Goal: Task Accomplishment & Management: Manage account settings

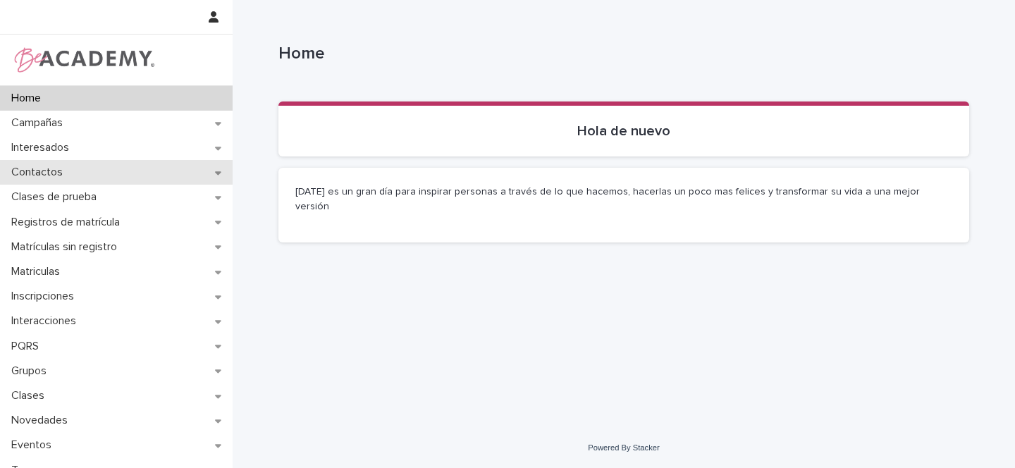
click at [203, 177] on div "Contactos" at bounding box center [116, 172] width 233 height 25
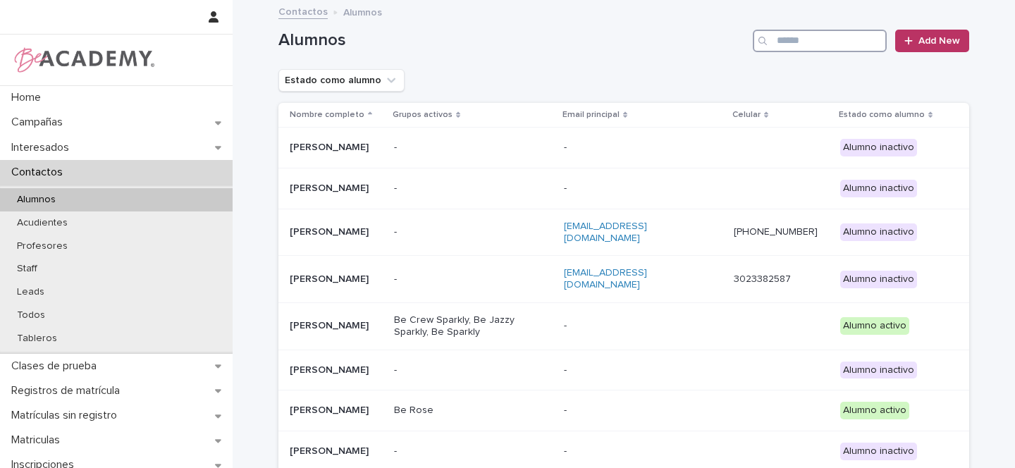
click at [818, 35] on input "Search" at bounding box center [820, 41] width 134 height 23
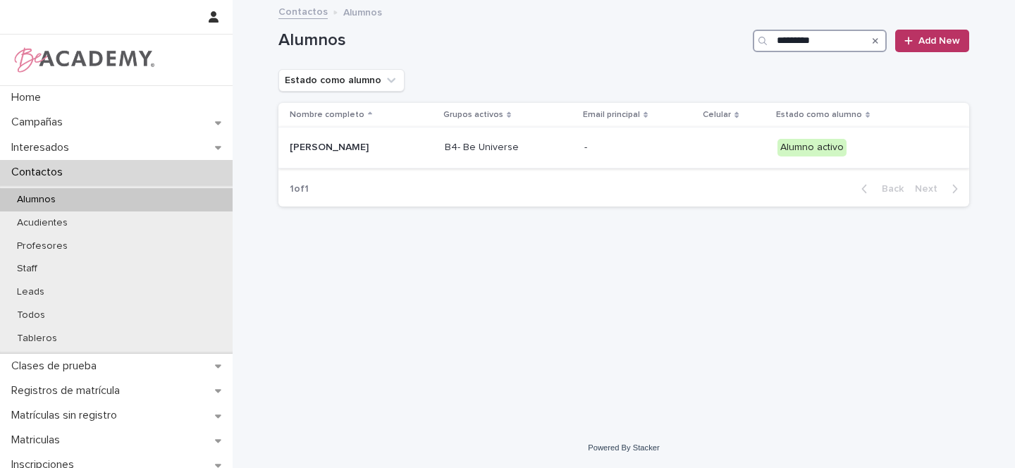
type input "*********"
click at [409, 151] on p "[PERSON_NAME]" at bounding box center [360, 148] width 141 height 12
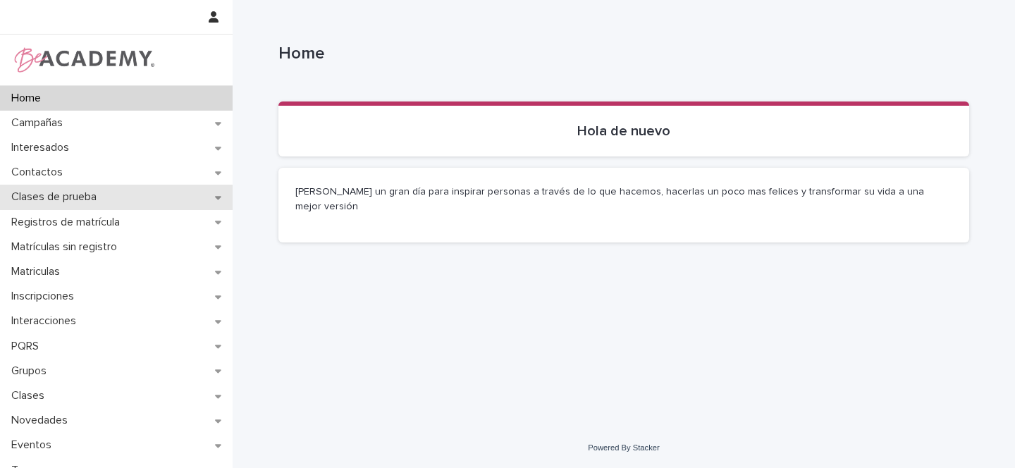
click at [216, 197] on icon at bounding box center [218, 198] width 6 height 4
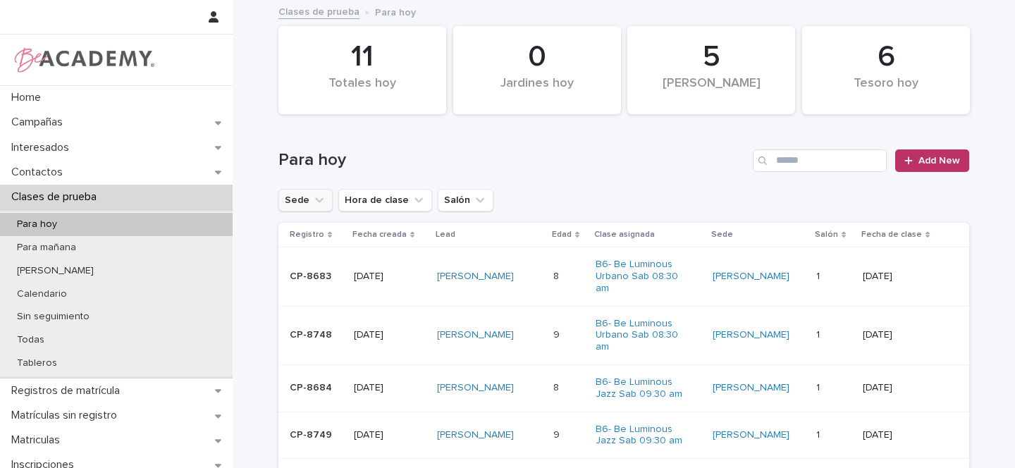
click at [312, 199] on icon "Sede" at bounding box center [319, 200] width 14 height 14
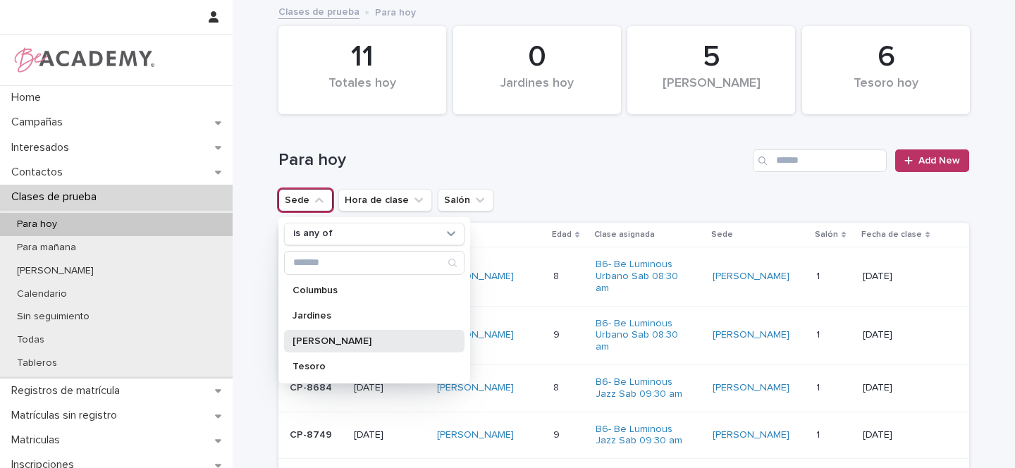
click at [338, 342] on p "Rosales" at bounding box center [366, 341] width 149 height 10
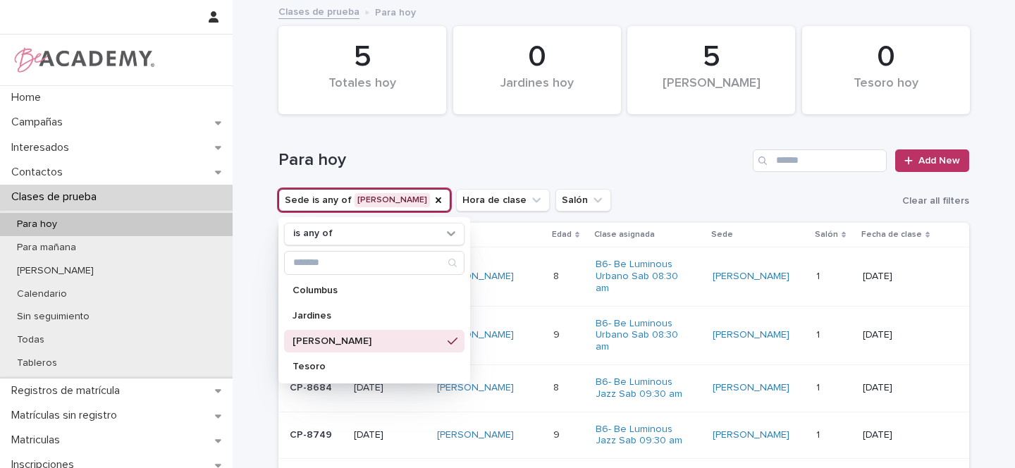
click at [665, 173] on div "Para hoy Add New" at bounding box center [623, 155] width 691 height 68
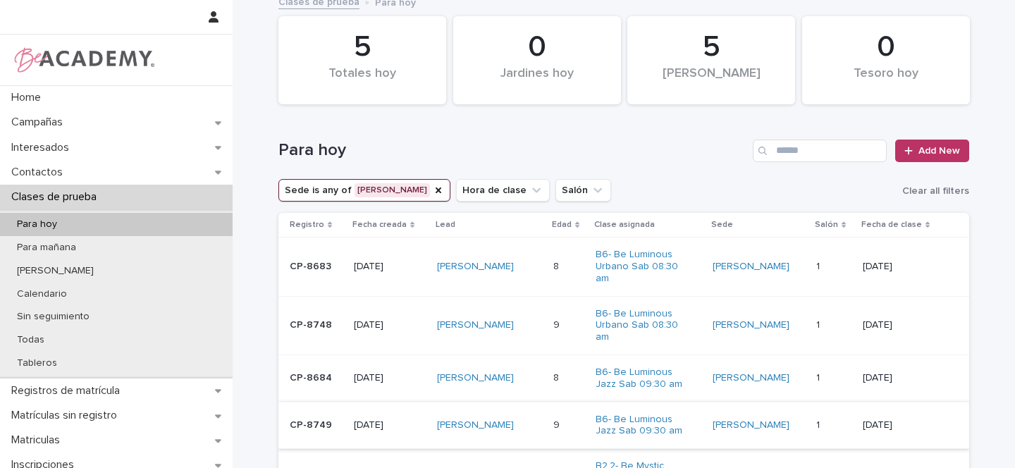
scroll to position [11, 0]
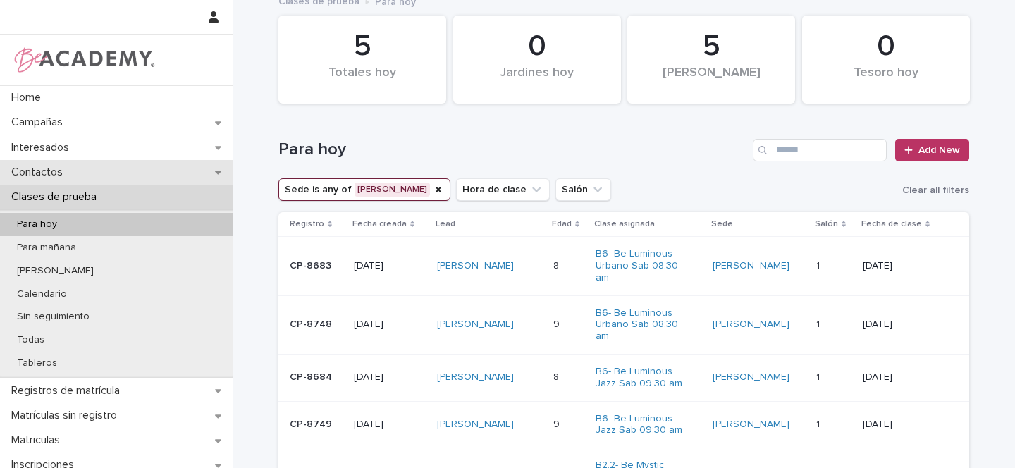
click at [215, 171] on icon at bounding box center [218, 172] width 6 height 10
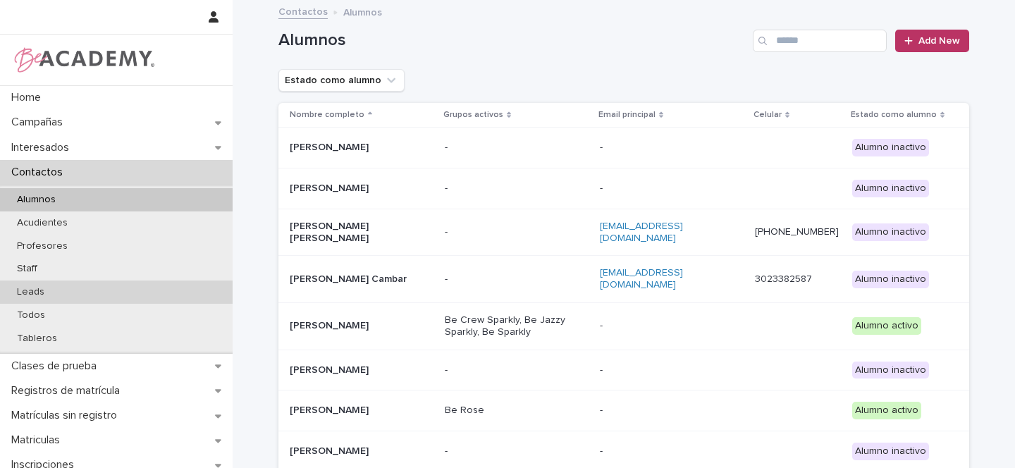
click at [43, 296] on p "Leads" at bounding box center [31, 292] width 50 height 12
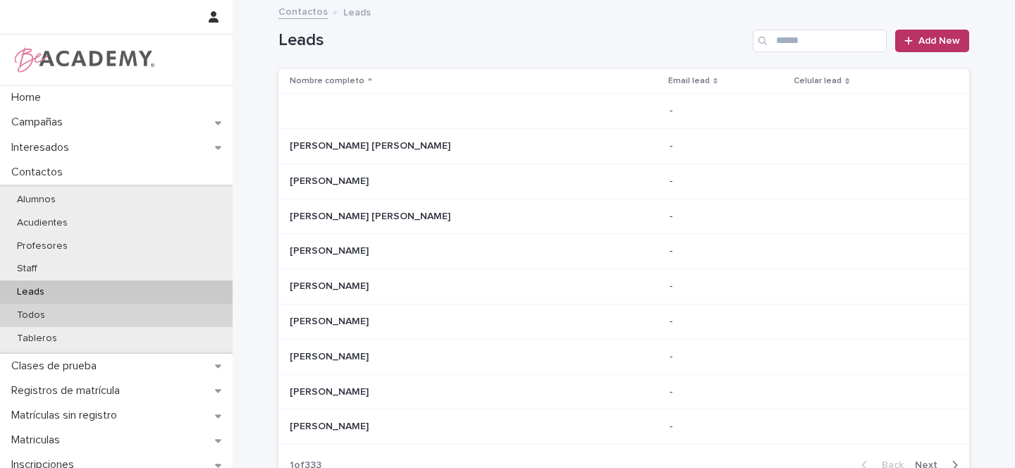
click at [39, 312] on p "Todos" at bounding box center [31, 315] width 51 height 12
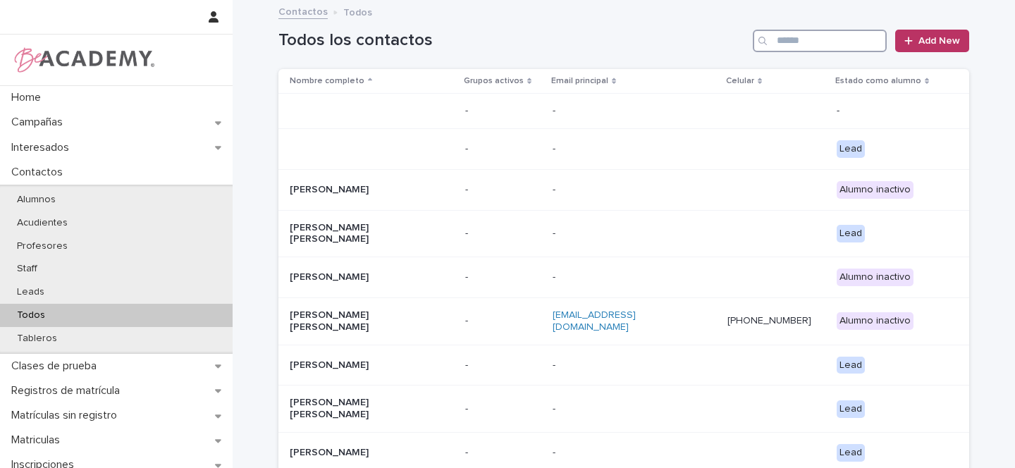
click at [795, 36] on input "Search" at bounding box center [820, 41] width 134 height 23
click at [810, 42] on input "Search" at bounding box center [820, 41] width 134 height 23
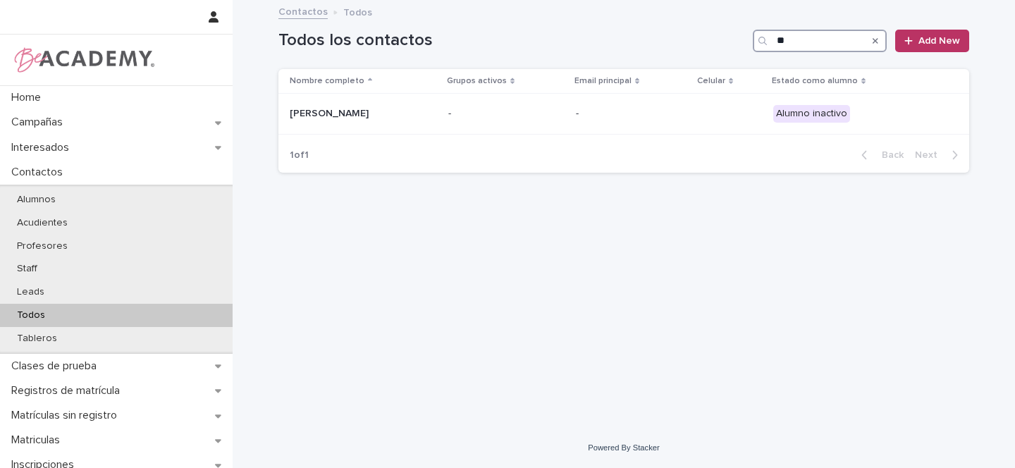
type input "*"
type input "**********"
click at [400, 114] on p "Lila Alvarez Huertas" at bounding box center [360, 114] width 141 height 12
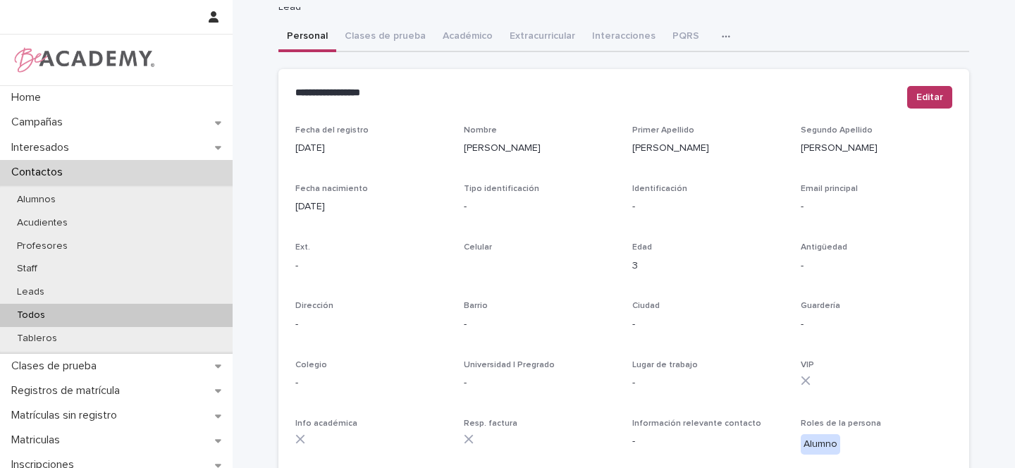
scroll to position [61, 0]
click at [388, 36] on div "**********" at bounding box center [623, 423] width 691 height 965
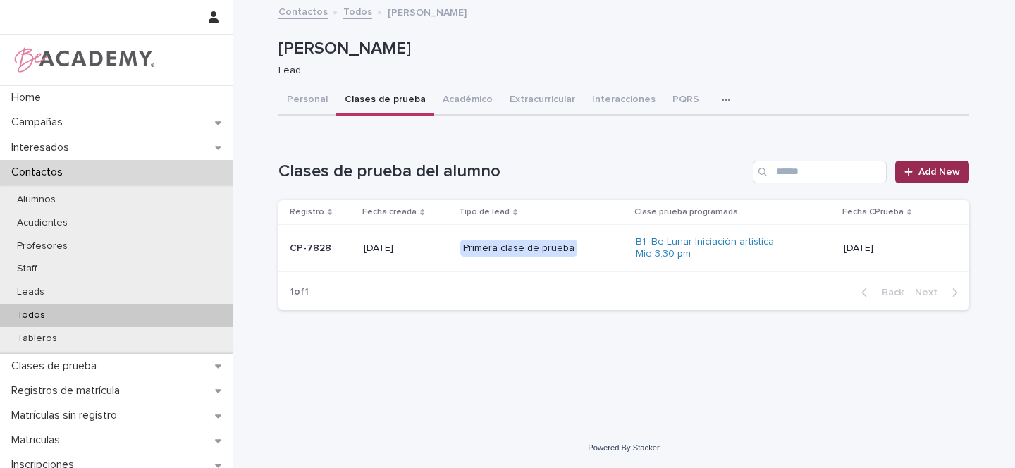
click at [931, 173] on span "Add New" at bounding box center [939, 172] width 42 height 10
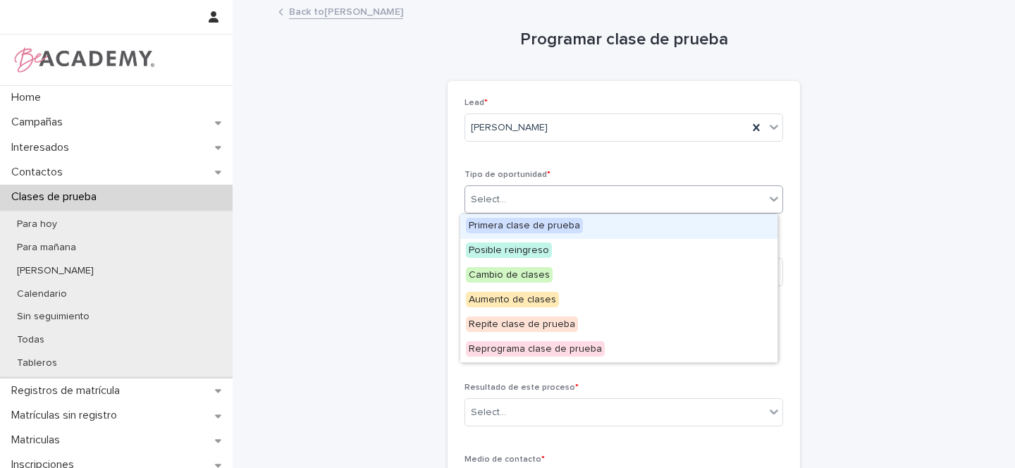
click at [507, 208] on div "Select..." at bounding box center [614, 199] width 299 height 23
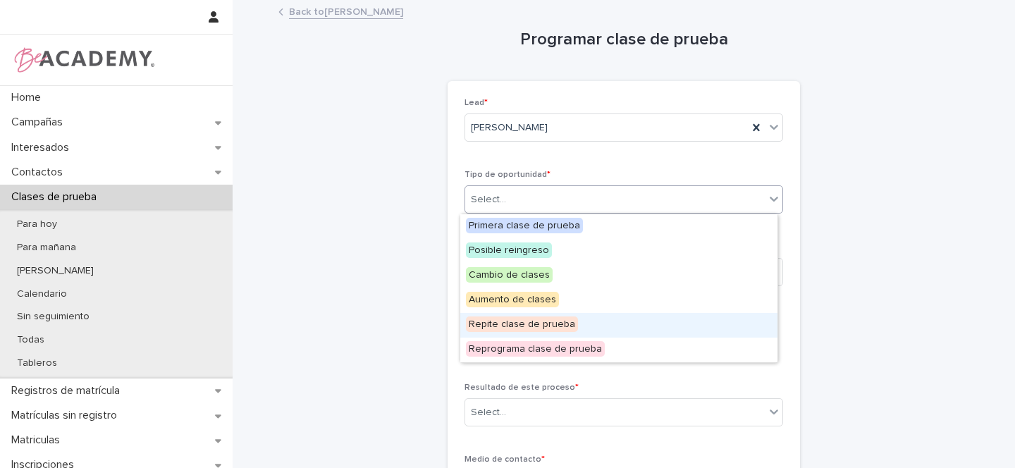
click at [509, 324] on span "Repite clase de prueba" at bounding box center [522, 324] width 112 height 16
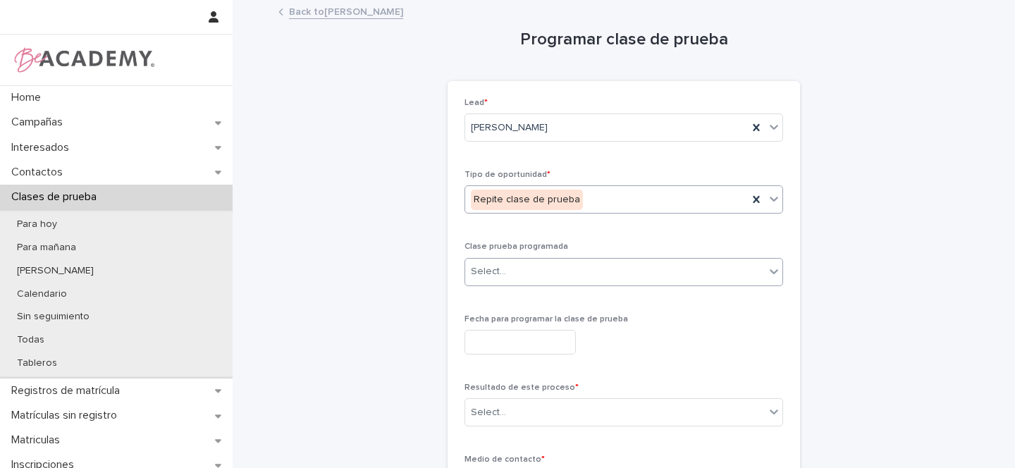
click at [488, 269] on div "Select..." at bounding box center [488, 271] width 35 height 15
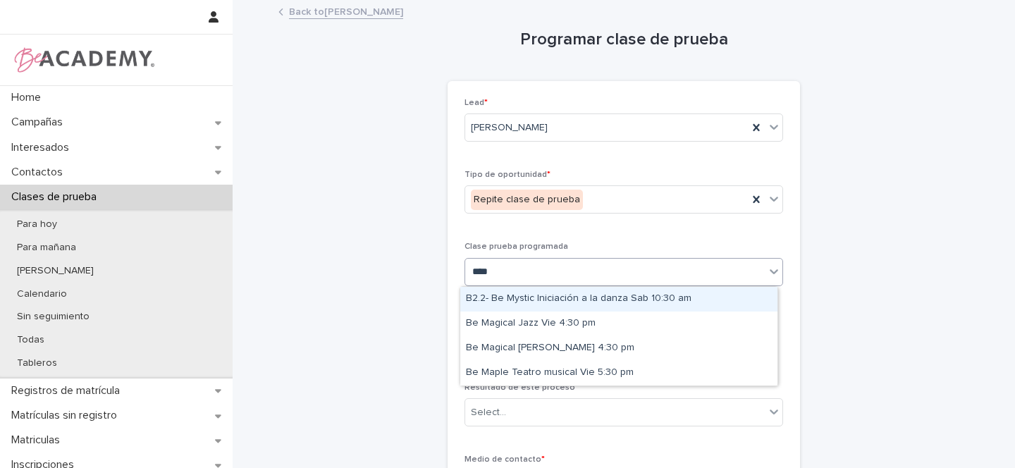
type input "*****"
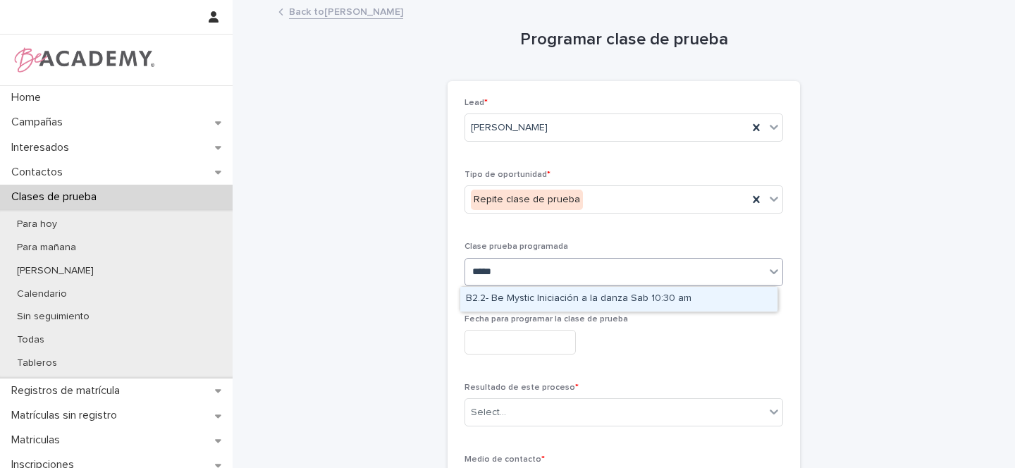
click at [563, 293] on div "B2.2- Be Mystic Iniciación a la danza Sab 10:30 am" at bounding box center [618, 299] width 317 height 25
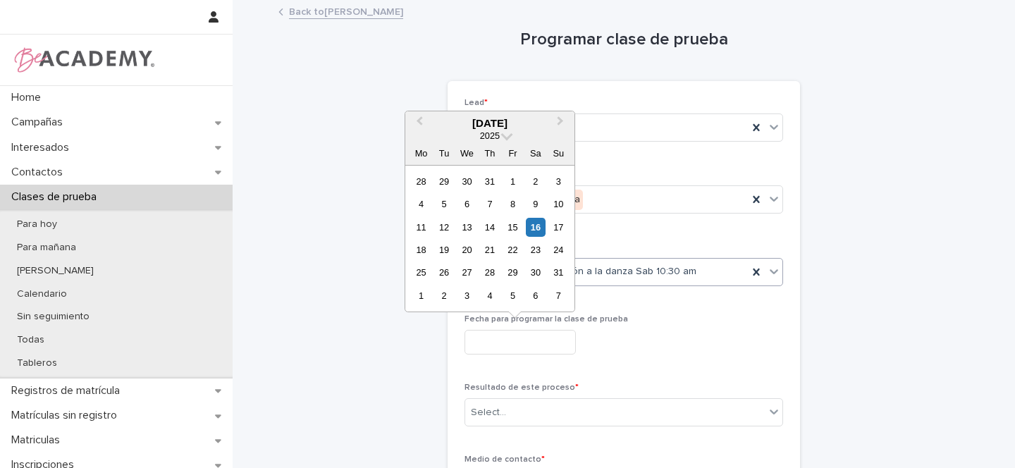
click at [481, 345] on input "text" at bounding box center [519, 342] width 111 height 25
click at [538, 222] on div "16" at bounding box center [535, 227] width 19 height 19
type input "**********"
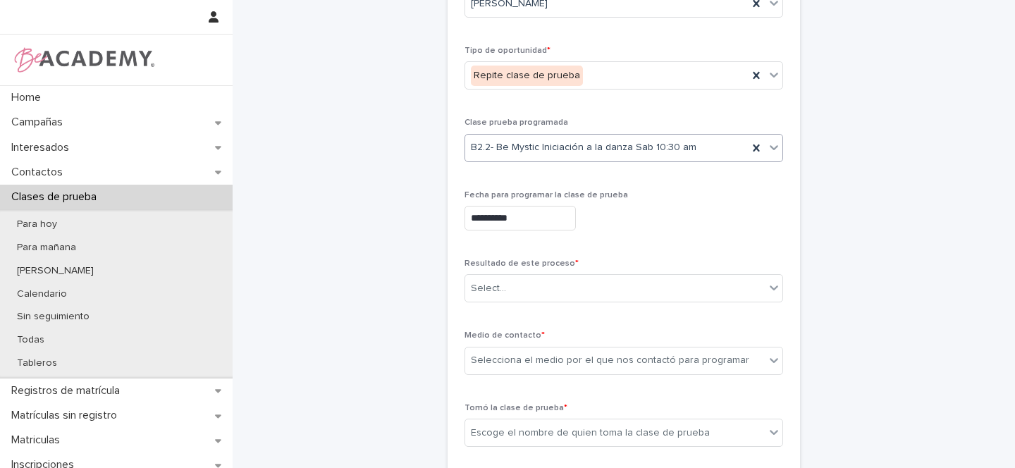
scroll to position [180, 0]
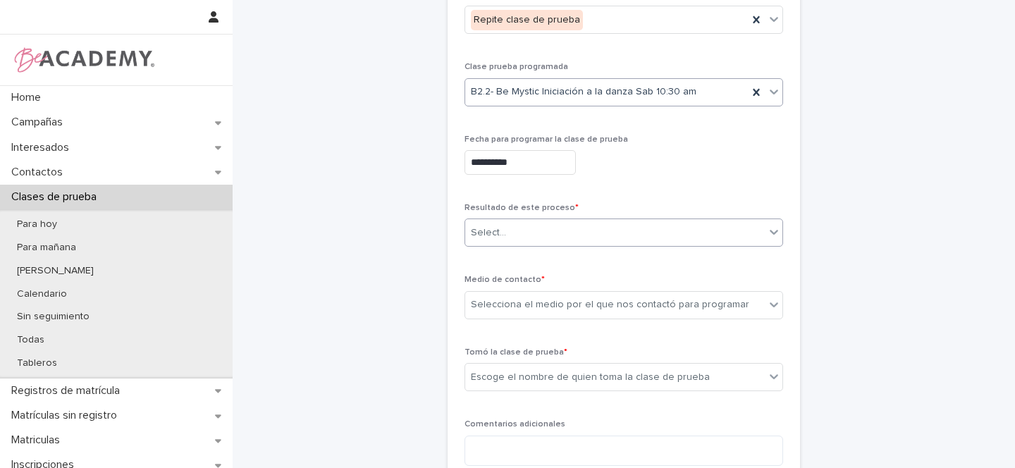
click at [523, 235] on div "Select..." at bounding box center [614, 232] width 299 height 23
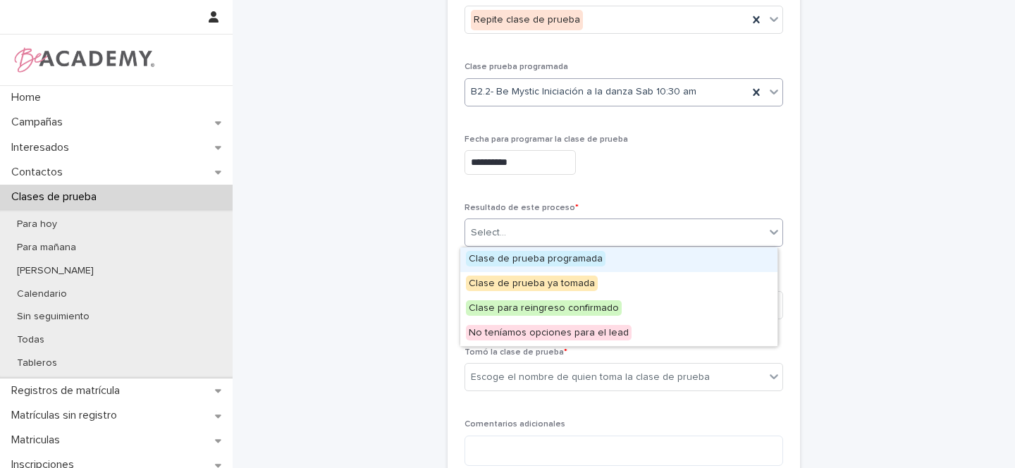
click at [521, 257] on span "Clase de prueba programada" at bounding box center [536, 259] width 140 height 16
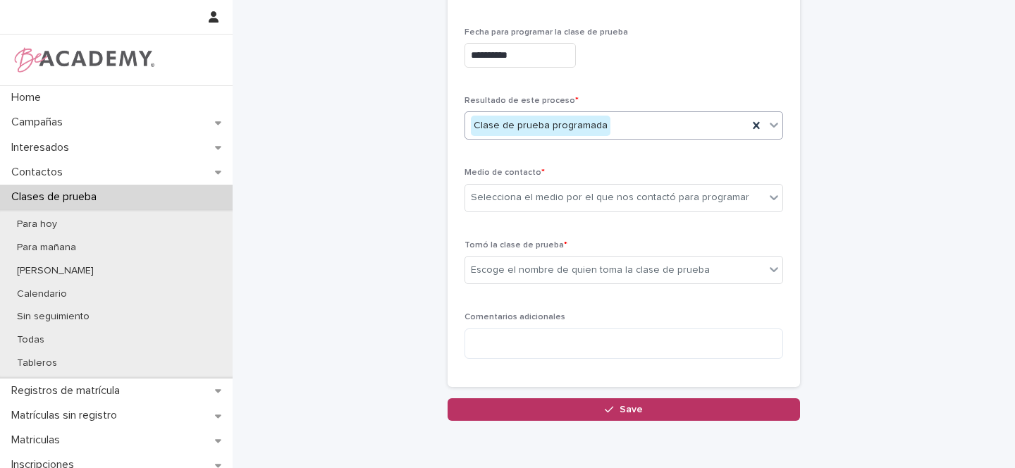
scroll to position [298, 0]
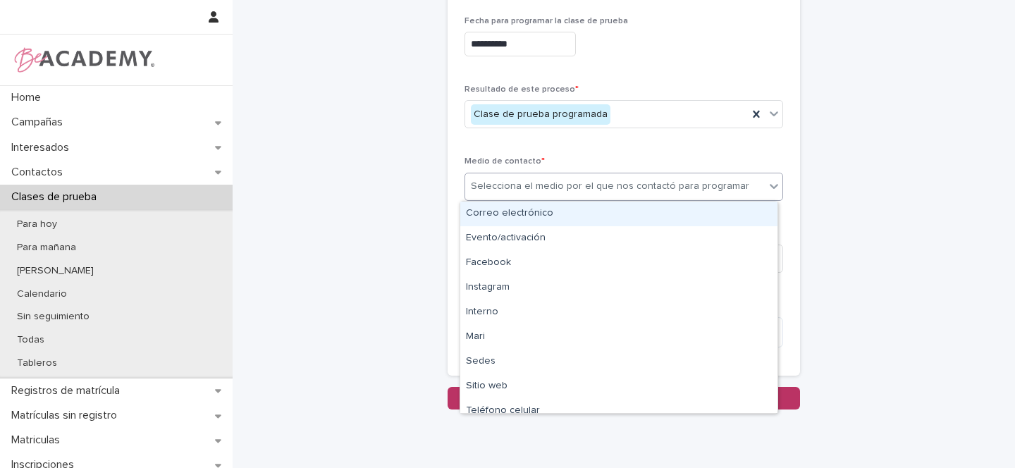
click at [507, 184] on div "Selecciona el medio por el que nos contactó para programar" at bounding box center [610, 186] width 278 height 15
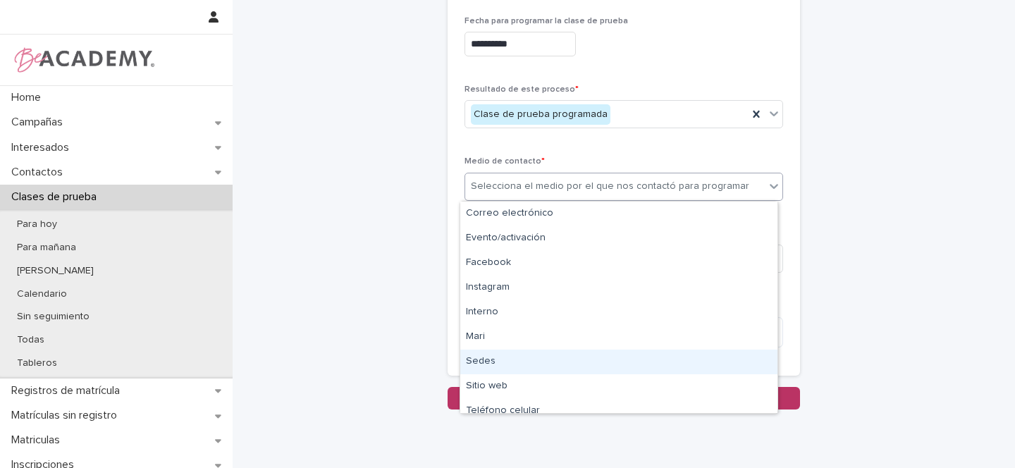
click at [480, 360] on div "Sedes" at bounding box center [618, 362] width 317 height 25
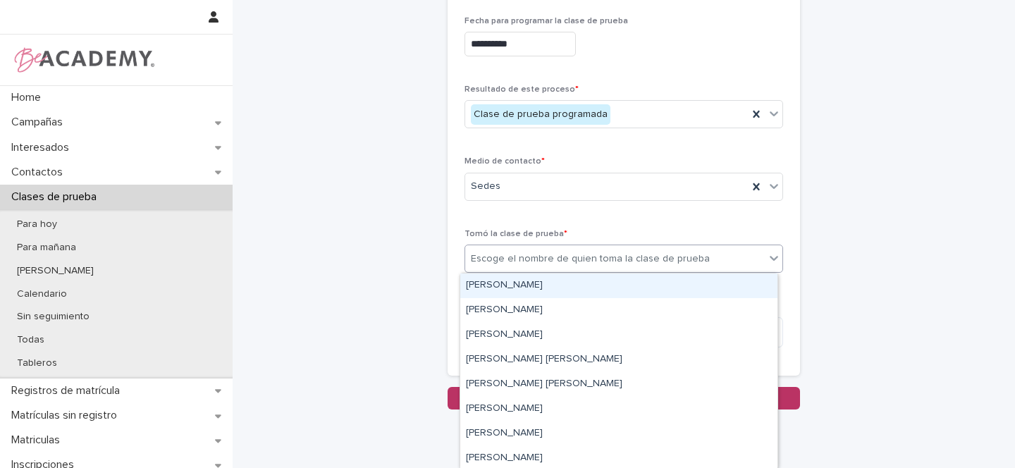
click at [509, 257] on div "Escoge el nombre de quien toma la clase de prueba" at bounding box center [590, 259] width 239 height 15
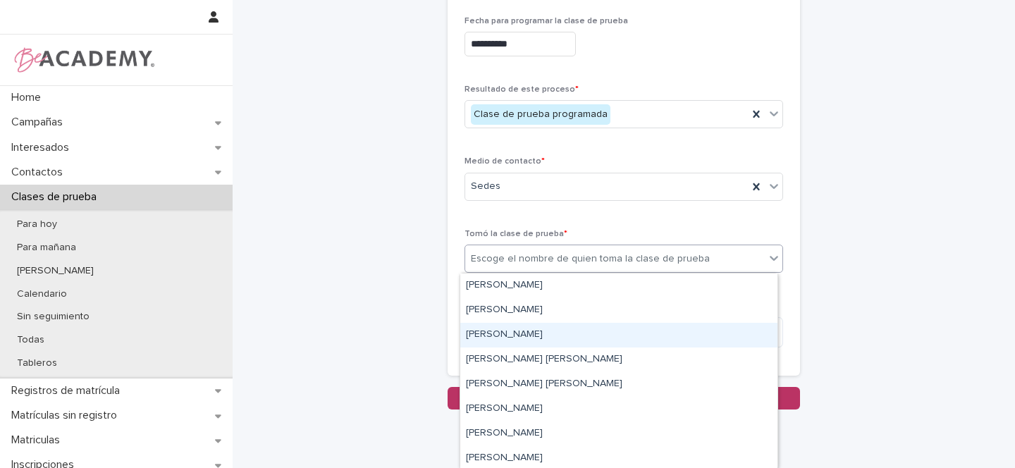
click at [494, 328] on div "Gina Orjuela Cortes" at bounding box center [618, 335] width 317 height 25
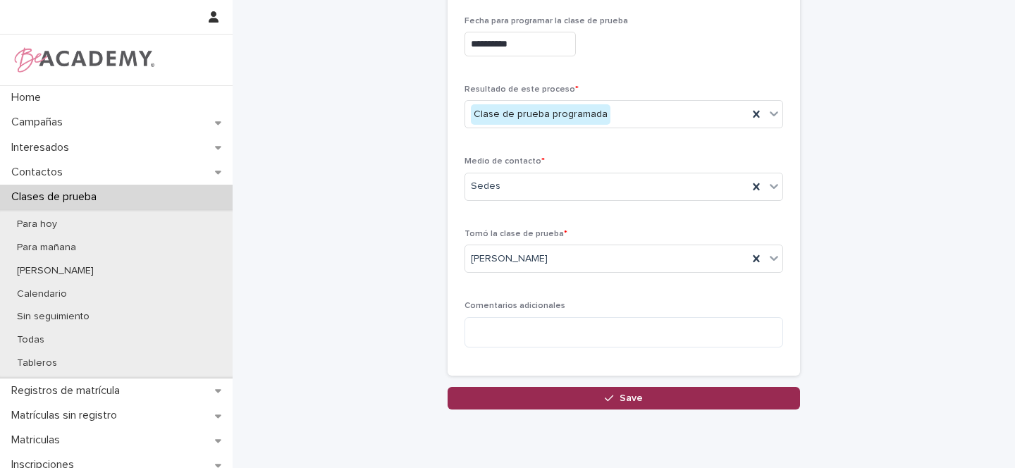
click at [625, 398] on span "Save" at bounding box center [630, 398] width 23 height 10
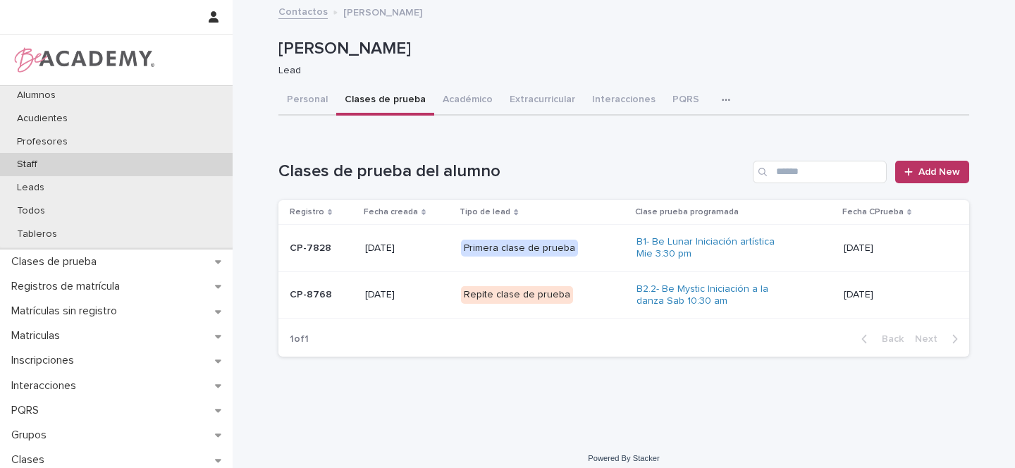
scroll to position [105, 0]
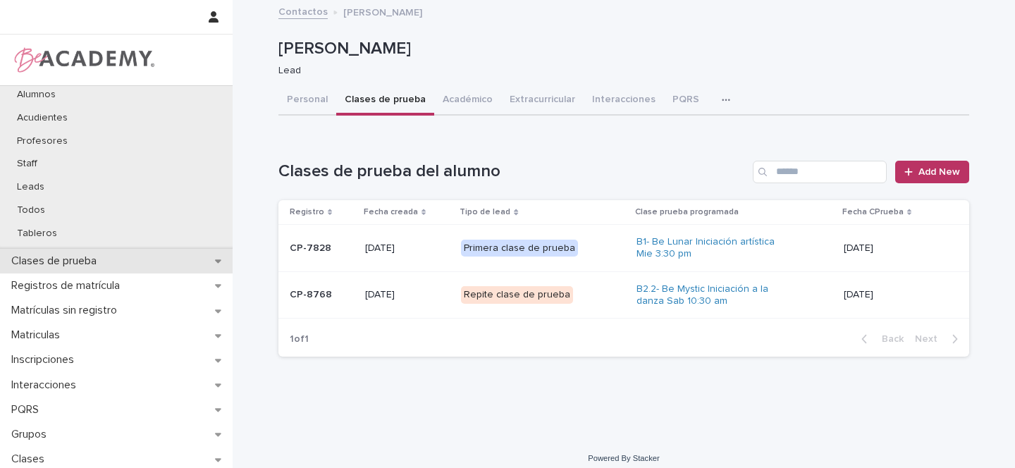
click at [218, 259] on div "Clases de prueba" at bounding box center [116, 261] width 233 height 25
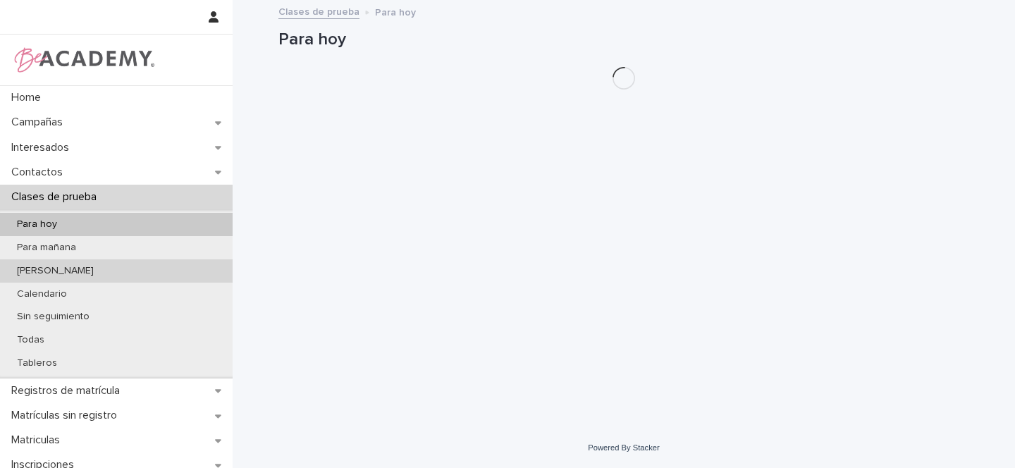
click at [58, 274] on p "De [DATE]" at bounding box center [55, 271] width 99 height 12
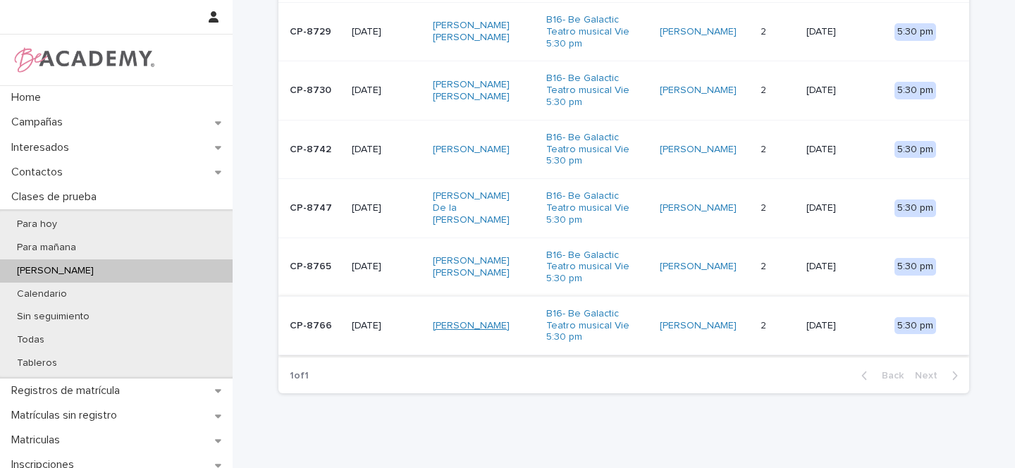
scroll to position [414, 0]
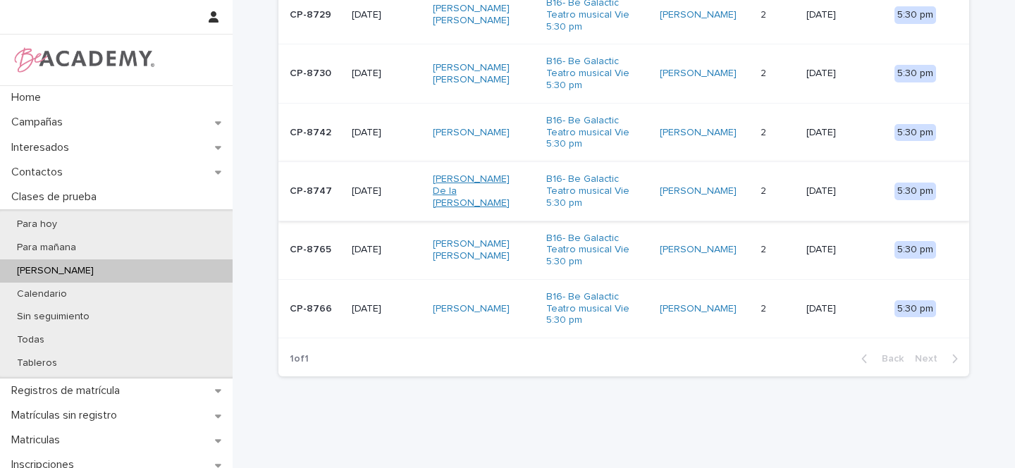
click at [489, 173] on link "Leticia De la Pava Gomez" at bounding box center [477, 190] width 88 height 35
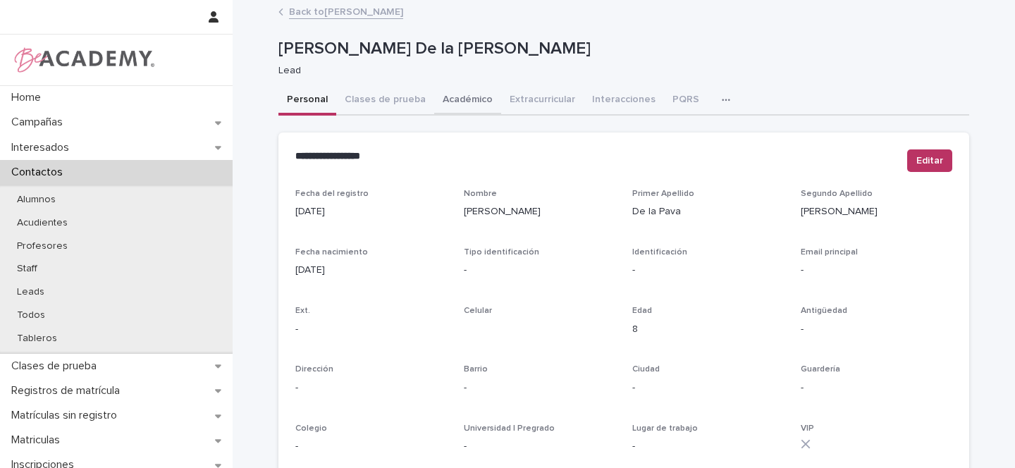
click at [464, 101] on button "Académico" at bounding box center [467, 101] width 67 height 30
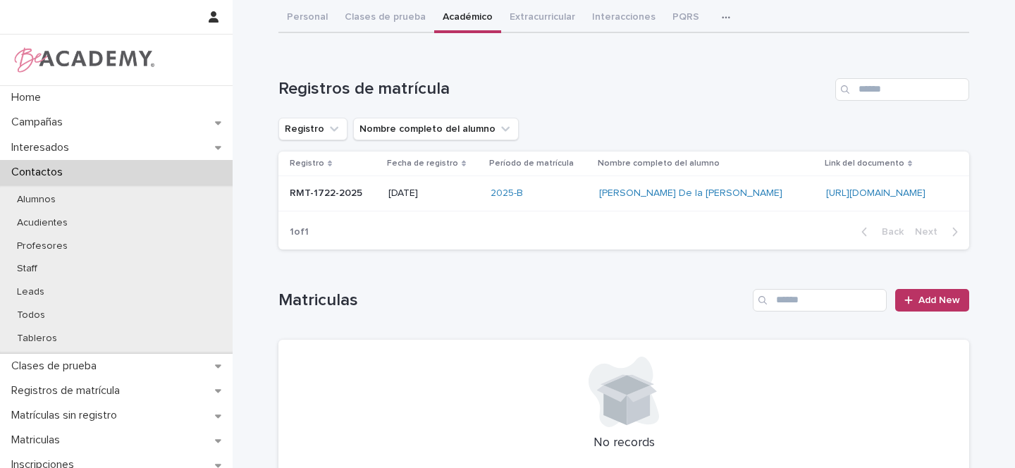
scroll to position [94, 0]
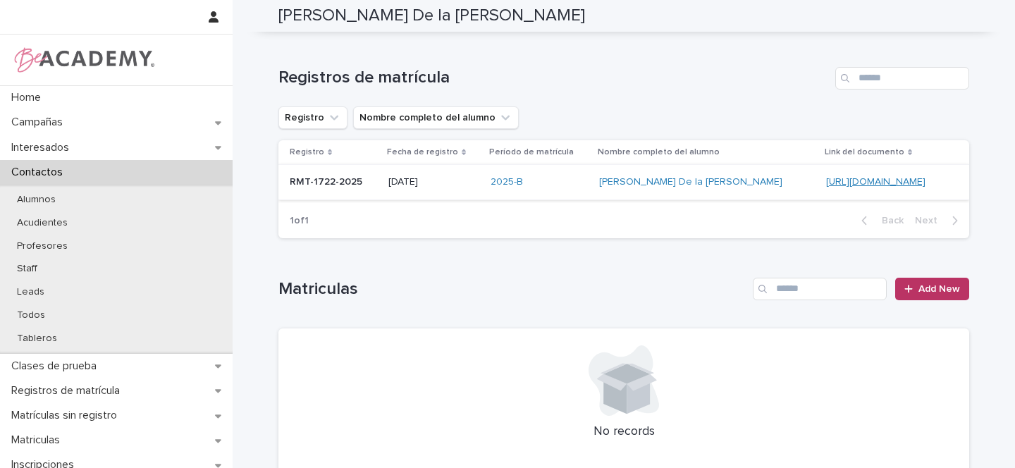
click at [826, 178] on link "https://docs.google.com/document/d/1x5hrr909NuzJtNZmJWwV5c0duDFuHjVGdqvIpB-AxPE" at bounding box center [875, 182] width 99 height 10
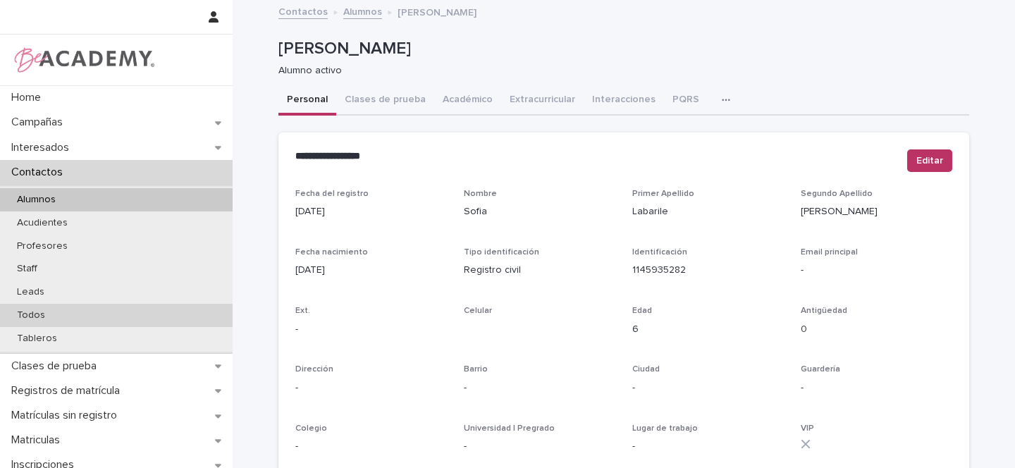
click at [48, 316] on p "Todos" at bounding box center [31, 315] width 51 height 12
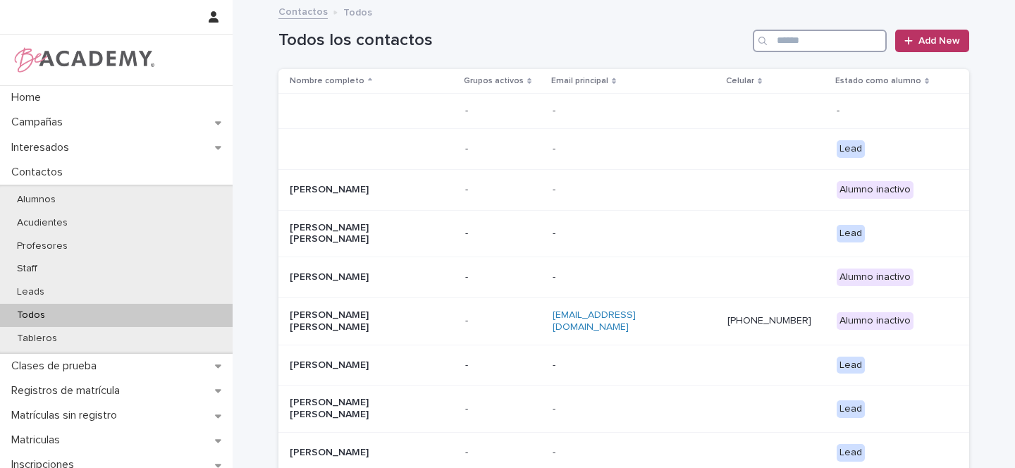
click at [808, 38] on input "Search" at bounding box center [820, 41] width 134 height 23
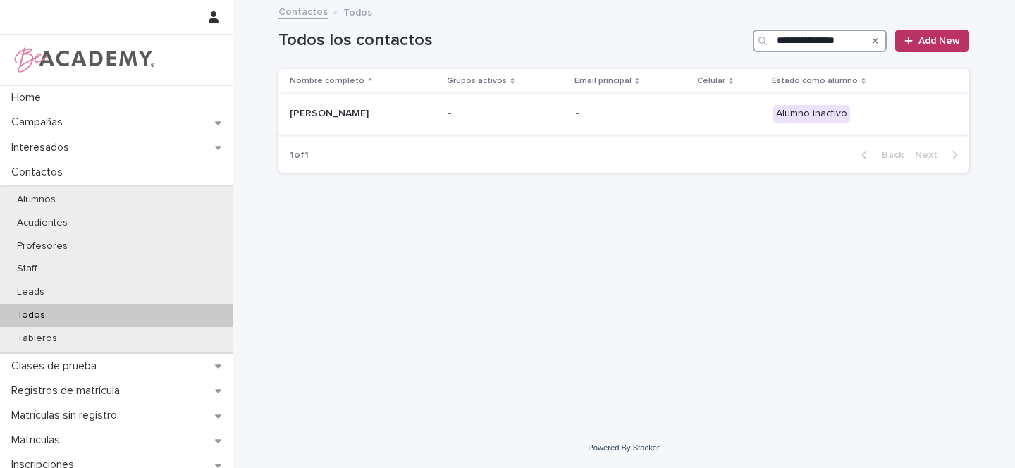
type input "**********"
click at [414, 116] on p "Francisca Alvarez Huertas" at bounding box center [360, 114] width 141 height 12
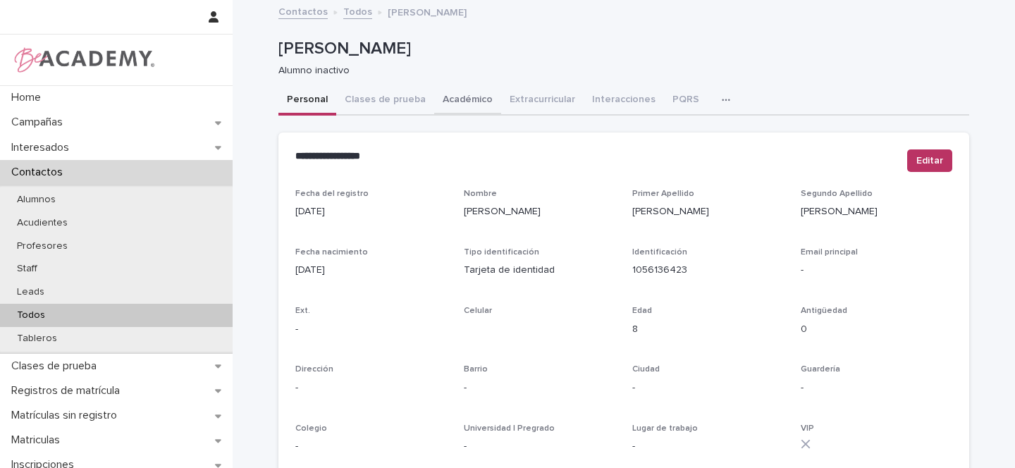
click at [455, 101] on button "Académico" at bounding box center [467, 101] width 67 height 30
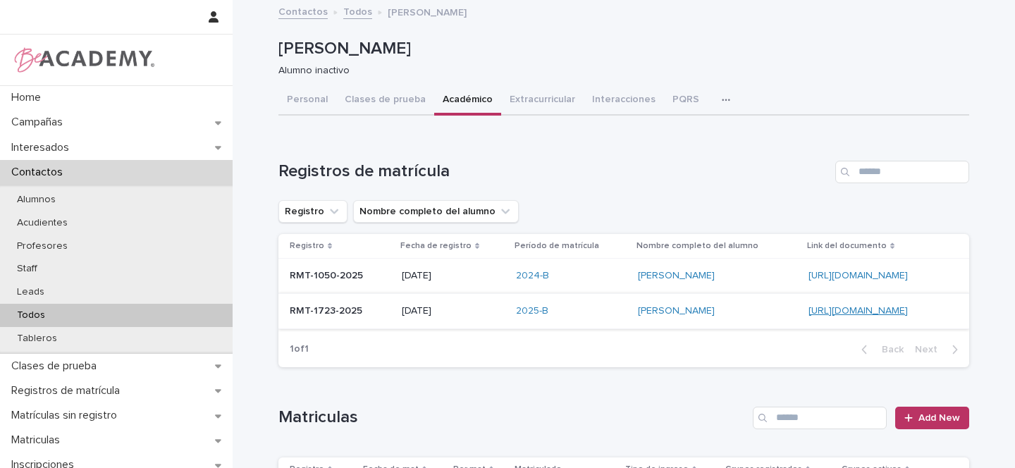
click at [808, 310] on link "https://docs.google.com/document/d/1JSaJ0tgtDSyXY9l28ThBl7FeuoXrh7GjqQk4Oi3Xo8o" at bounding box center [857, 311] width 99 height 10
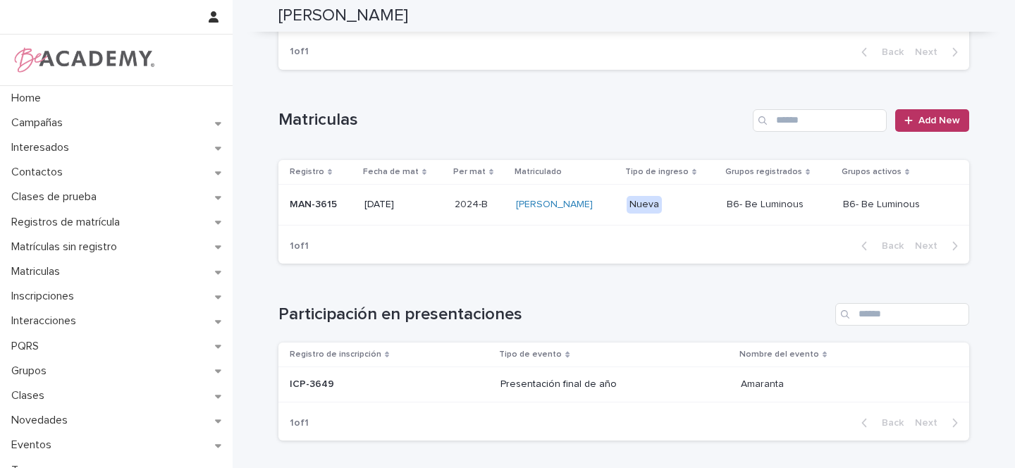
scroll to position [347, 0]
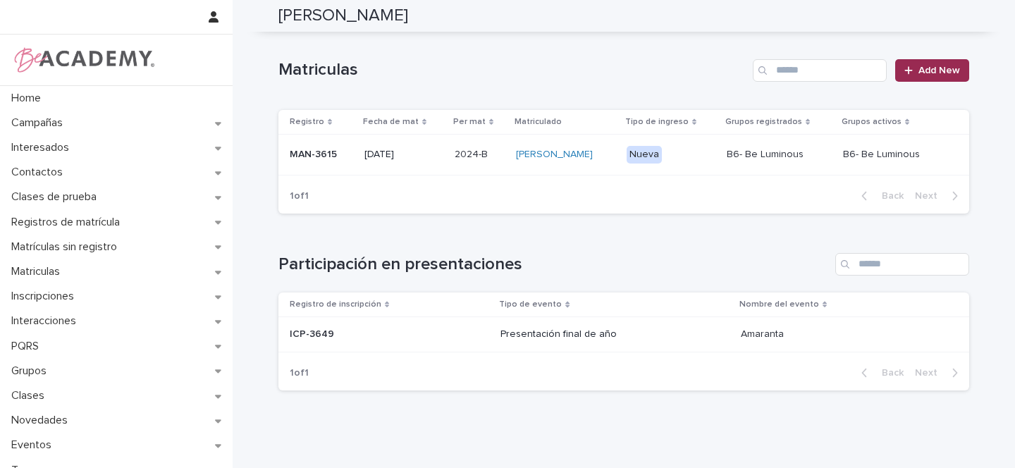
click at [939, 66] on span "Add New" at bounding box center [939, 71] width 42 height 10
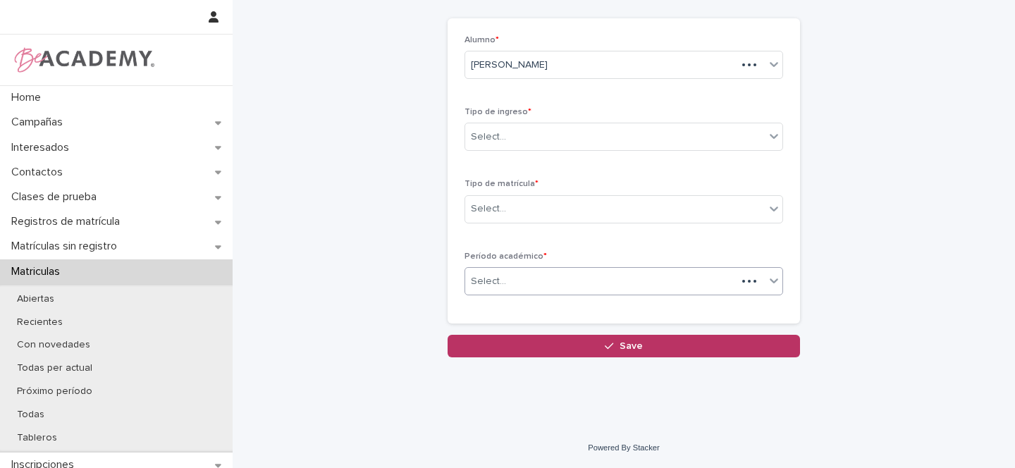
scroll to position [63, 0]
click at [485, 135] on div "Select..." at bounding box center [488, 137] width 35 height 15
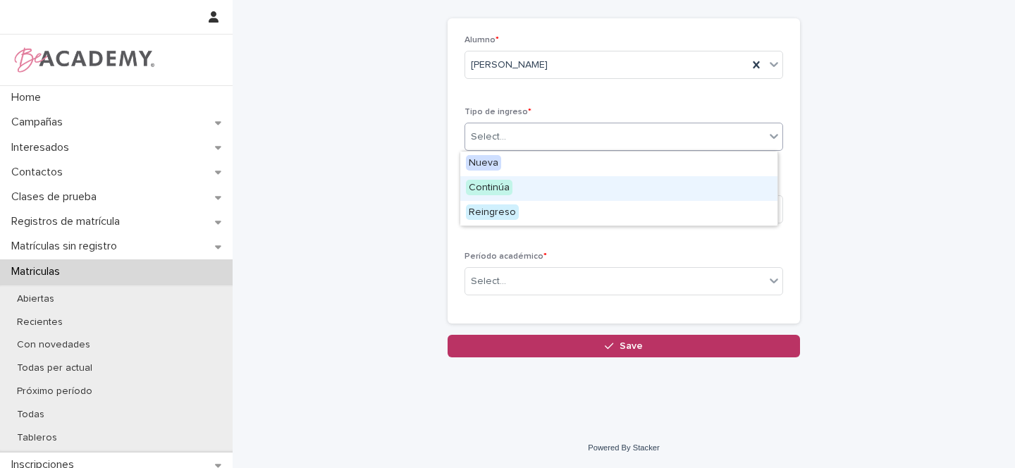
click at [482, 186] on span "Continúa" at bounding box center [489, 188] width 47 height 16
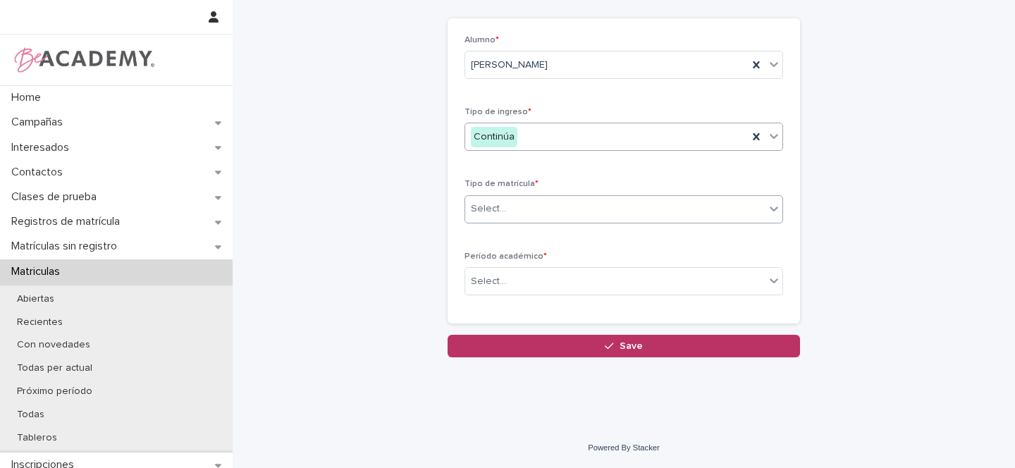
click at [492, 210] on div "Select..." at bounding box center [488, 209] width 35 height 15
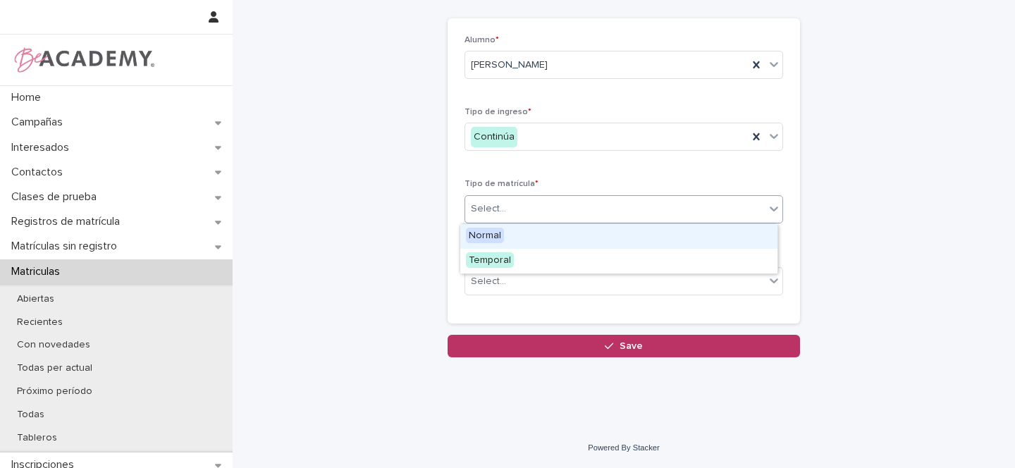
click at [488, 234] on span "Normal" at bounding box center [485, 236] width 38 height 16
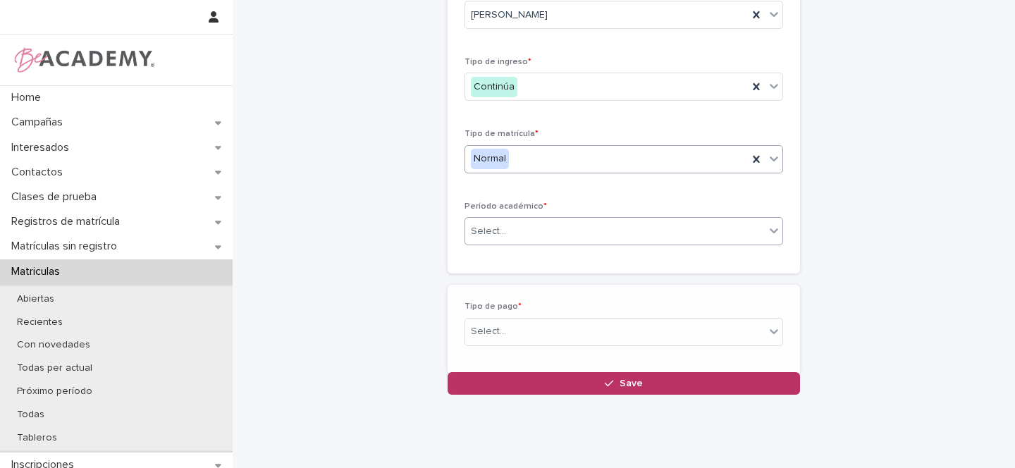
scroll to position [113, 0]
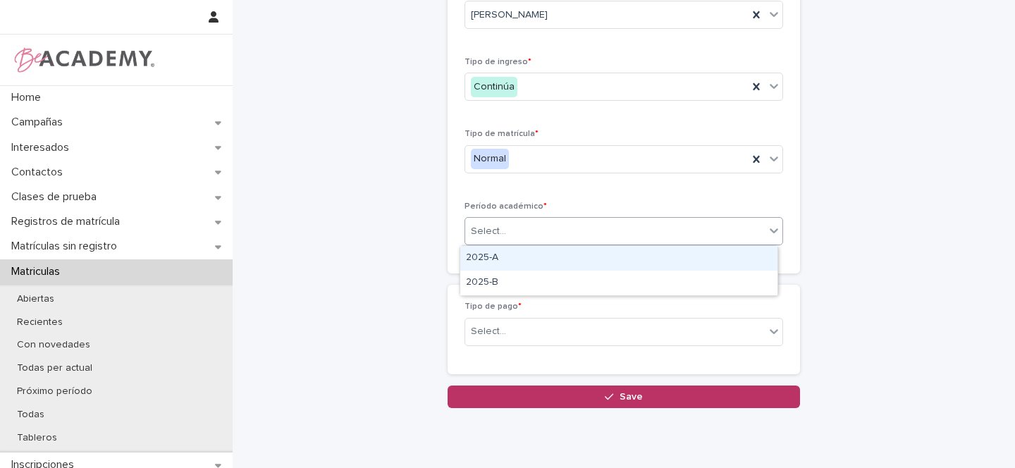
click at [494, 227] on div "Select..." at bounding box center [488, 231] width 35 height 15
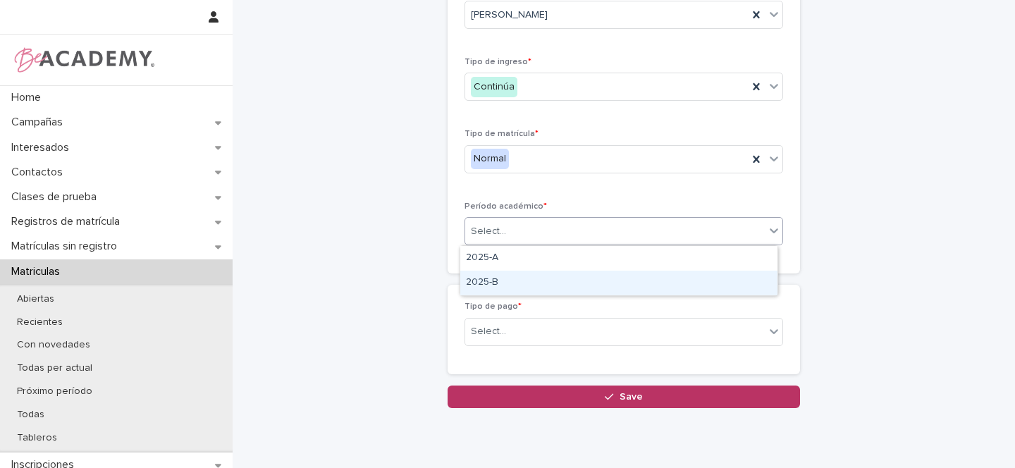
click at [488, 282] on div "2025-B" at bounding box center [618, 283] width 317 height 25
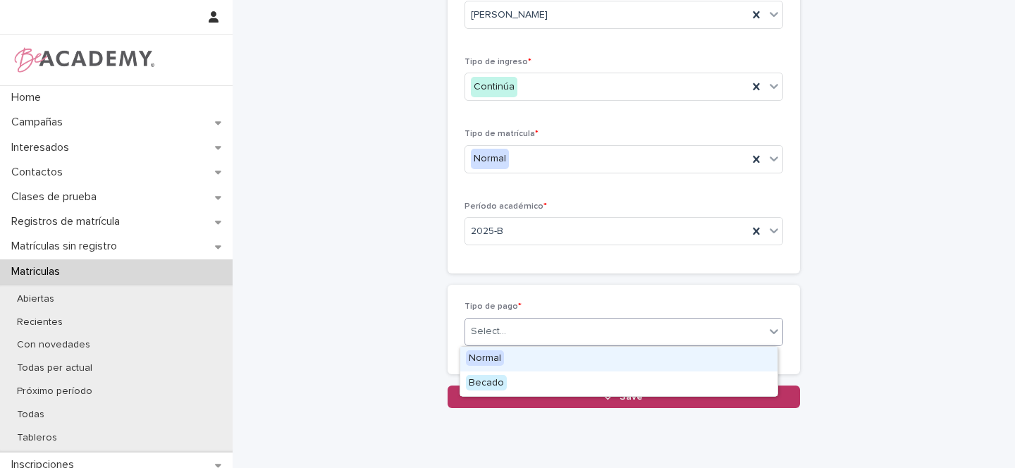
click at [491, 324] on div "Select..." at bounding box center [488, 331] width 35 height 15
click at [478, 354] on span "Normal" at bounding box center [485, 358] width 38 height 16
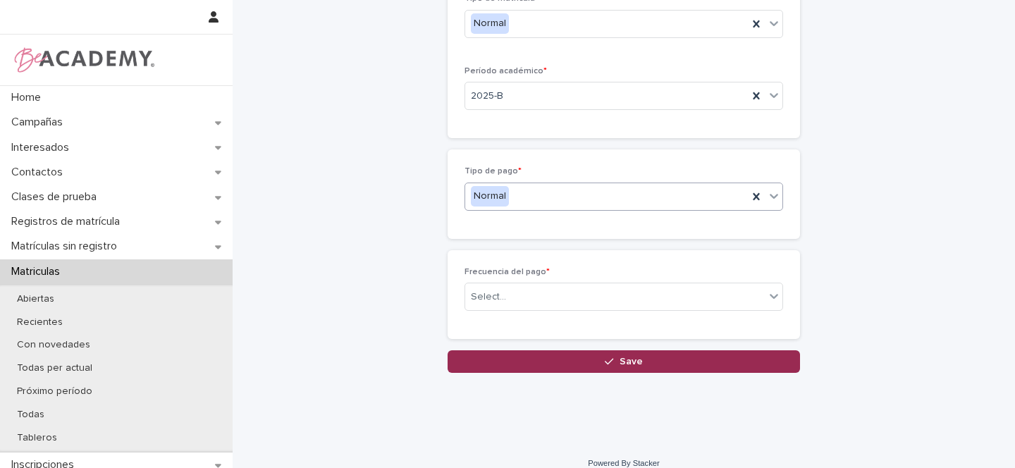
scroll to position [264, 0]
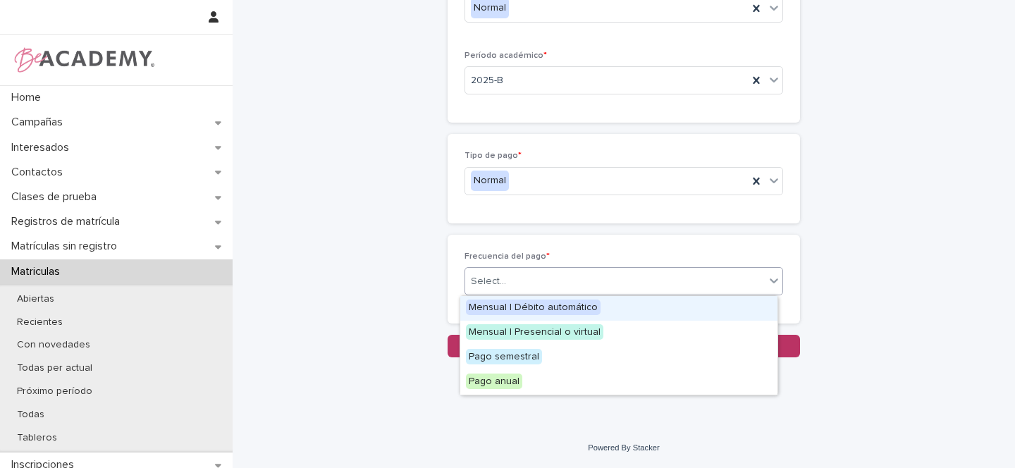
click at [489, 283] on div "Select..." at bounding box center [488, 281] width 35 height 15
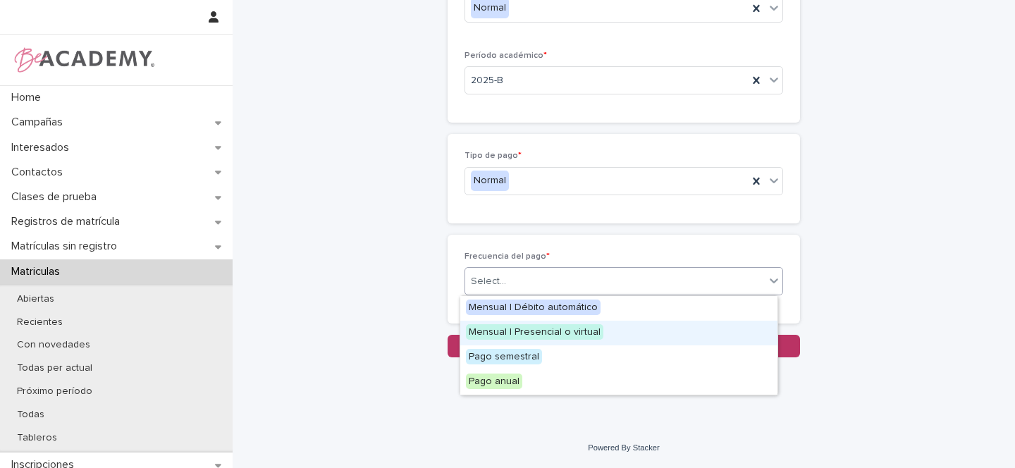
drag, startPoint x: 512, startPoint y: 317, endPoint x: 521, endPoint y: 335, distance: 20.8
click at [521, 335] on span "Mensual | Presencial o virtual" at bounding box center [534, 332] width 137 height 16
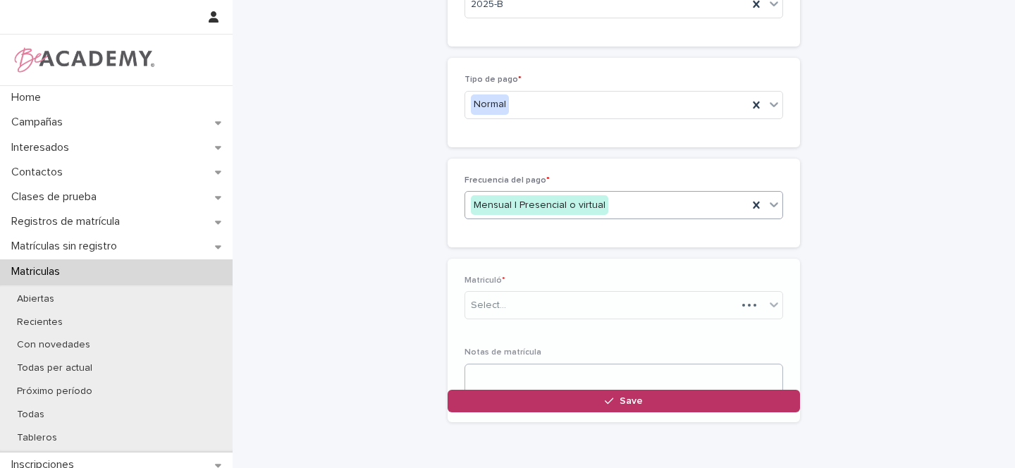
scroll to position [351, 0]
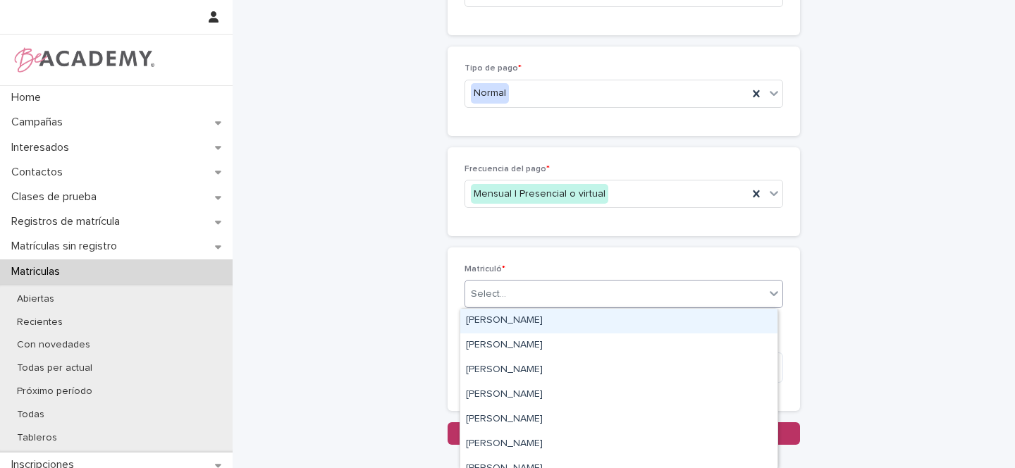
click at [505, 295] on div "Select..." at bounding box center [614, 294] width 299 height 23
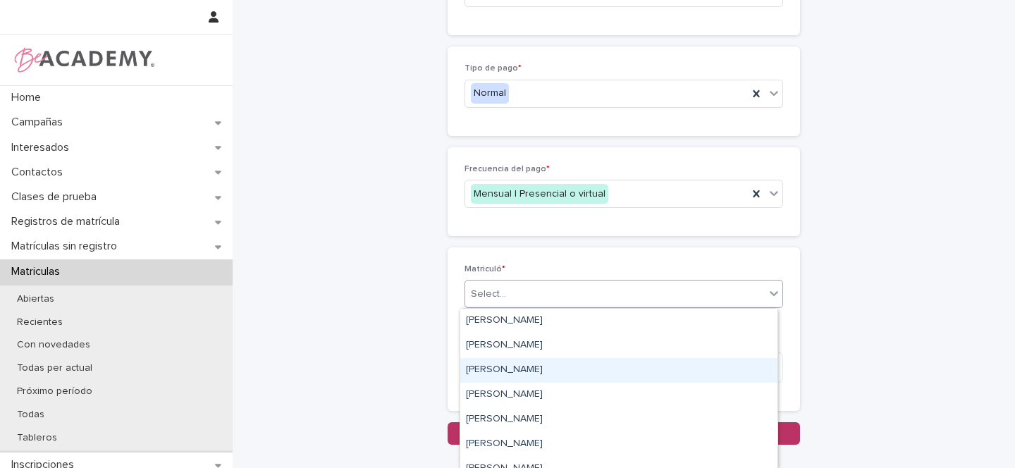
click at [494, 366] on div "Gina Orjuela Cortes" at bounding box center [618, 370] width 317 height 25
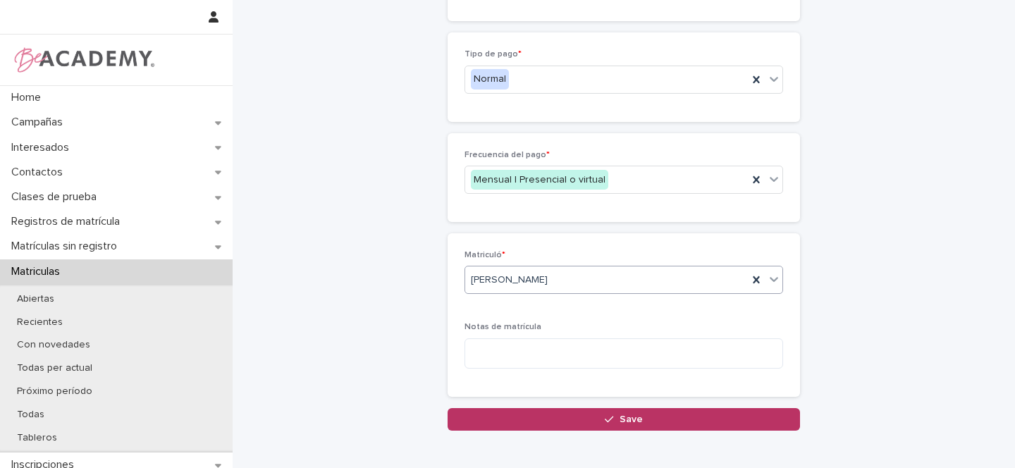
scroll to position [430, 0]
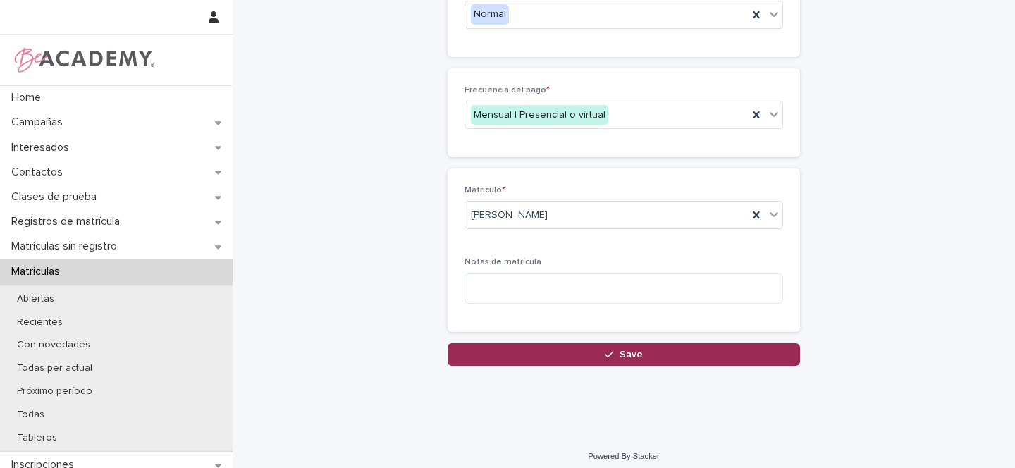
click at [611, 355] on div "button" at bounding box center [612, 355] width 14 height 10
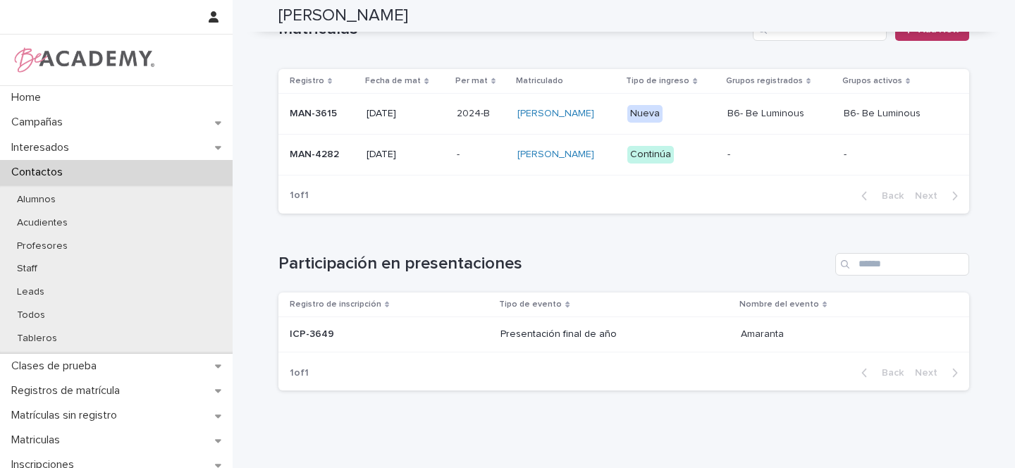
scroll to position [312, 0]
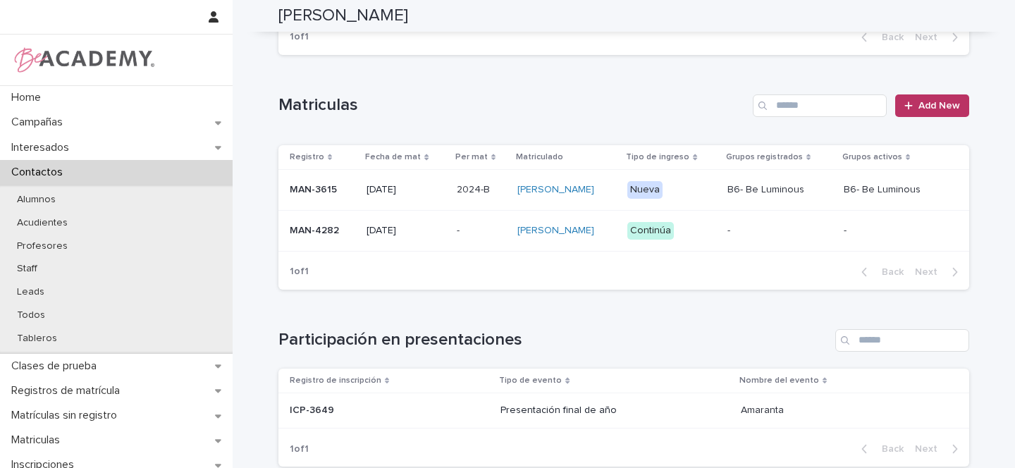
click at [343, 237] on p "MAN-4282" at bounding box center [323, 231] width 66 height 12
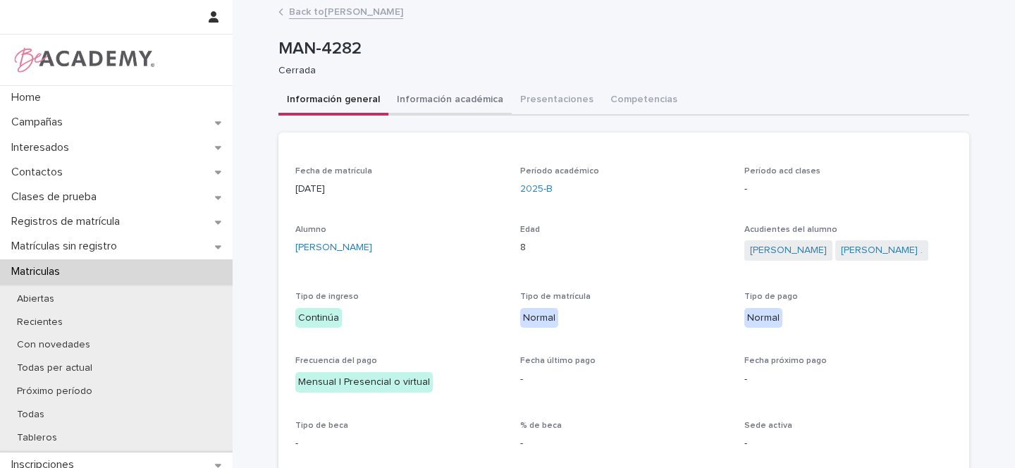
click at [447, 101] on button "Información académica" at bounding box center [449, 101] width 123 height 30
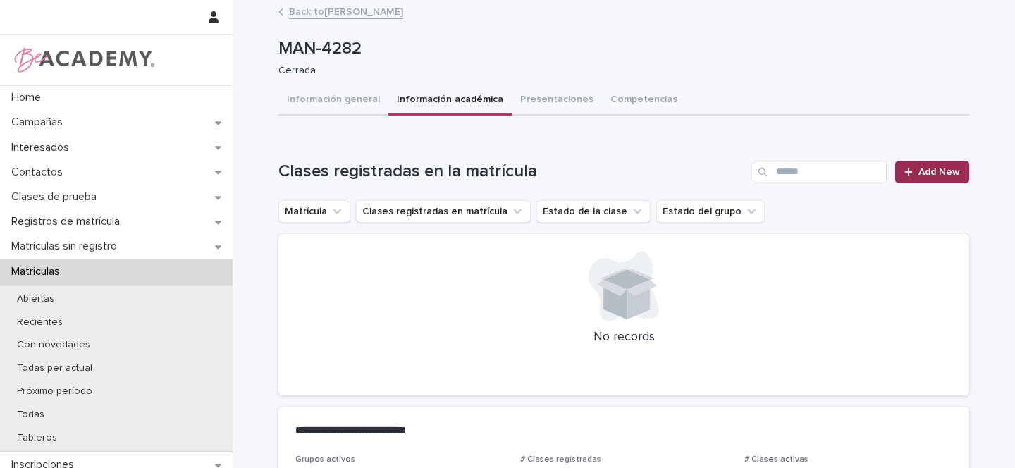
click at [951, 173] on span "Add New" at bounding box center [939, 172] width 42 height 10
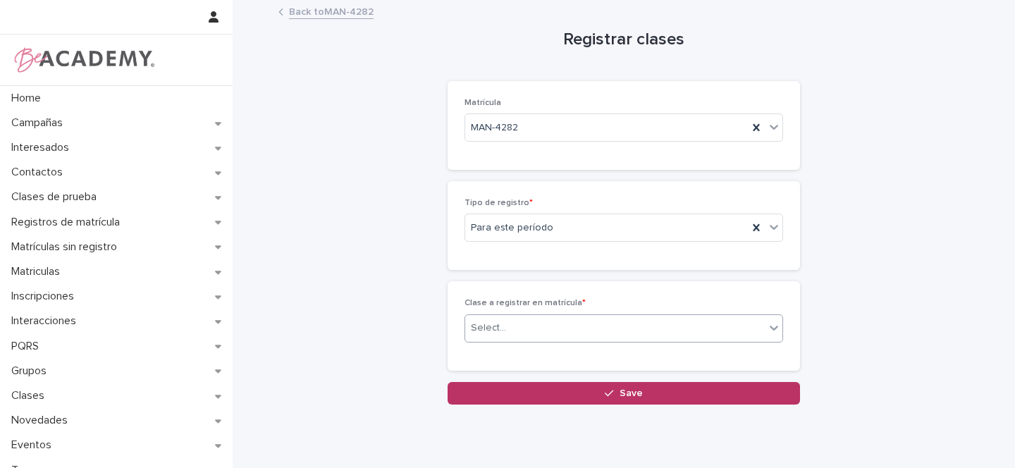
click at [490, 333] on div "Select..." at bounding box center [488, 328] width 35 height 15
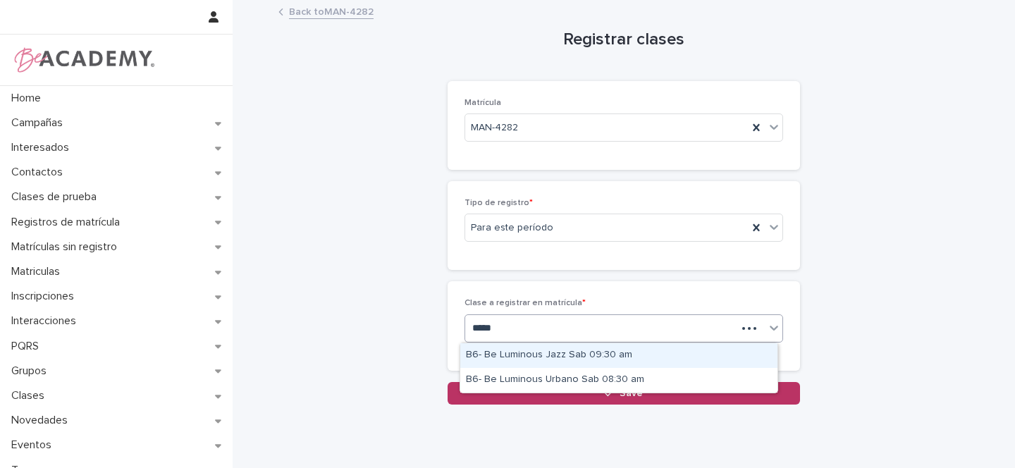
type input "******"
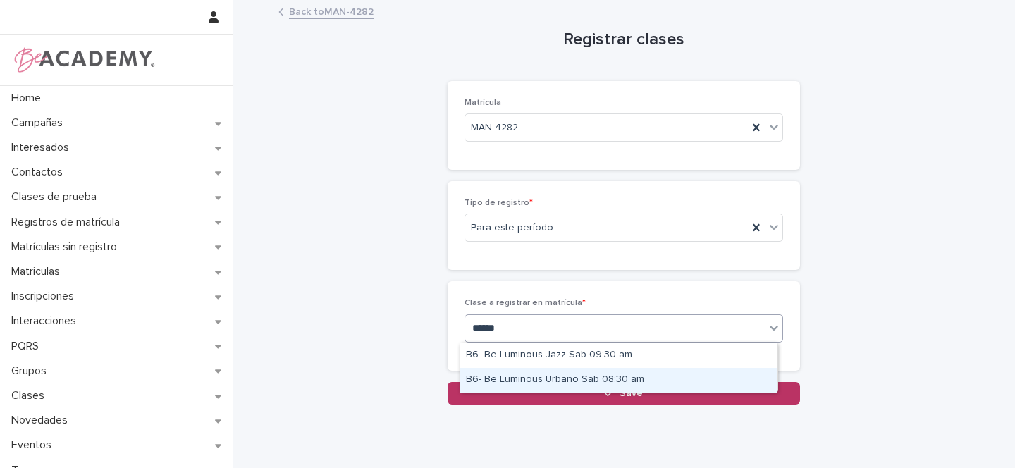
click at [591, 378] on div "B6- Be Luminous Urbano Sab 08:30 am" at bounding box center [618, 380] width 317 height 25
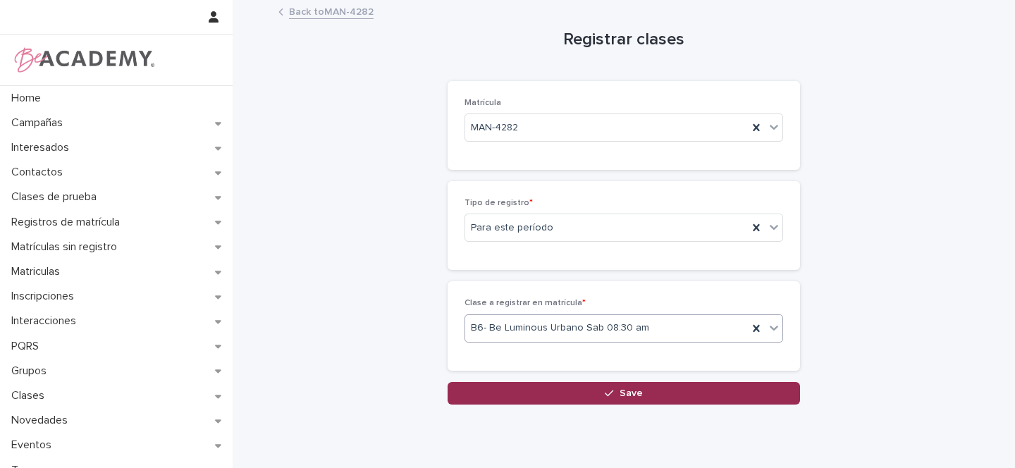
click at [597, 393] on button "Save" at bounding box center [623, 393] width 352 height 23
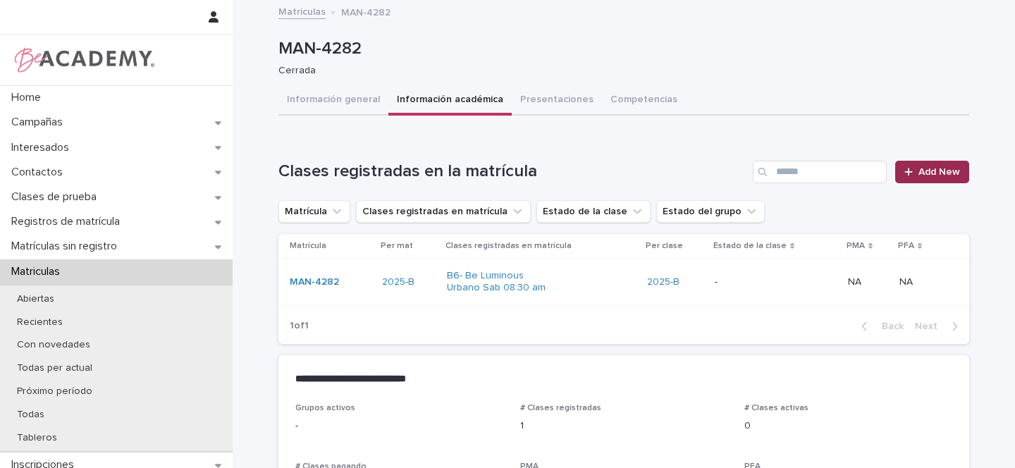
click at [937, 171] on span "Add New" at bounding box center [939, 172] width 42 height 10
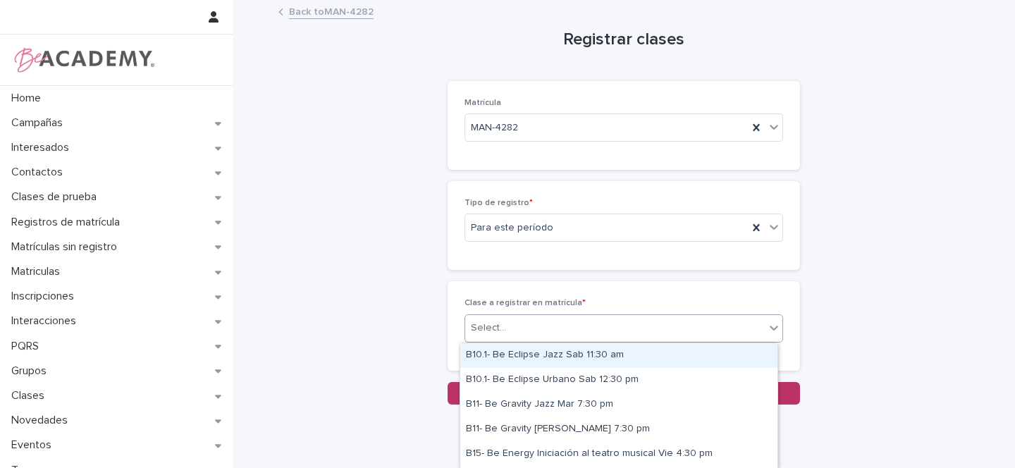
click at [471, 321] on div "Select..." at bounding box center [488, 328] width 35 height 15
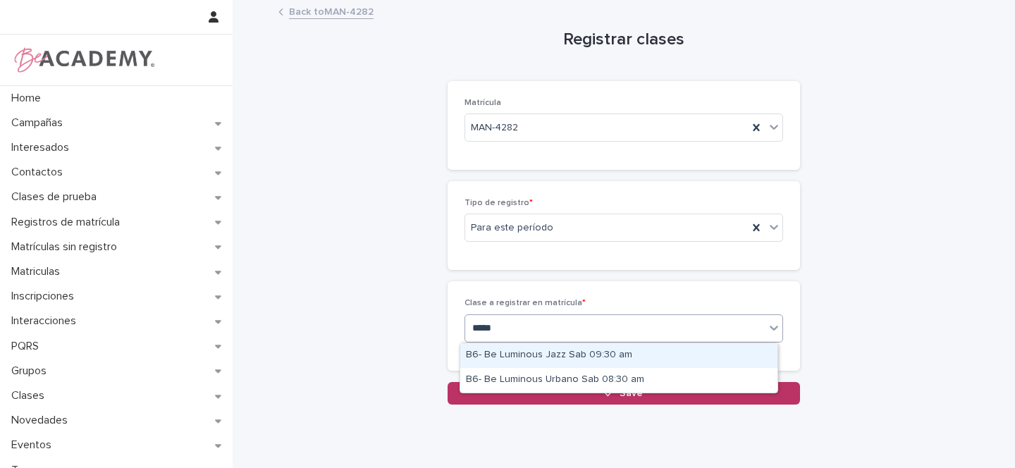
type input "******"
click at [543, 354] on div "B6- Be Luminous Jazz Sab 09:30 am" at bounding box center [618, 355] width 317 height 25
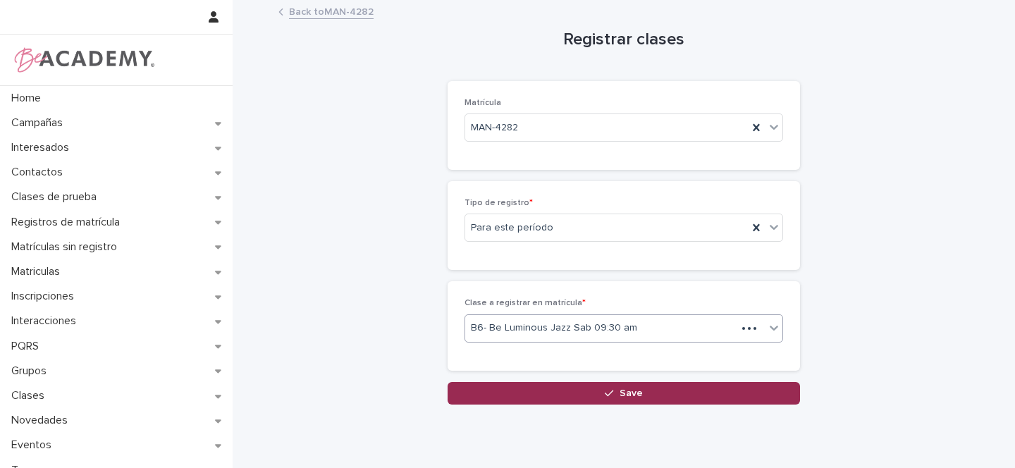
click at [619, 388] on span "Save" at bounding box center [630, 393] width 23 height 10
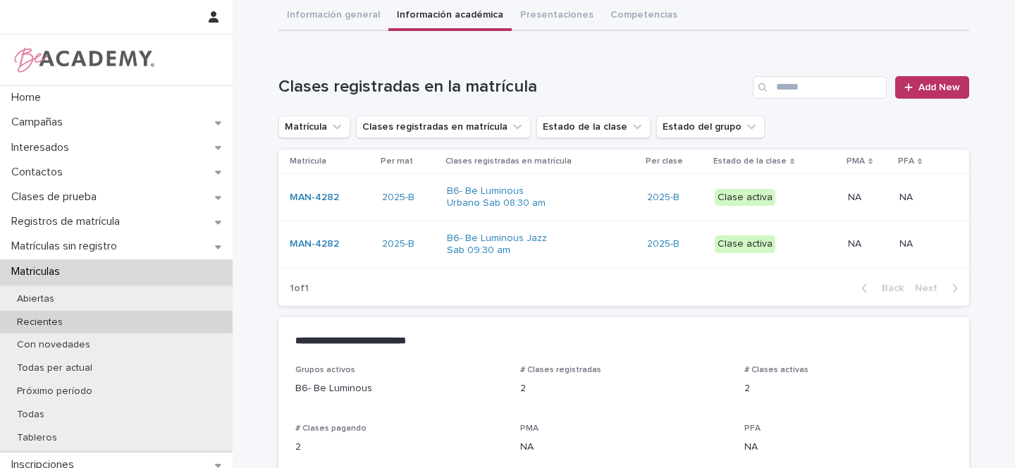
scroll to position [93, 0]
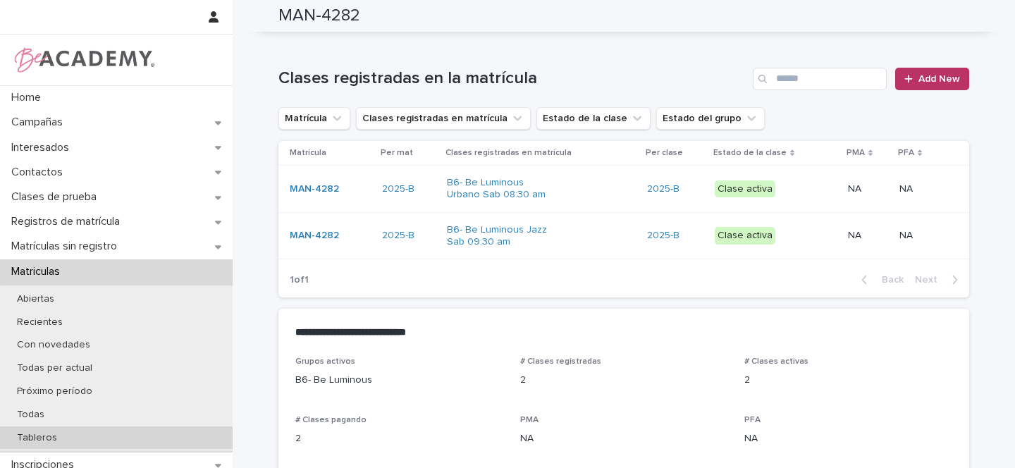
click at [42, 433] on p "Tableros" at bounding box center [37, 438] width 63 height 12
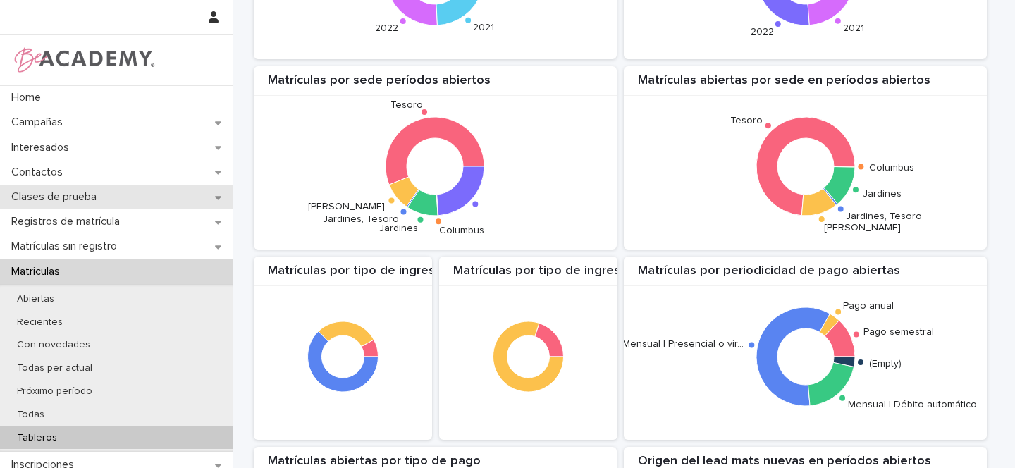
click at [216, 194] on icon at bounding box center [218, 197] width 6 height 10
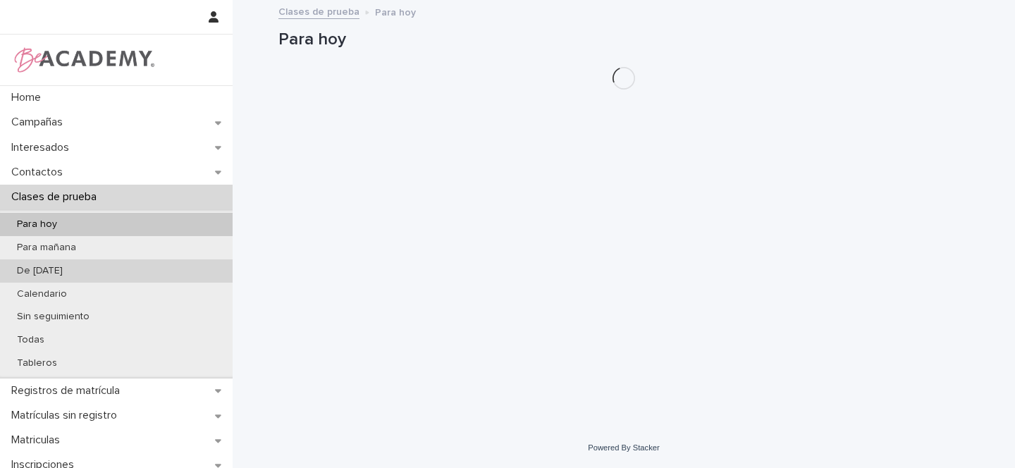
click at [41, 268] on p "De ayer" at bounding box center [40, 271] width 68 height 12
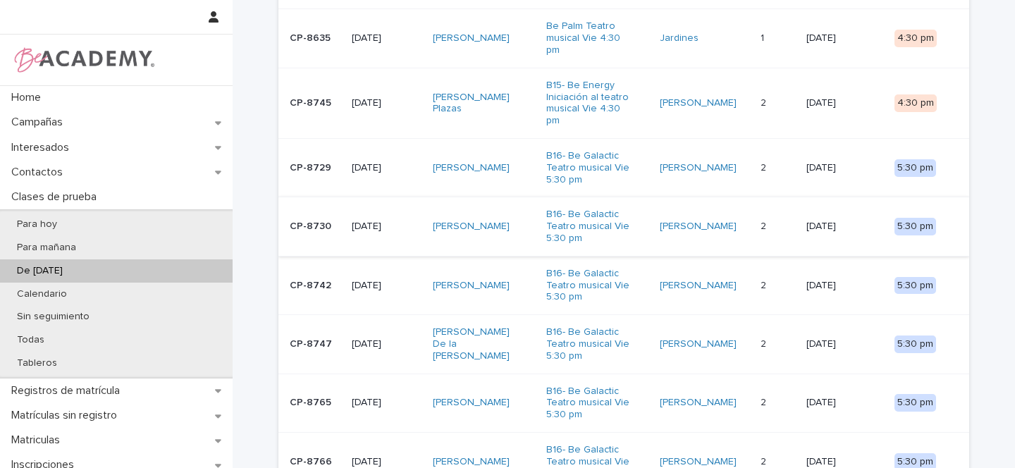
scroll to position [281, 0]
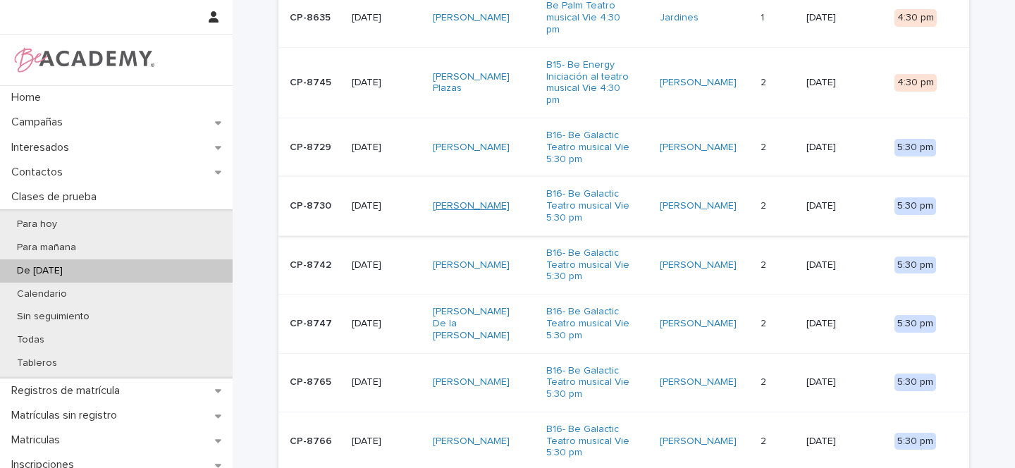
click at [509, 200] on link "Danna Isabella Betran Guerrero" at bounding box center [471, 206] width 77 height 12
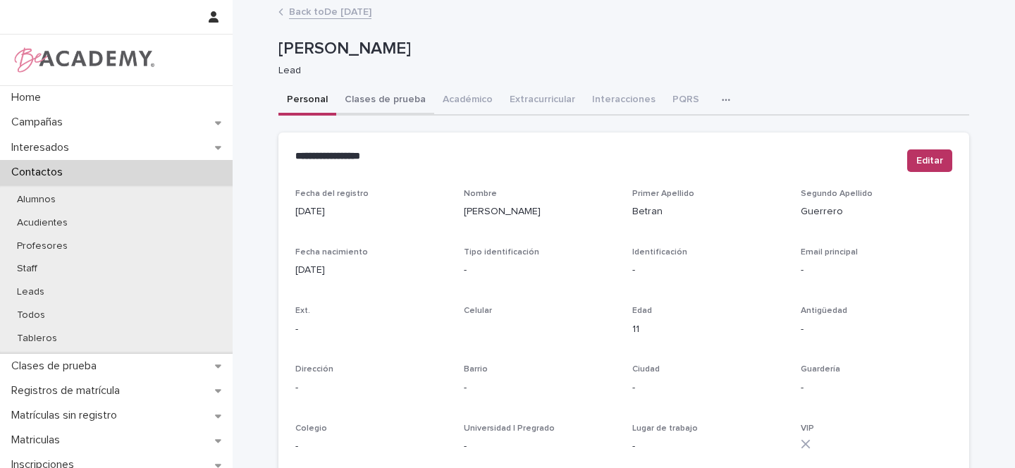
click at [398, 101] on button "Clases de prueba" at bounding box center [385, 101] width 98 height 30
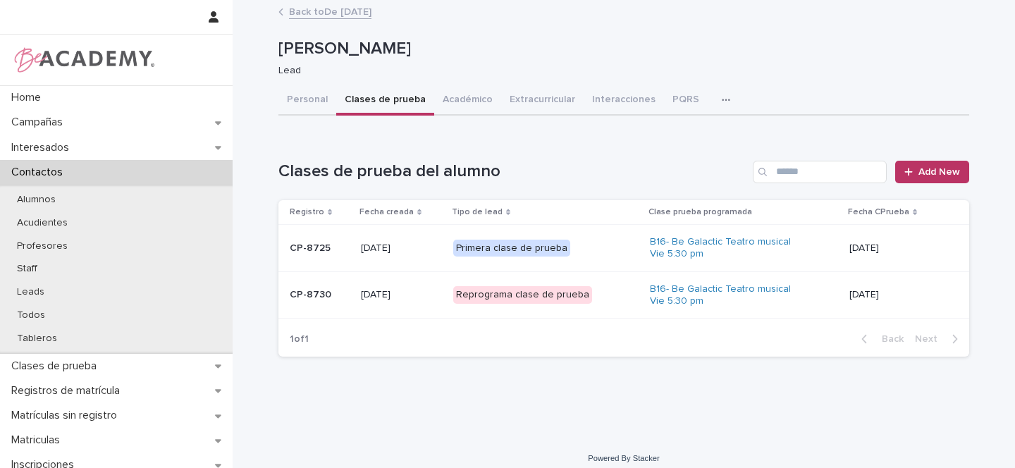
click at [604, 293] on div "Reprograma clase de prueba" at bounding box center [545, 294] width 185 height 29
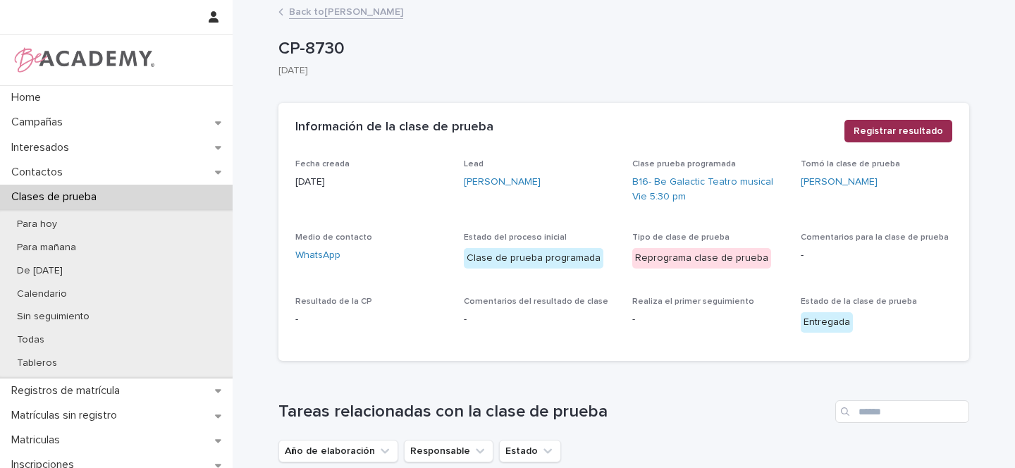
click at [911, 132] on span "Registrar resultado" at bounding box center [897, 131] width 89 height 14
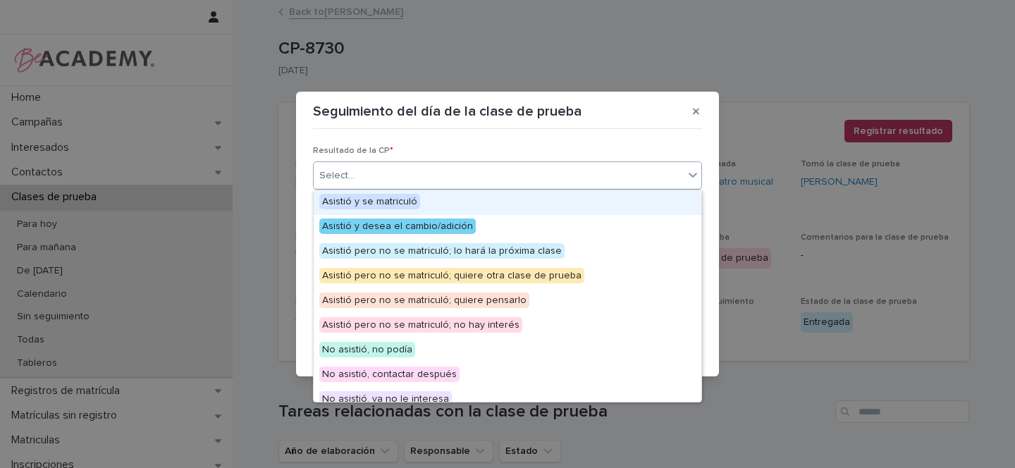
click at [320, 171] on div "Select..." at bounding box center [336, 175] width 35 height 15
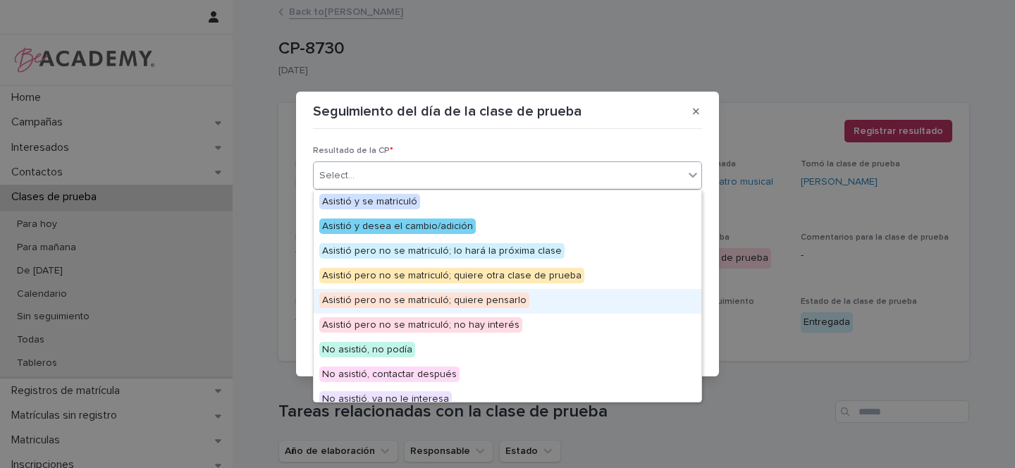
click at [479, 297] on span "Asistió pero no se matriculó; quiere pensarlo" at bounding box center [424, 300] width 210 height 16
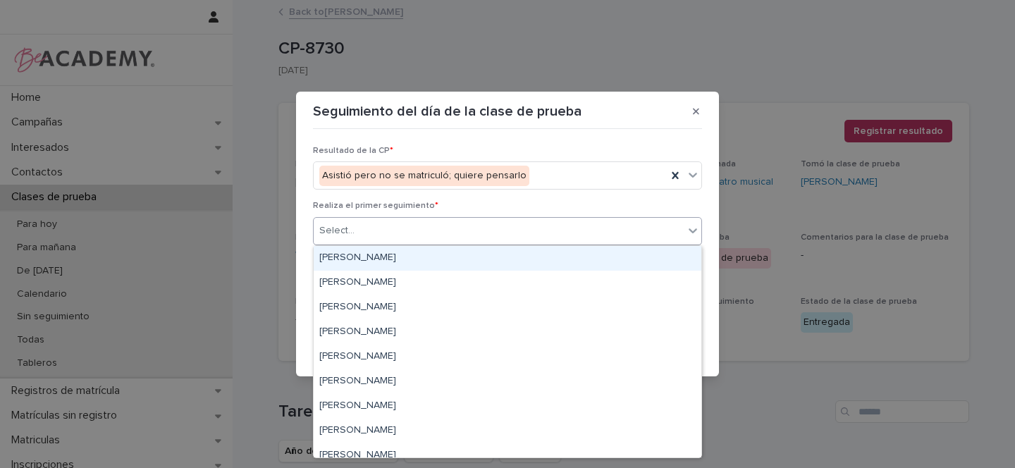
click at [362, 225] on div "Select..." at bounding box center [499, 230] width 370 height 23
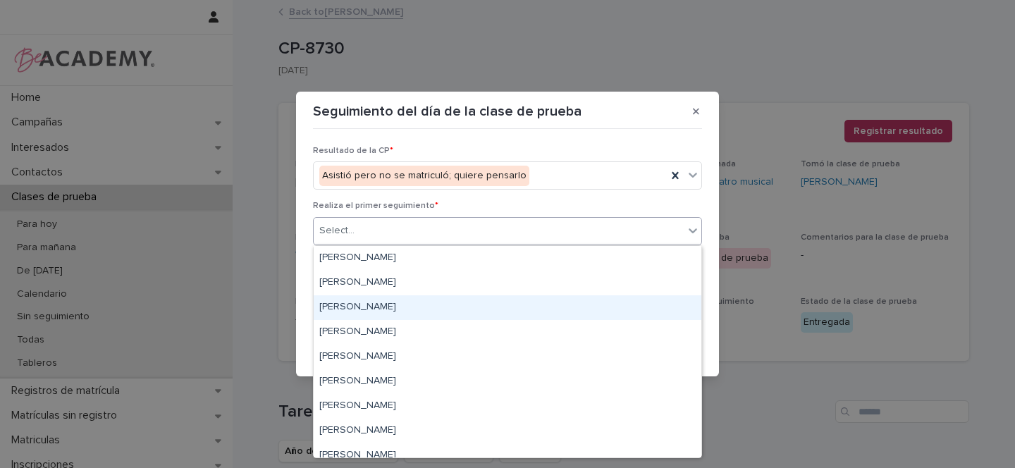
click at [355, 308] on div "[PERSON_NAME]" at bounding box center [508, 307] width 388 height 25
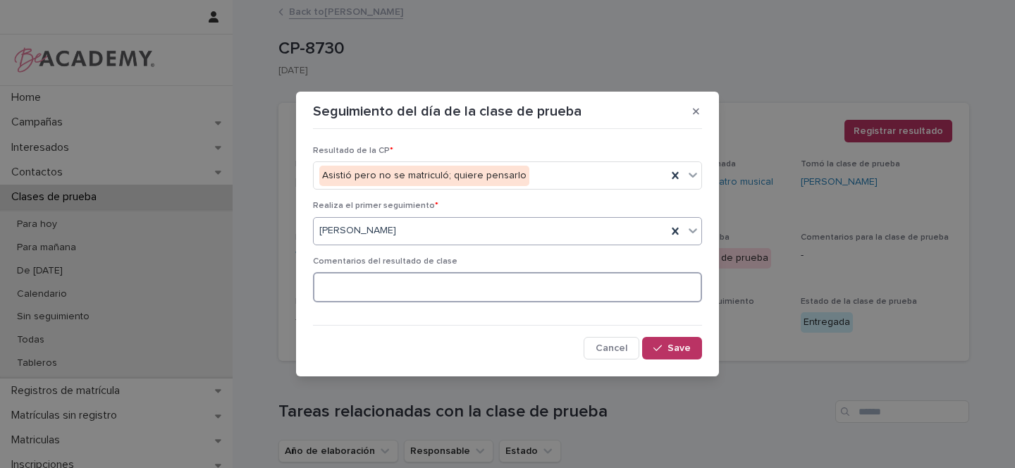
click at [365, 284] on textarea at bounding box center [507, 287] width 389 height 30
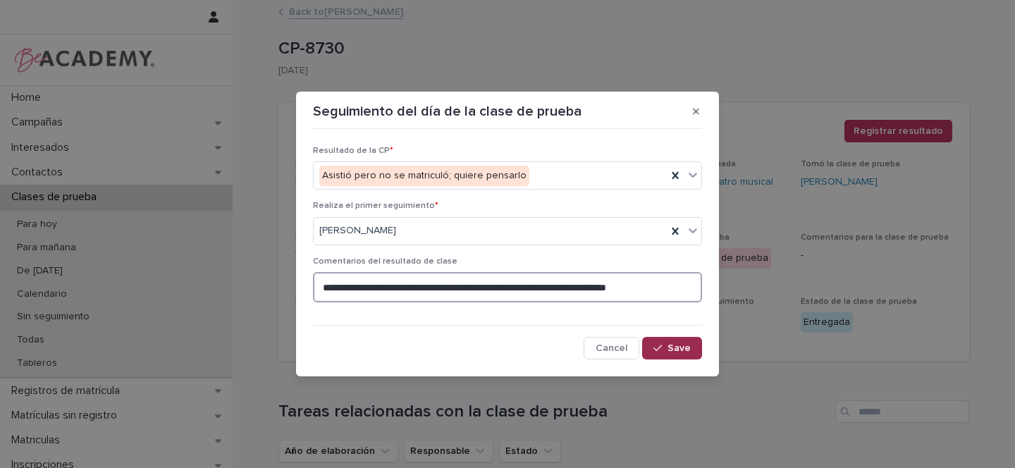
type textarea "**********"
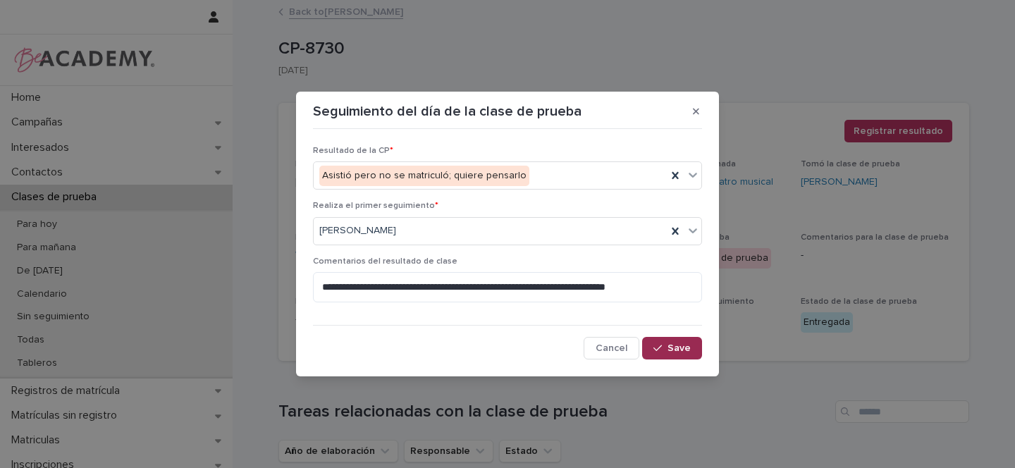
click at [671, 349] on span "Save" at bounding box center [678, 348] width 23 height 10
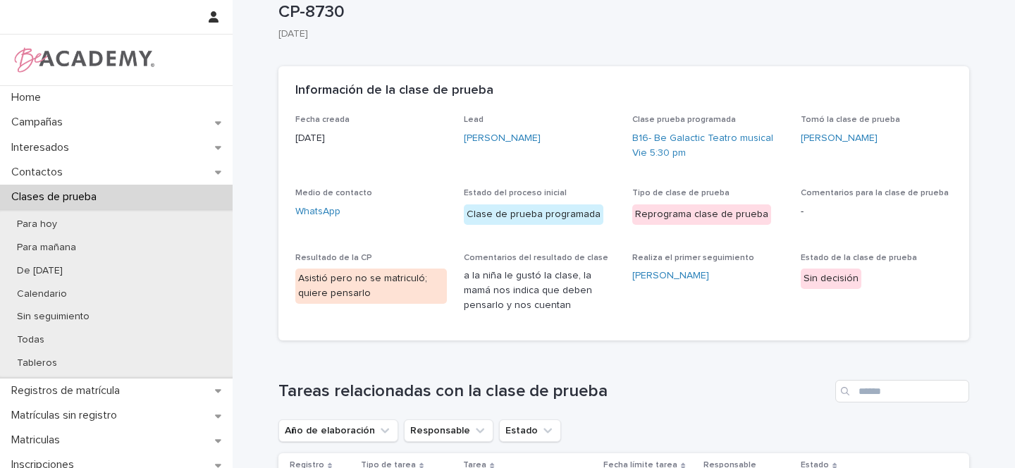
scroll to position [37, 0]
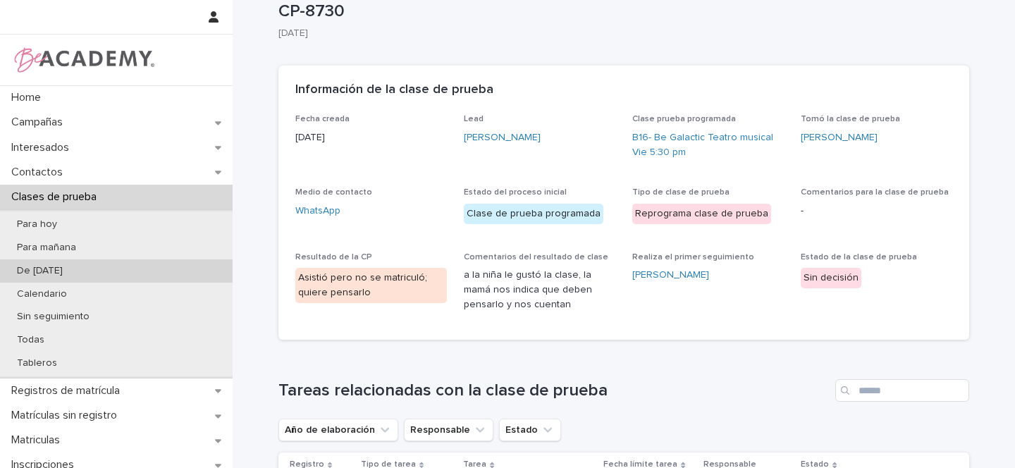
click at [39, 268] on p "De ayer" at bounding box center [40, 271] width 68 height 12
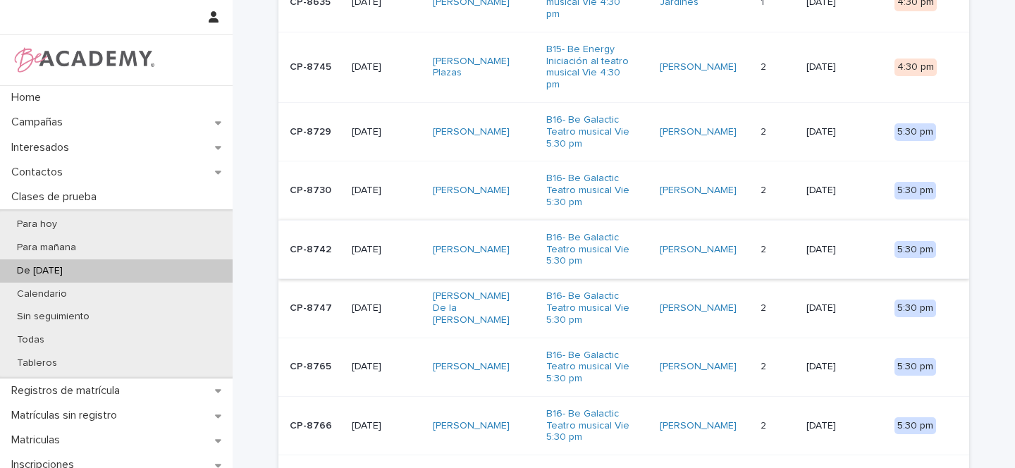
scroll to position [321, 0]
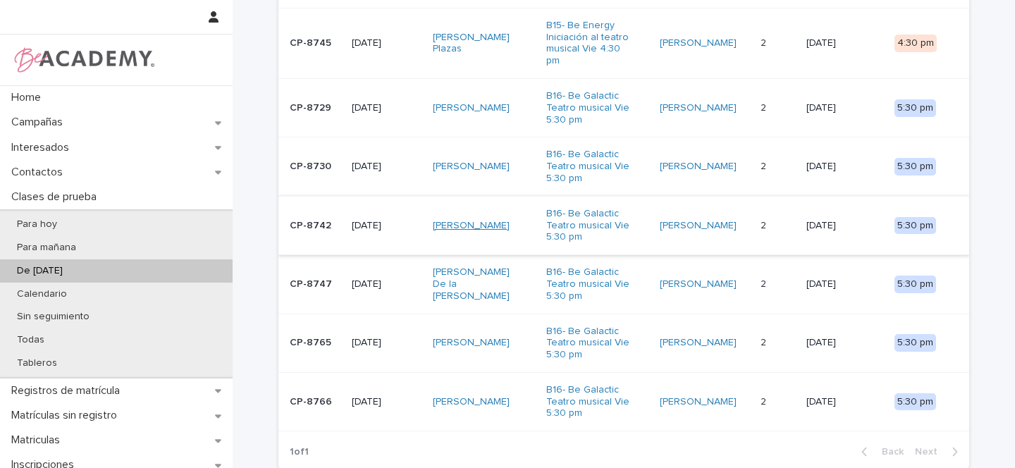
click at [469, 220] on link "Mia Hadad Canizales" at bounding box center [471, 226] width 77 height 12
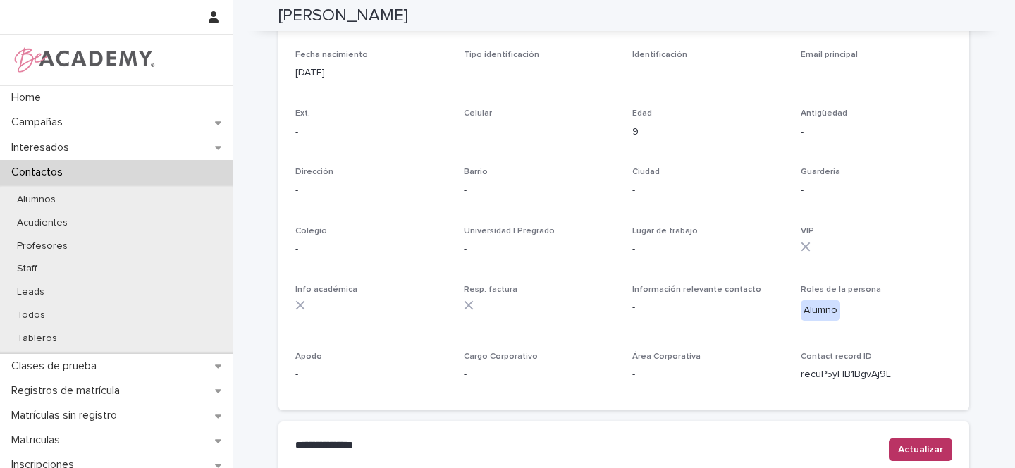
scroll to position [537, 0]
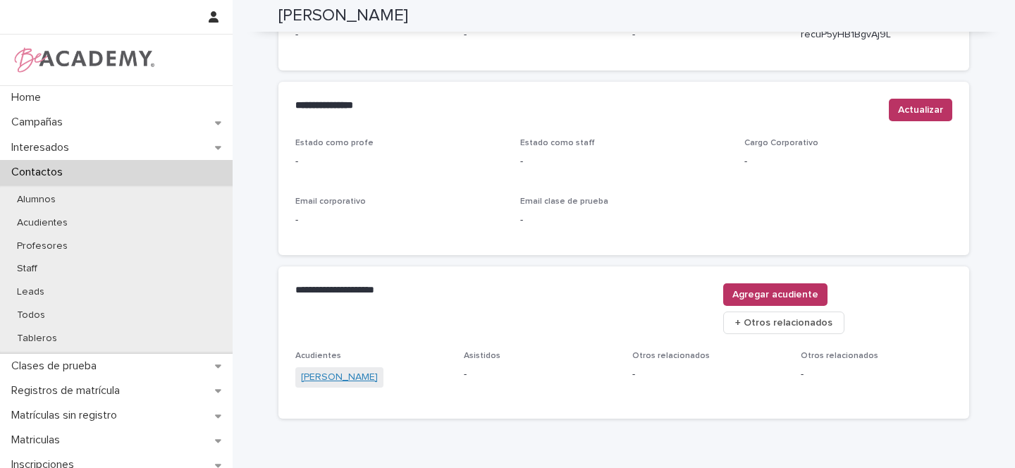
click at [355, 370] on link "Claudia Canizales Cuellar" at bounding box center [339, 377] width 77 height 15
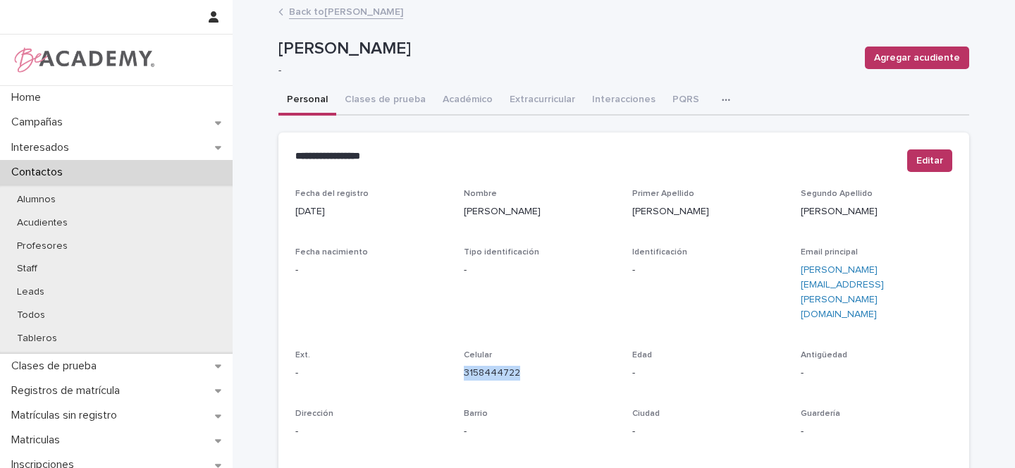
click at [365, 11] on link "Back to Mia Hadad Canizales" at bounding box center [346, 11] width 114 height 16
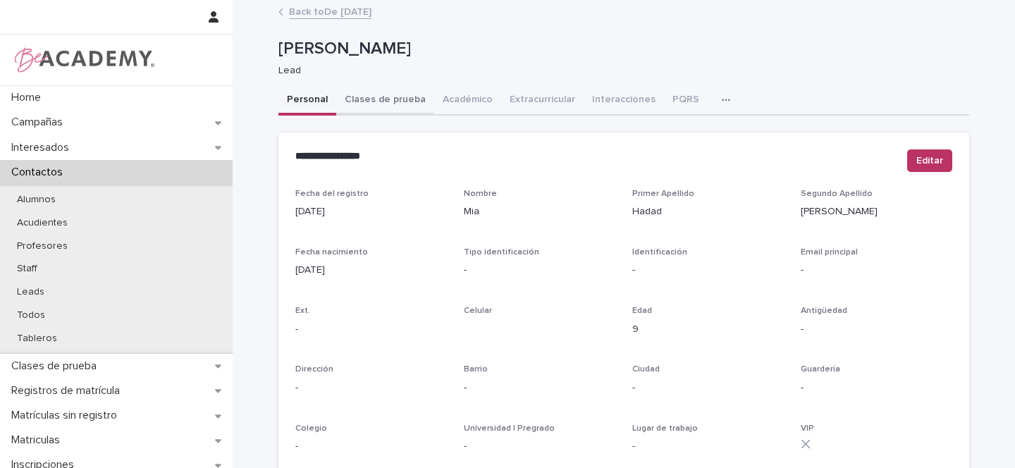
click at [377, 103] on button "Clases de prueba" at bounding box center [385, 101] width 98 height 30
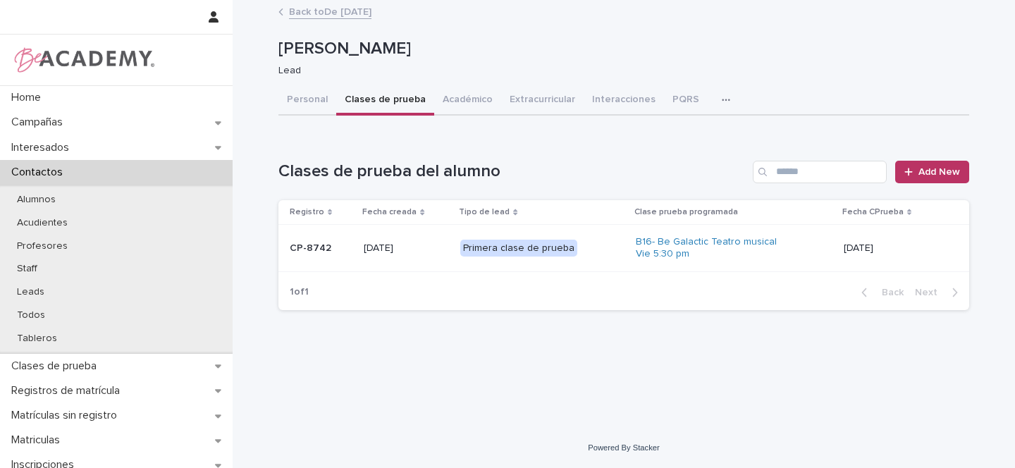
click at [435, 249] on p "[DATE]" at bounding box center [406, 248] width 85 height 12
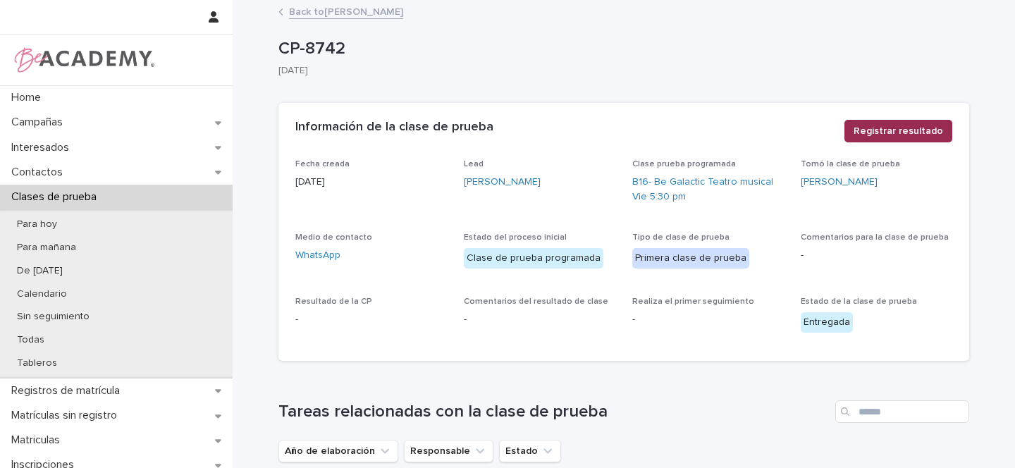
click at [920, 132] on span "Registrar resultado" at bounding box center [897, 131] width 89 height 14
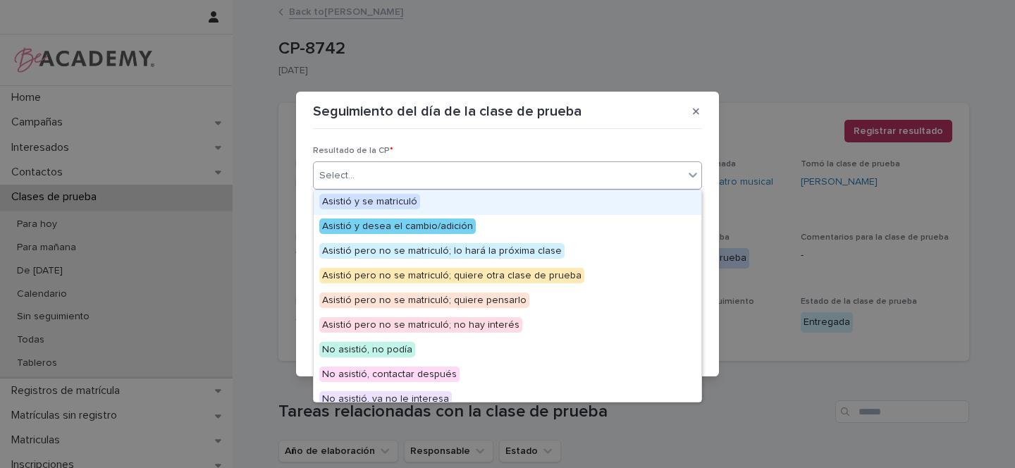
click at [346, 175] on div "Select..." at bounding box center [336, 175] width 35 height 15
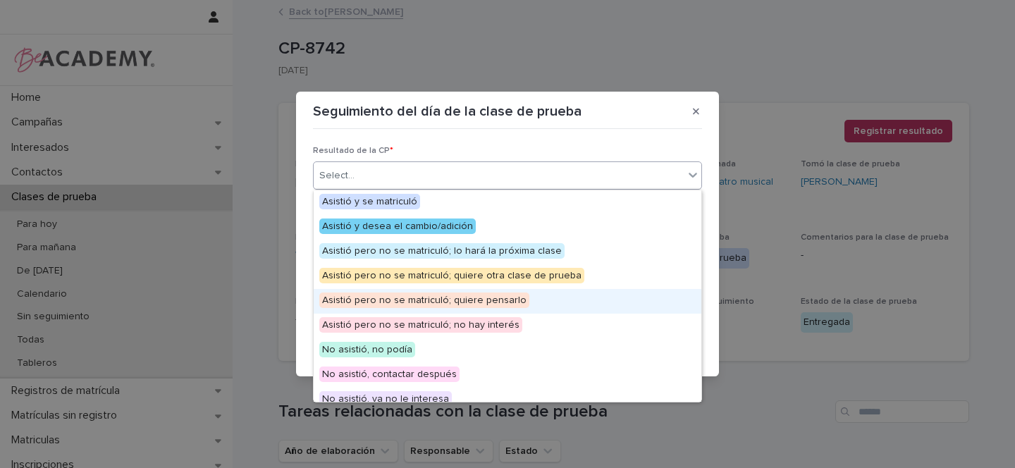
click at [496, 299] on span "Asistió pero no se matriculó; quiere pensarlo" at bounding box center [424, 300] width 210 height 16
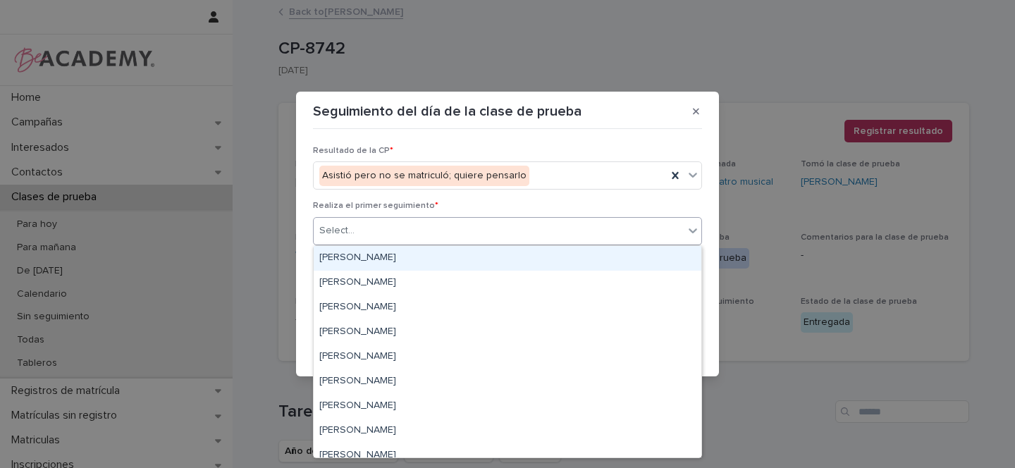
click at [326, 223] on div "Select..." at bounding box center [336, 230] width 35 height 15
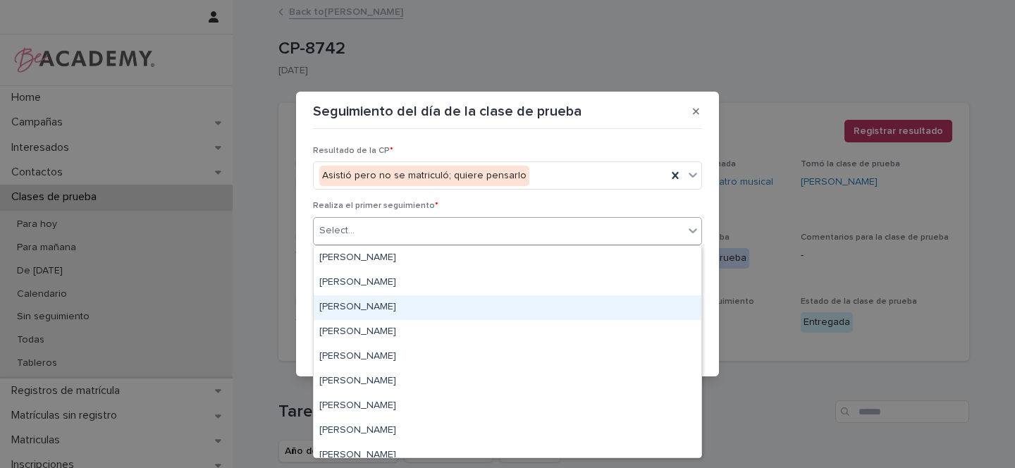
click at [365, 302] on div "[PERSON_NAME]" at bounding box center [508, 307] width 388 height 25
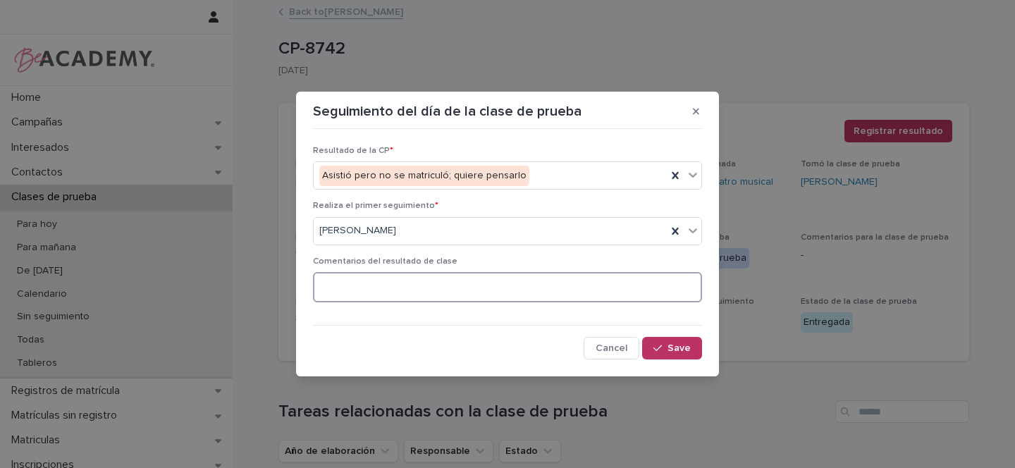
click at [354, 290] on textarea at bounding box center [507, 287] width 389 height 30
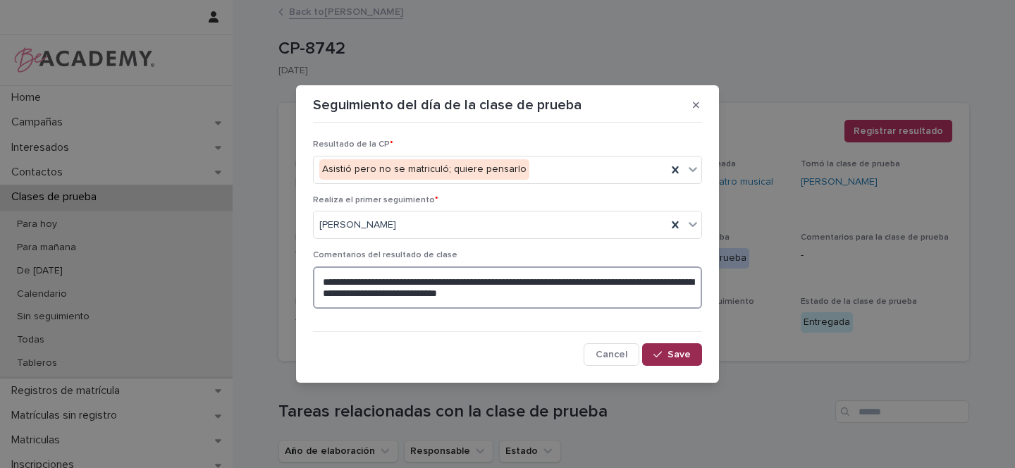
type textarea "**********"
click at [691, 354] on button "Save" at bounding box center [672, 354] width 60 height 23
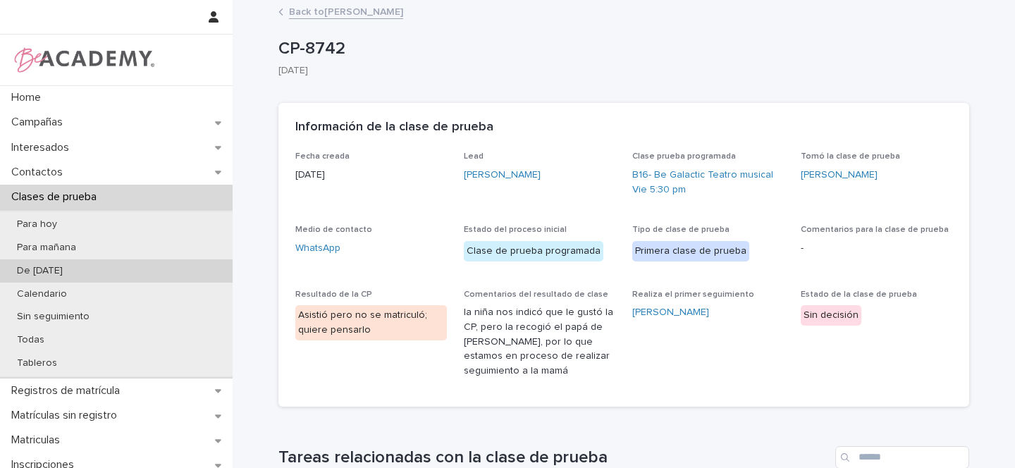
click at [51, 271] on p "[PERSON_NAME]" at bounding box center [40, 271] width 68 height 12
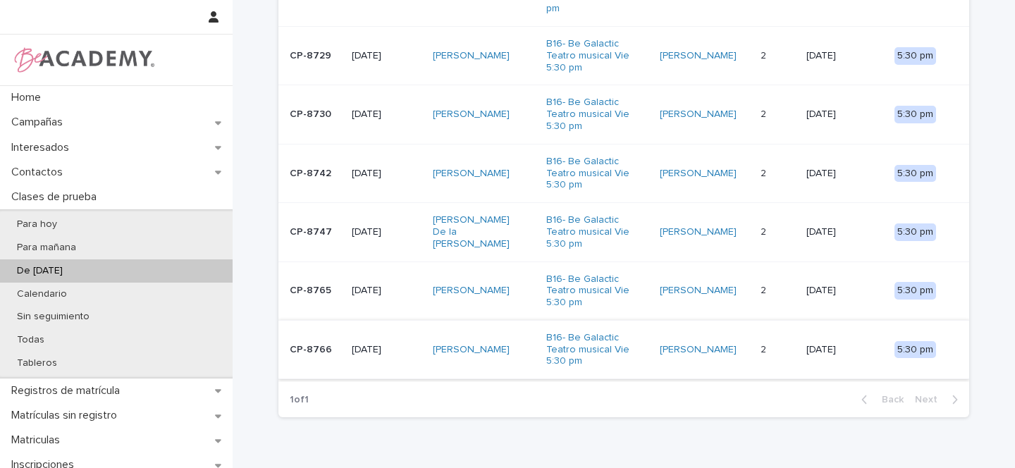
scroll to position [390, 0]
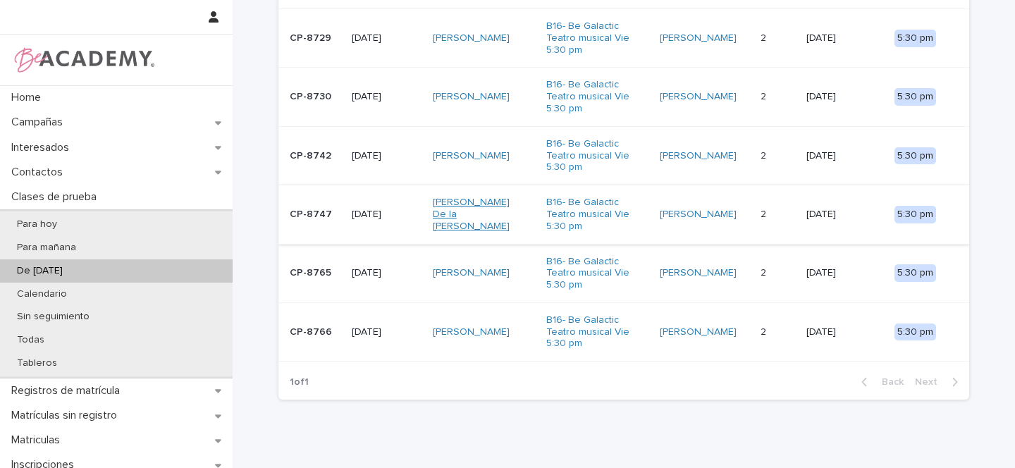
click at [501, 197] on link "Leticia De la Pava Gomez" at bounding box center [477, 214] width 88 height 35
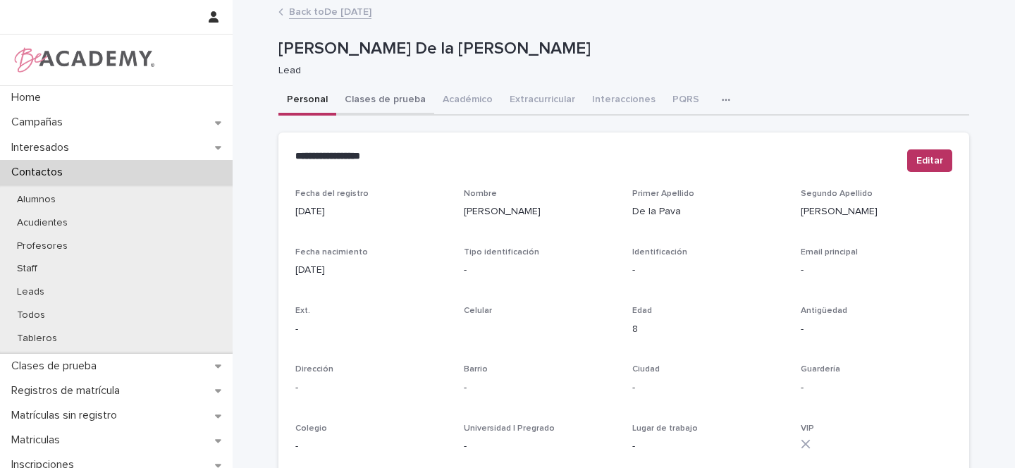
click at [366, 93] on button "Clases de prueba" at bounding box center [385, 101] width 98 height 30
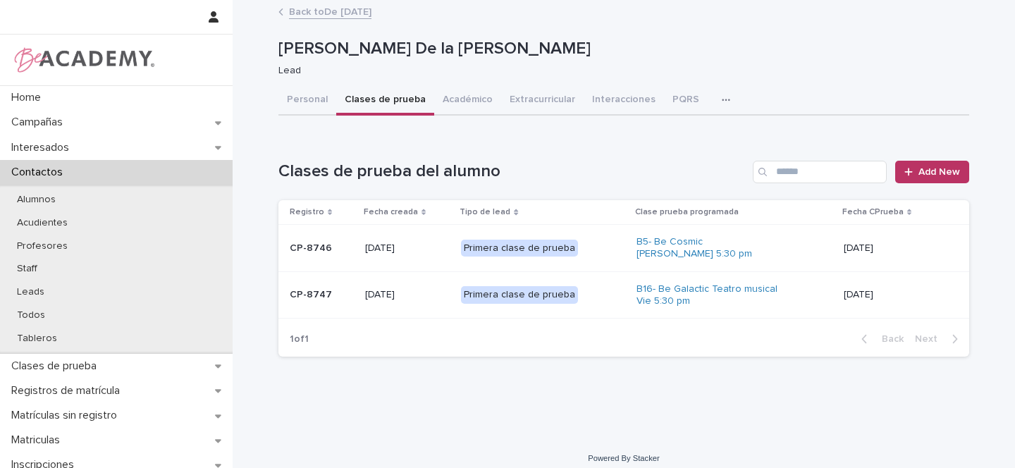
click at [593, 290] on div "Primera clase de prueba" at bounding box center [542, 294] width 163 height 29
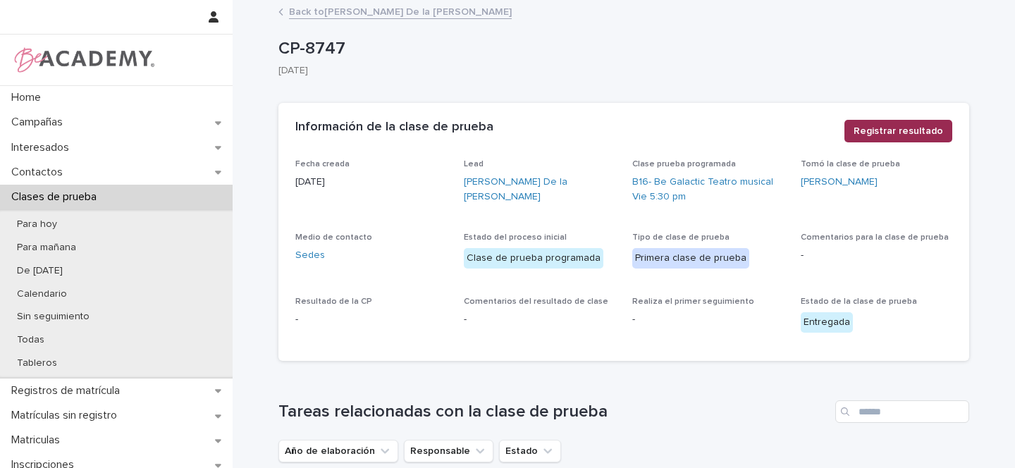
click at [903, 120] on button "Registrar resultado" at bounding box center [898, 131] width 108 height 23
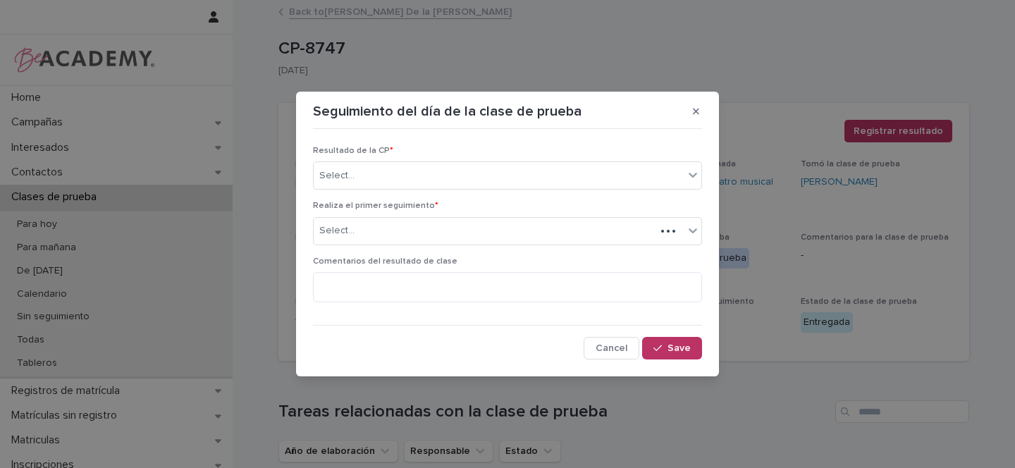
click at [901, 128] on div "Seguimiento del día de la clase de prueba Resultado de la CP * Select... Realiz…" at bounding box center [507, 234] width 1015 height 468
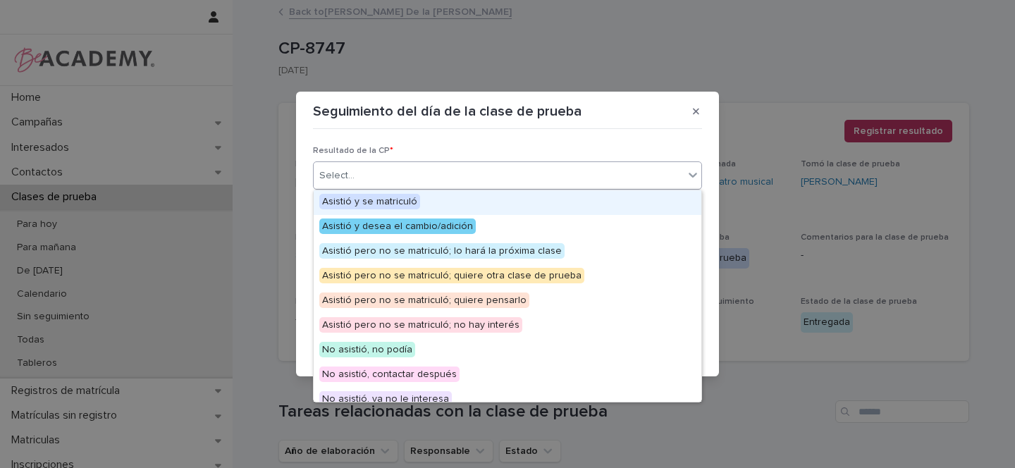
click at [402, 174] on div "Select..." at bounding box center [499, 175] width 370 height 23
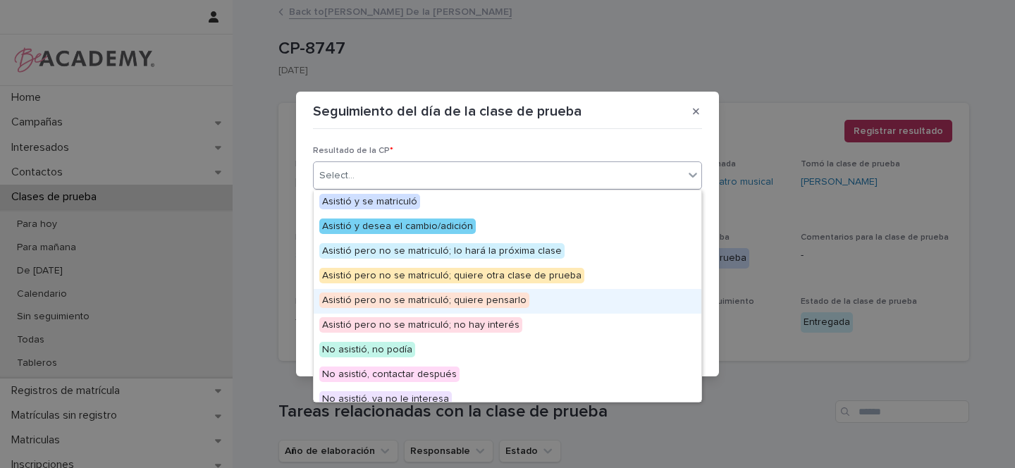
click at [493, 302] on span "Asistió pero no se matriculó; quiere pensarlo" at bounding box center [424, 300] width 210 height 16
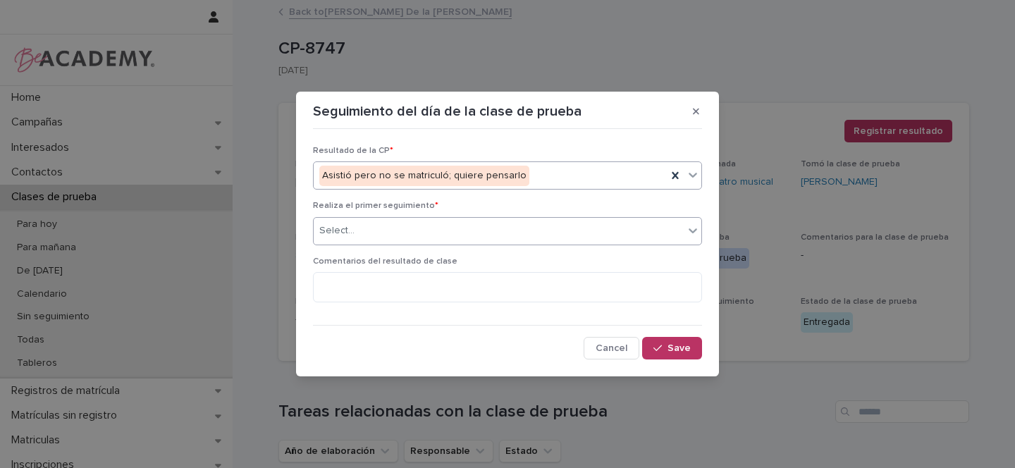
click at [369, 237] on div "Select..." at bounding box center [499, 230] width 370 height 23
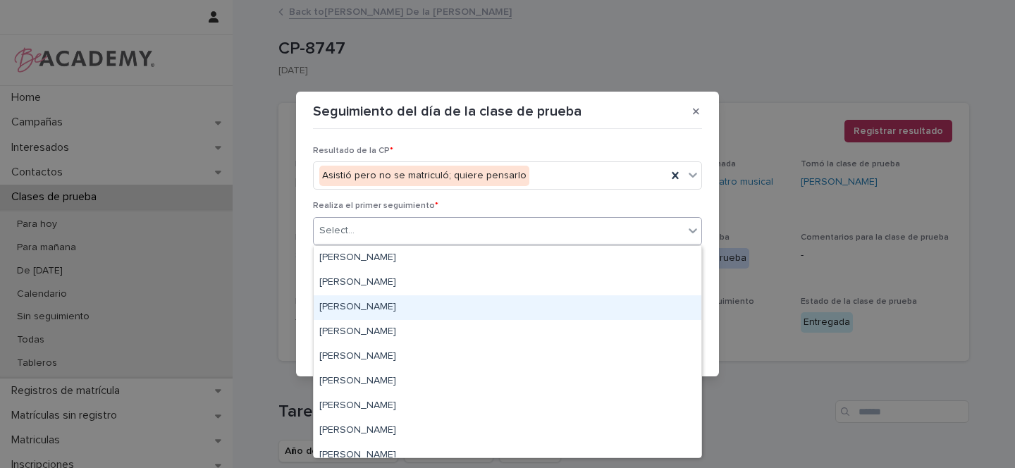
click at [343, 304] on div "Gina Orjuela Cortes" at bounding box center [508, 307] width 388 height 25
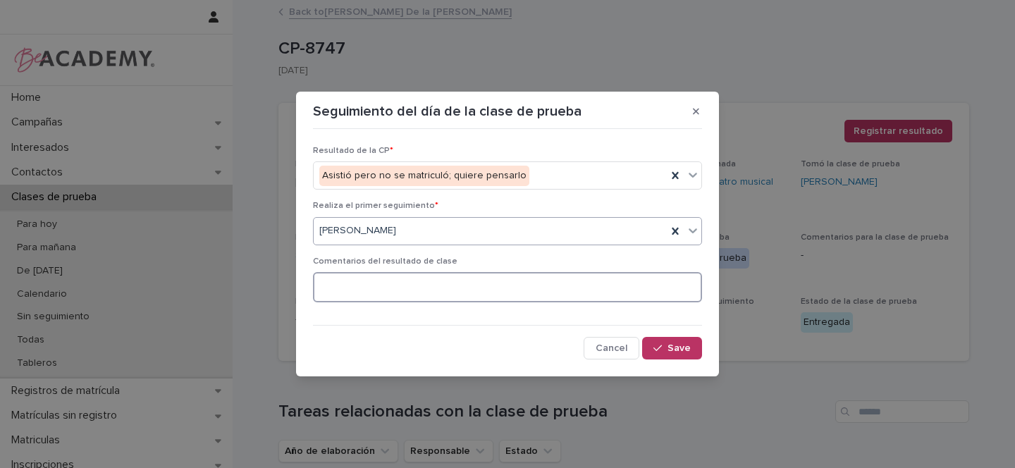
click at [362, 288] on textarea at bounding box center [507, 287] width 389 height 30
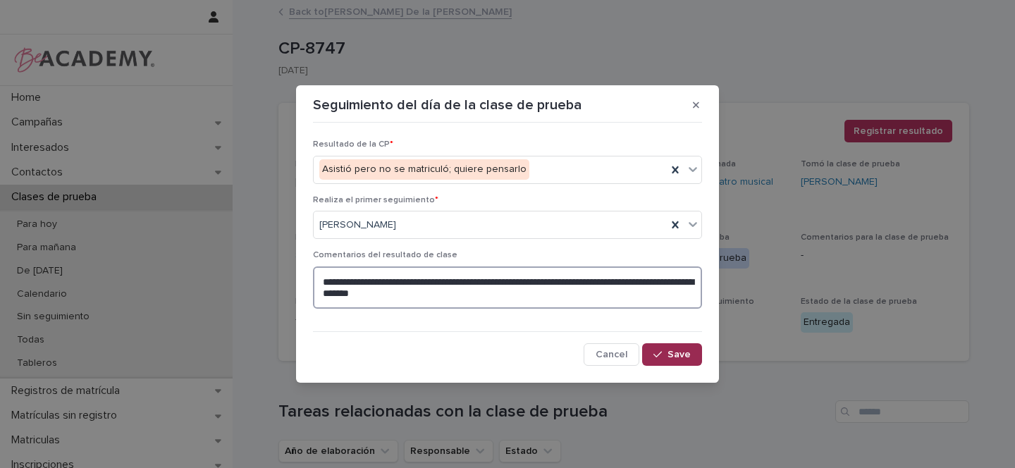
type textarea "**********"
click at [674, 353] on span "Save" at bounding box center [678, 355] width 23 height 10
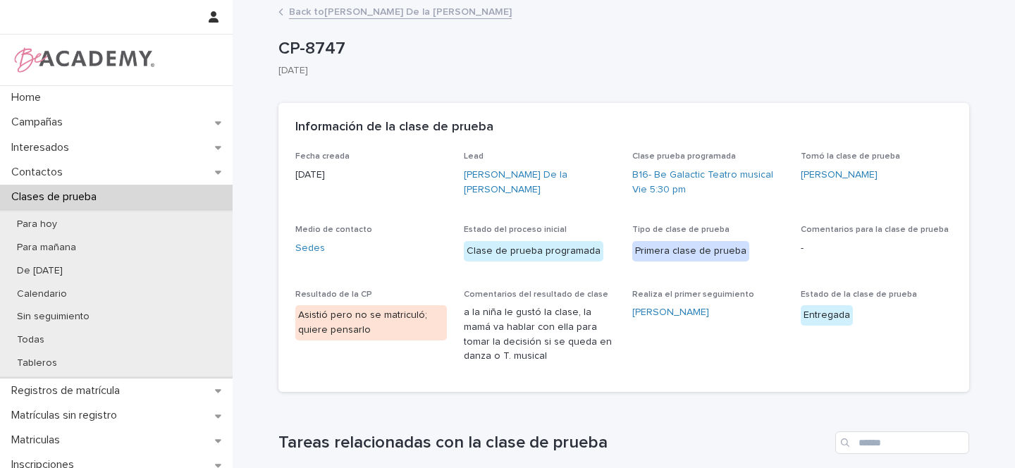
click at [340, 11] on link "Back to Leticia De la Pava Gomez" at bounding box center [400, 11] width 223 height 16
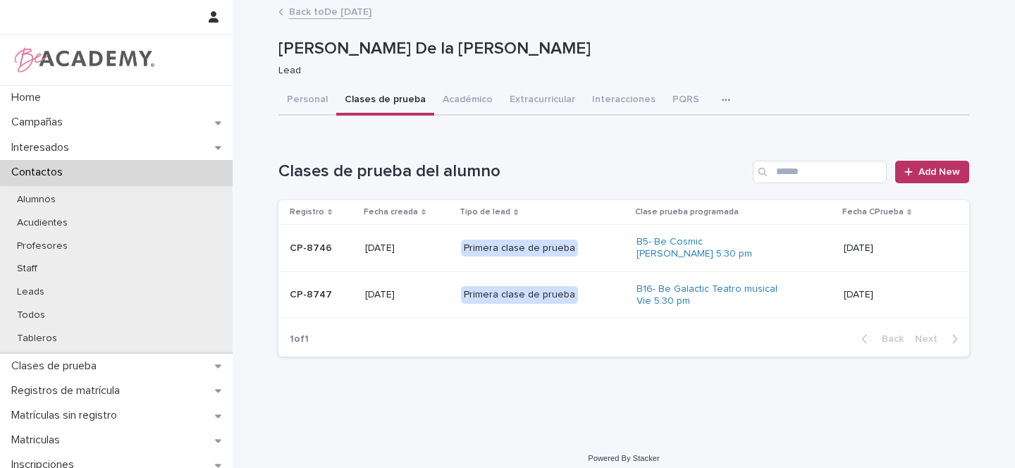
click at [318, 11] on link "Back to De ayer" at bounding box center [330, 11] width 82 height 16
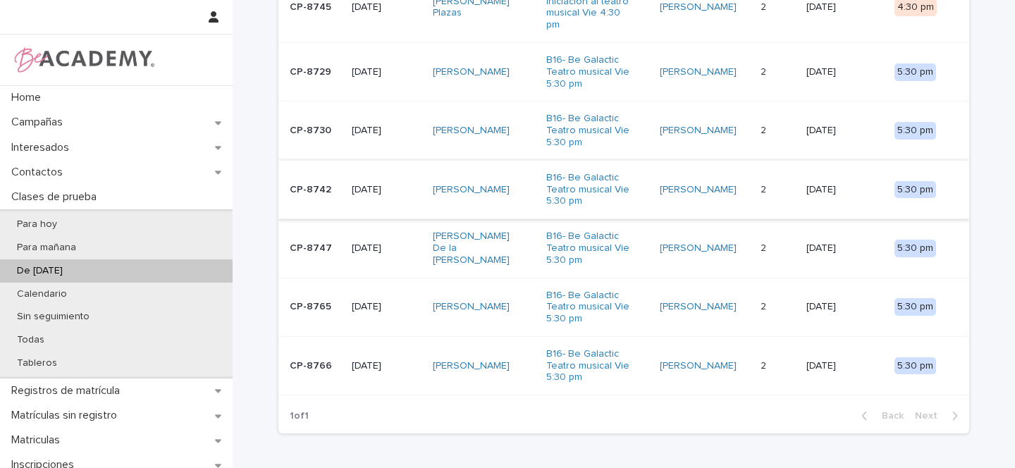
scroll to position [397, 0]
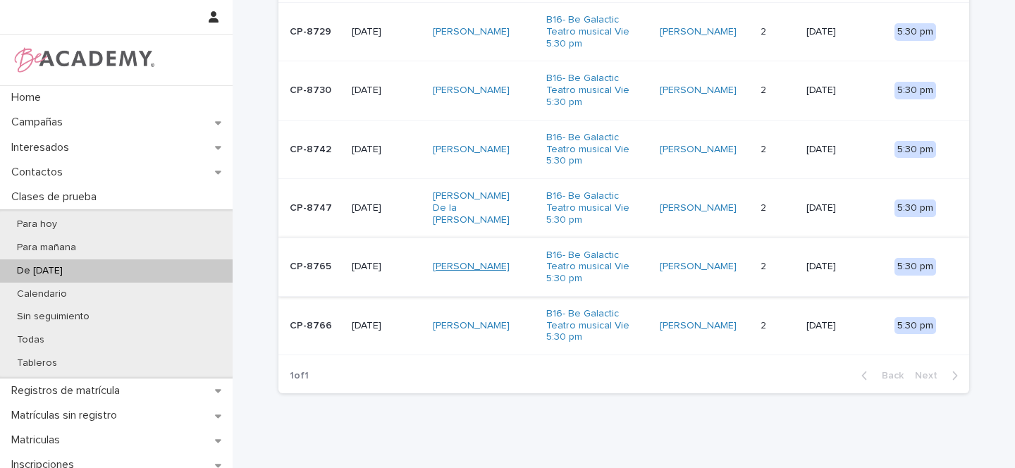
click at [484, 261] on link "Maria Juliana Diaz Parra" at bounding box center [471, 267] width 77 height 12
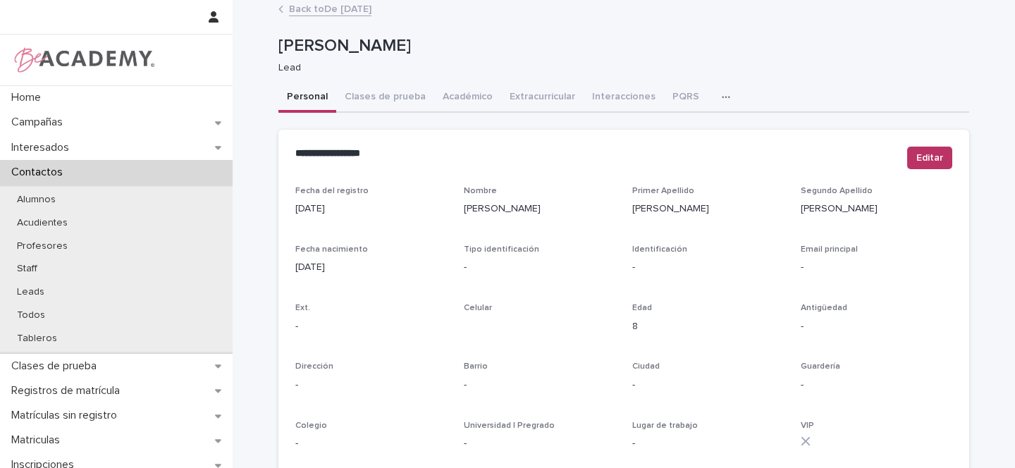
scroll to position [461, 0]
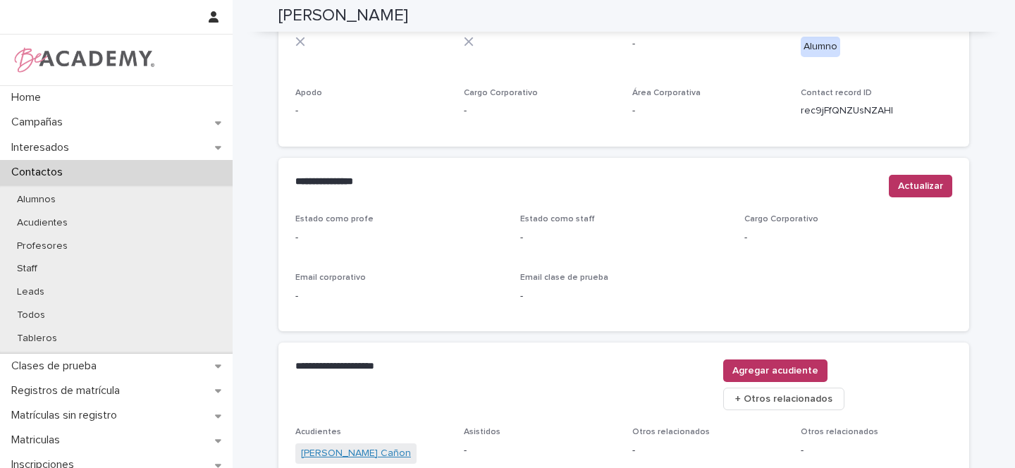
click at [361, 446] on link "Gladys Rocio Parra Cañon" at bounding box center [356, 453] width 110 height 15
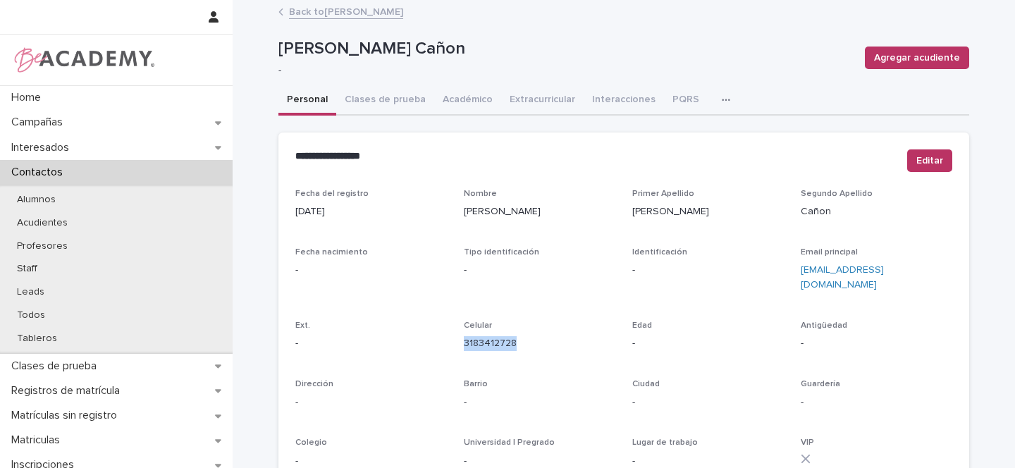
click at [364, 10] on link "Back to Maria Juliana Diaz Parra" at bounding box center [346, 11] width 114 height 16
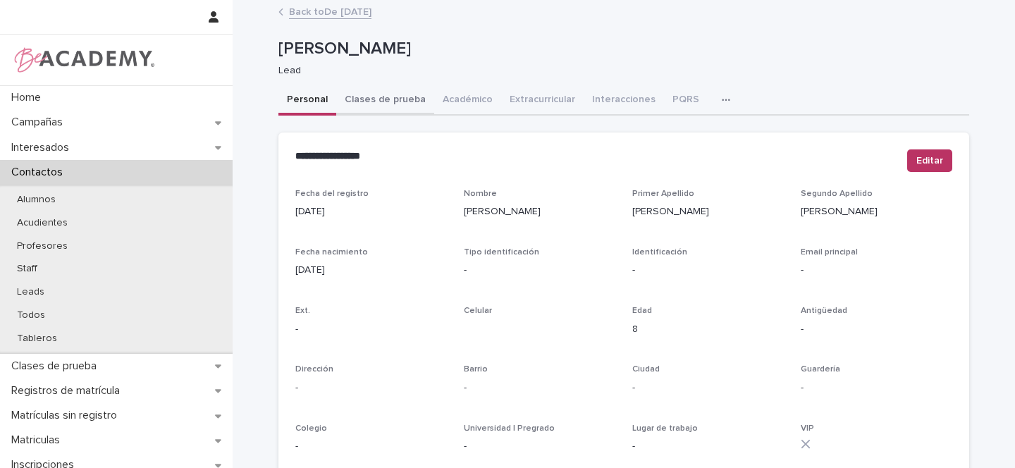
click at [397, 99] on button "Clases de prueba" at bounding box center [385, 101] width 98 height 30
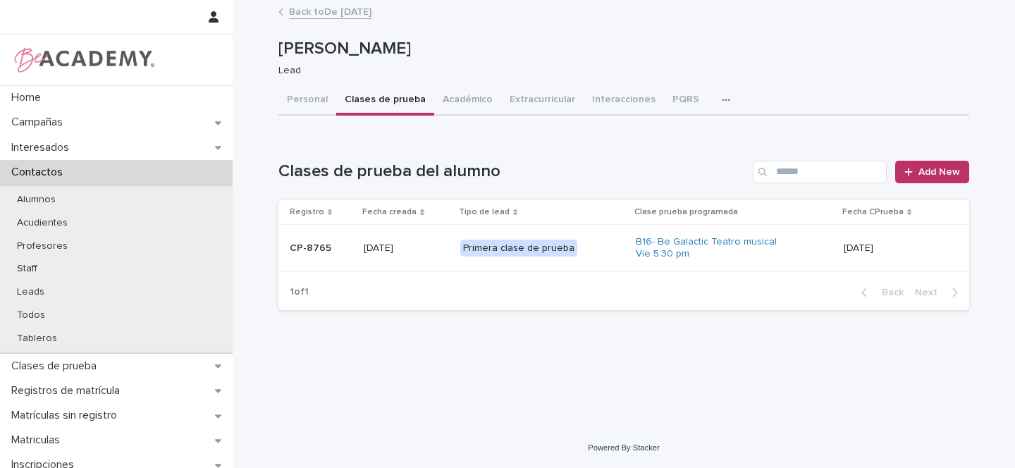
click at [425, 243] on p "15/08/2025" at bounding box center [406, 248] width 85 height 12
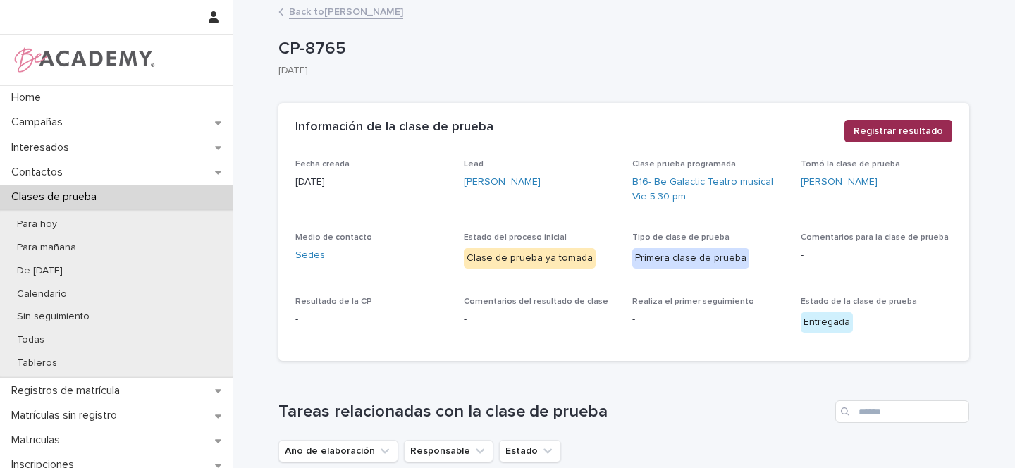
click at [926, 131] on span "Registrar resultado" at bounding box center [897, 131] width 89 height 14
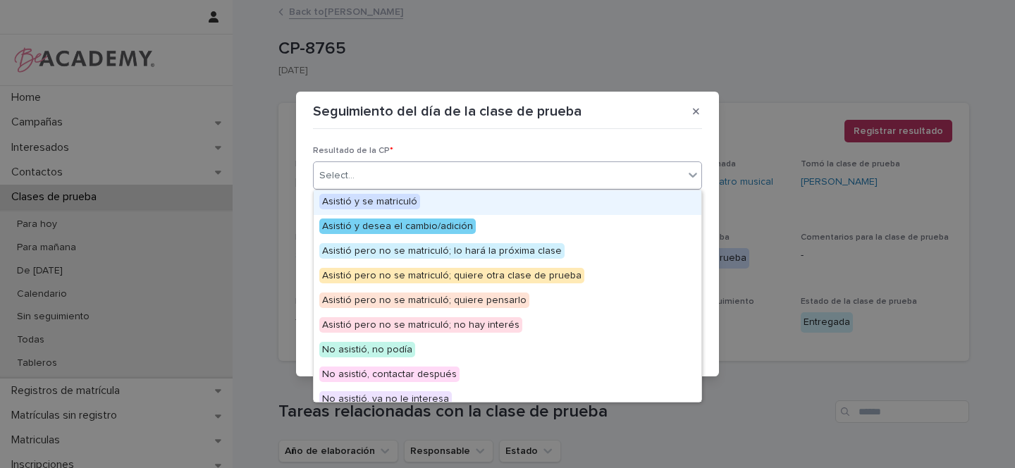
click at [382, 170] on div "Select..." at bounding box center [499, 175] width 370 height 23
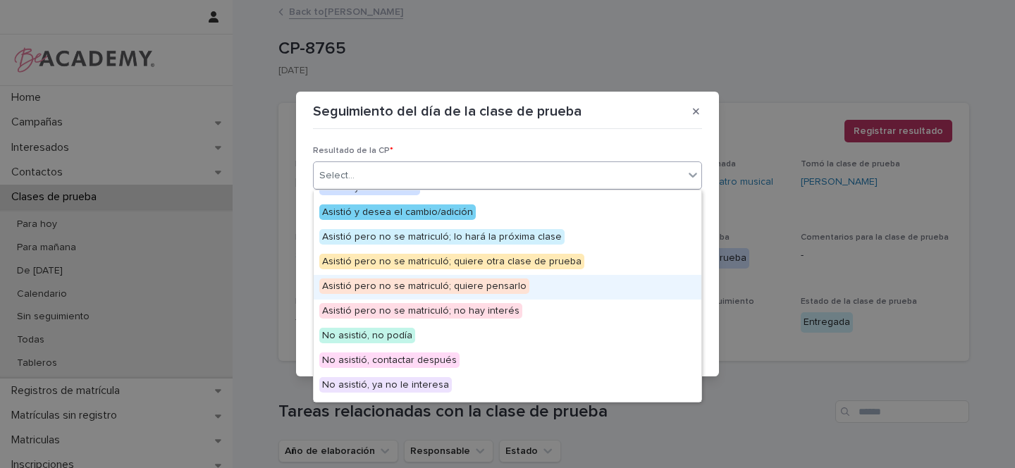
scroll to position [19, 0]
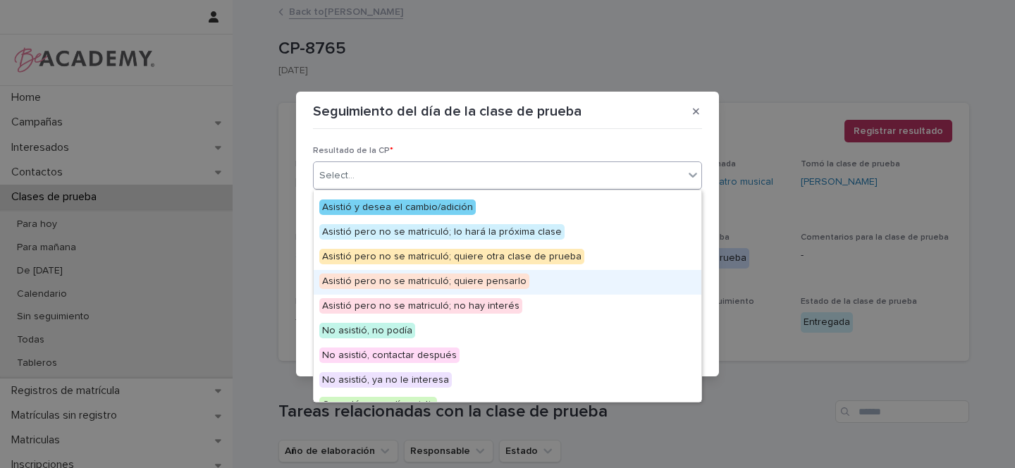
click at [494, 278] on span "Asistió pero no se matriculó; quiere pensarlo" at bounding box center [424, 281] width 210 height 16
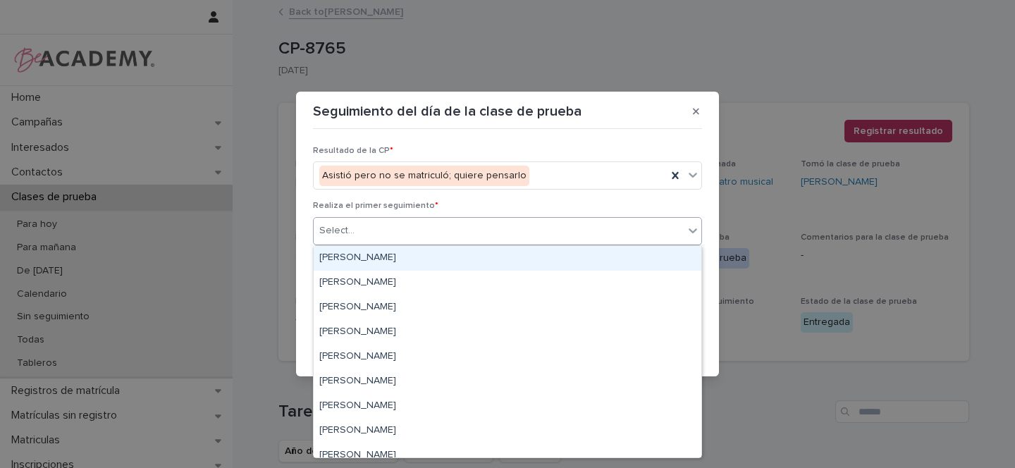
click at [344, 228] on div "Select..." at bounding box center [336, 230] width 35 height 15
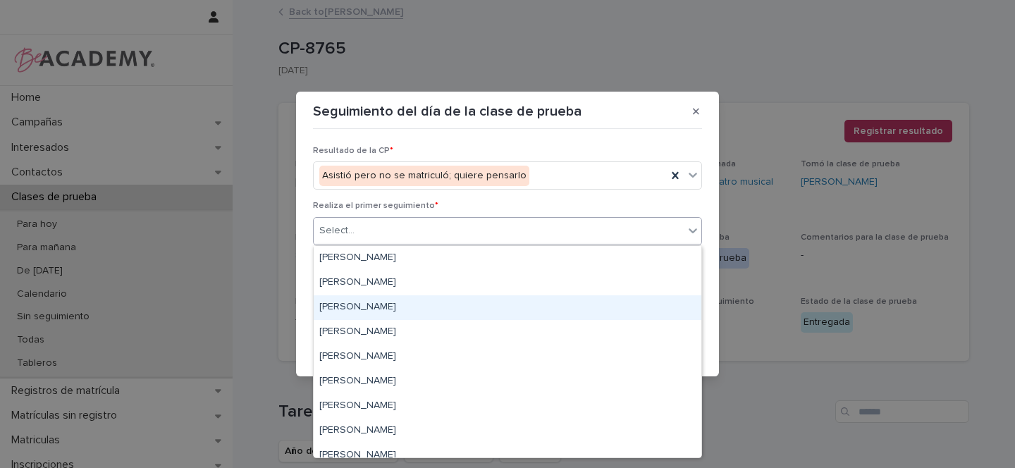
click at [364, 307] on div "Gina Orjuela Cortes" at bounding box center [508, 307] width 388 height 25
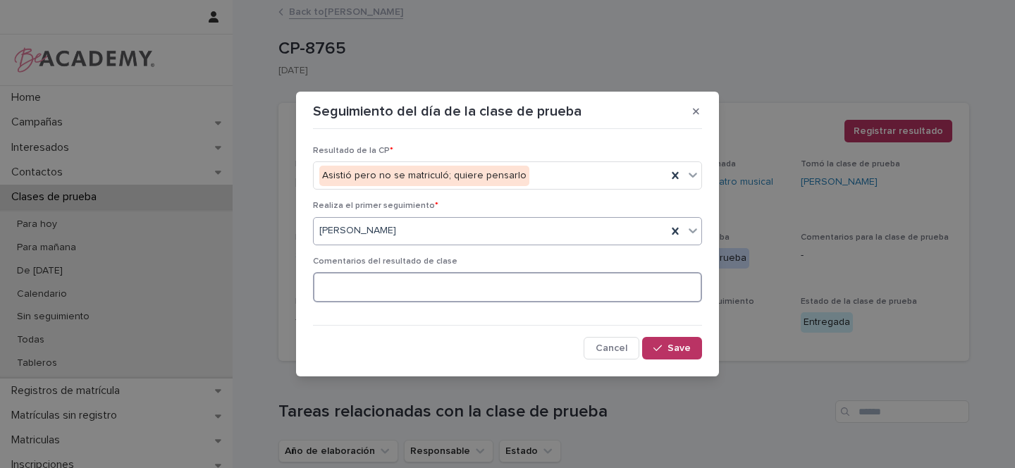
click at [366, 283] on textarea at bounding box center [507, 287] width 389 height 30
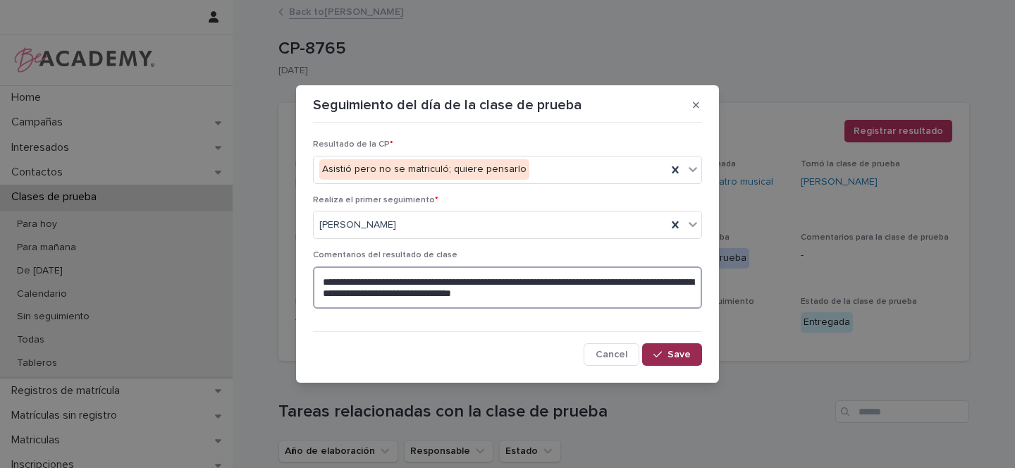
type textarea "**********"
click at [688, 358] on span "Save" at bounding box center [678, 355] width 23 height 10
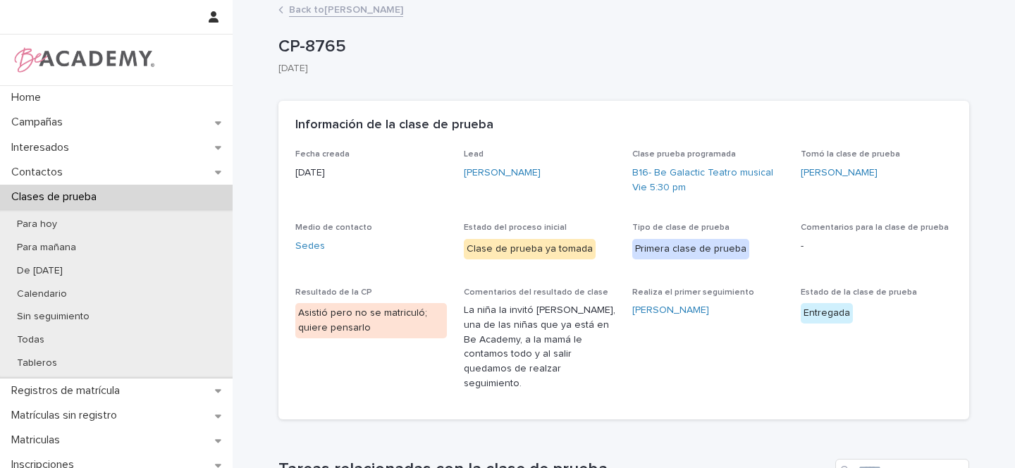
scroll to position [0, 0]
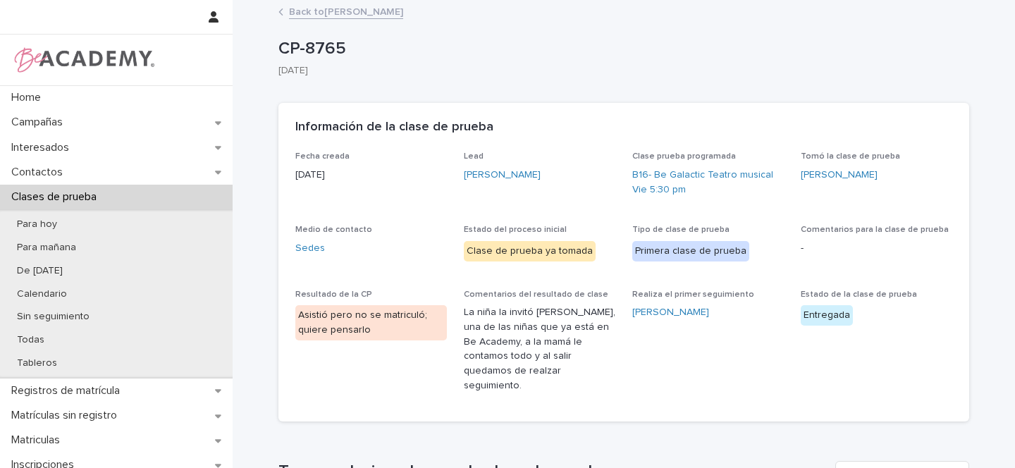
click at [354, 16] on link "Back to Maria Juliana Diaz Parra" at bounding box center [346, 11] width 114 height 16
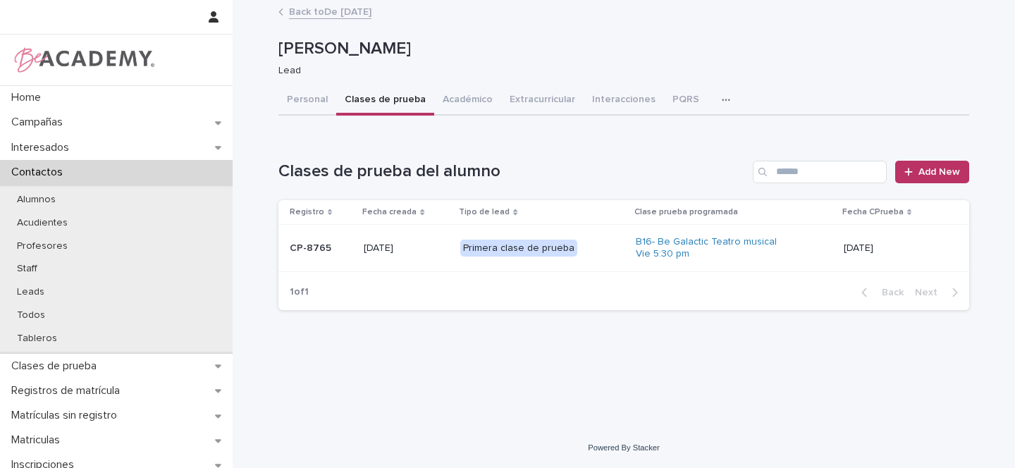
click at [329, 15] on link "Back to De ayer" at bounding box center [330, 11] width 82 height 16
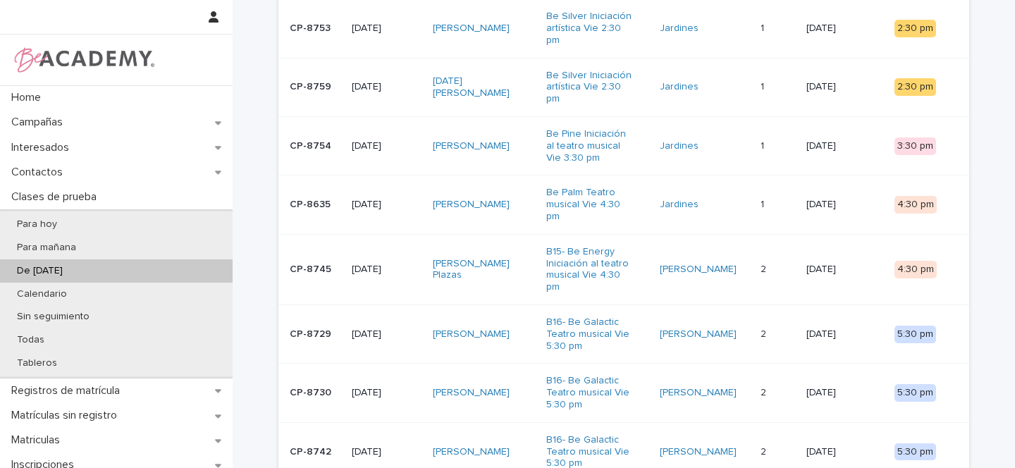
scroll to position [420, 0]
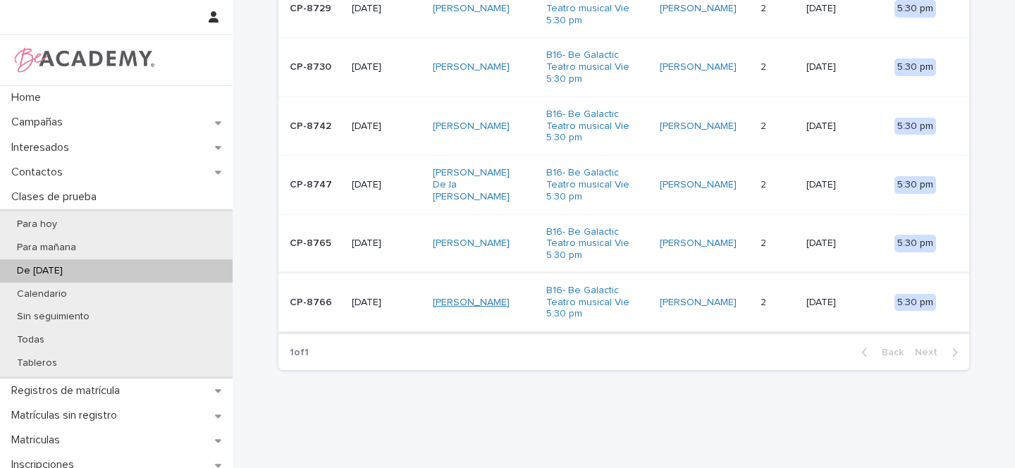
click at [498, 297] on link "Julian Diaz Mora" at bounding box center [471, 303] width 77 height 12
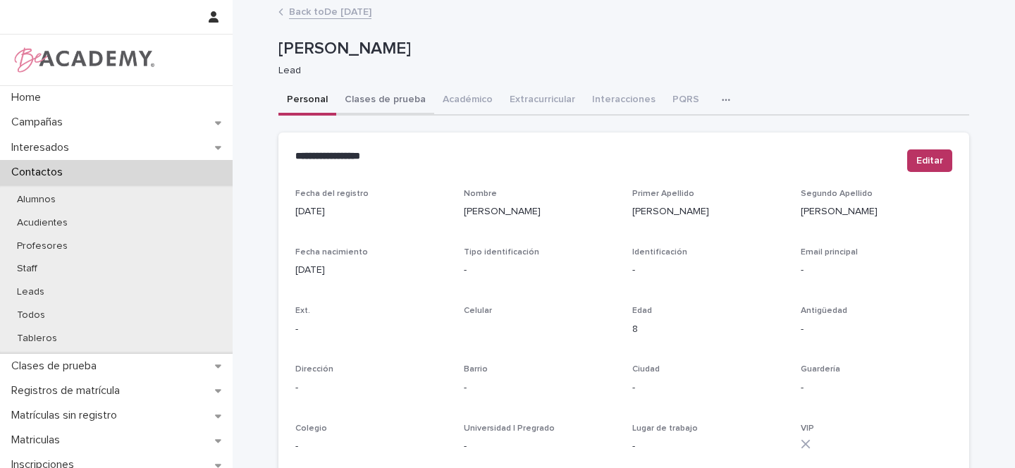
click at [390, 104] on button "Clases de prueba" at bounding box center [385, 101] width 98 height 30
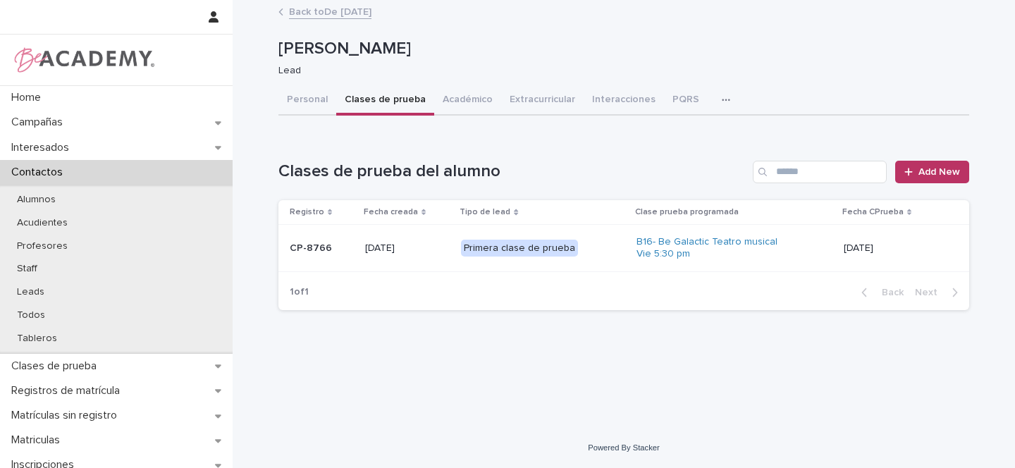
click at [592, 245] on p "Primera clase de prueba" at bounding box center [531, 249] width 141 height 18
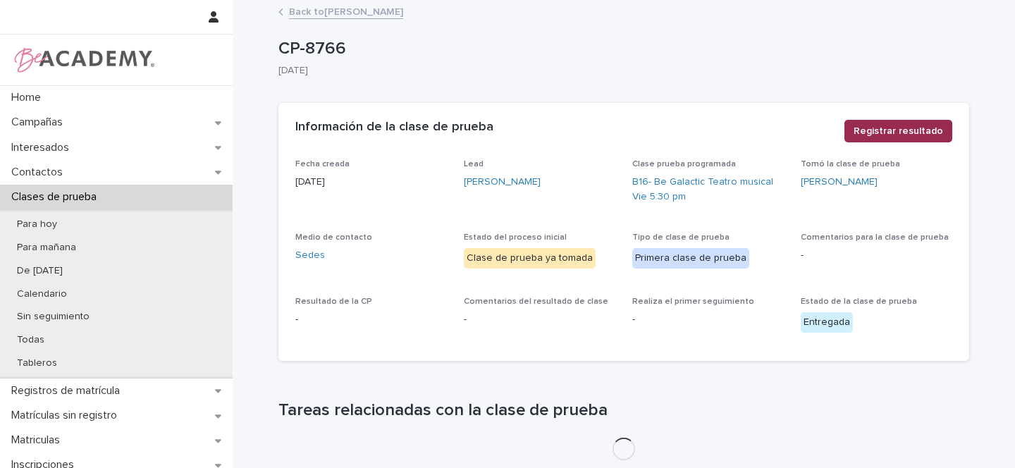
click at [901, 132] on span "Registrar resultado" at bounding box center [897, 131] width 89 height 14
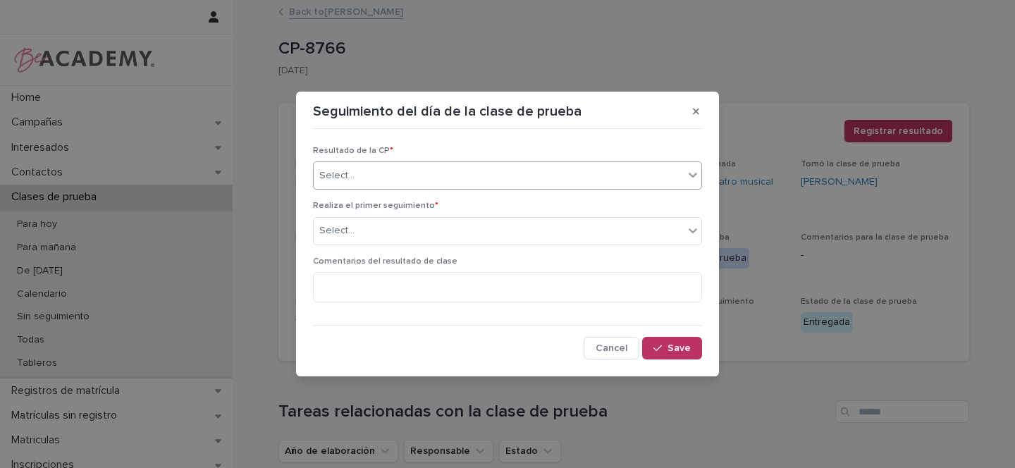
click at [371, 172] on div "Select..." at bounding box center [499, 175] width 370 height 23
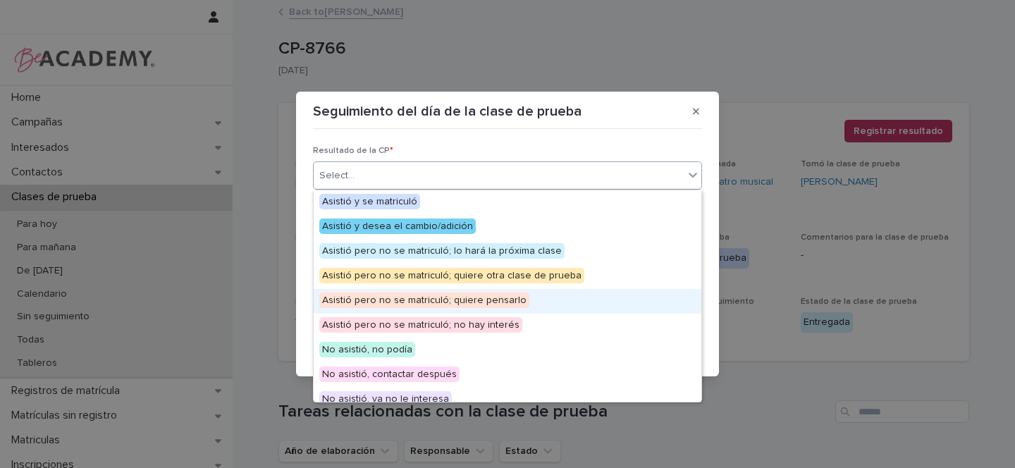
click at [426, 295] on span "Asistió pero no se matriculó; quiere pensarlo" at bounding box center [424, 300] width 210 height 16
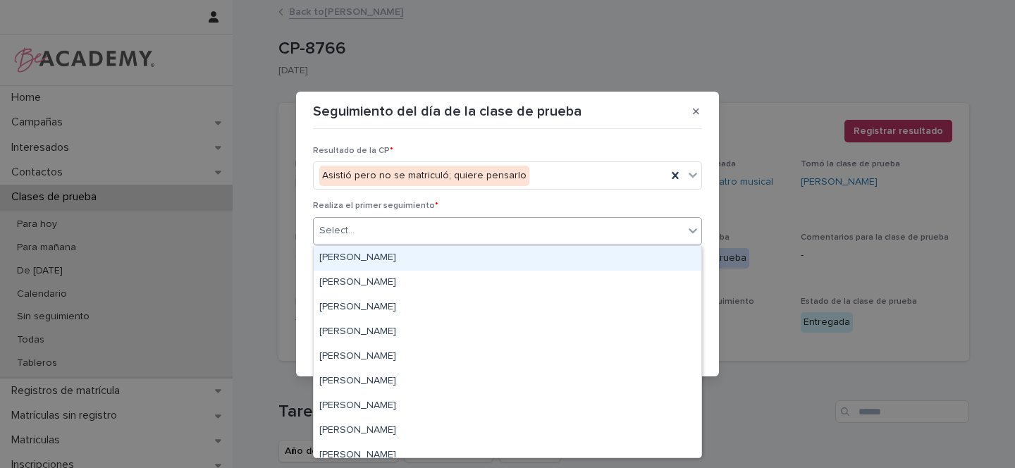
click at [344, 230] on div "Select..." at bounding box center [336, 230] width 35 height 15
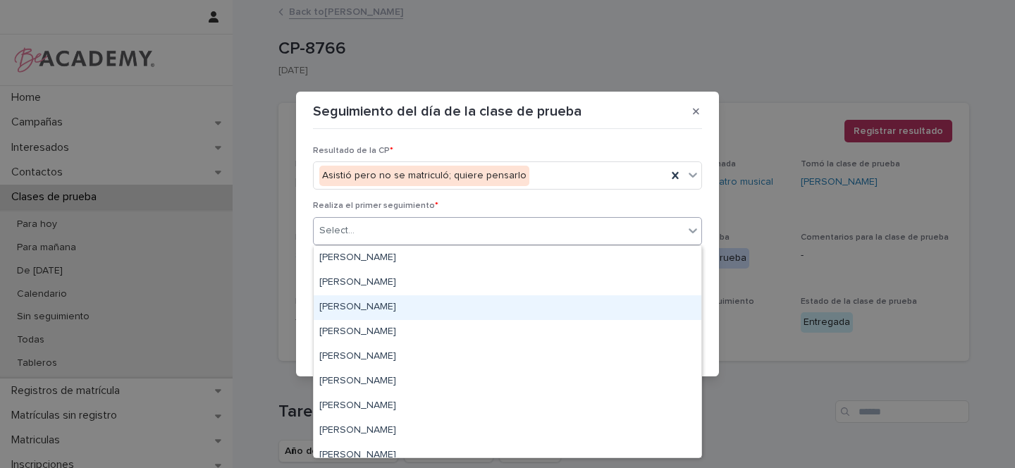
click at [352, 309] on div "Gina Orjuela Cortes" at bounding box center [508, 307] width 388 height 25
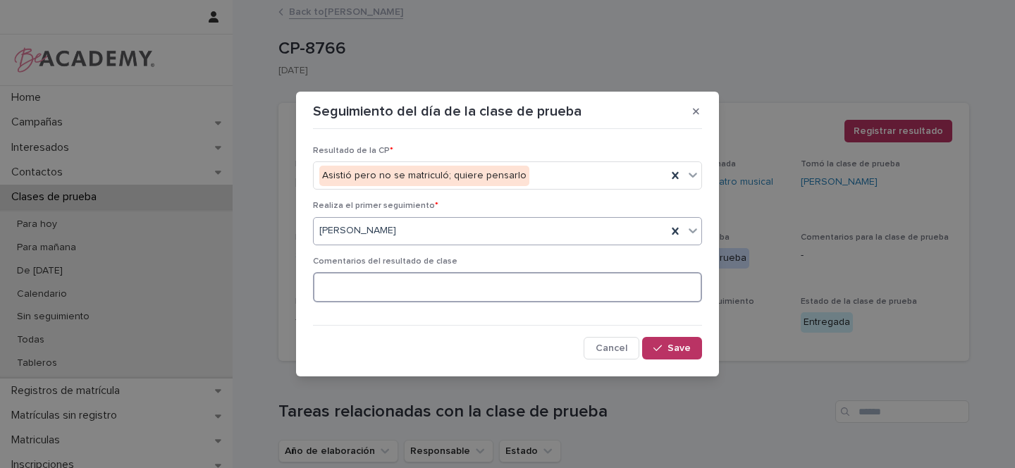
click at [342, 284] on textarea at bounding box center [507, 287] width 389 height 30
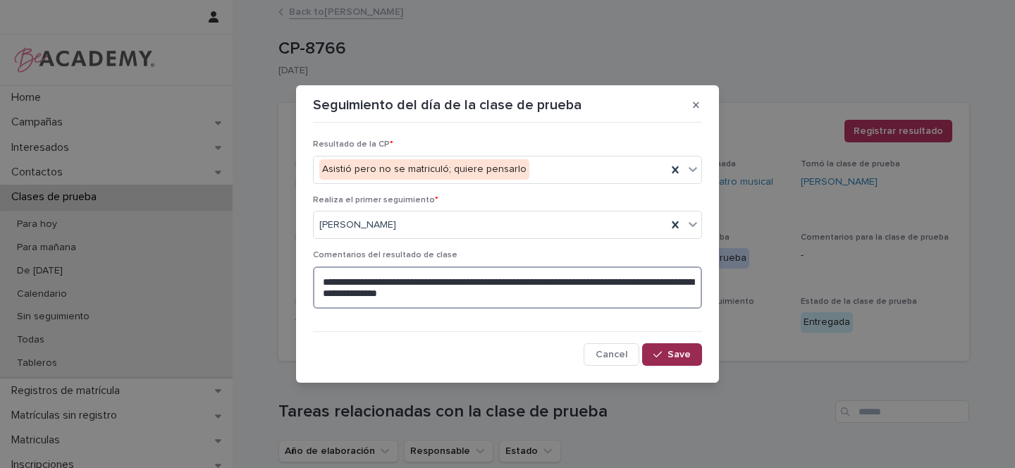
type textarea "**********"
click at [682, 357] on span "Save" at bounding box center [678, 355] width 23 height 10
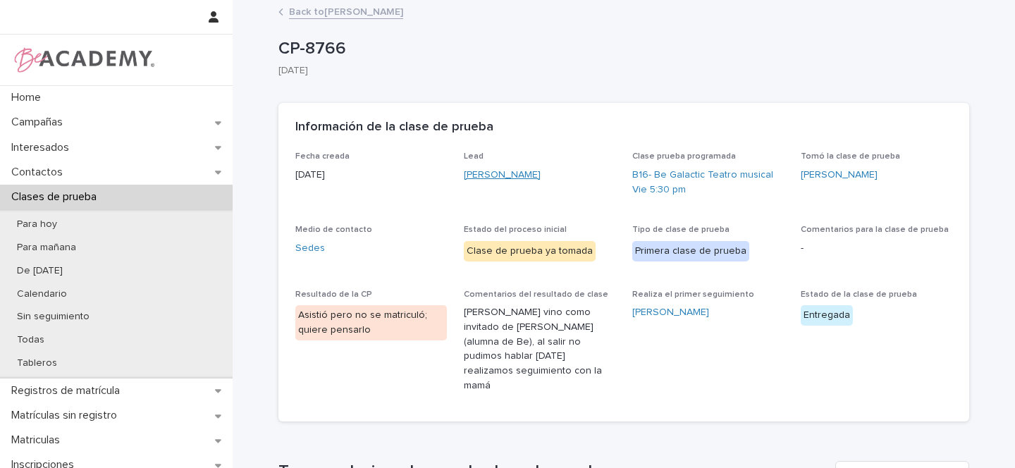
click at [486, 168] on link "Julian Diaz Mora" at bounding box center [502, 175] width 77 height 15
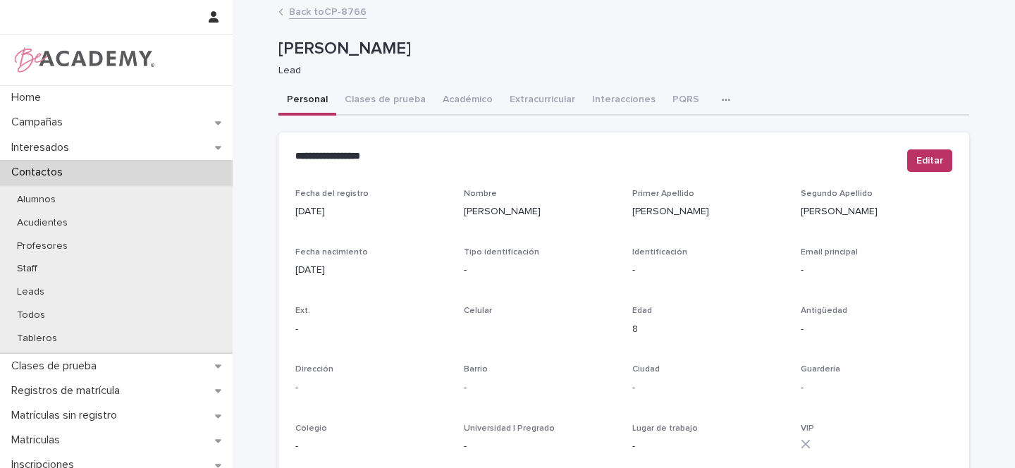
scroll to position [581, 0]
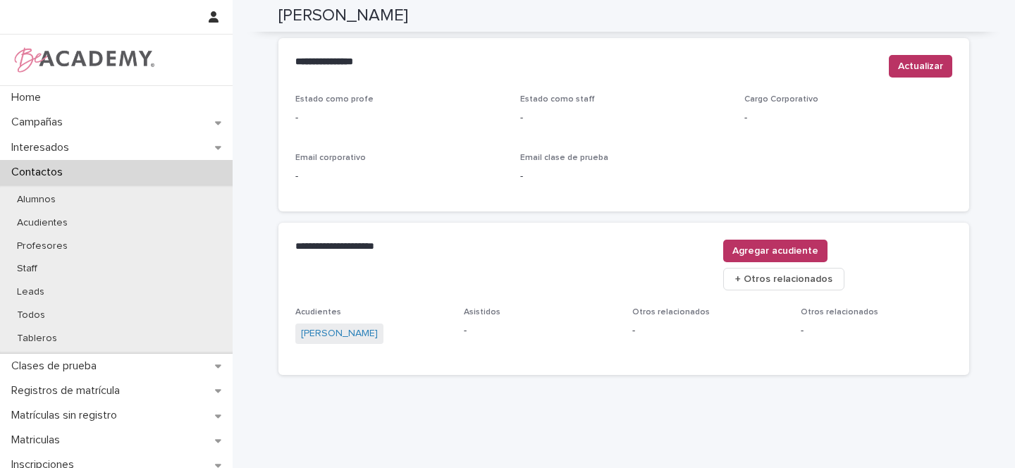
click at [381, 323] on span "Sandra Mora Oñoro" at bounding box center [339, 333] width 88 height 20
click at [369, 326] on link "Sandra Mora Oñoro" at bounding box center [339, 333] width 77 height 15
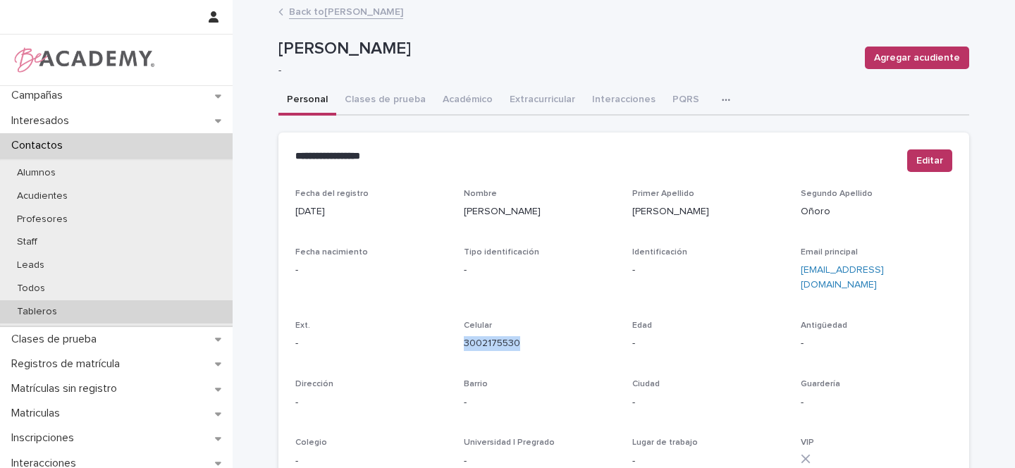
scroll to position [233, 0]
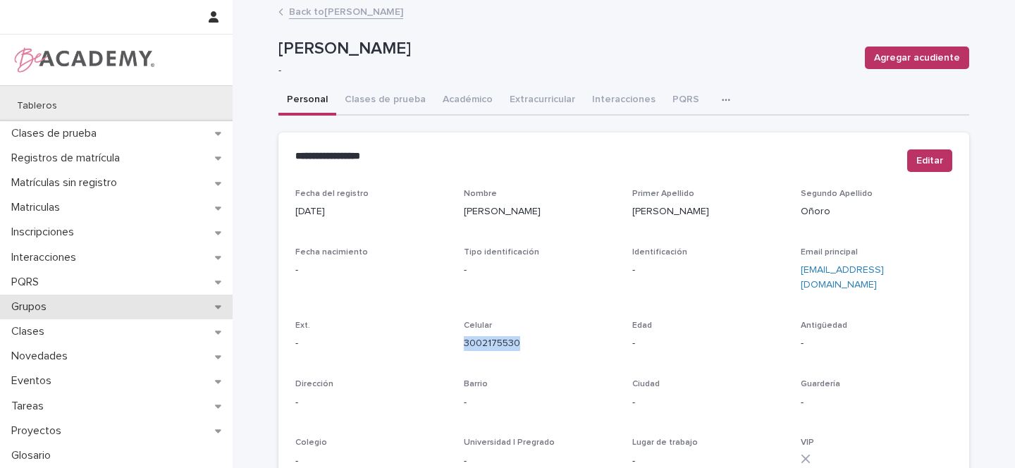
click at [217, 307] on icon at bounding box center [218, 308] width 6 height 4
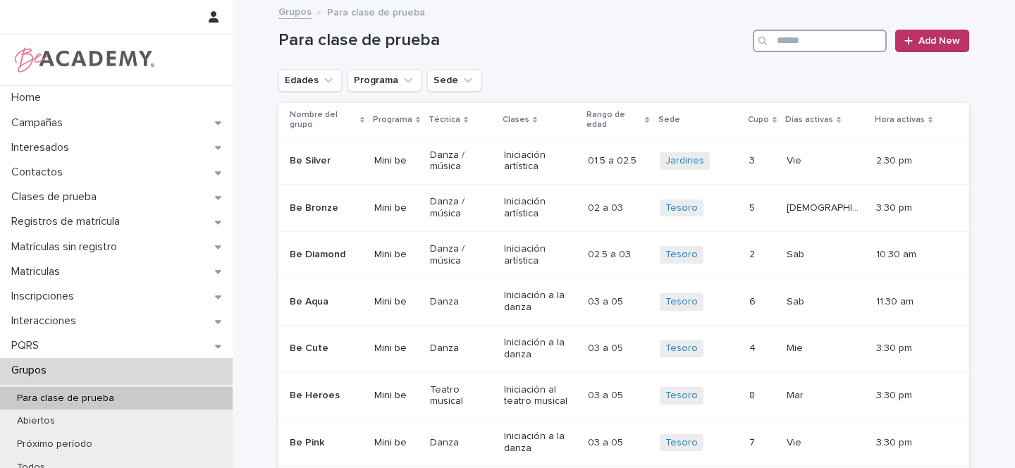
click at [803, 41] on input "Search" at bounding box center [820, 41] width 134 height 23
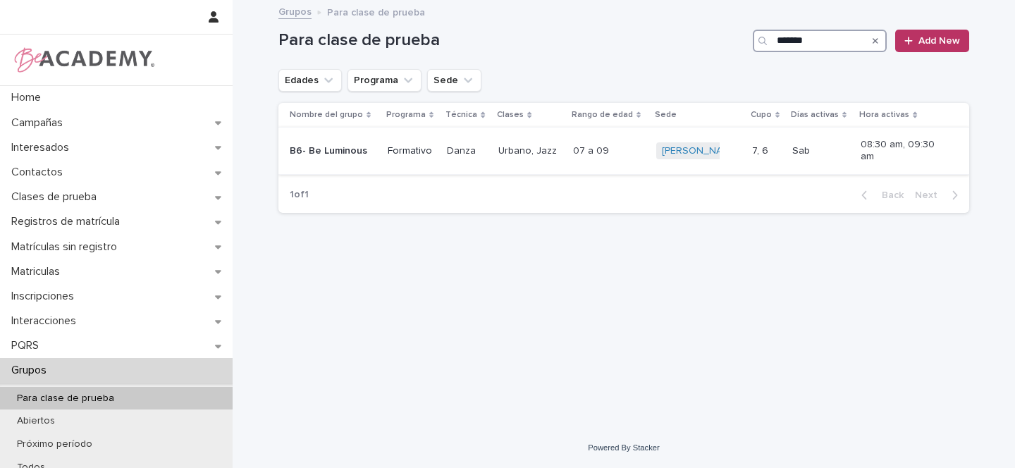
type input "*******"
click at [377, 154] on td "B6- Be Luminous" at bounding box center [330, 151] width 104 height 47
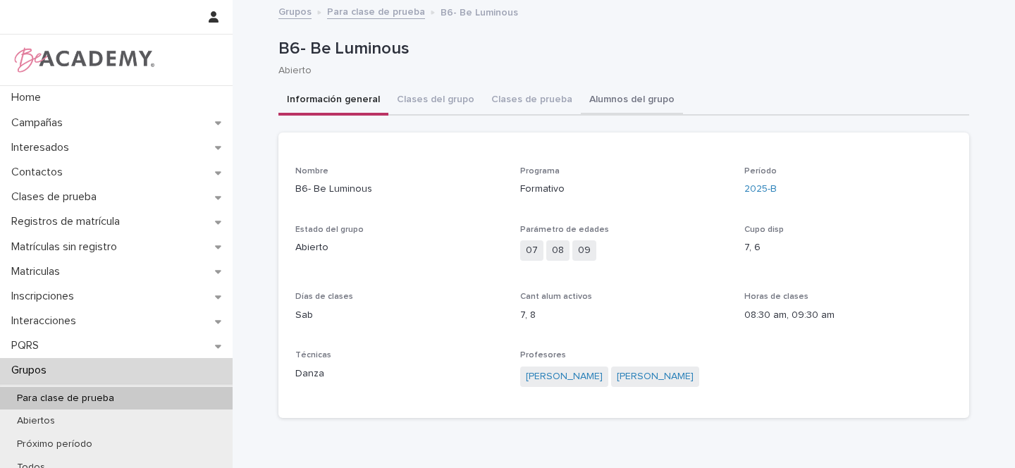
click at [618, 101] on button "Alumnos del grupo" at bounding box center [632, 101] width 102 height 30
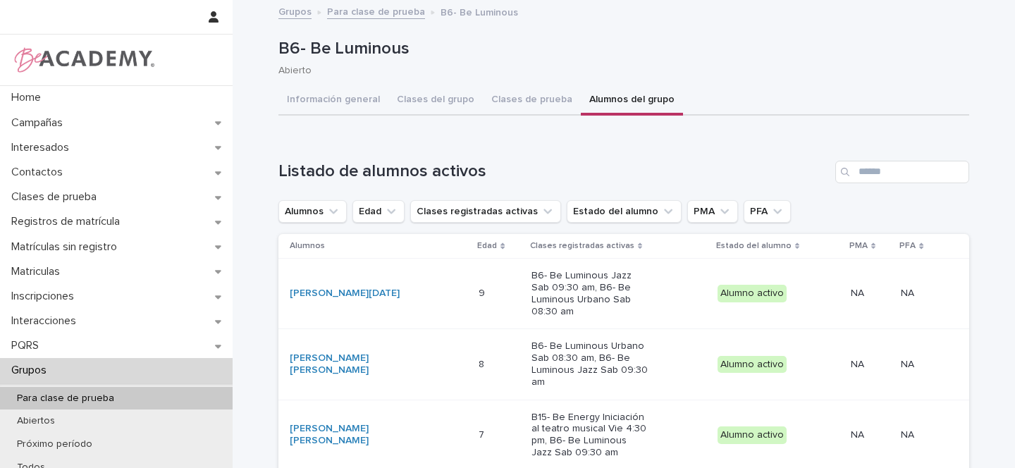
click at [295, 14] on link "Grupos" at bounding box center [294, 11] width 33 height 16
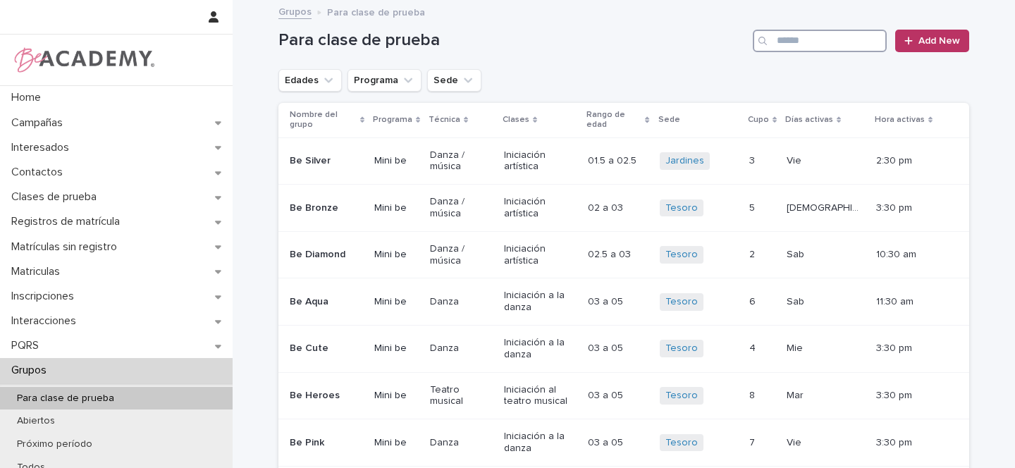
click at [807, 38] on input "Search" at bounding box center [820, 41] width 134 height 23
click at [801, 42] on input "Search" at bounding box center [820, 41] width 134 height 23
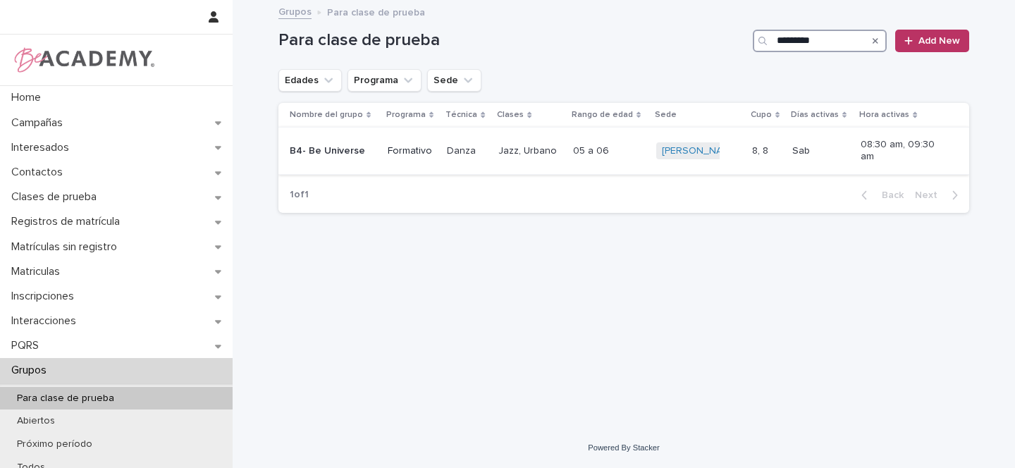
type input "*********"
click at [373, 148] on div "B4- Be Universe" at bounding box center [333, 151] width 87 height 23
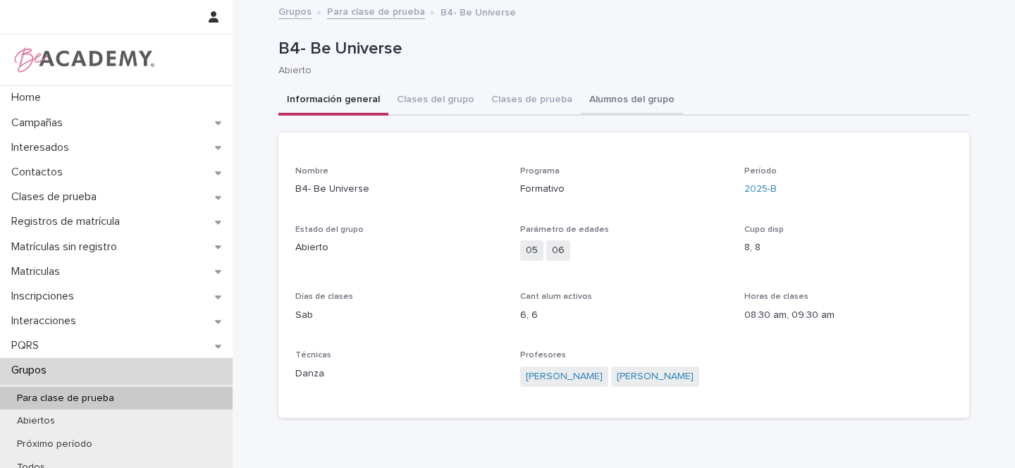
click at [629, 102] on button "Alumnos del grupo" at bounding box center [632, 101] width 102 height 30
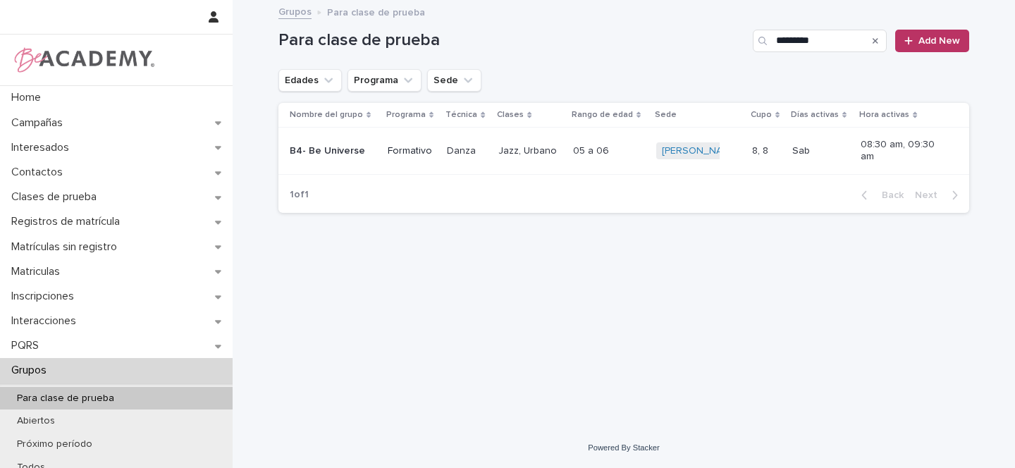
click at [875, 39] on icon "Search" at bounding box center [875, 41] width 6 height 8
click at [824, 38] on input "*********" at bounding box center [820, 41] width 134 height 23
type input "*********"
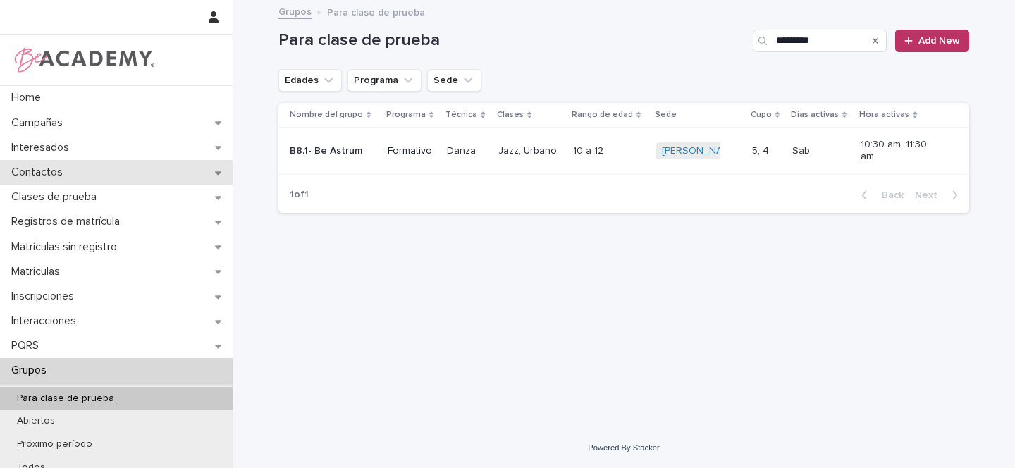
click at [215, 173] on icon at bounding box center [218, 173] width 6 height 4
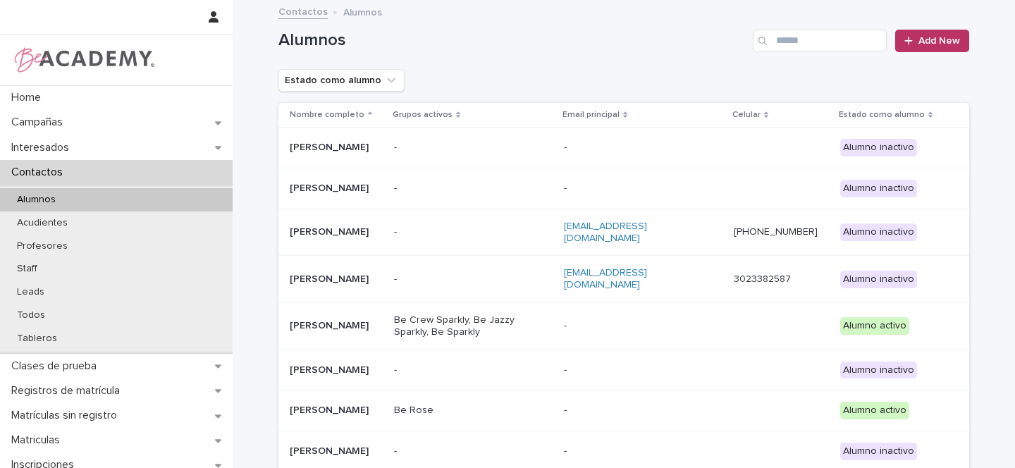
click at [49, 199] on p "Alumnos" at bounding box center [36, 200] width 61 height 12
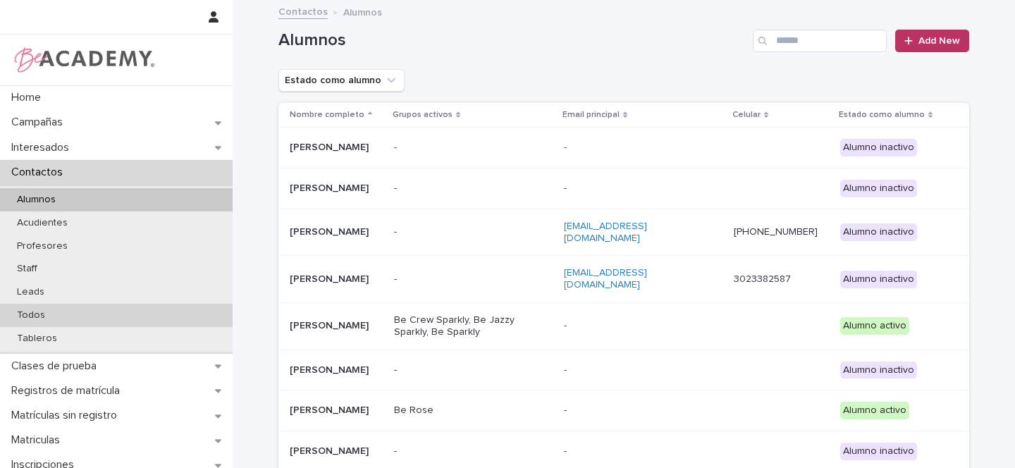
click at [37, 313] on p "Todos" at bounding box center [31, 315] width 51 height 12
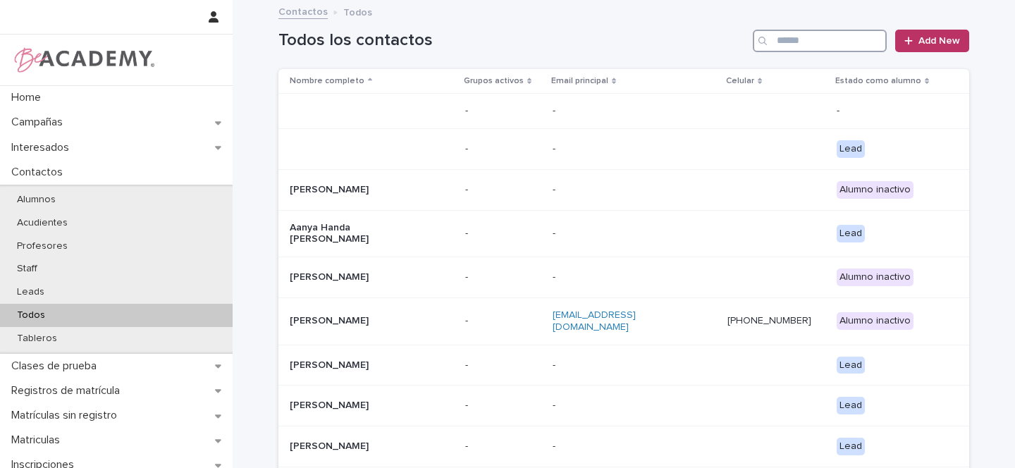
click at [788, 42] on input "Search" at bounding box center [820, 41] width 134 height 23
click at [798, 32] on input "Search" at bounding box center [820, 41] width 134 height 23
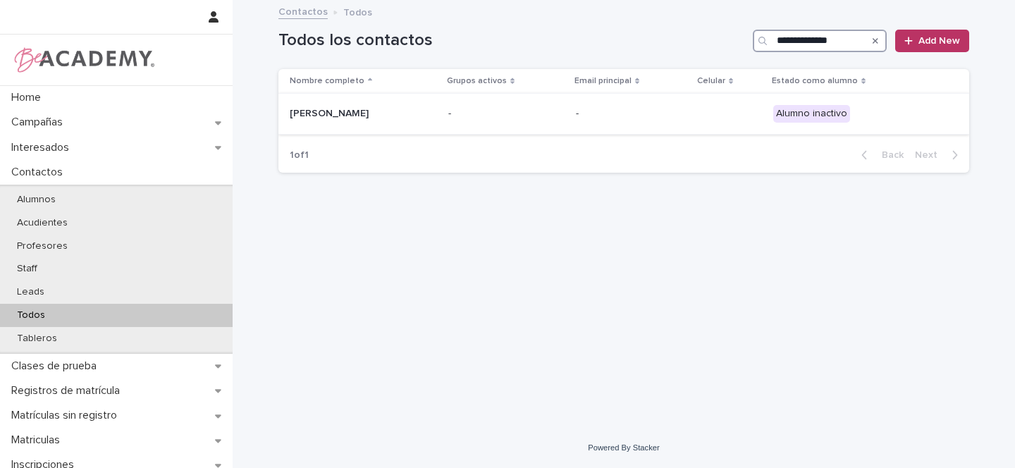
type input "**********"
click at [421, 110] on p "Amelia Fonseca Mendez" at bounding box center [360, 114] width 141 height 12
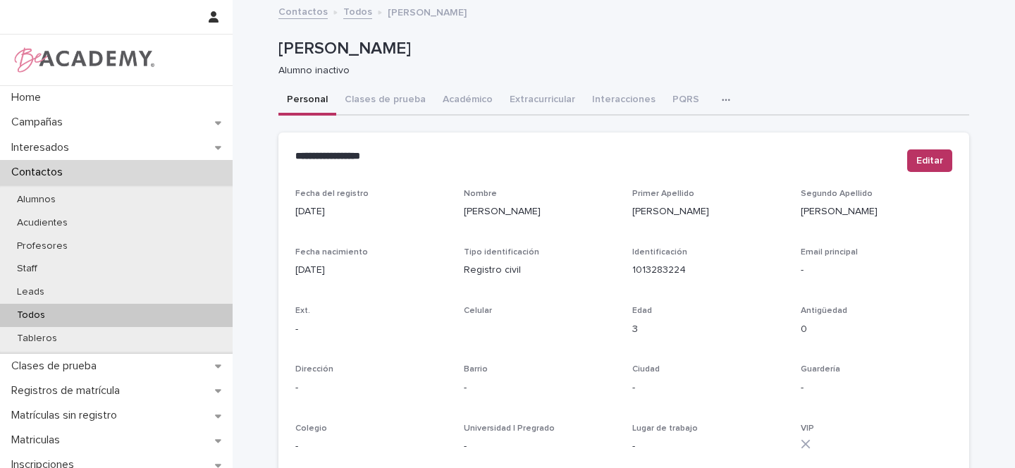
scroll to position [3, 0]
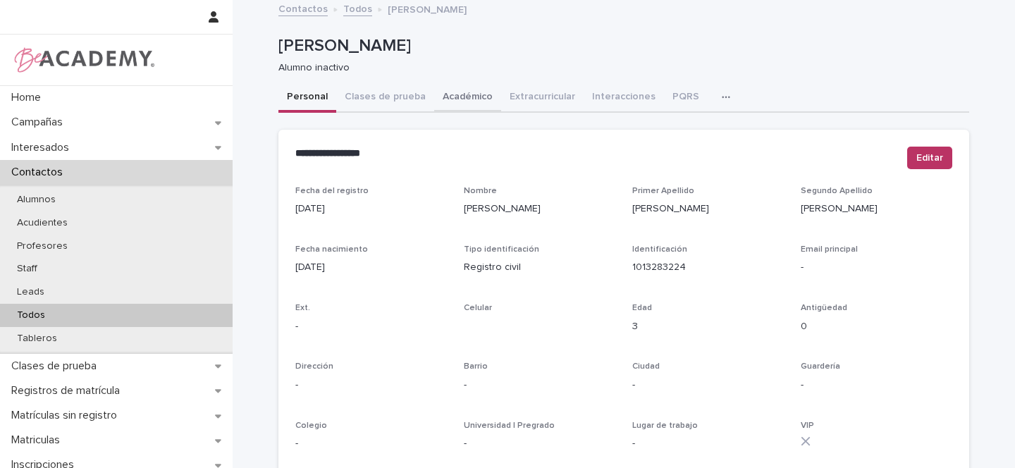
click at [460, 96] on button "Académico" at bounding box center [467, 98] width 67 height 30
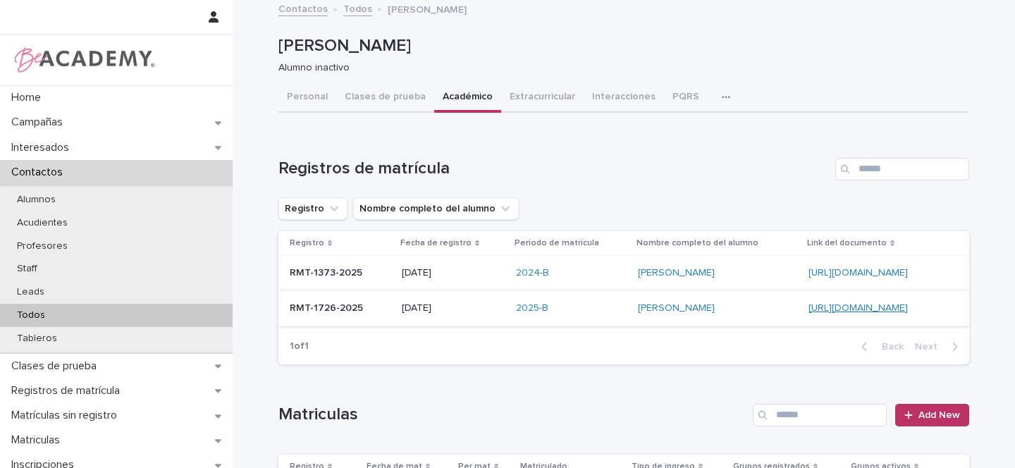
click at [808, 306] on link "https://docs.google.com/document/d/12alYVpJvgP59pRpkdu9I0ARerNAIEdCgs0LUpwdqZbI" at bounding box center [857, 308] width 99 height 10
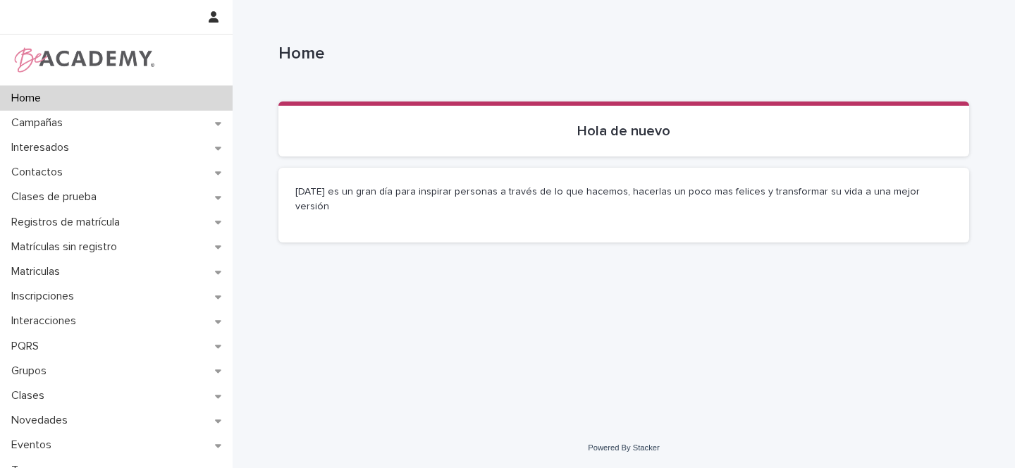
scroll to position [3, 0]
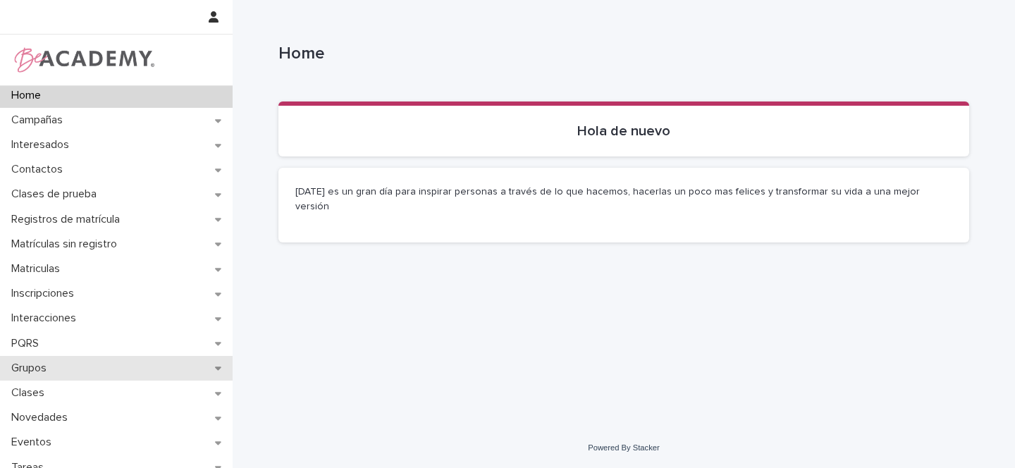
click at [217, 368] on icon at bounding box center [218, 369] width 6 height 4
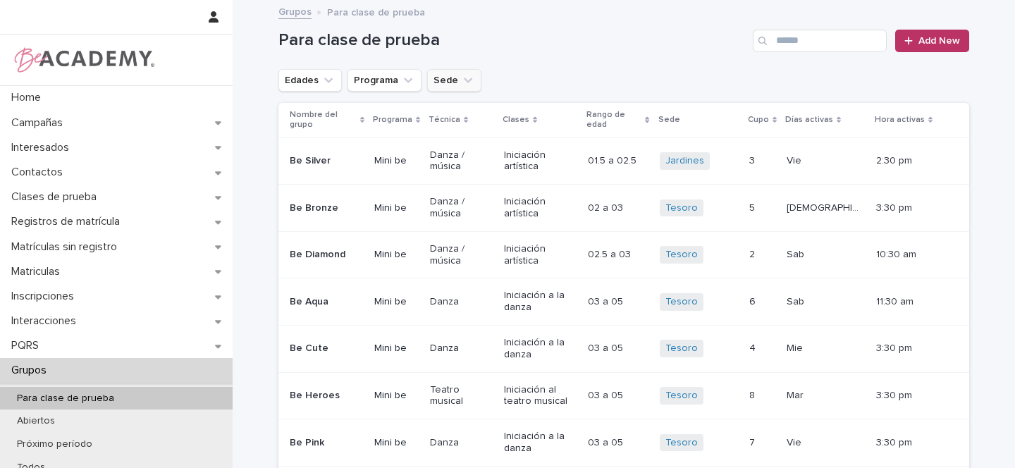
click at [453, 87] on button "Sede" at bounding box center [454, 80] width 54 height 23
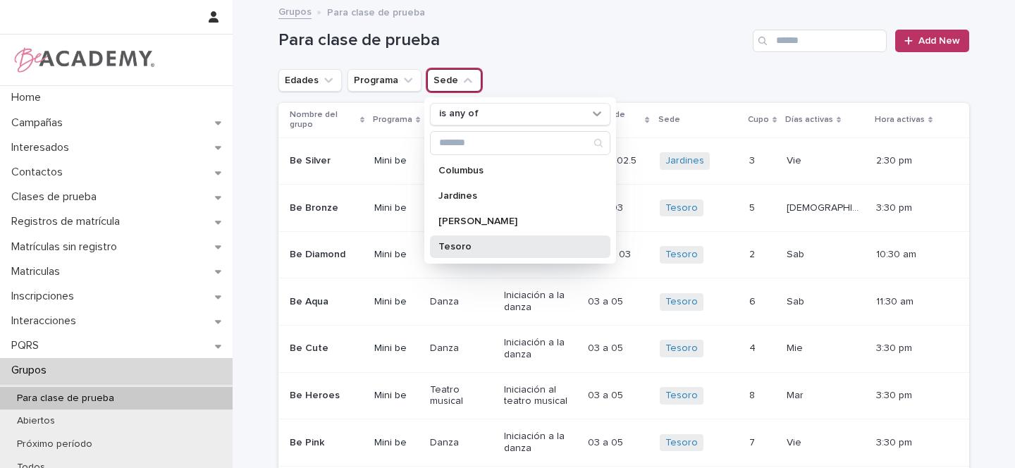
click at [450, 246] on p "Tesoro" at bounding box center [512, 247] width 149 height 10
click at [311, 85] on button "Edades" at bounding box center [309, 80] width 63 height 23
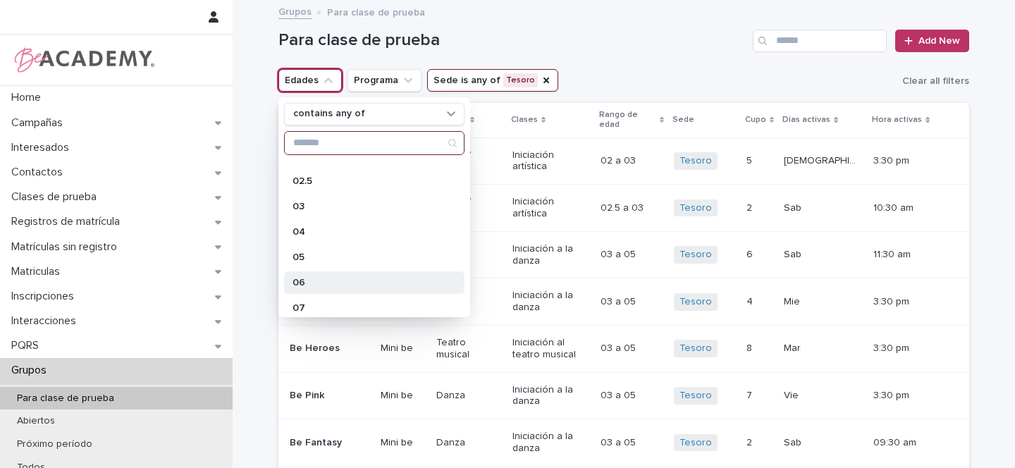
scroll to position [68, 0]
click at [309, 278] on p "06" at bounding box center [366, 280] width 149 height 10
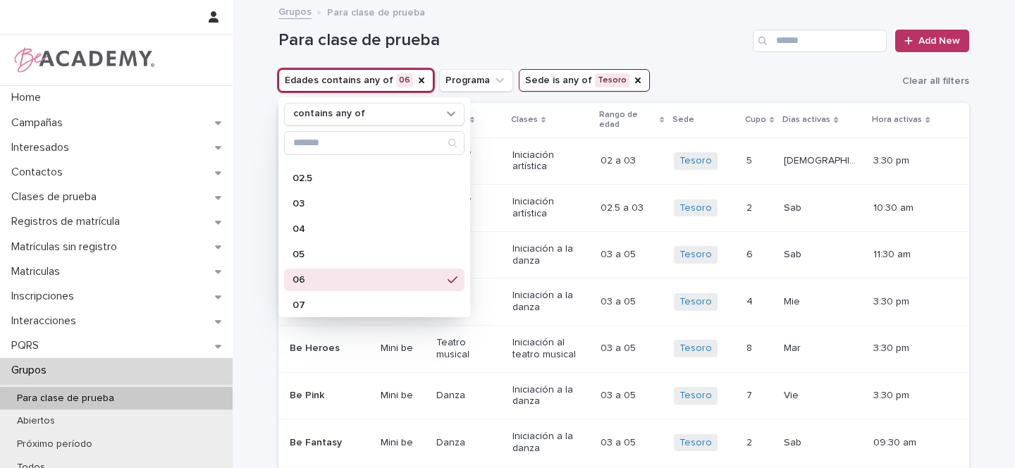
click at [677, 55] on div "Para clase de prueba Add New" at bounding box center [623, 35] width 691 height 68
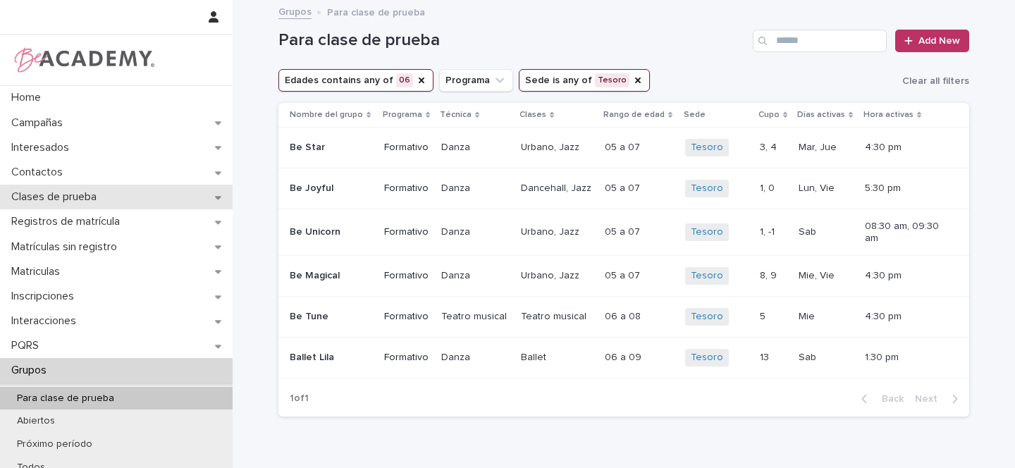
click at [180, 194] on div "Clases de prueba" at bounding box center [116, 197] width 233 height 25
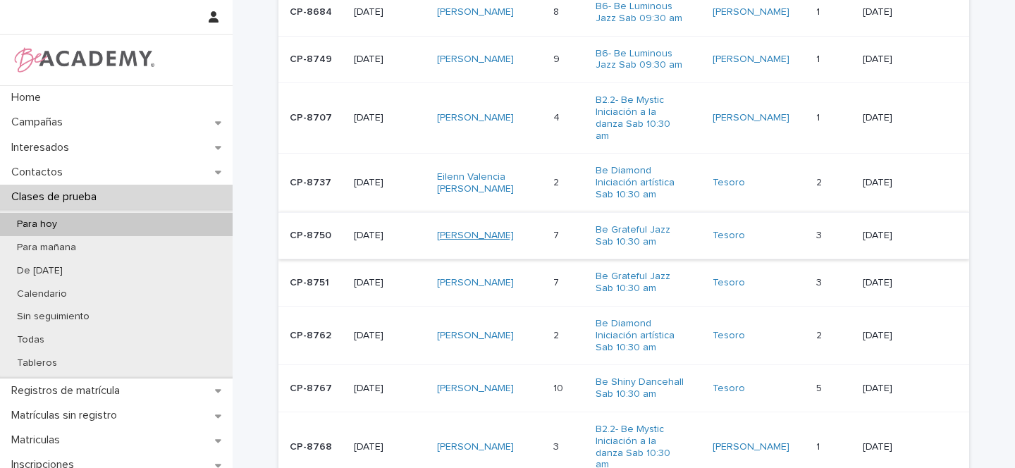
scroll to position [295, 0]
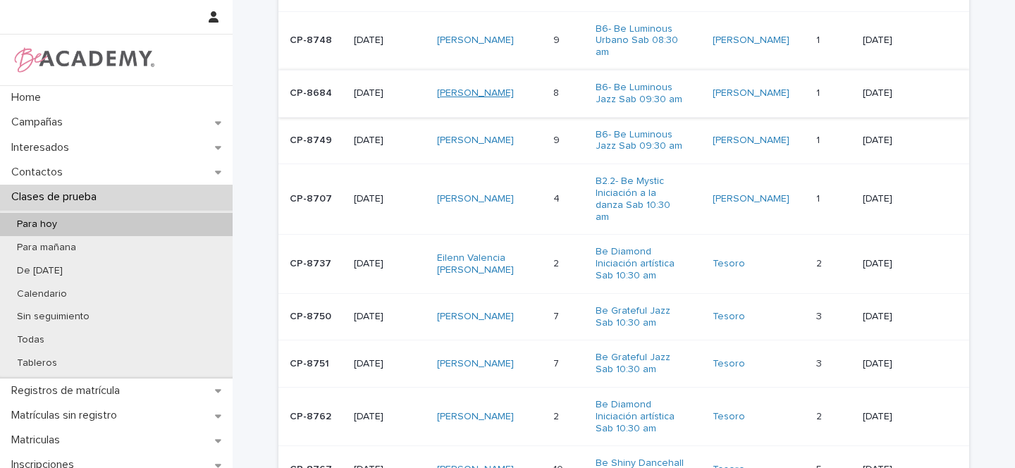
click at [469, 87] on link "Salome Arias Gutierrez" at bounding box center [475, 93] width 77 height 12
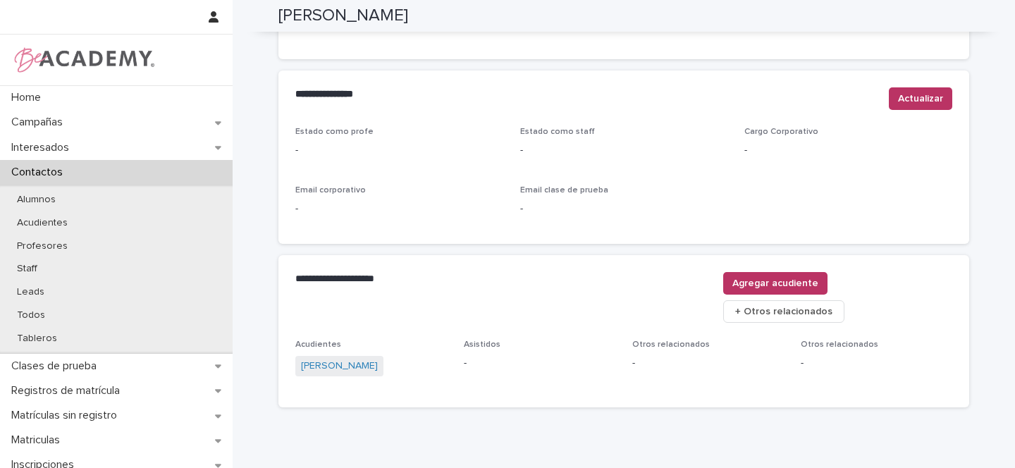
scroll to position [581, 0]
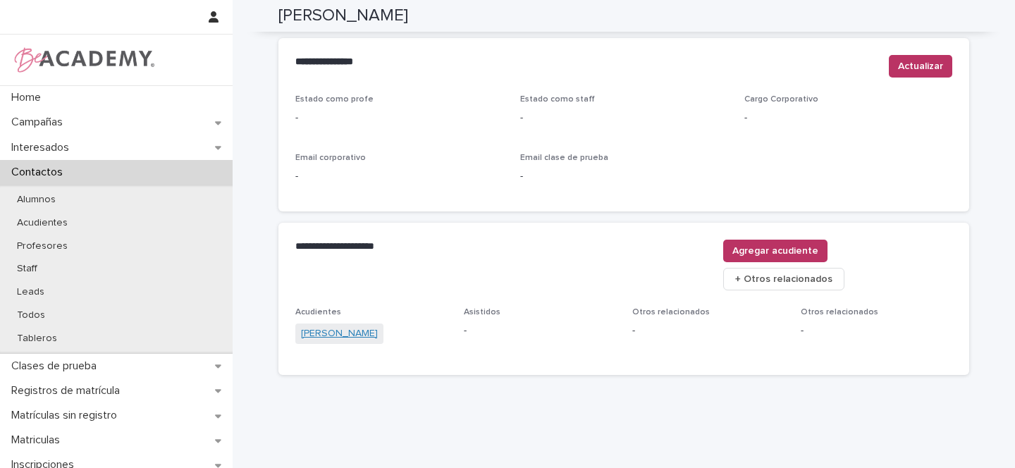
click at [362, 326] on link "Alejandra Gutierrez Torres" at bounding box center [339, 333] width 77 height 15
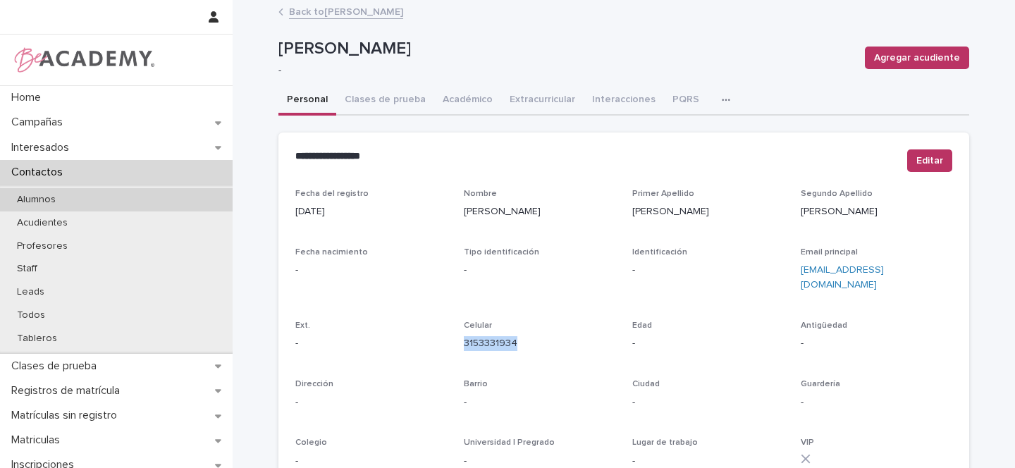
click at [72, 200] on div "Alumnos" at bounding box center [116, 199] width 233 height 23
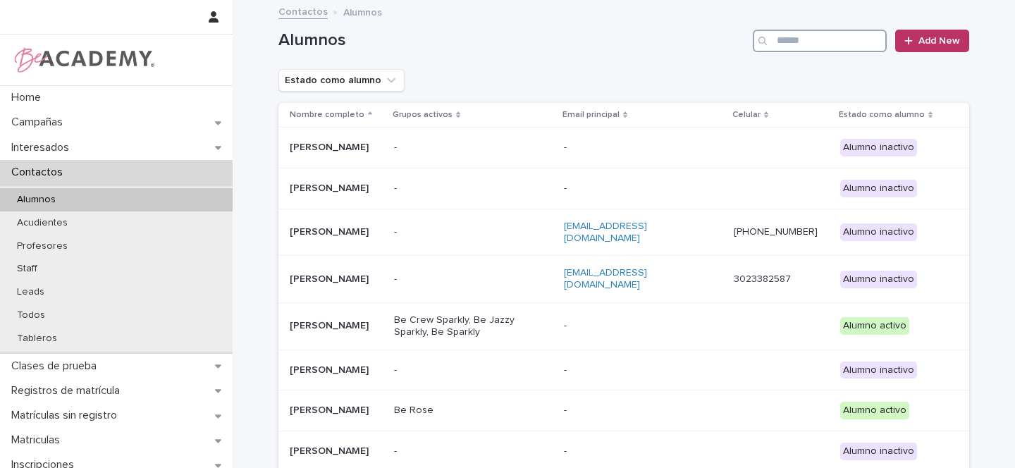
click at [798, 45] on input "Search" at bounding box center [820, 41] width 134 height 23
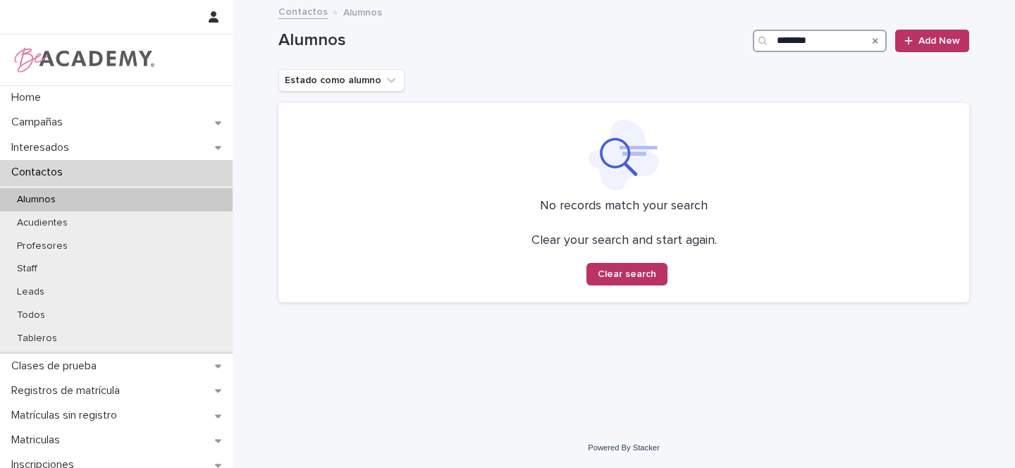
click at [782, 41] on input "********" at bounding box center [820, 41] width 134 height 23
click at [824, 44] on input "*********" at bounding box center [820, 41] width 134 height 23
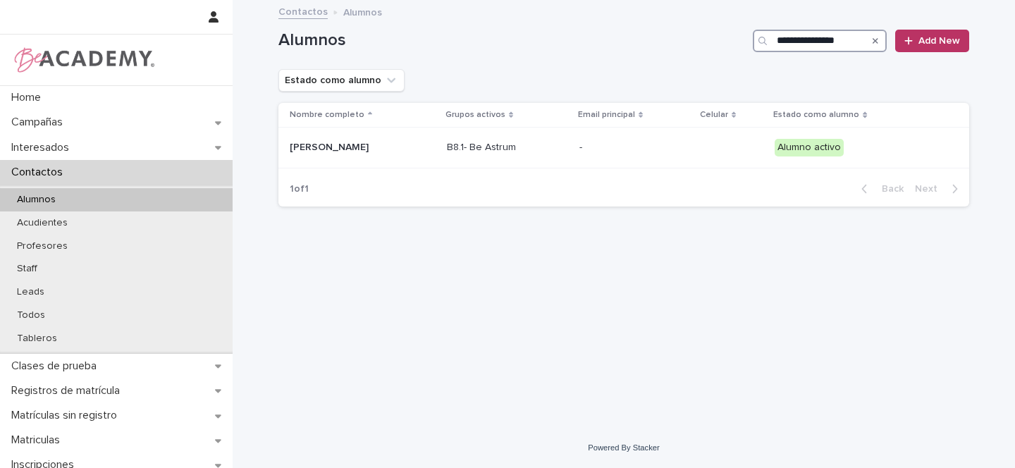
type input "**********"
click at [416, 143] on p "Francisca Sierra Ayala" at bounding box center [360, 148] width 141 height 12
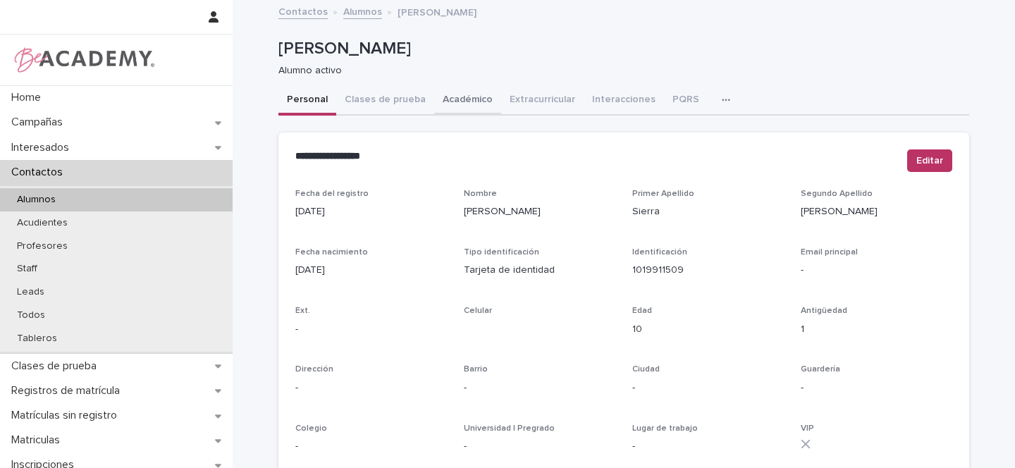
click at [467, 99] on button "Académico" at bounding box center [467, 101] width 67 height 30
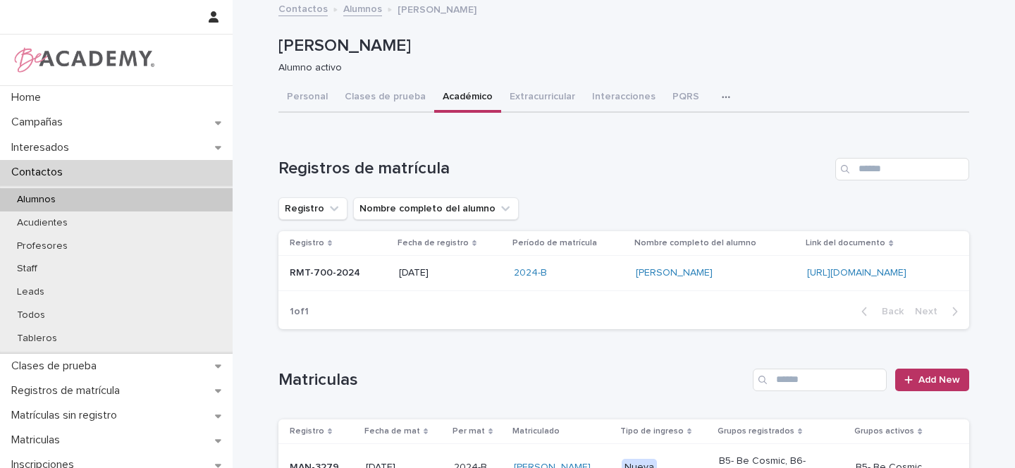
scroll to position [6, 0]
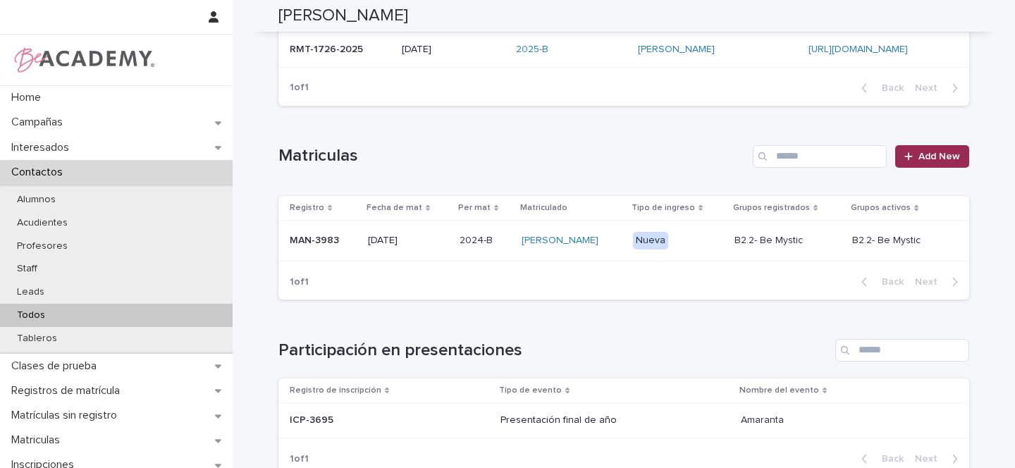
scroll to position [267, 0]
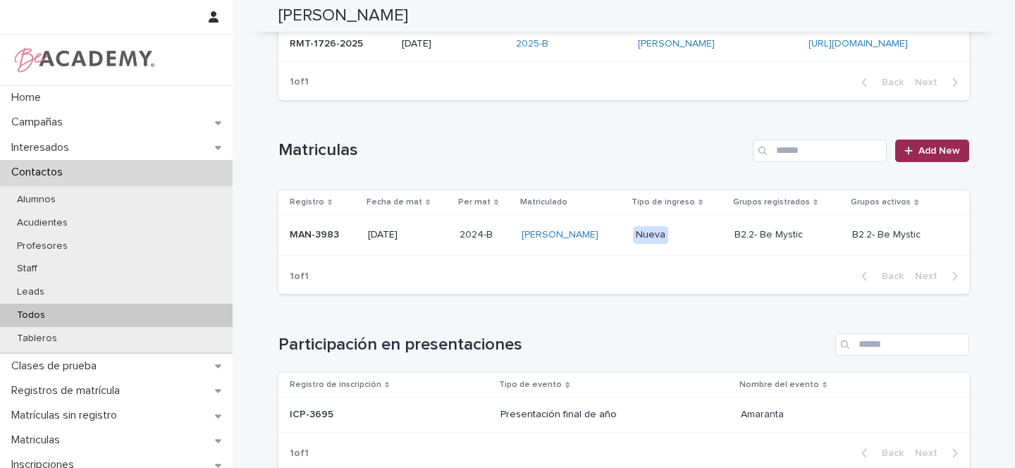
click at [931, 153] on span "Add New" at bounding box center [939, 151] width 42 height 10
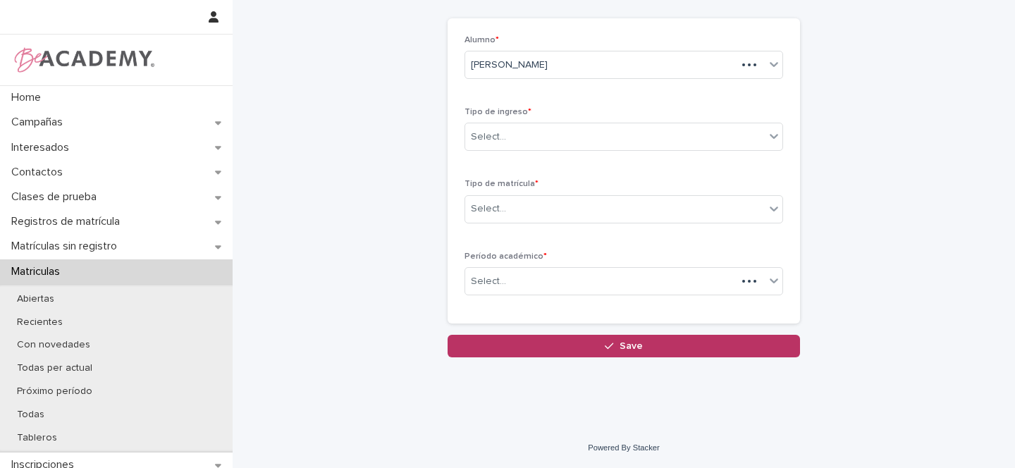
scroll to position [63, 0]
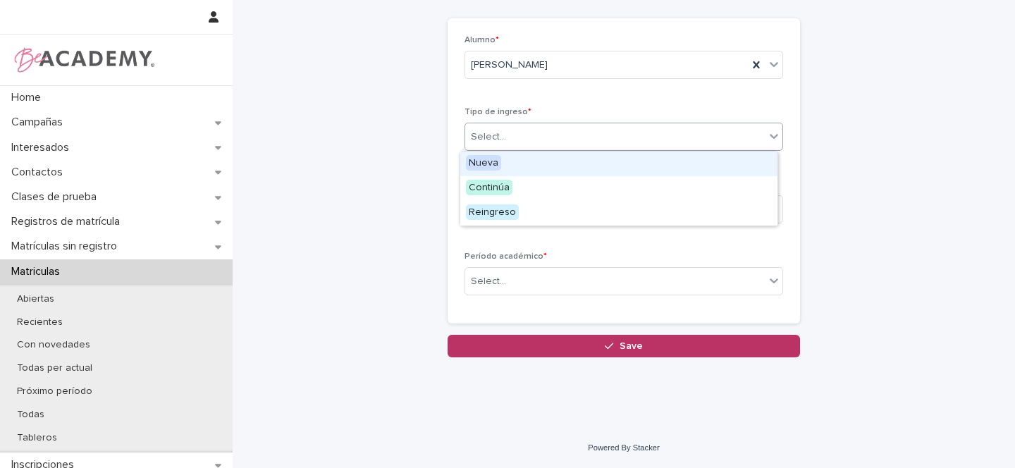
click at [503, 137] on div "Select..." at bounding box center [614, 136] width 299 height 23
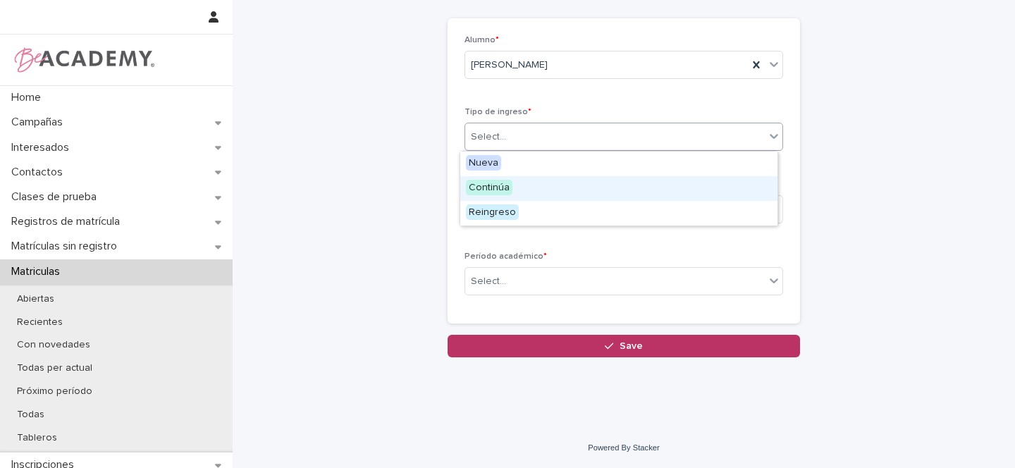
click at [485, 190] on span "Continúa" at bounding box center [489, 188] width 47 height 16
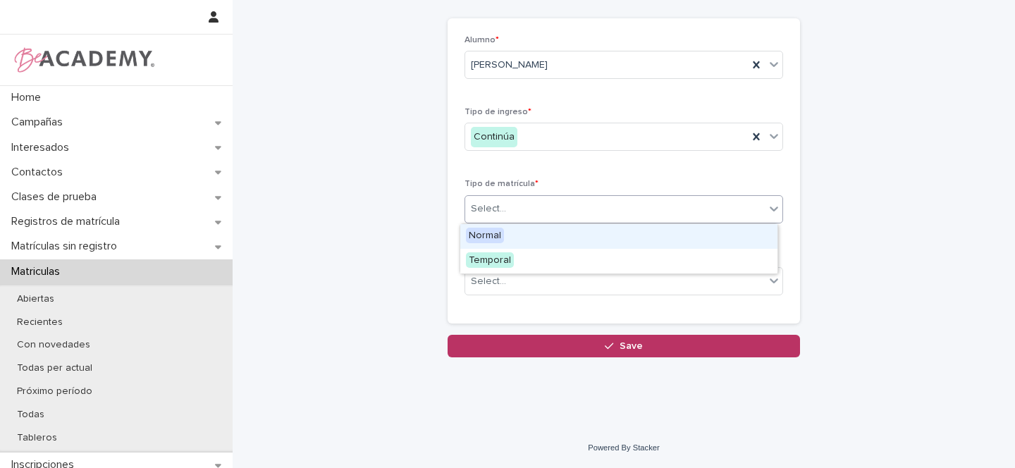
click at [489, 214] on div "Select..." at bounding box center [488, 209] width 35 height 15
click at [490, 233] on span "Normal" at bounding box center [485, 236] width 38 height 16
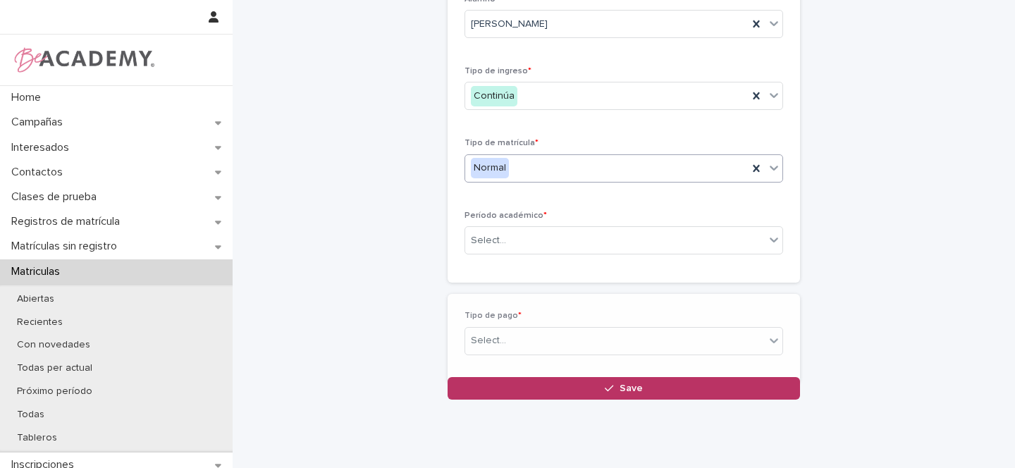
scroll to position [113, 0]
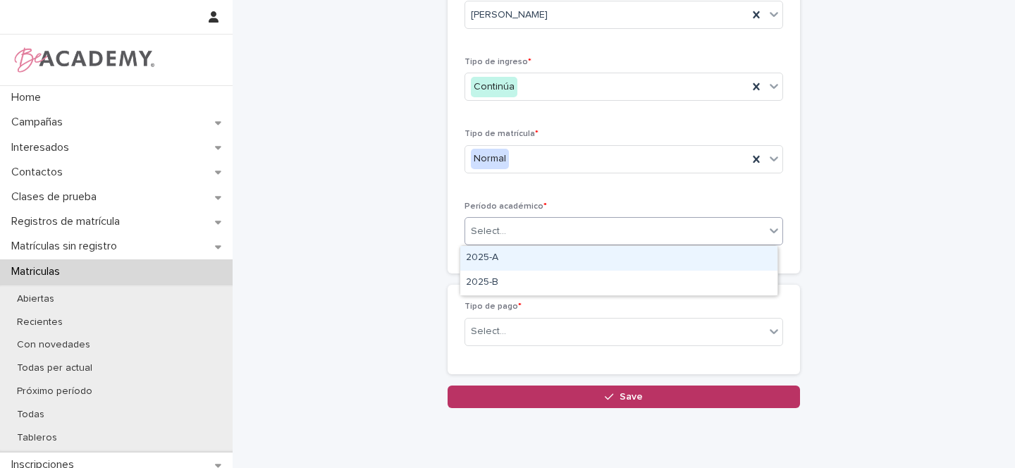
click at [491, 237] on div "Select..." at bounding box center [488, 231] width 35 height 15
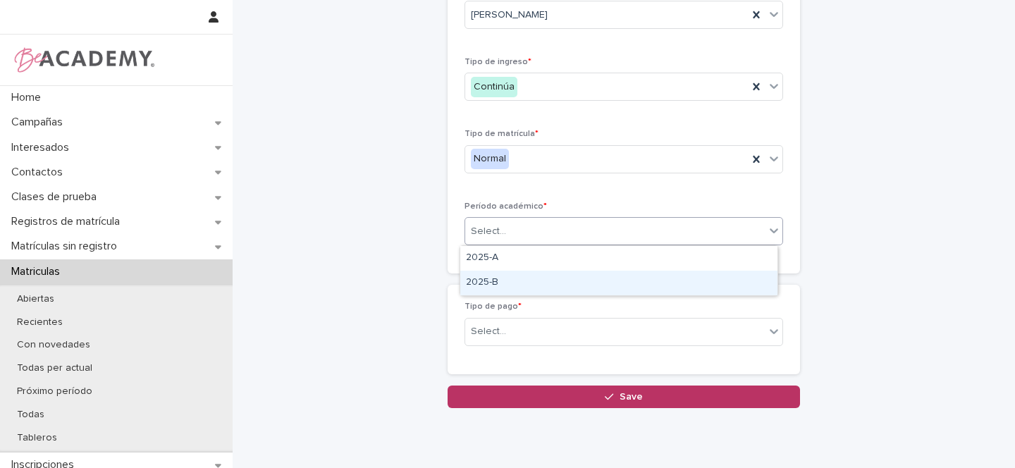
click at [486, 282] on div "2025-B" at bounding box center [618, 283] width 317 height 25
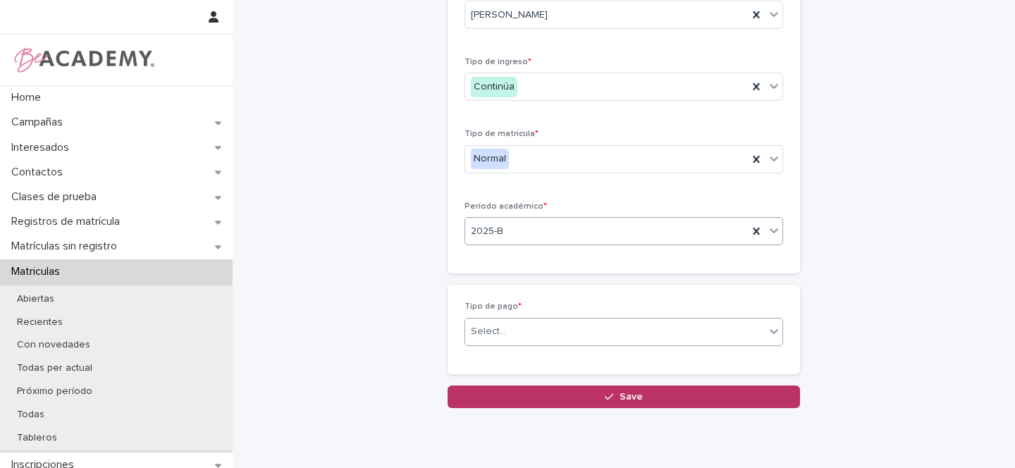
click at [476, 328] on div "Select..." at bounding box center [488, 331] width 35 height 15
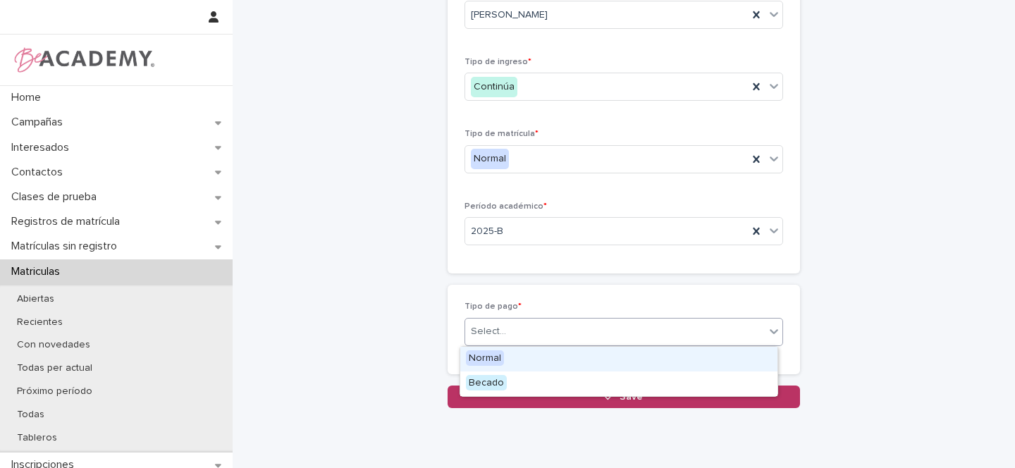
click at [485, 355] on span "Normal" at bounding box center [485, 358] width 38 height 16
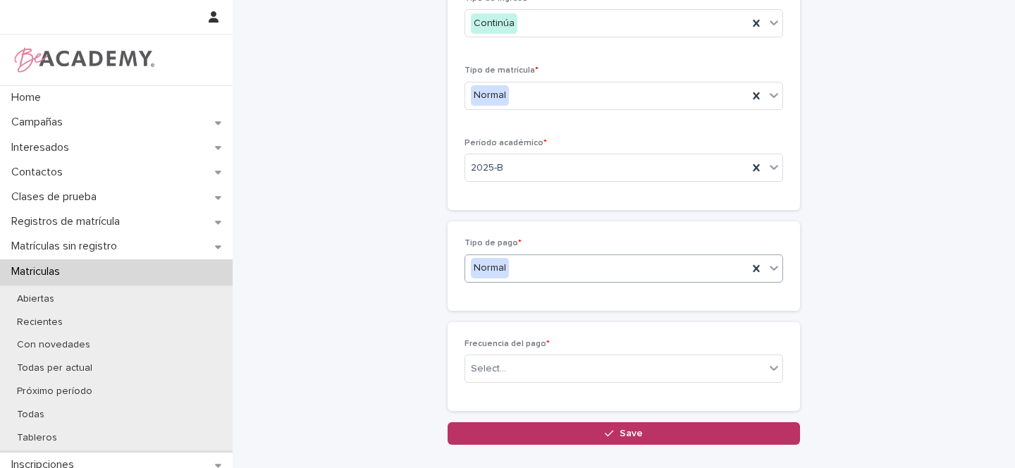
scroll to position [244, 0]
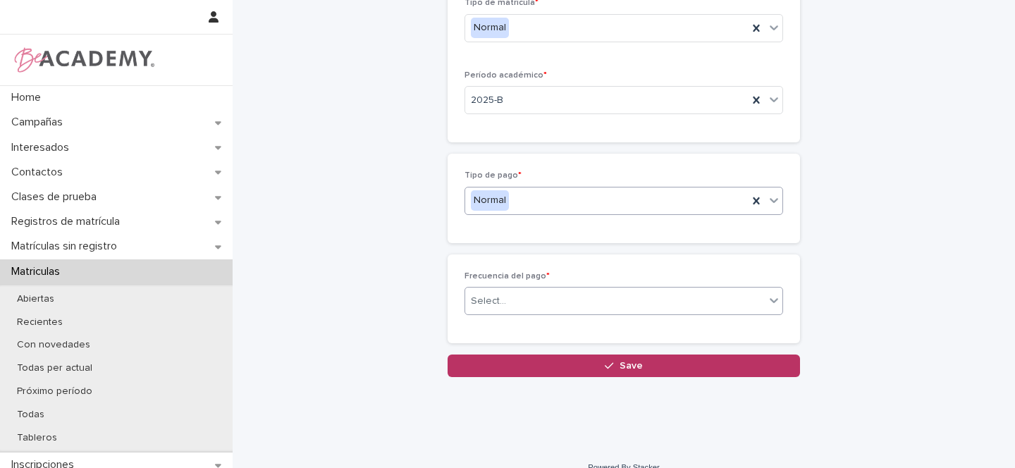
click at [483, 300] on div "Select..." at bounding box center [488, 301] width 35 height 15
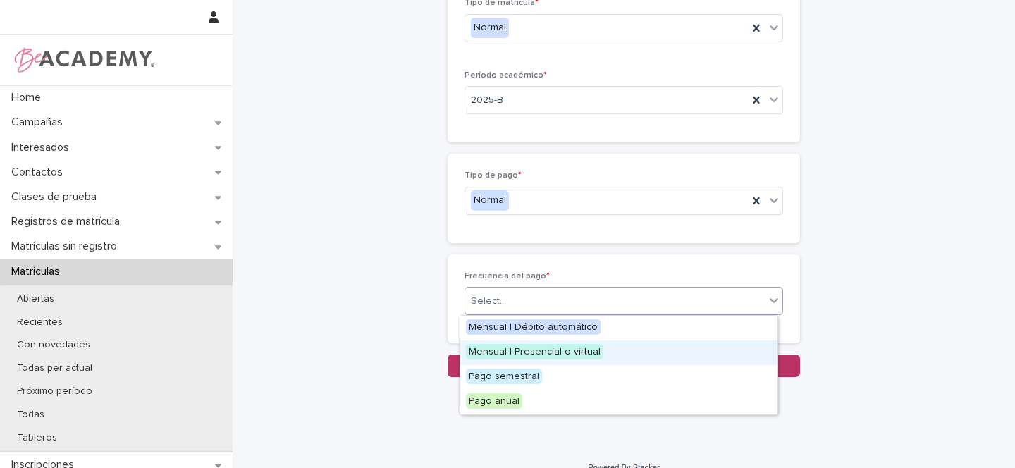
click at [530, 351] on span "Mensual | Presencial o virtual" at bounding box center [534, 352] width 137 height 16
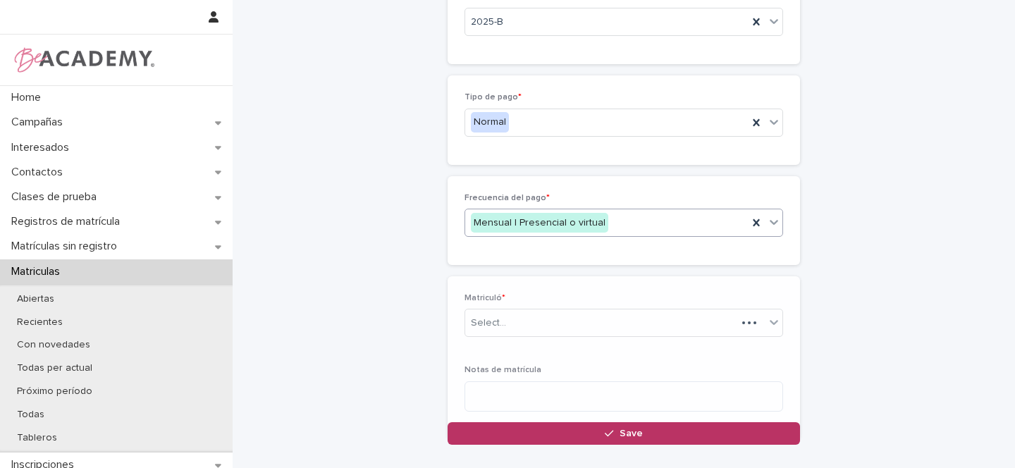
scroll to position [331, 0]
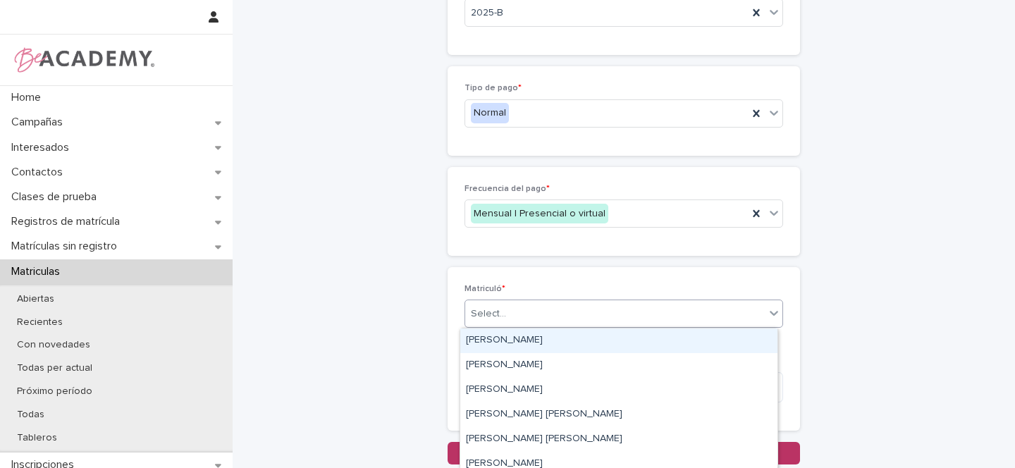
click at [485, 315] on div "Select..." at bounding box center [488, 314] width 35 height 15
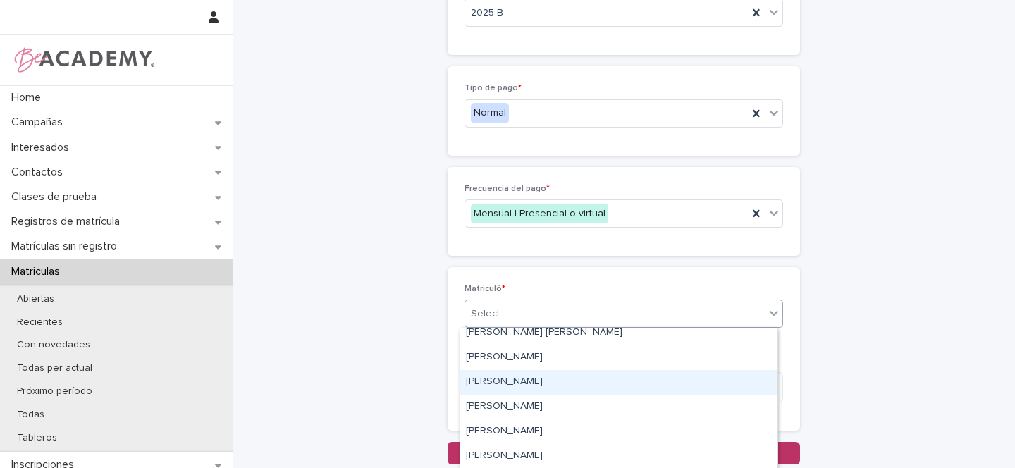
scroll to position [0, 0]
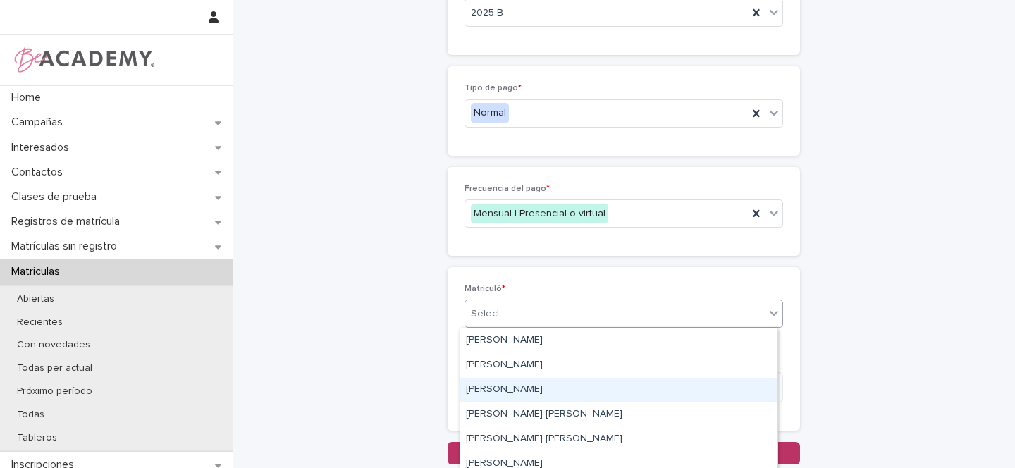
click at [493, 390] on div "[PERSON_NAME]" at bounding box center [618, 390] width 317 height 25
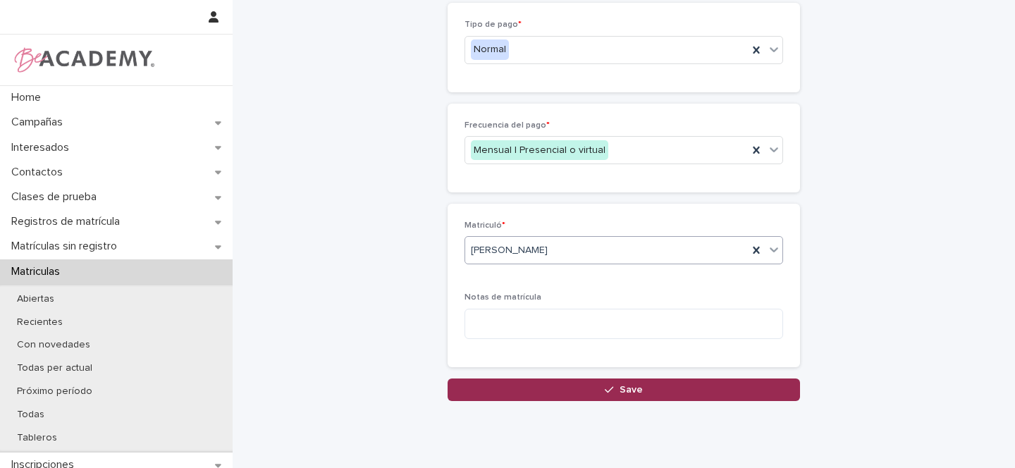
scroll to position [407, 0]
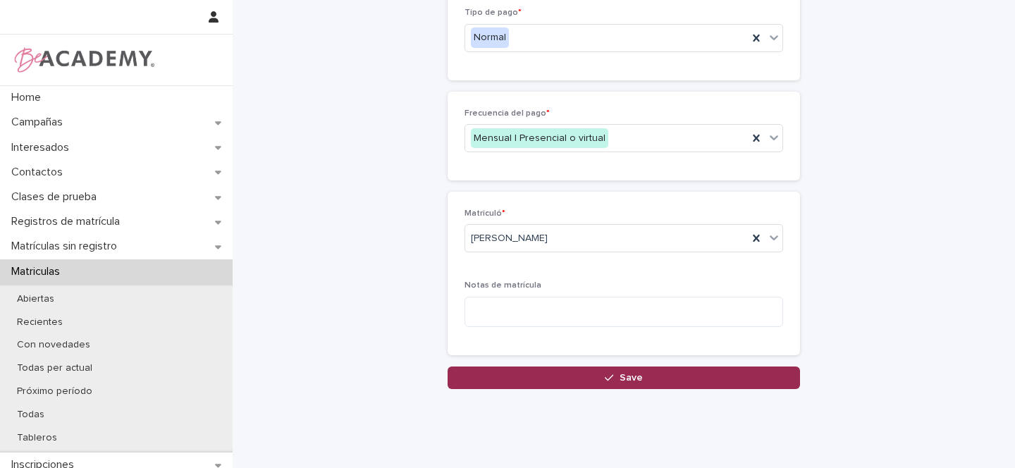
click at [607, 373] on icon "button" at bounding box center [609, 378] width 8 height 10
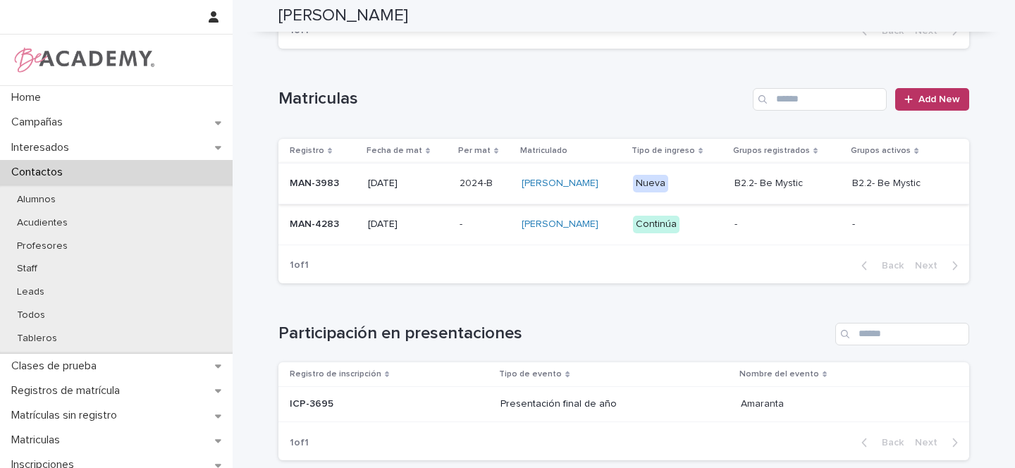
scroll to position [307, 0]
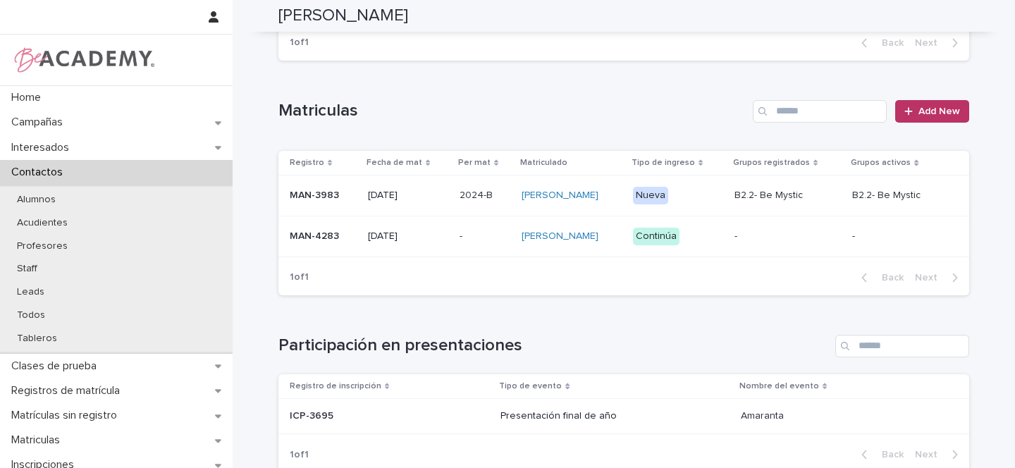
click at [350, 241] on td "MAN-4283" at bounding box center [320, 236] width 84 height 41
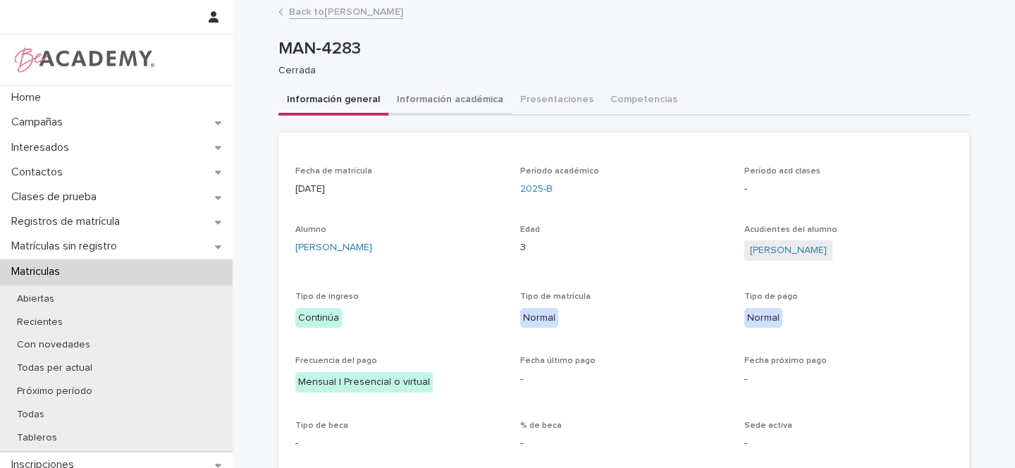
click at [449, 98] on button "Información académica" at bounding box center [449, 101] width 123 height 30
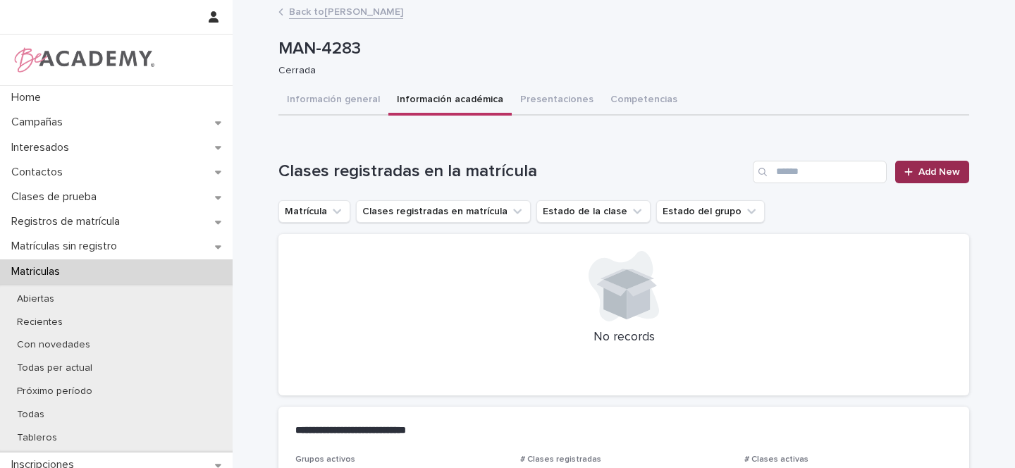
click at [933, 173] on span "Add New" at bounding box center [939, 172] width 42 height 10
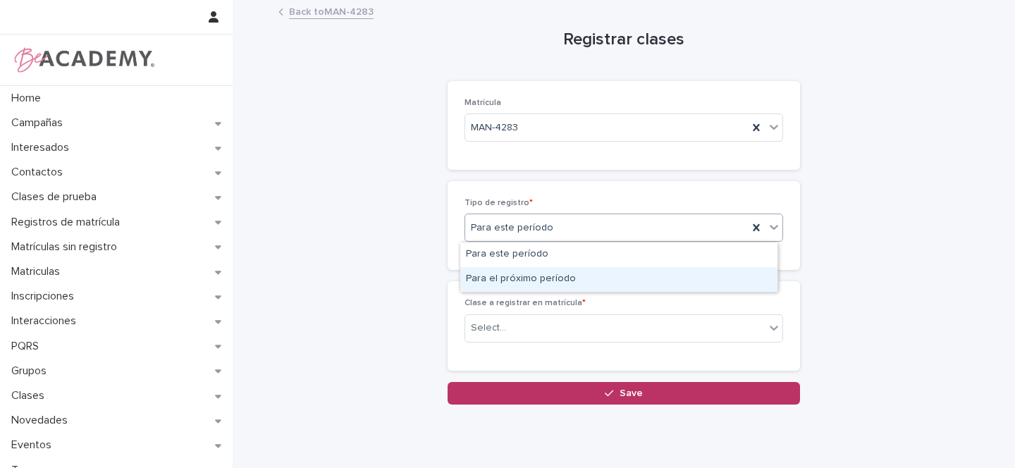
click at [533, 278] on div "Para el próximo período" at bounding box center [618, 279] width 317 height 25
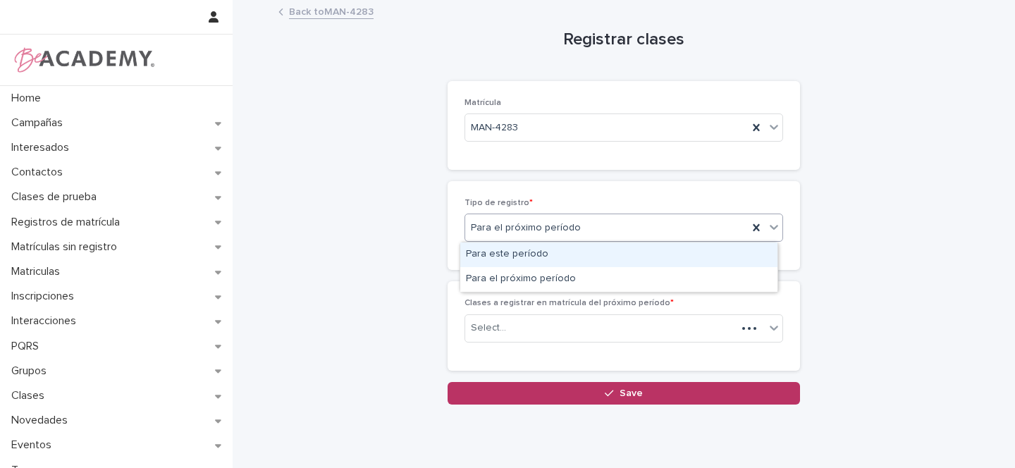
click at [573, 226] on div "Para el próximo período" at bounding box center [606, 227] width 283 height 23
click at [524, 254] on div "Para este período" at bounding box center [618, 254] width 317 height 25
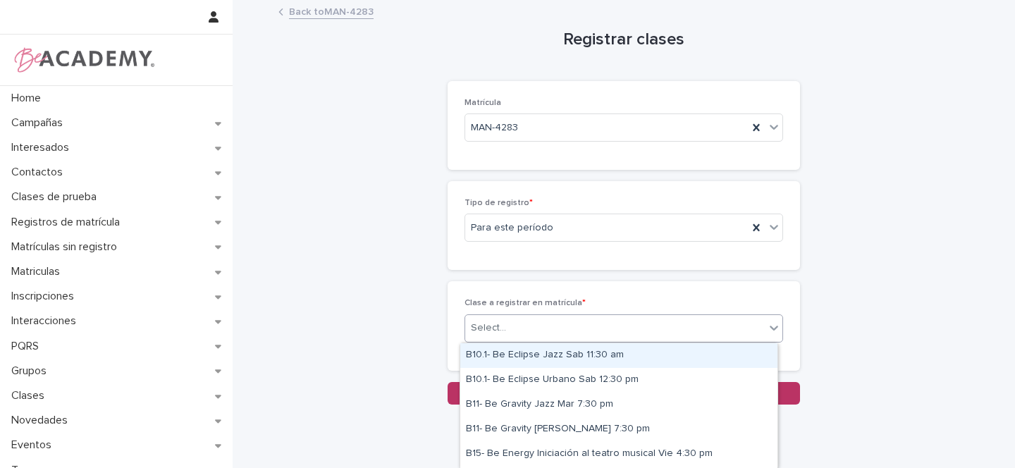
click at [502, 326] on div "Select..." at bounding box center [614, 327] width 299 height 23
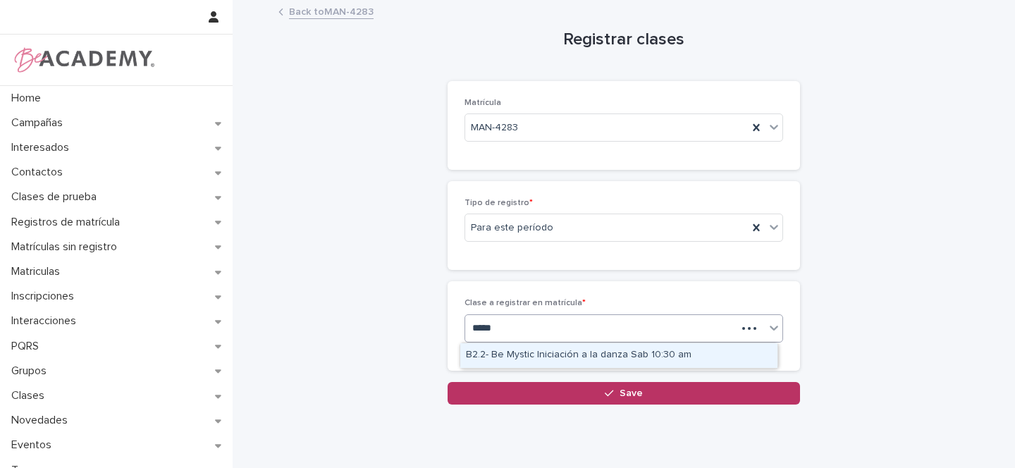
type input "******"
click at [593, 354] on div "B2.2- Be Mystic Iniciación a la danza Sab 10:30 am" at bounding box center [618, 355] width 317 height 25
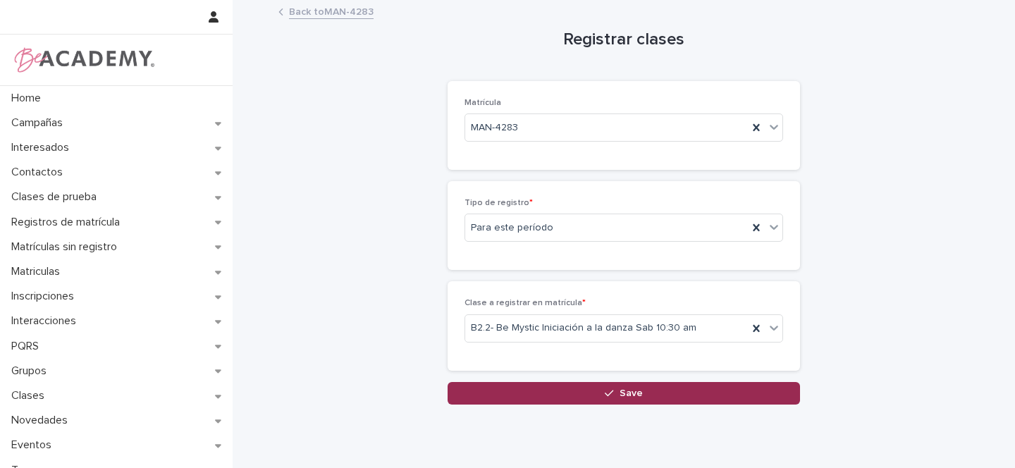
click at [660, 396] on button "Save" at bounding box center [623, 393] width 352 height 23
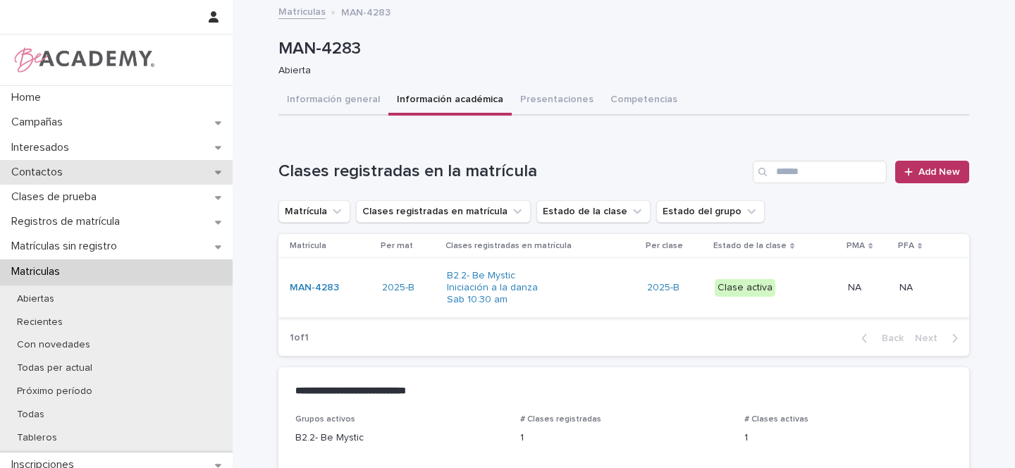
click at [215, 172] on icon at bounding box center [218, 173] width 6 height 4
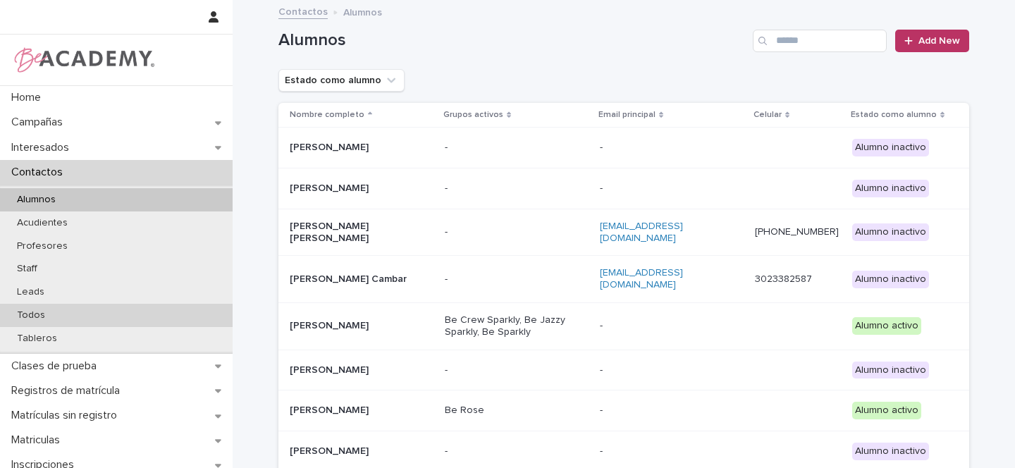
click at [42, 315] on p "Todos" at bounding box center [31, 315] width 51 height 12
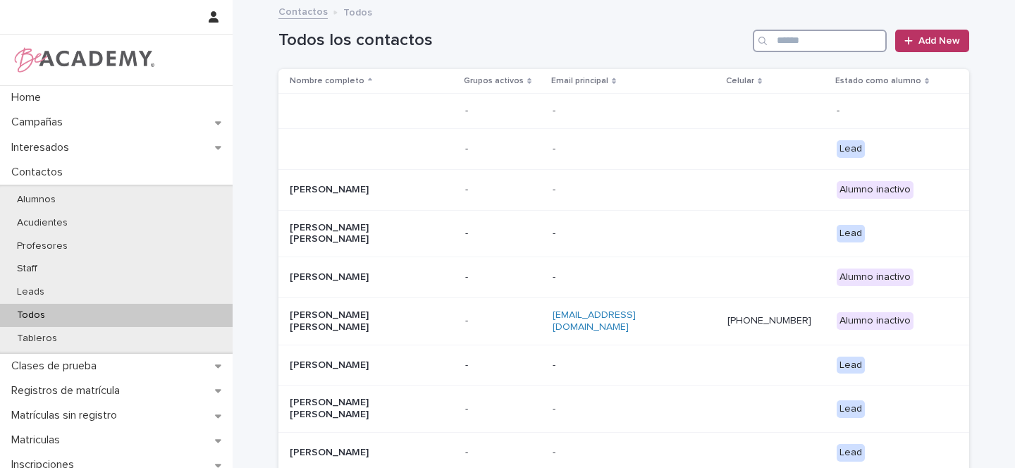
click at [785, 43] on input "Search" at bounding box center [820, 41] width 134 height 23
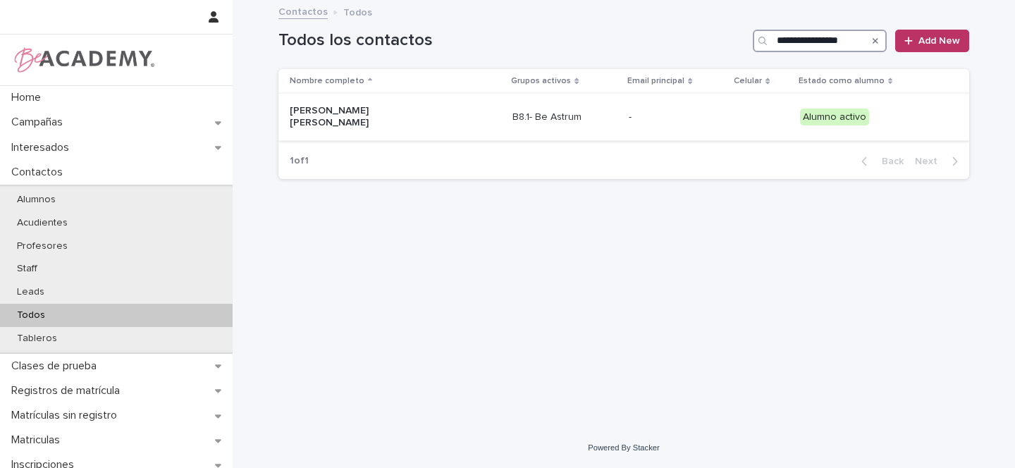
type input "**********"
click at [431, 116] on div "[PERSON_NAME] [PERSON_NAME]" at bounding box center [395, 116] width 211 height 35
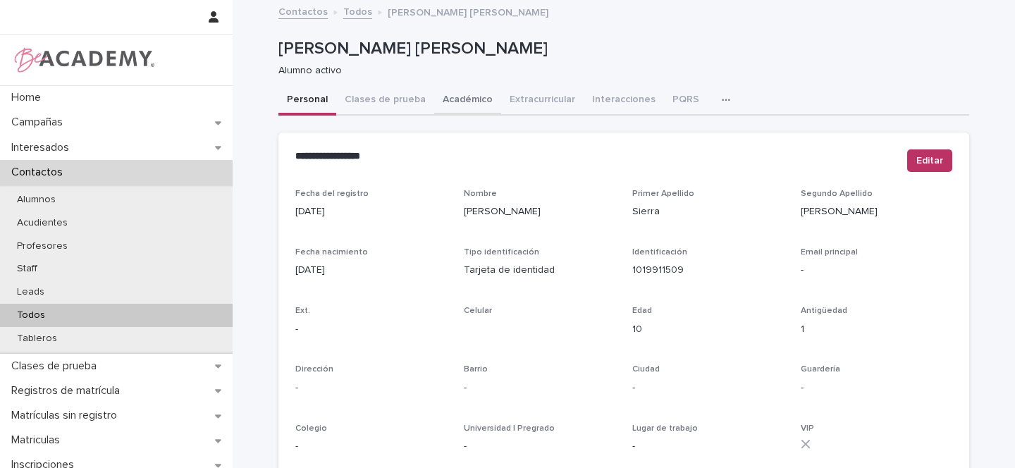
click at [455, 103] on button "Académico" at bounding box center [467, 101] width 67 height 30
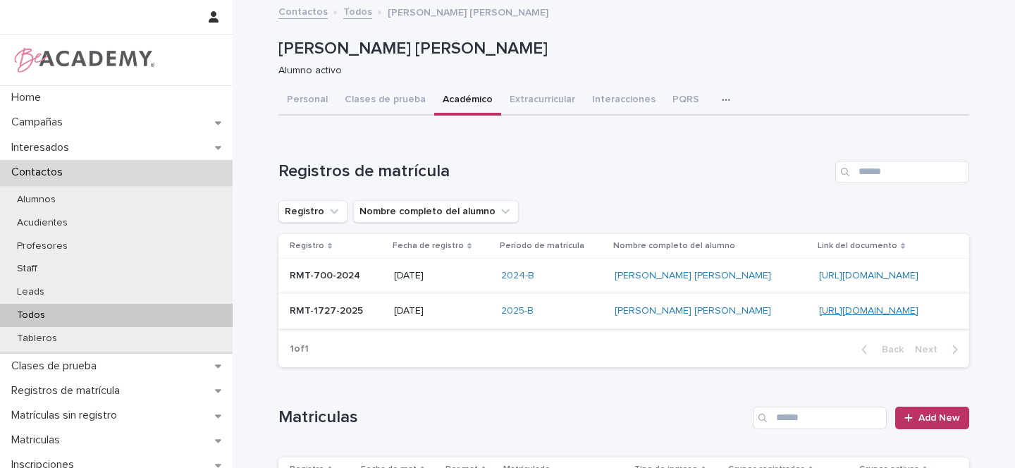
click at [819, 311] on link "[URL][DOMAIN_NAME]" at bounding box center [868, 311] width 99 height 10
click at [49, 314] on p "Todos" at bounding box center [31, 315] width 51 height 12
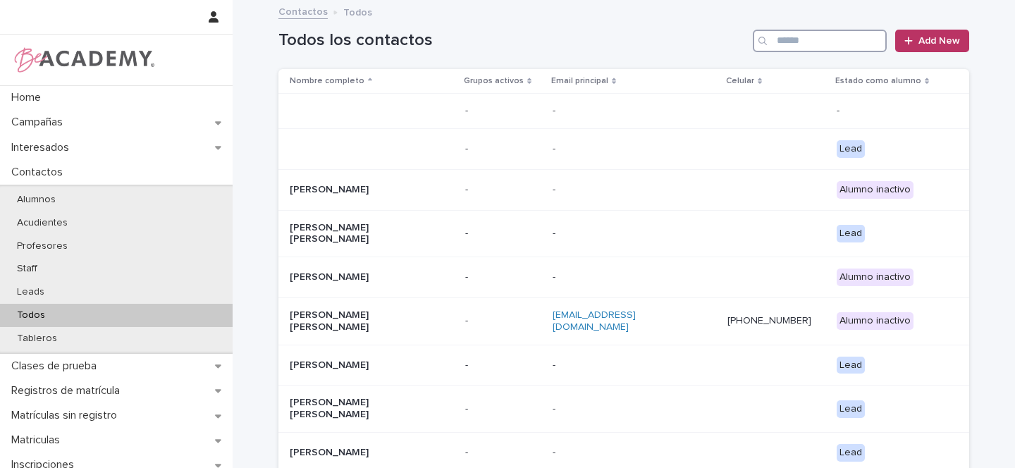
click at [829, 40] on input "Search" at bounding box center [820, 41] width 134 height 23
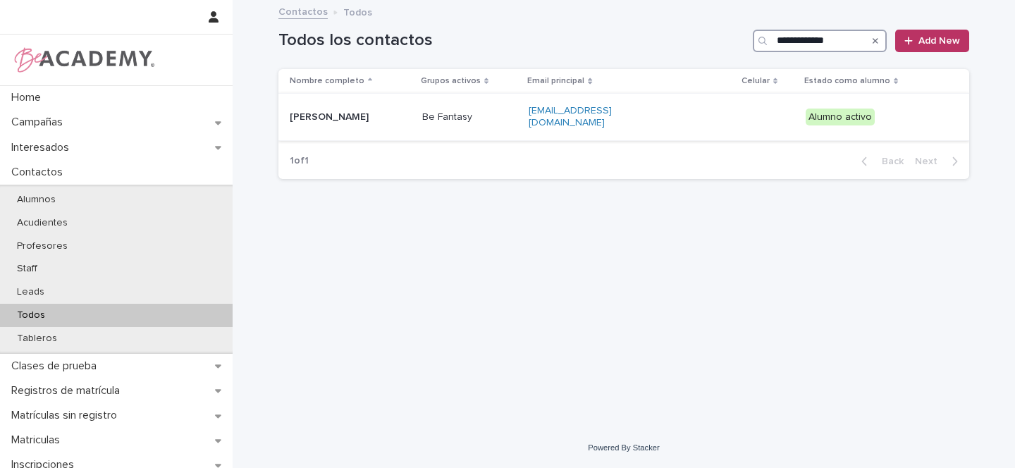
type input "**********"
click at [390, 116] on p "[PERSON_NAME]" at bounding box center [350, 117] width 121 height 12
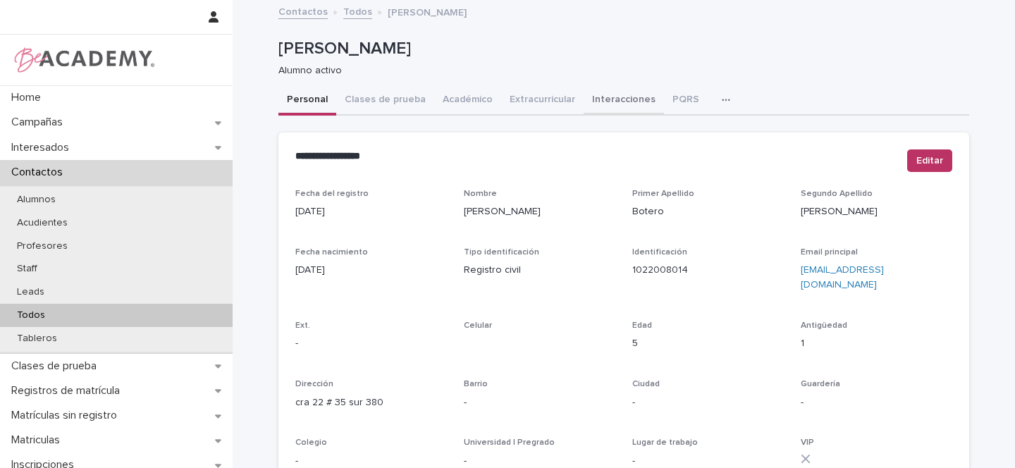
click at [620, 101] on button "Interacciones" at bounding box center [623, 101] width 80 height 30
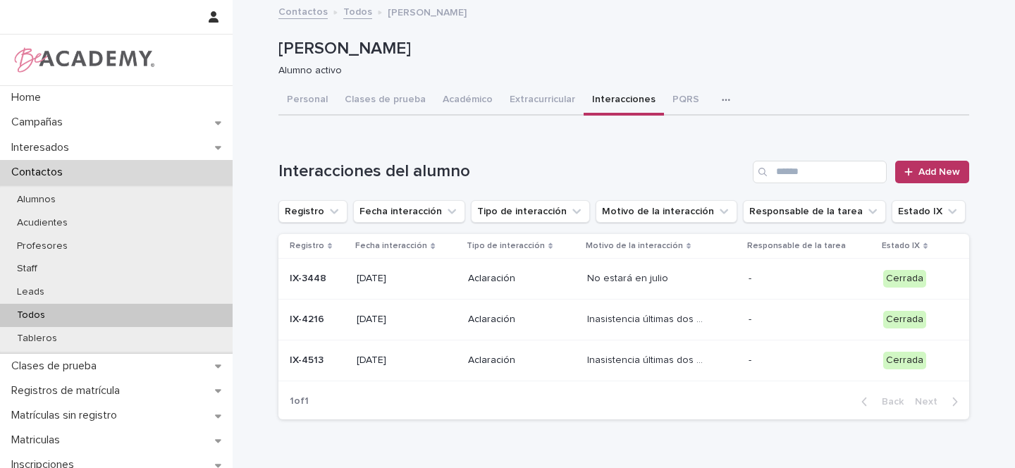
click at [535, 358] on p "Aclaración" at bounding box center [522, 360] width 108 height 12
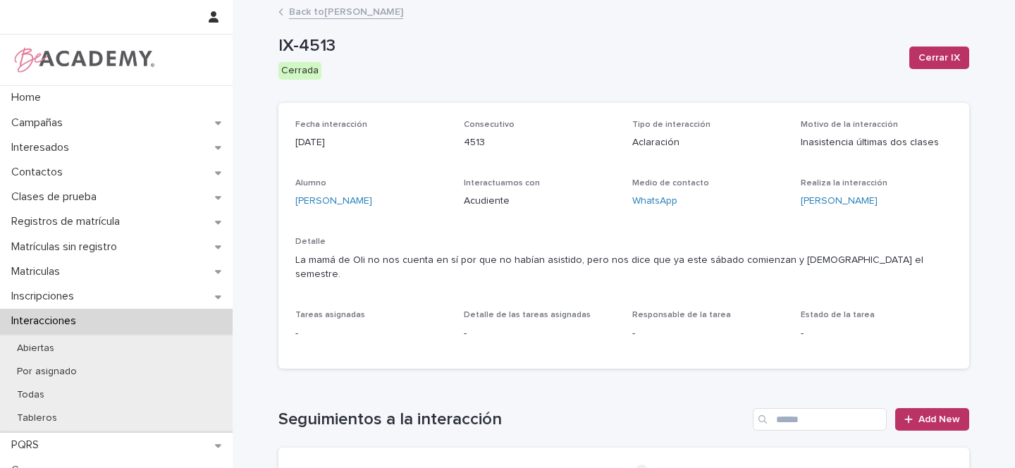
click at [354, 13] on link "Back to Olivia Botero Zapata" at bounding box center [346, 11] width 114 height 16
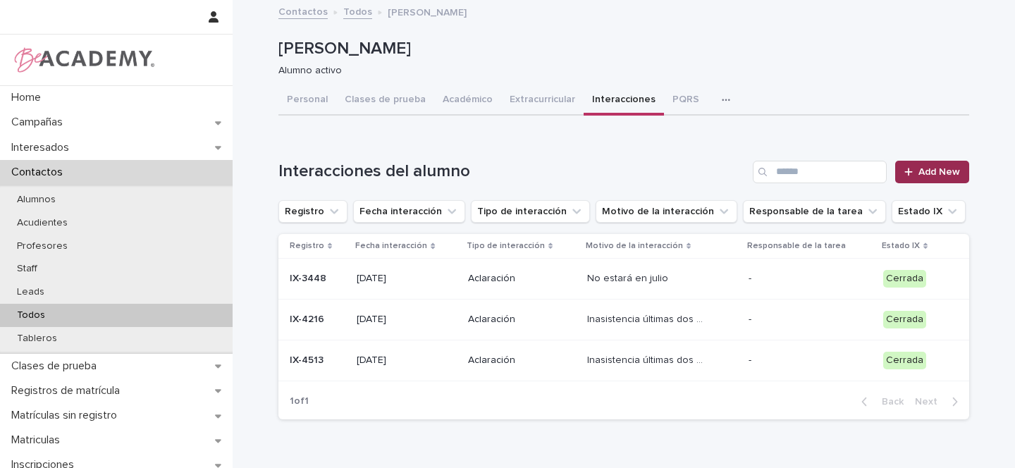
click at [943, 175] on span "Add New" at bounding box center [939, 172] width 42 height 10
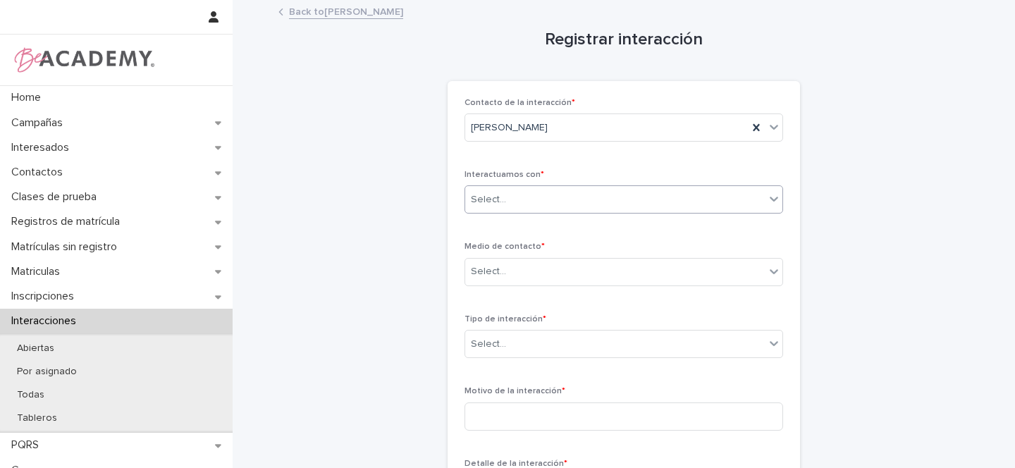
click at [507, 204] on input "text" at bounding box center [507, 200] width 1 height 12
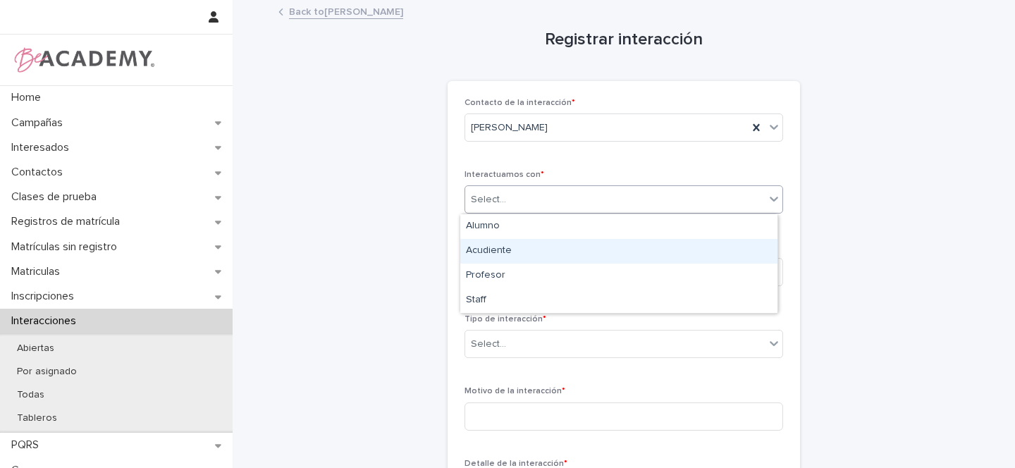
click at [506, 247] on div "Acudiente" at bounding box center [618, 251] width 317 height 25
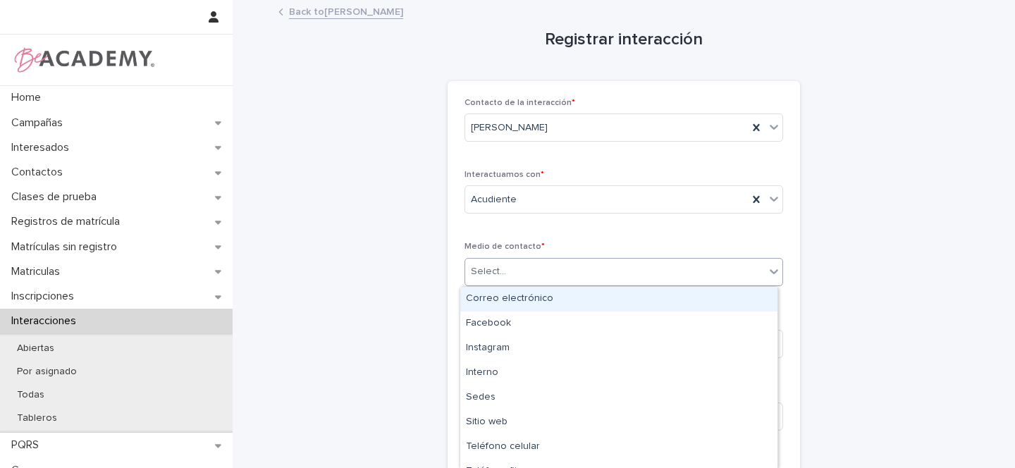
click at [491, 273] on div "Select..." at bounding box center [488, 271] width 35 height 15
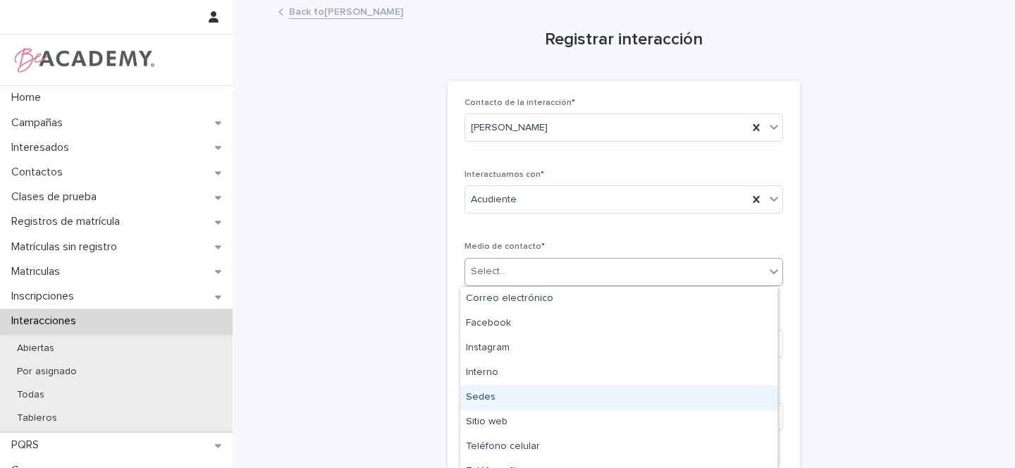
scroll to position [40, 0]
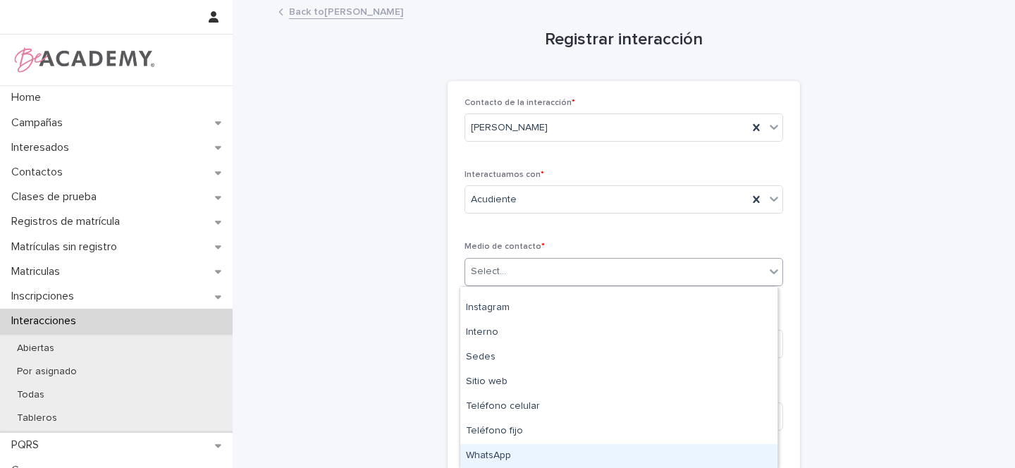
click at [493, 452] on div "WhatsApp" at bounding box center [618, 456] width 317 height 25
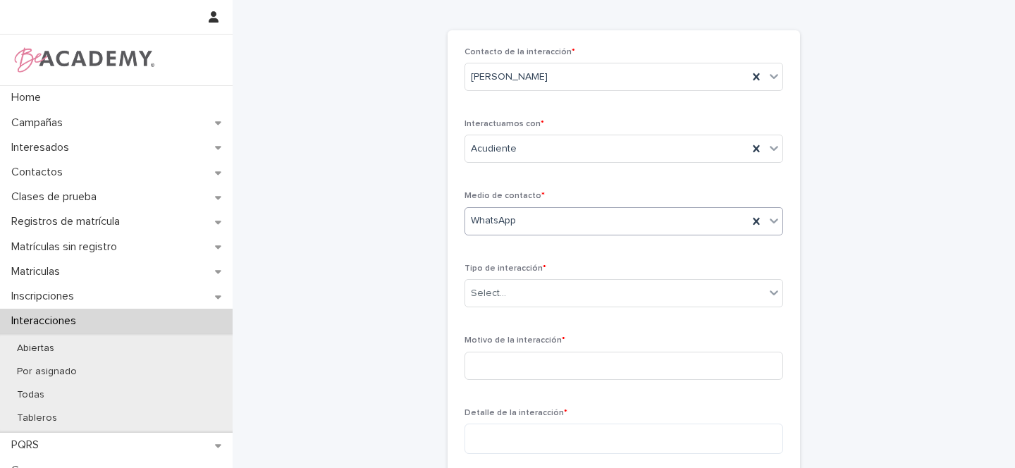
scroll to position [69, 0]
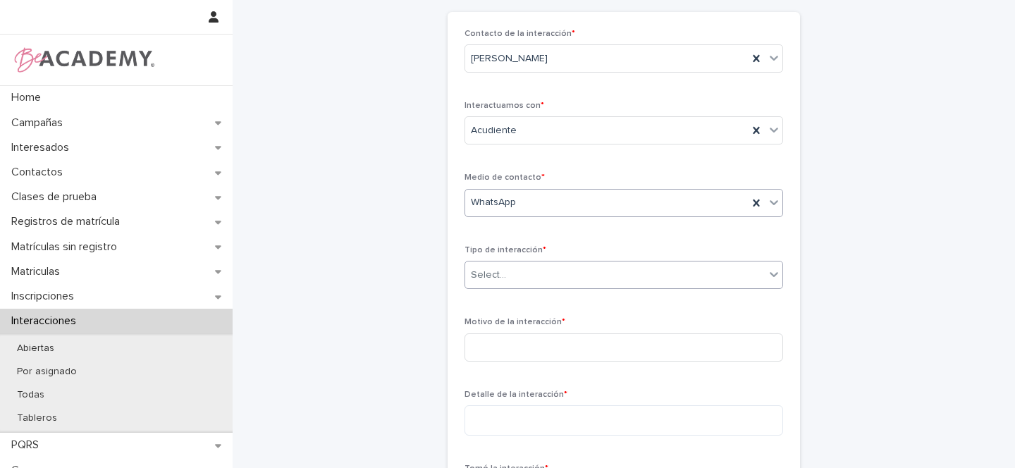
click at [509, 270] on div "Select..." at bounding box center [614, 275] width 299 height 23
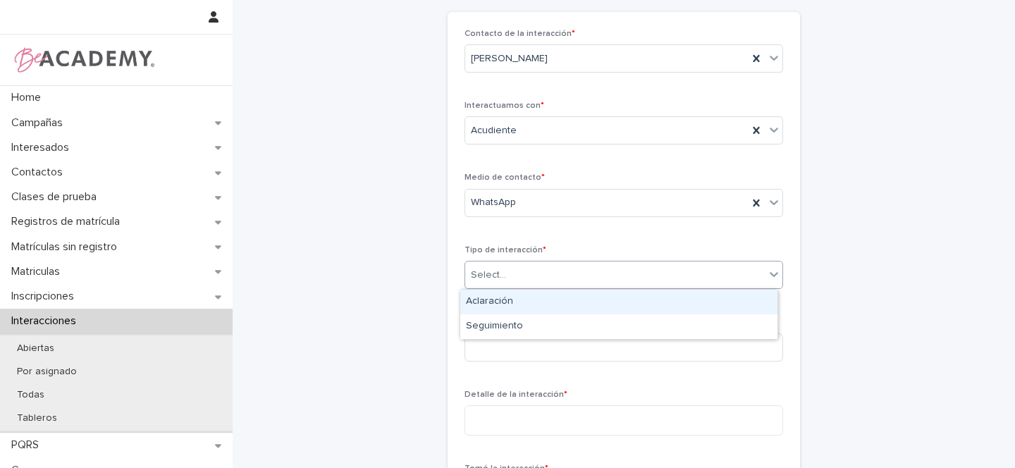
click at [484, 295] on div "Aclaración" at bounding box center [618, 302] width 317 height 25
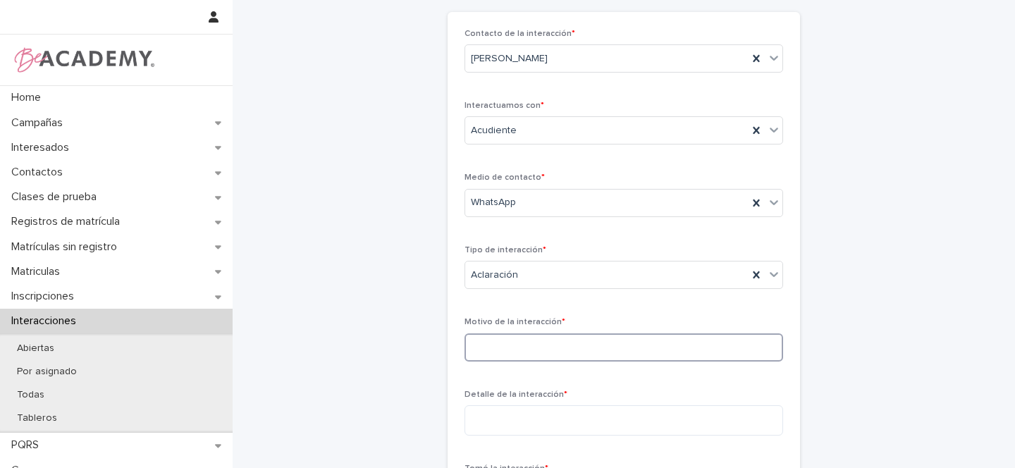
click at [505, 351] on input at bounding box center [623, 347] width 319 height 28
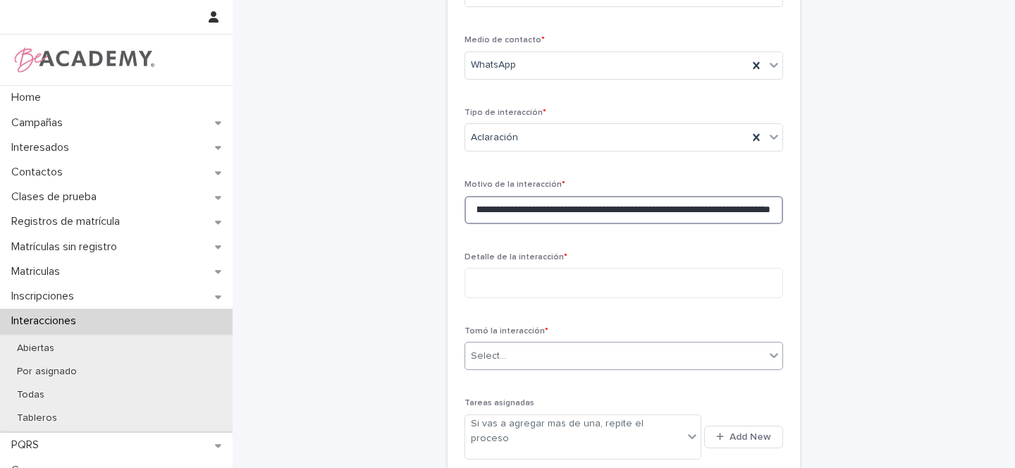
scroll to position [0, 269]
type input "**********"
click at [520, 273] on textarea at bounding box center [623, 283] width 319 height 30
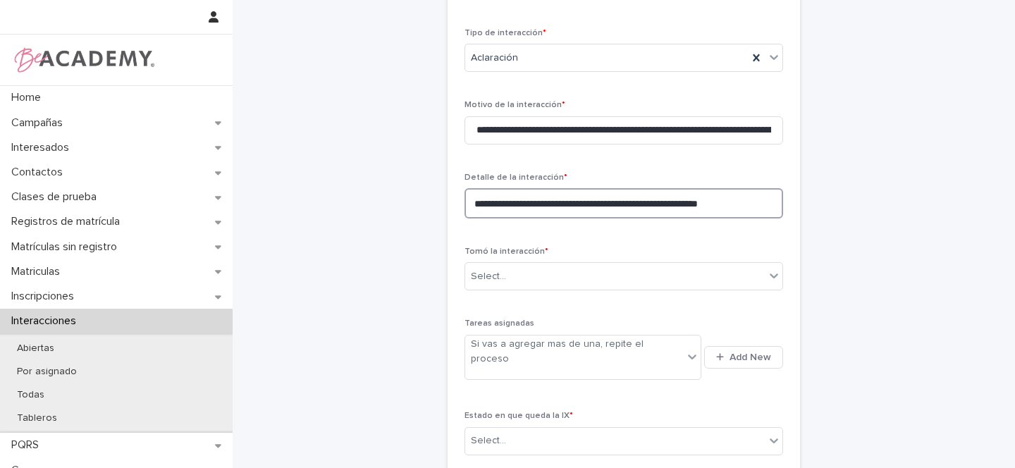
scroll to position [287, 0]
type textarea "**********"
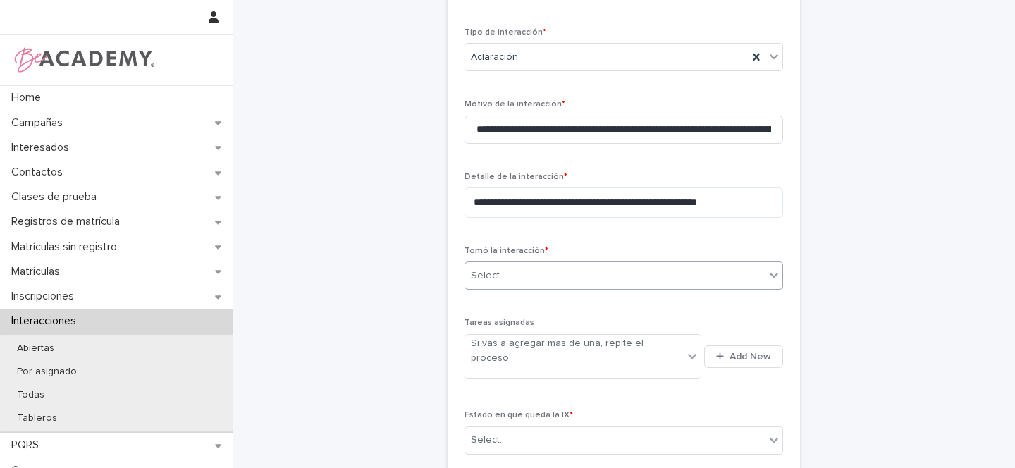
click at [512, 276] on div "Select..." at bounding box center [614, 275] width 299 height 23
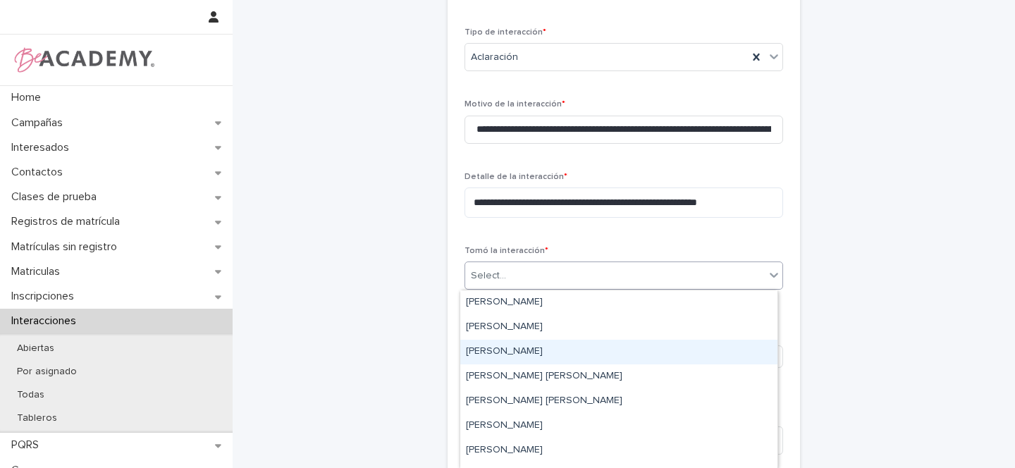
click at [502, 354] on div "Gina Orjuela Cortes" at bounding box center [618, 352] width 317 height 25
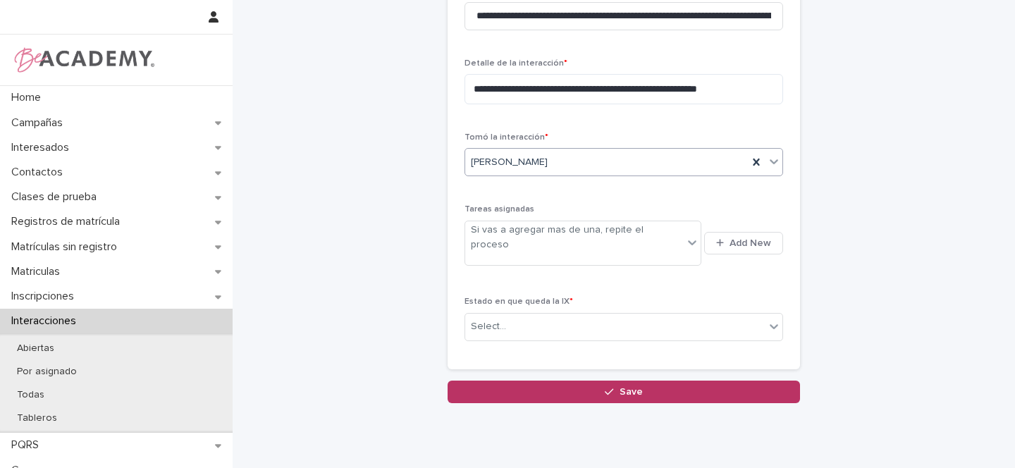
scroll to position [428, 0]
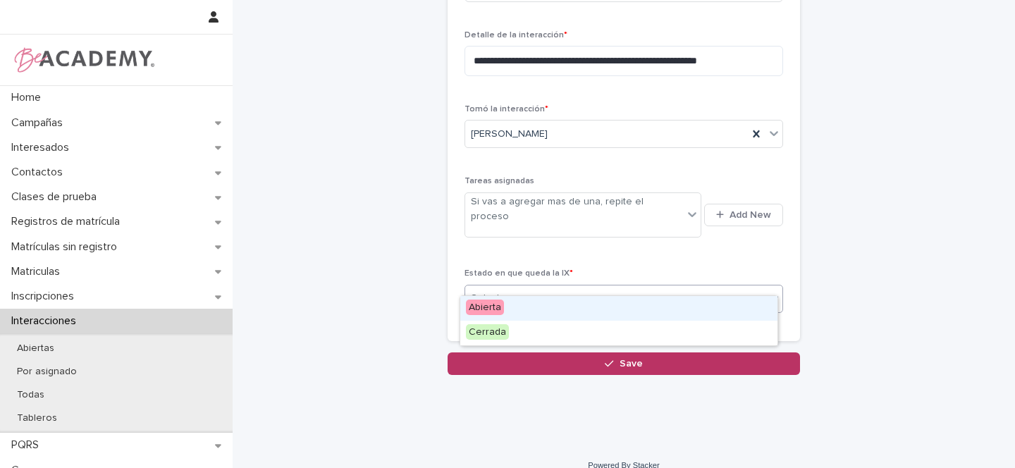
click at [488, 291] on div "Select..." at bounding box center [488, 298] width 35 height 15
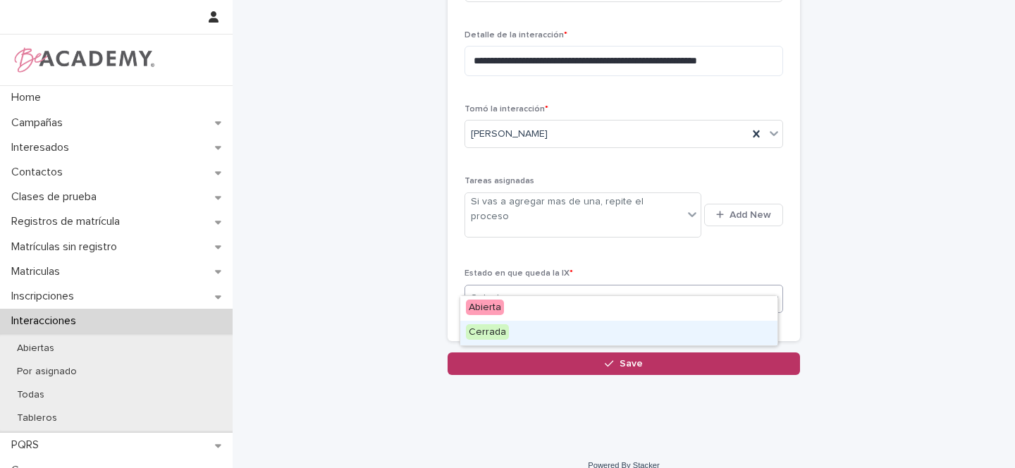
click at [484, 335] on span "Cerrada" at bounding box center [487, 332] width 43 height 16
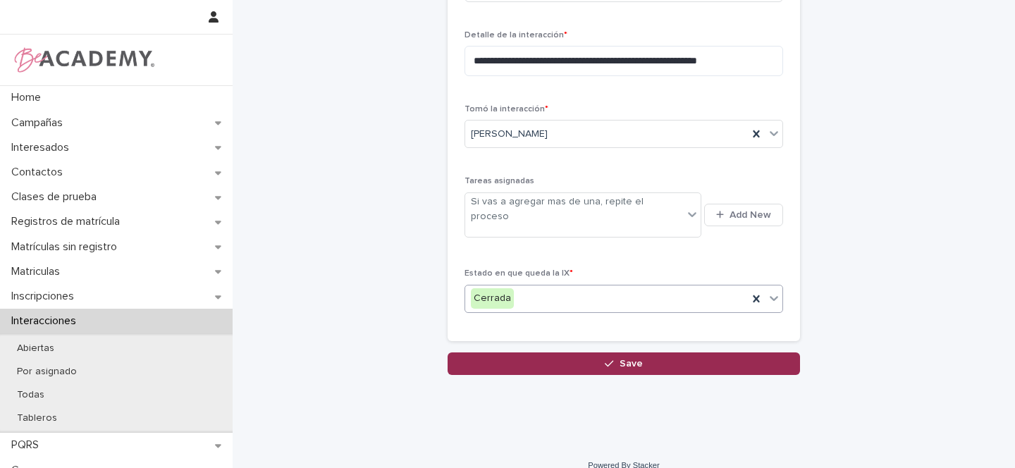
click at [630, 359] on span "Save" at bounding box center [630, 364] width 23 height 10
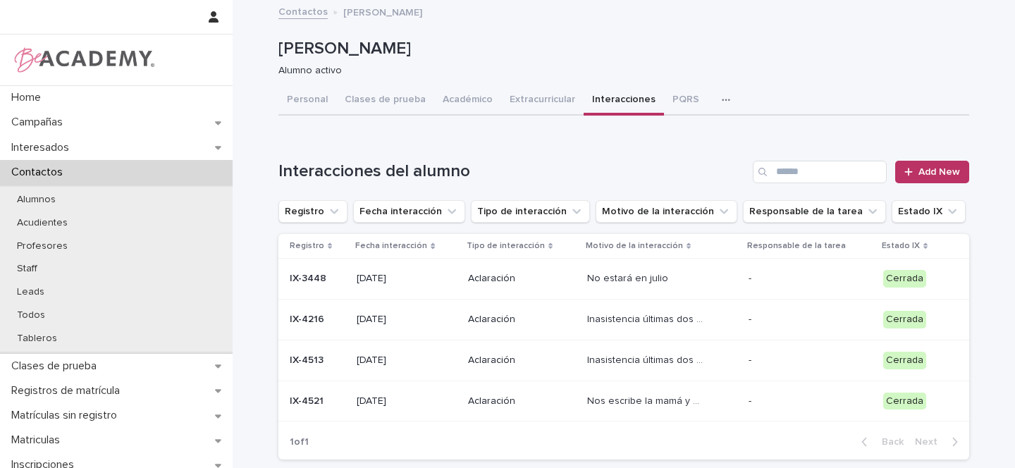
drag, startPoint x: 431, startPoint y: 49, endPoint x: 268, endPoint y: 43, distance: 162.2
click at [271, 43] on div "Loading... Saving… Loading... Saving… Olivia Botero Zapata Olivia Botero Zapata…" at bounding box center [623, 253] width 705 height 505
copy p "Olivia Botero Zapata"
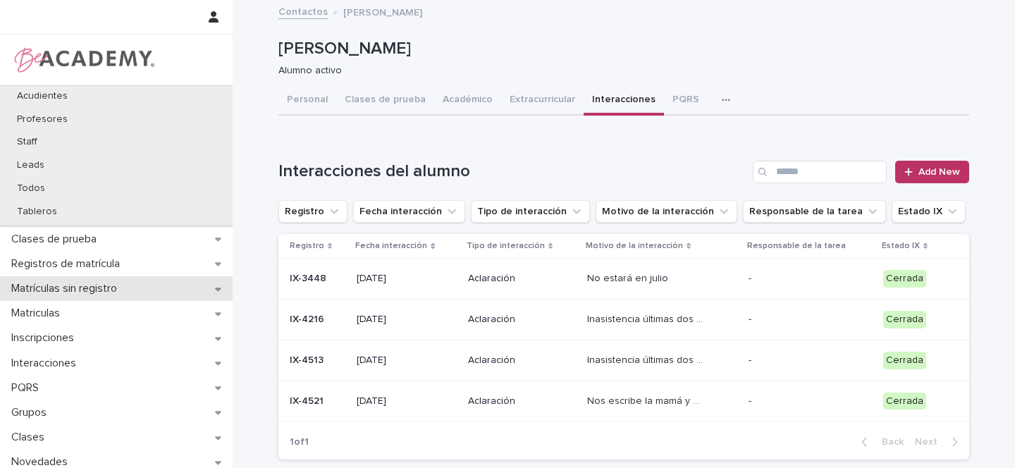
scroll to position [149, 0]
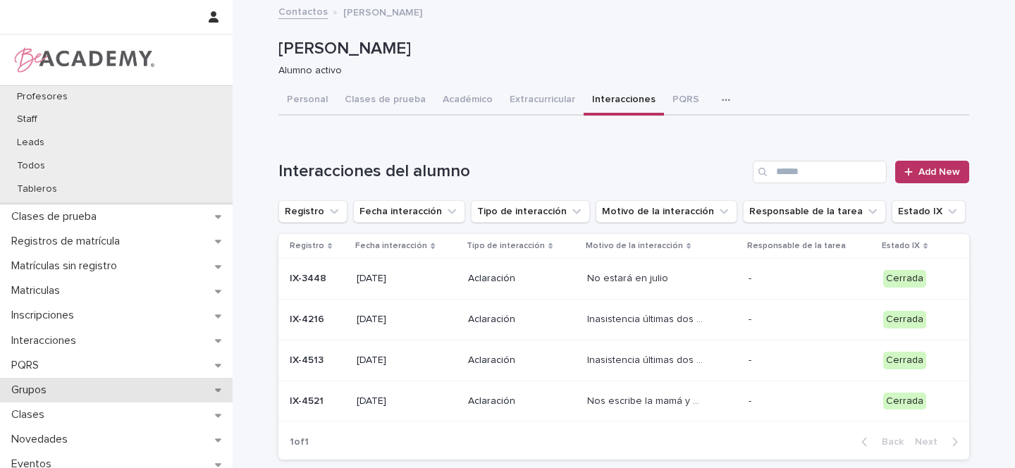
click at [58, 390] on p "Grupos" at bounding box center [32, 389] width 52 height 13
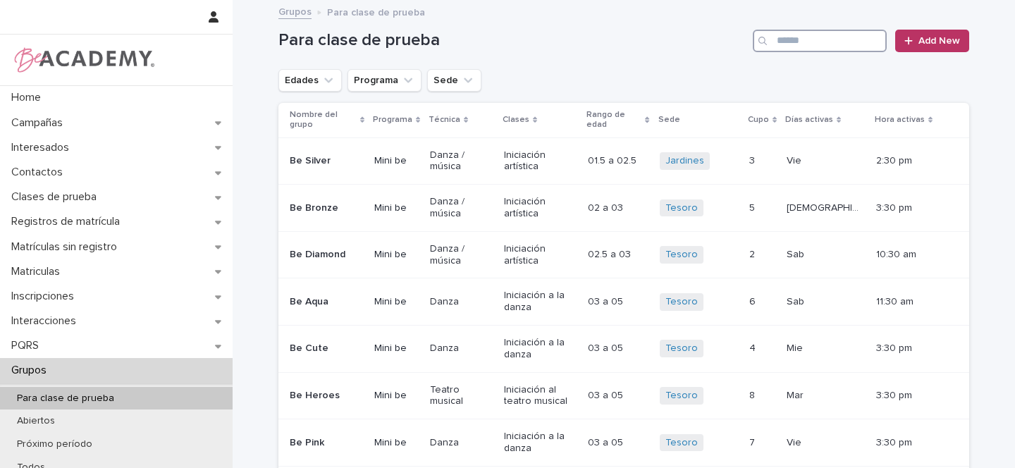
click at [808, 42] on input "Search" at bounding box center [820, 41] width 134 height 23
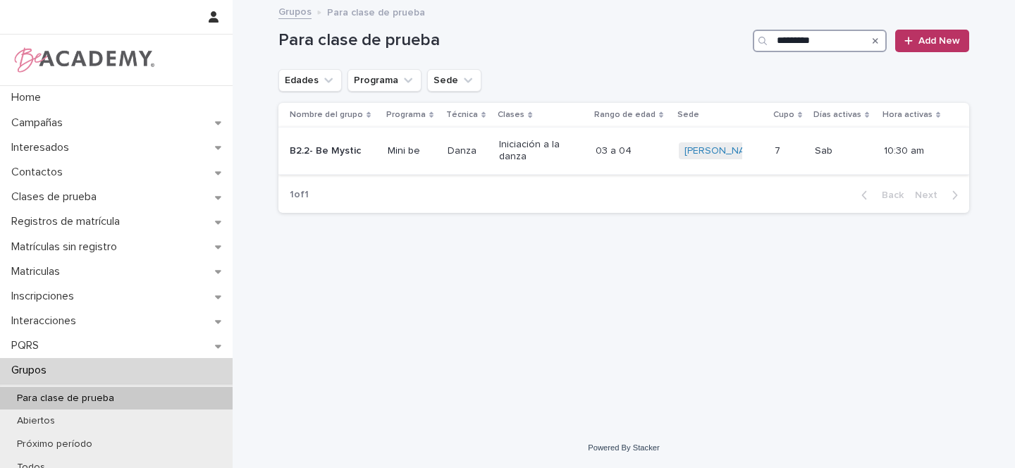
type input "*********"
click at [372, 151] on div "B2.2- Be Mystic" at bounding box center [333, 151] width 87 height 23
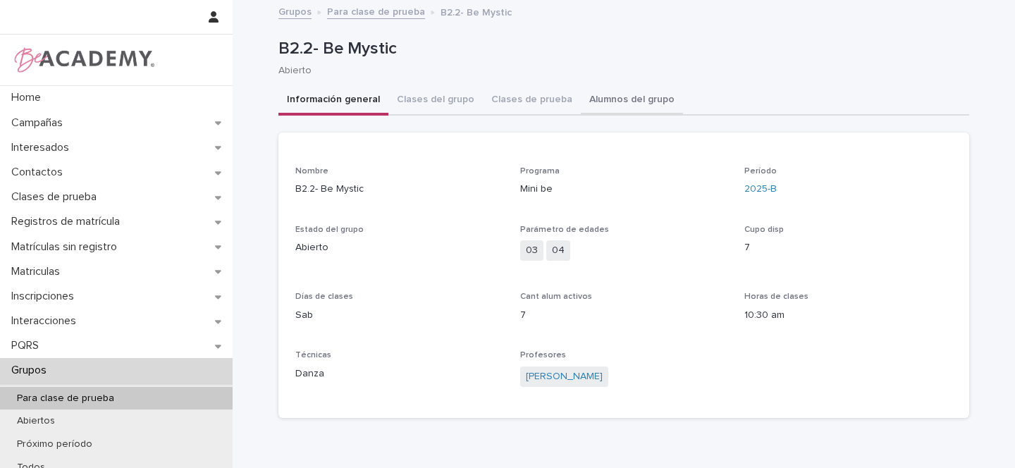
click at [618, 97] on button "Alumnos del grupo" at bounding box center [632, 101] width 102 height 30
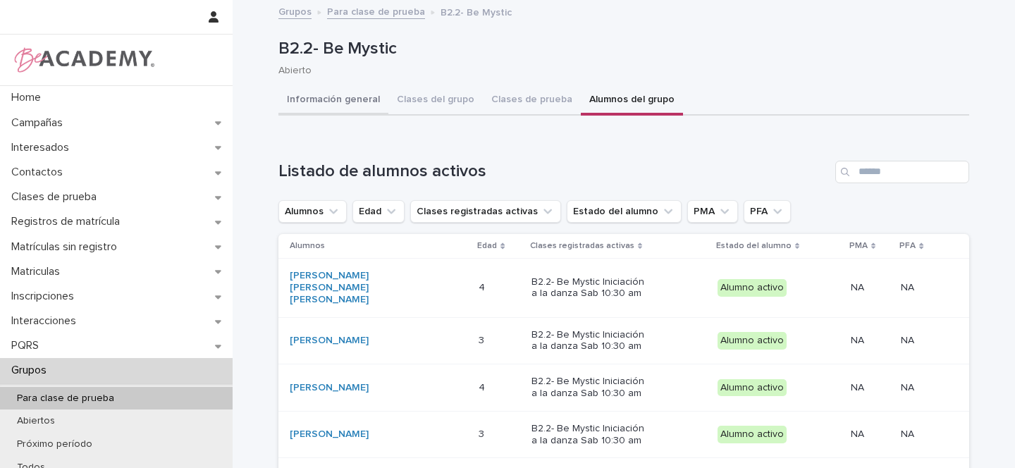
click at [321, 98] on button "Información general" at bounding box center [333, 101] width 110 height 30
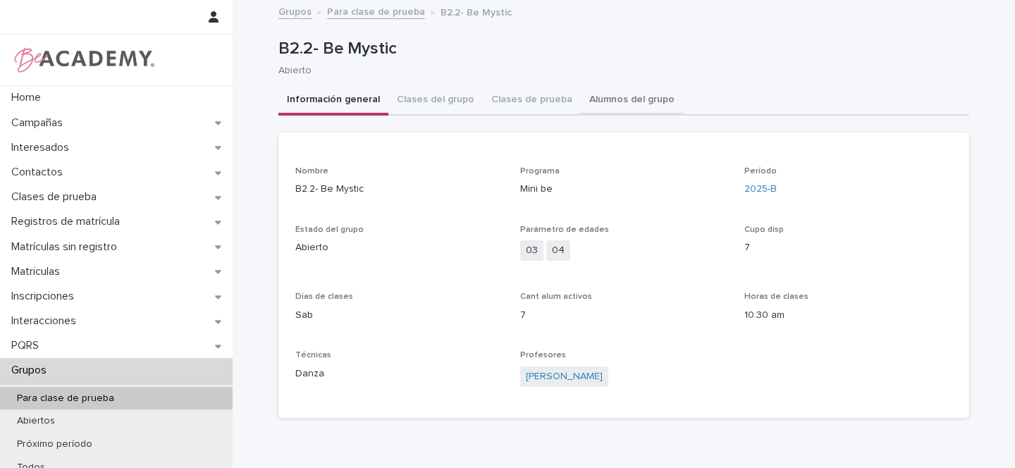
click at [607, 101] on button "Alumnos del grupo" at bounding box center [632, 101] width 102 height 30
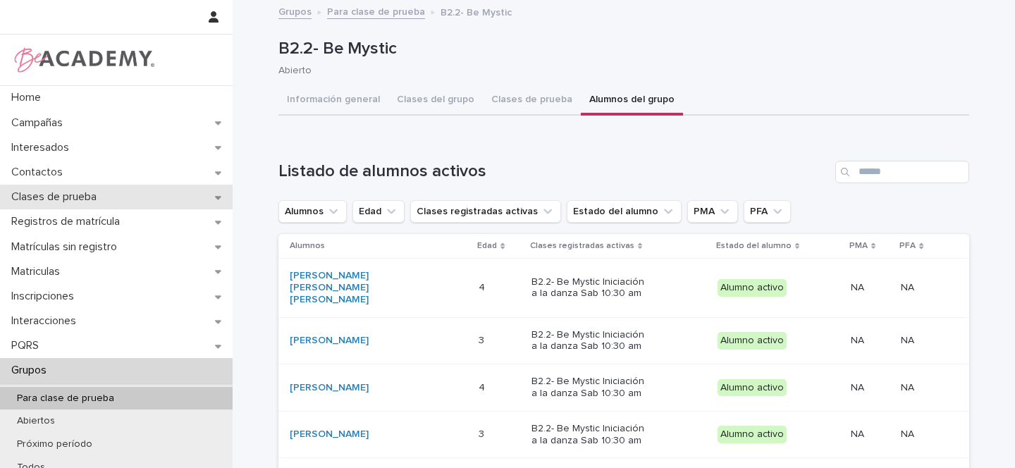
click at [215, 196] on icon at bounding box center [218, 197] width 6 height 10
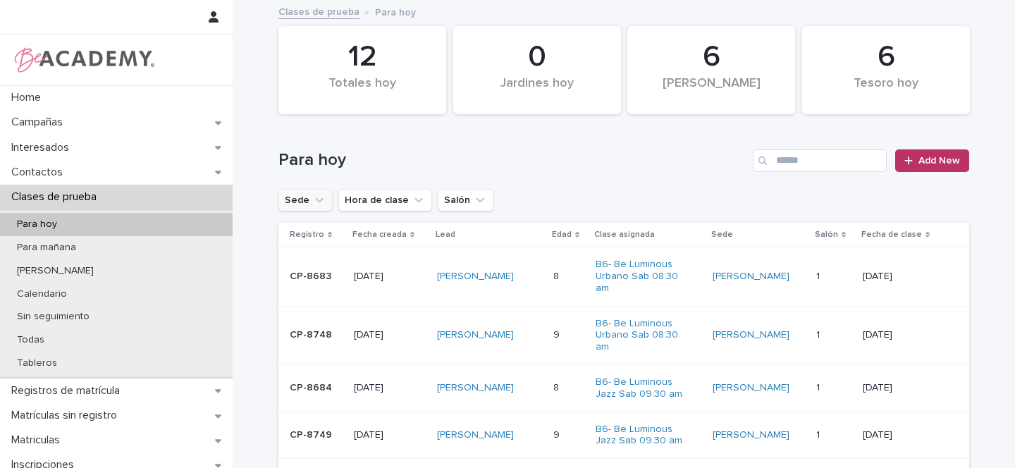
click at [315, 201] on icon "Sede" at bounding box center [319, 199] width 8 height 5
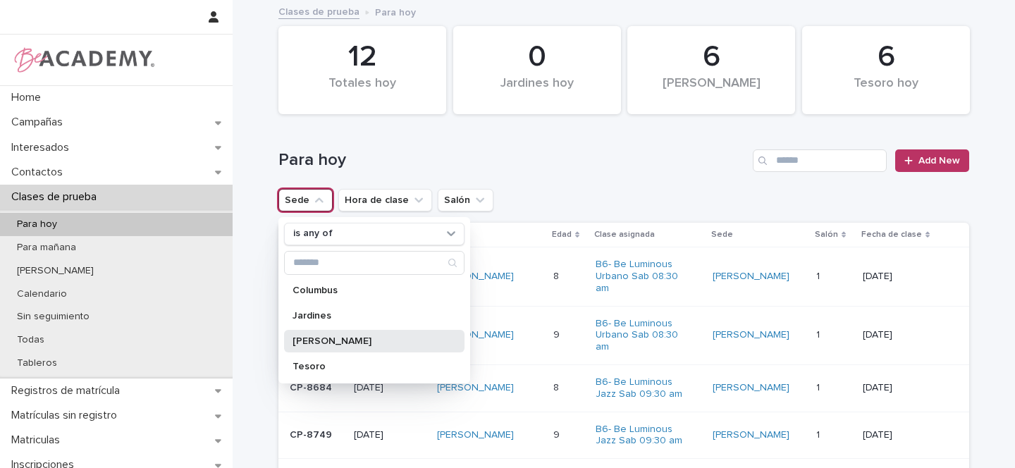
click at [315, 340] on p "[PERSON_NAME]" at bounding box center [366, 341] width 149 height 10
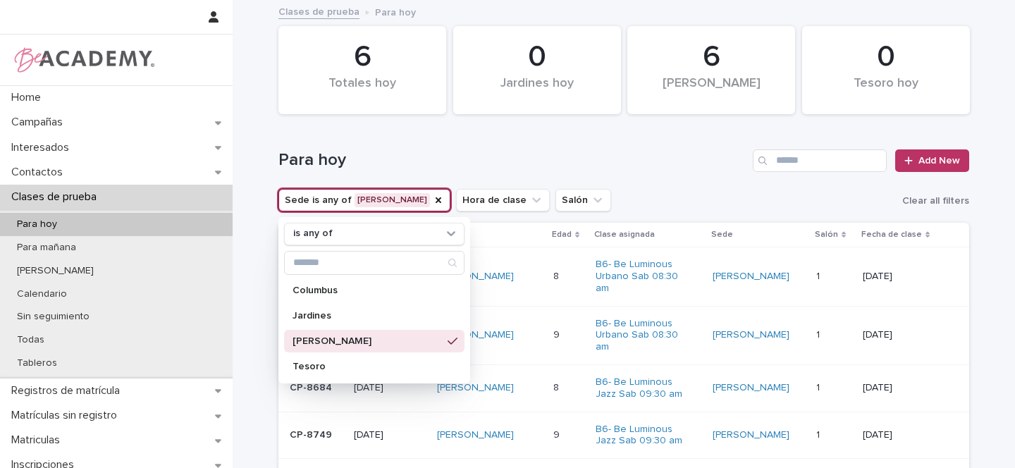
click at [621, 177] on div "Para hoy Add New" at bounding box center [623, 155] width 691 height 68
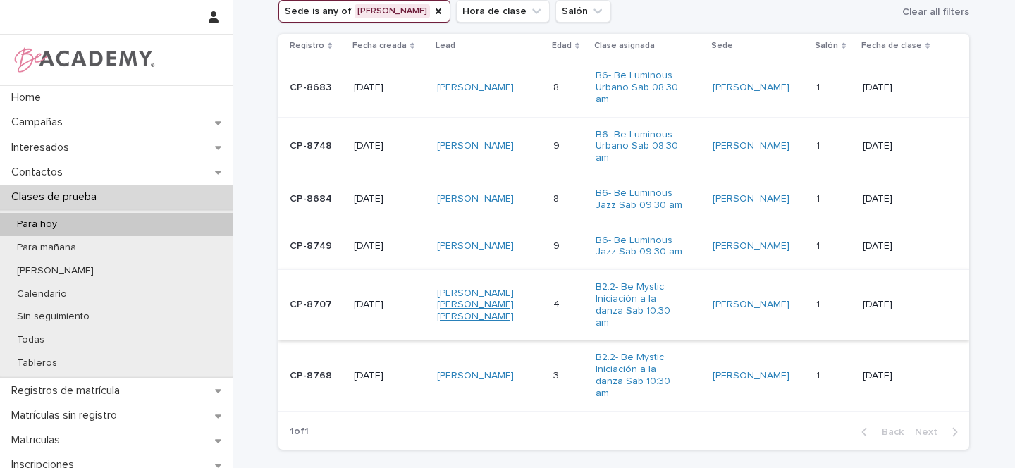
scroll to position [166, 0]
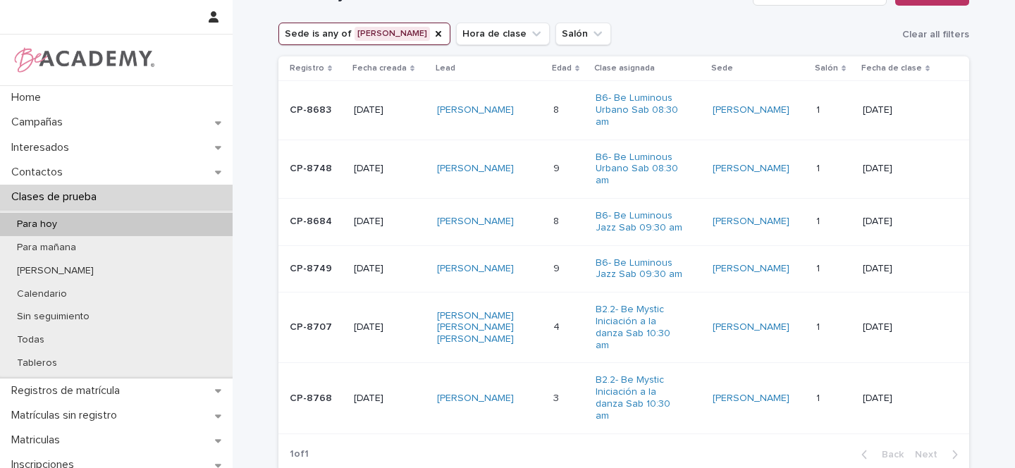
click at [529, 106] on div "[PERSON_NAME]" at bounding box center [490, 110] width 106 height 23
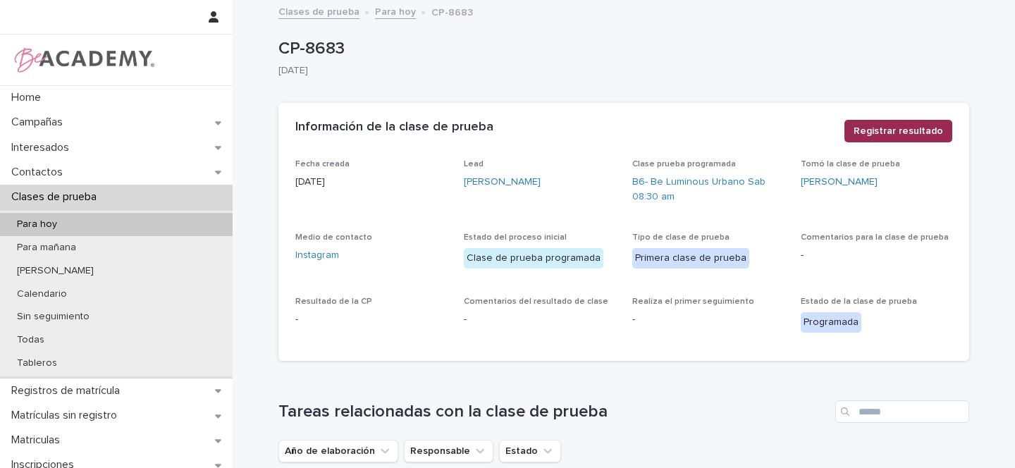
click at [898, 135] on span "Registrar resultado" at bounding box center [897, 131] width 89 height 14
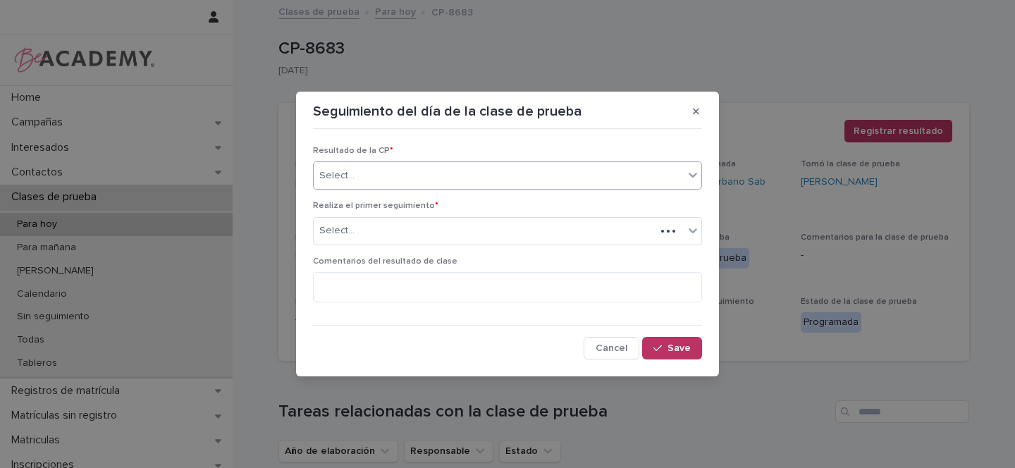
click at [378, 175] on div "Select..." at bounding box center [499, 175] width 370 height 23
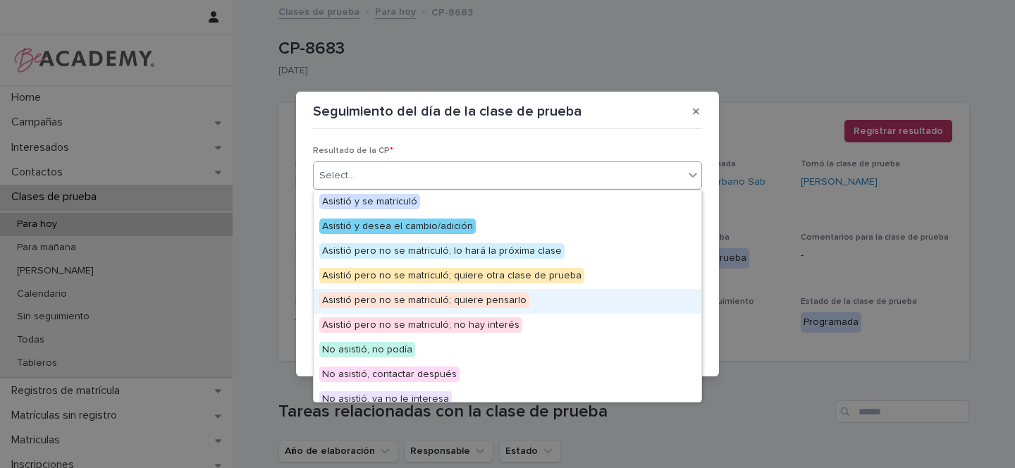
click at [444, 302] on span "Asistió pero no se matriculó; quiere pensarlo" at bounding box center [424, 300] width 210 height 16
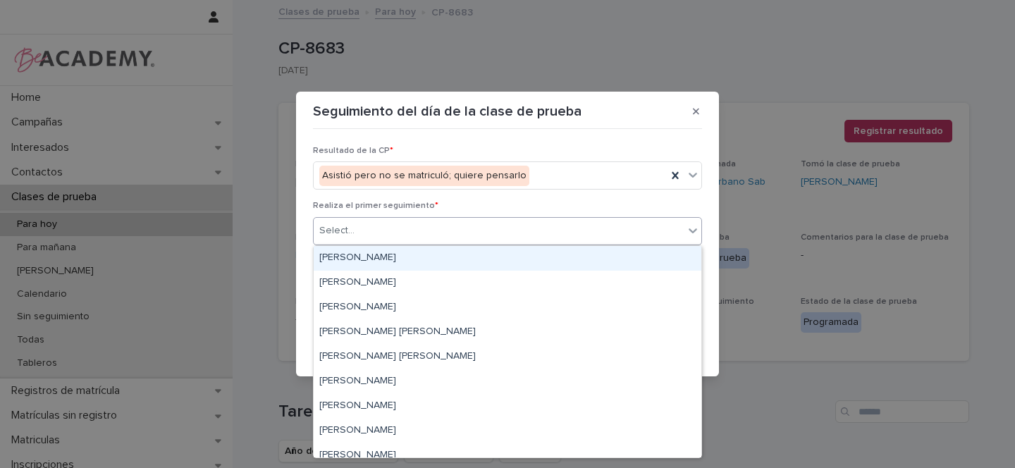
click at [371, 230] on div "Select..." at bounding box center [499, 230] width 370 height 23
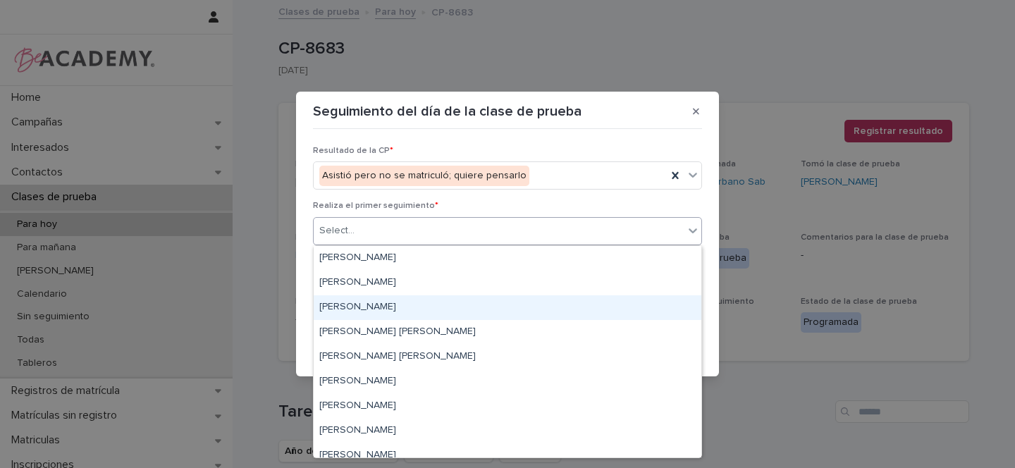
click at [377, 304] on div "[PERSON_NAME]" at bounding box center [508, 307] width 388 height 25
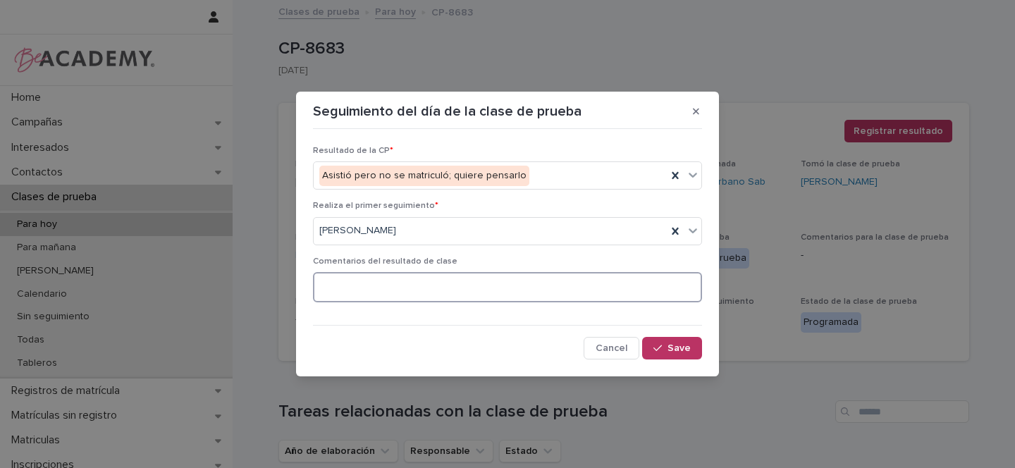
click at [379, 293] on textarea at bounding box center [507, 287] width 389 height 30
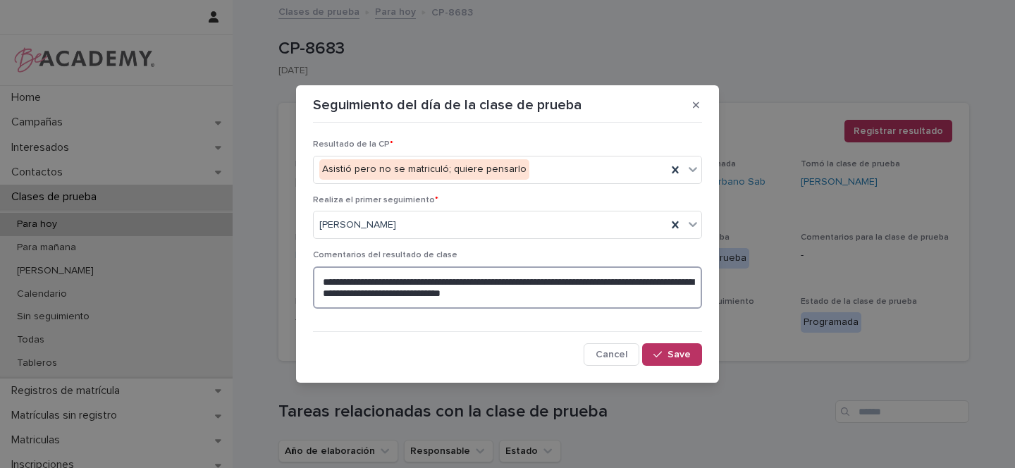
drag, startPoint x: 320, startPoint y: 279, endPoint x: 578, endPoint y: 294, distance: 258.3
click at [578, 294] on textarea "**********" at bounding box center [507, 287] width 389 height 42
type textarea "**********"
click at [676, 353] on span "Save" at bounding box center [678, 355] width 23 height 10
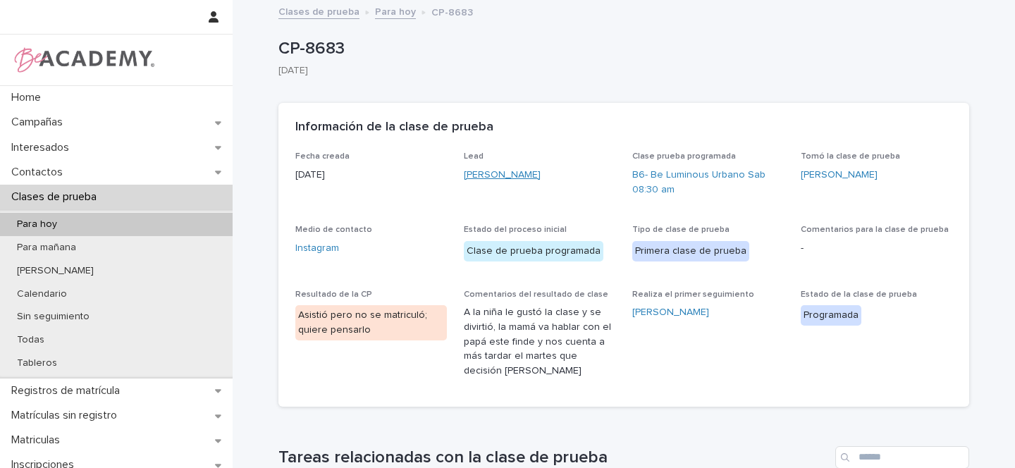
click at [536, 178] on link "[PERSON_NAME]" at bounding box center [502, 175] width 77 height 15
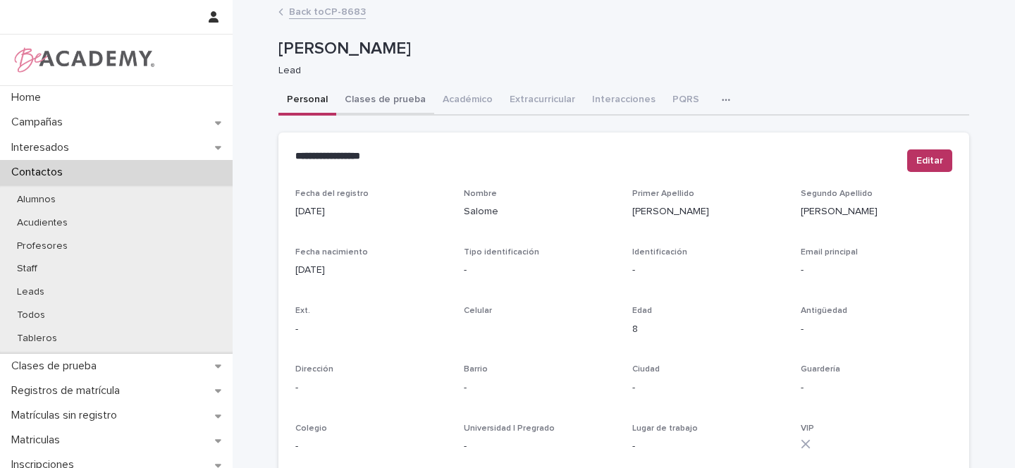
click at [402, 101] on button "Clases de prueba" at bounding box center [385, 101] width 98 height 30
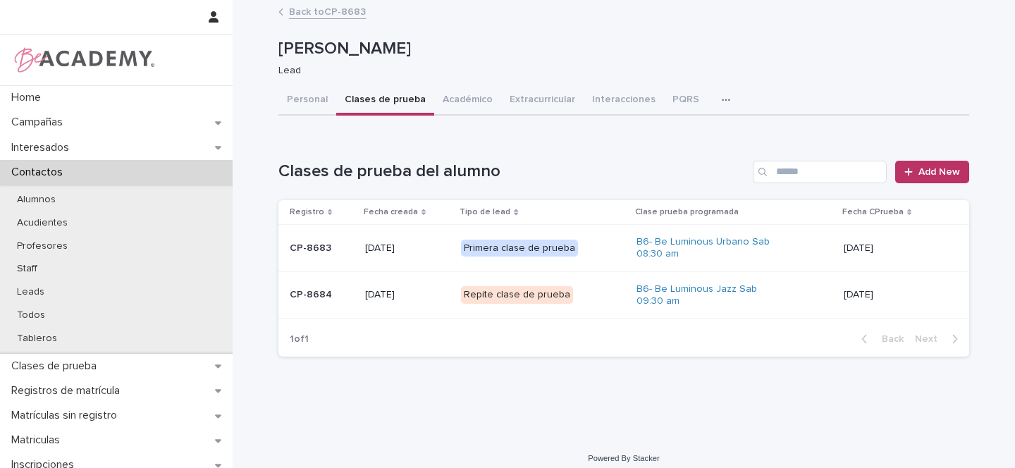
click at [586, 297] on p "Repite clase de prueba" at bounding box center [531, 295] width 141 height 18
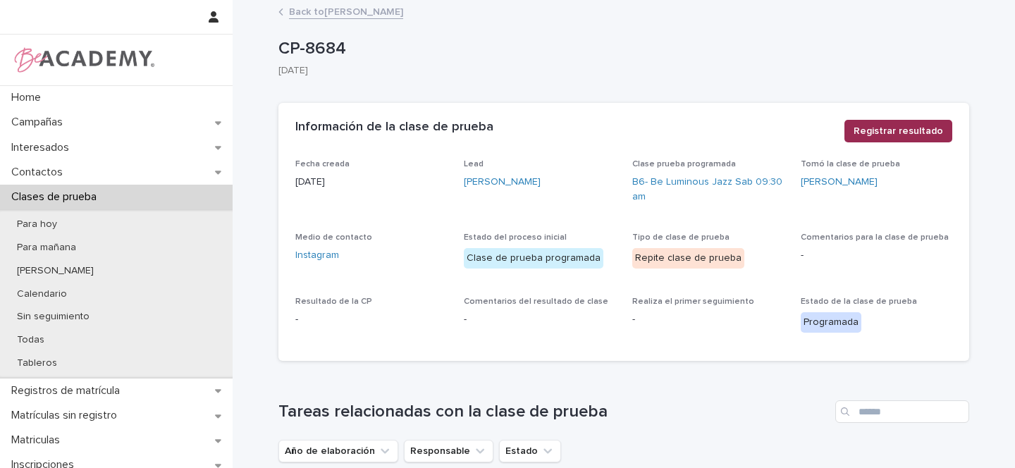
click at [892, 130] on span "Registrar resultado" at bounding box center [897, 131] width 89 height 14
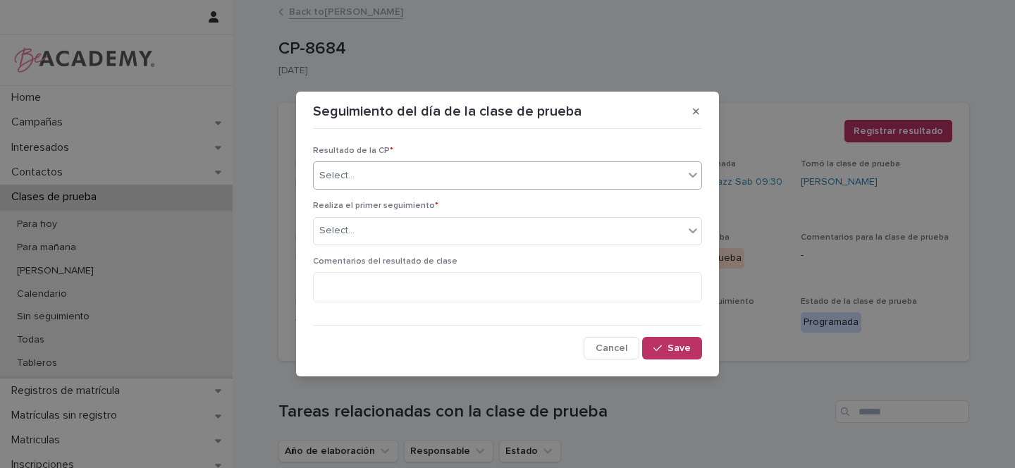
click at [367, 178] on div "Select..." at bounding box center [499, 175] width 370 height 23
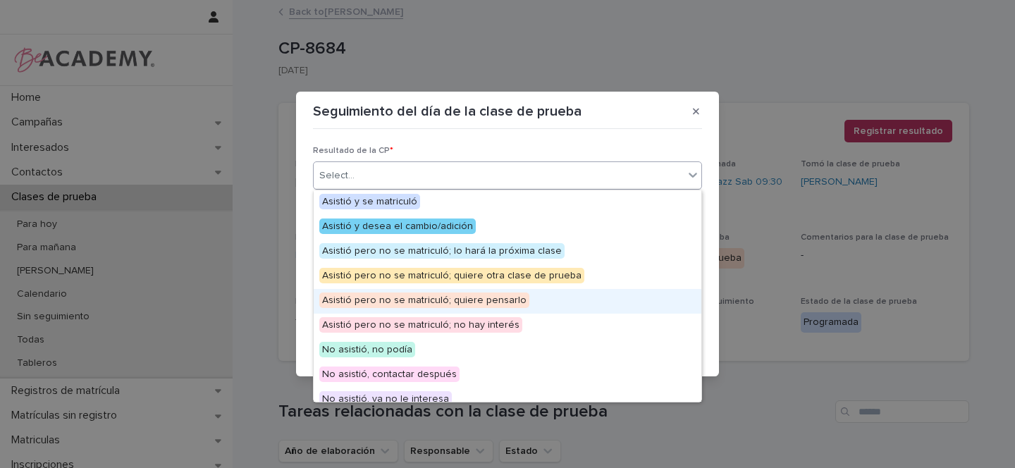
click at [476, 296] on span "Asistió pero no se matriculó; quiere pensarlo" at bounding box center [424, 300] width 210 height 16
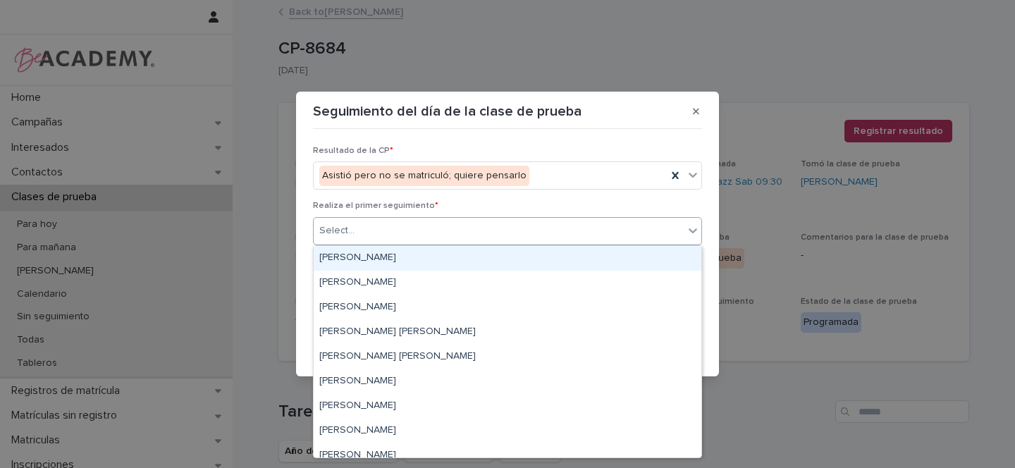
click at [381, 234] on div "Select..." at bounding box center [499, 230] width 370 height 23
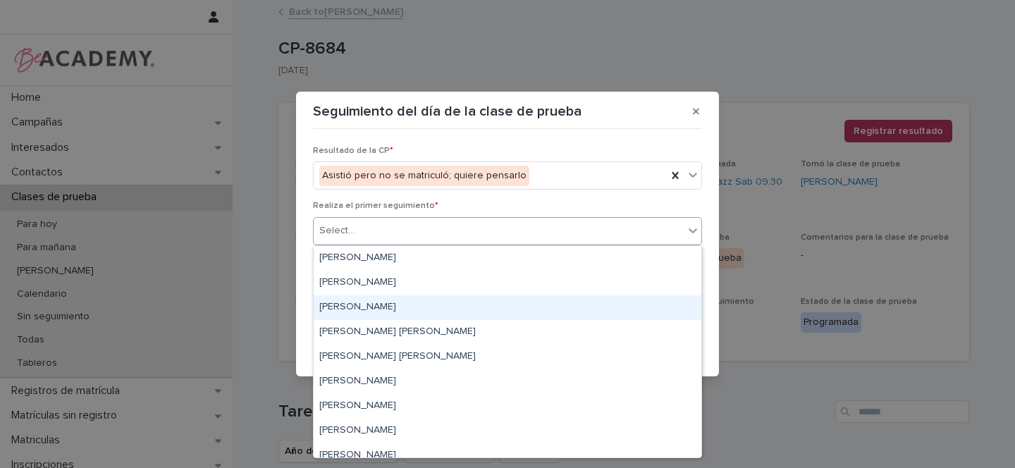
click at [355, 304] on div "[PERSON_NAME]" at bounding box center [508, 307] width 388 height 25
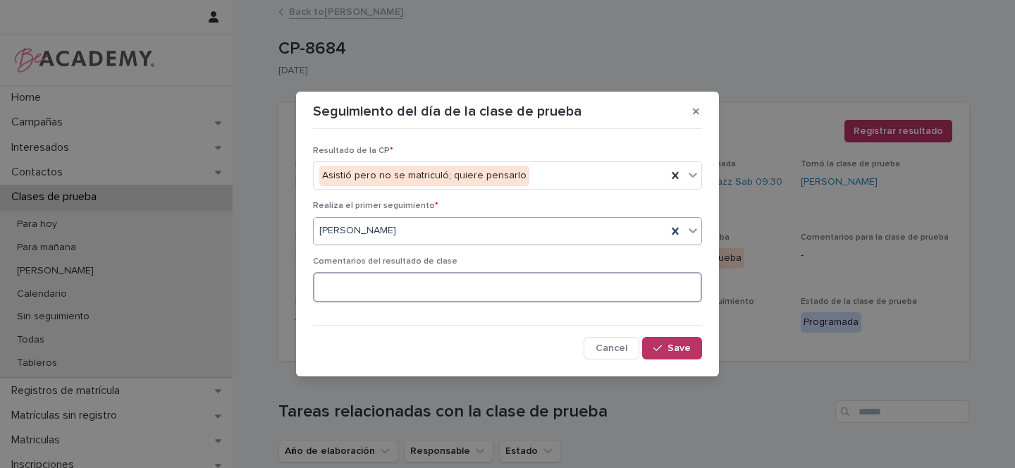
click at [349, 290] on textarea at bounding box center [507, 287] width 389 height 30
paste textarea "**********"
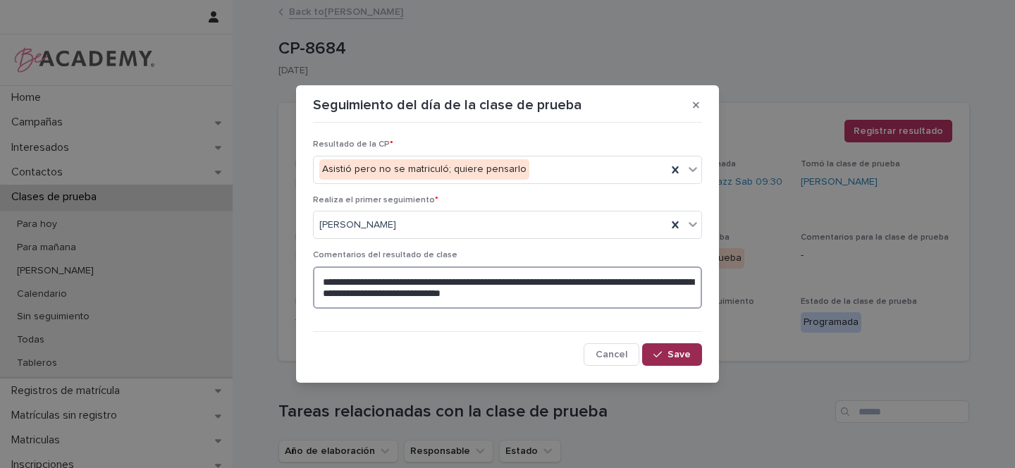
type textarea "**********"
click at [680, 354] on span "Save" at bounding box center [678, 355] width 23 height 10
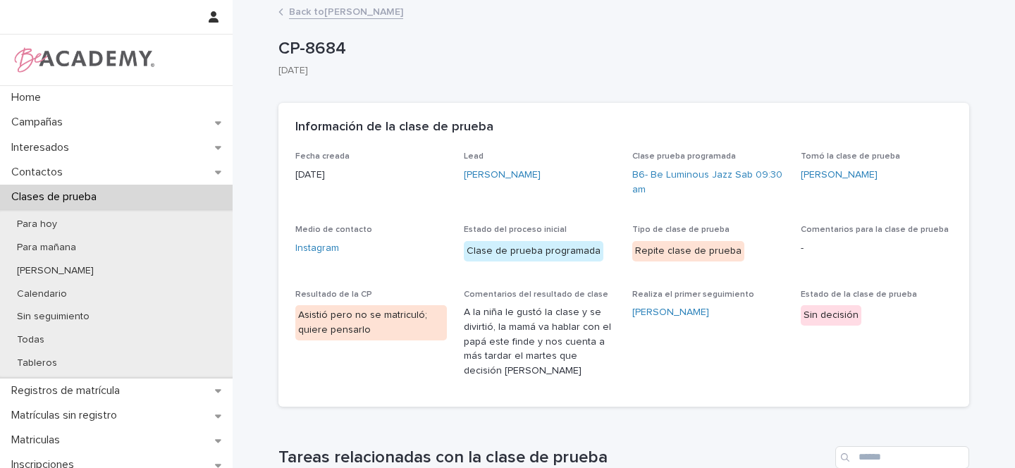
click at [306, 11] on link "Back to Salome Arias Gutierrez" at bounding box center [346, 11] width 114 height 16
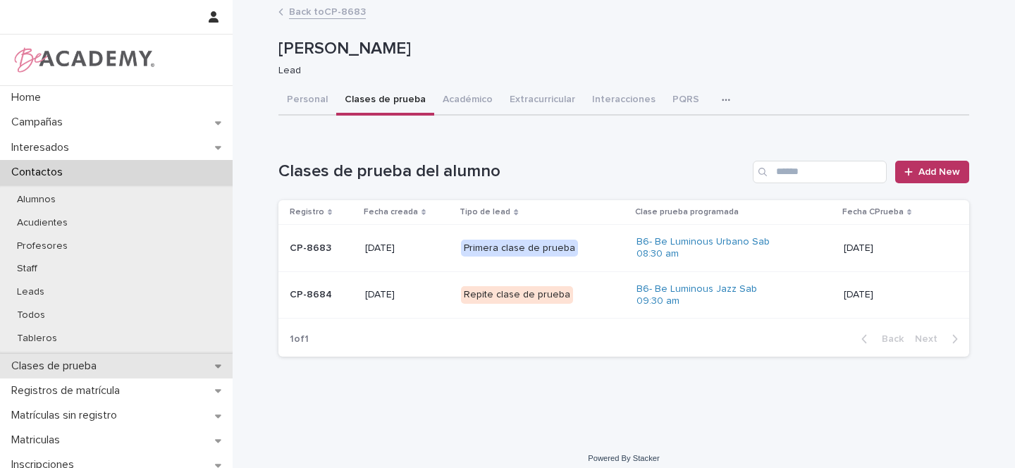
click at [211, 364] on div "Clases de prueba" at bounding box center [116, 366] width 233 height 25
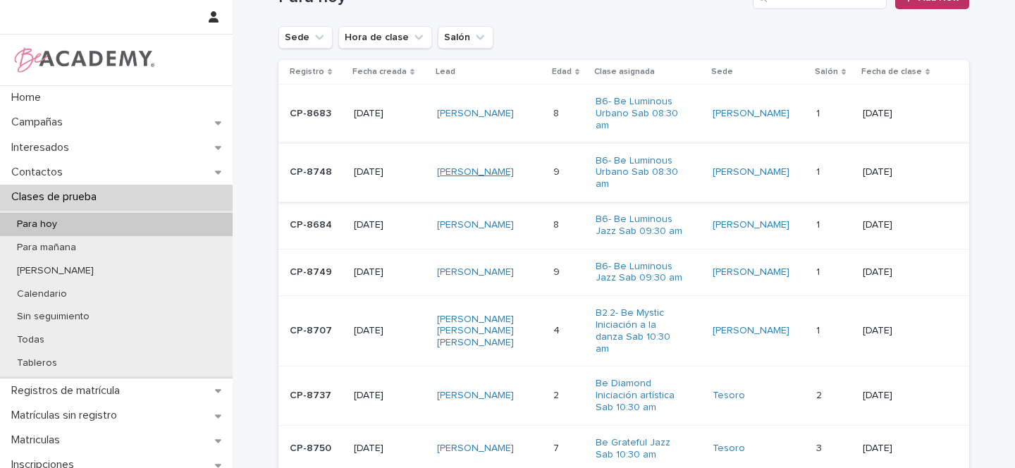
scroll to position [163, 0]
click at [483, 168] on link "Samuel Cajiao Montoya" at bounding box center [475, 172] width 77 height 12
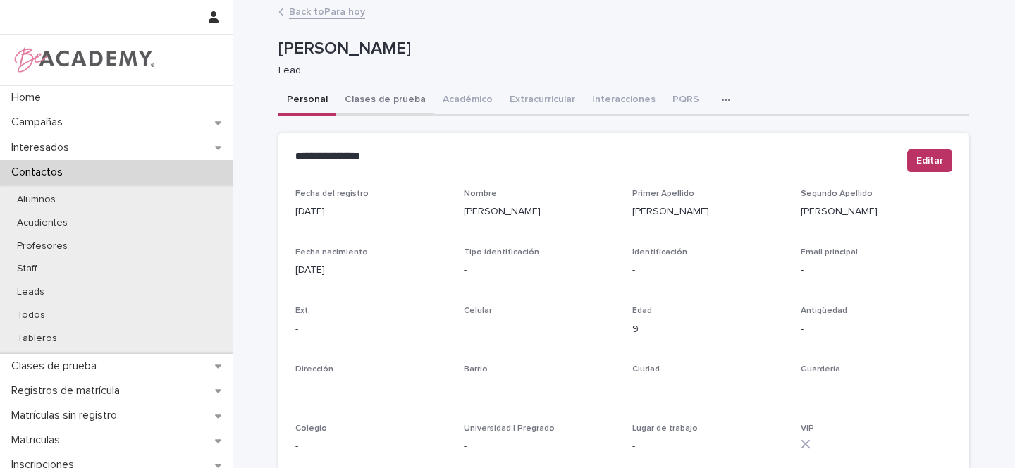
click at [384, 99] on button "Clases de prueba" at bounding box center [385, 101] width 98 height 30
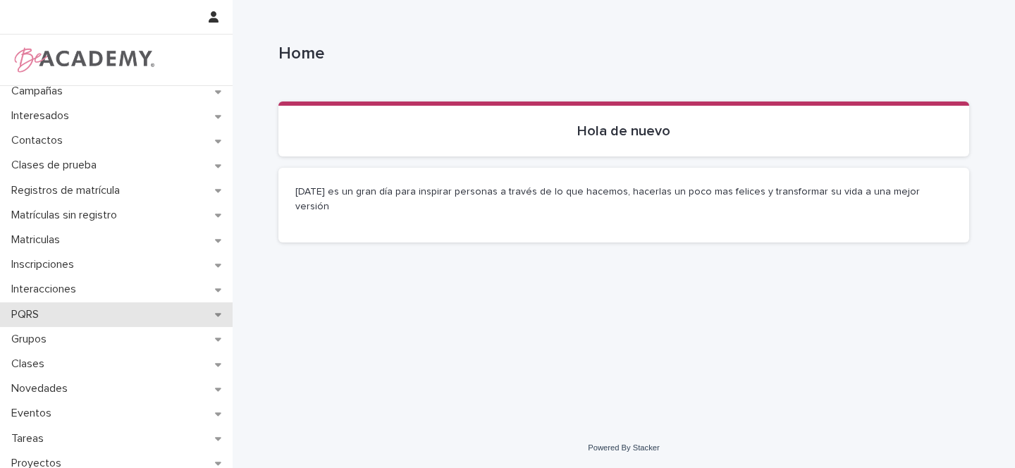
scroll to position [64, 0]
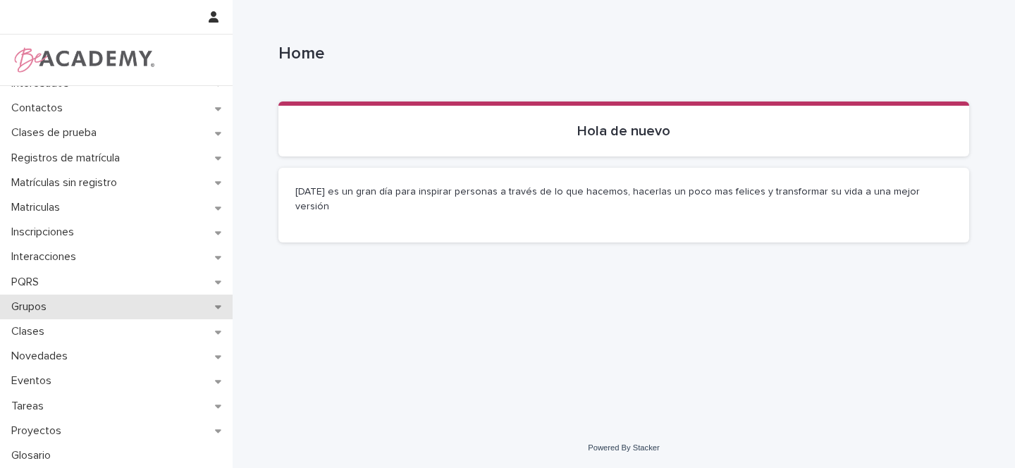
click at [209, 309] on div "Grupos" at bounding box center [116, 307] width 233 height 25
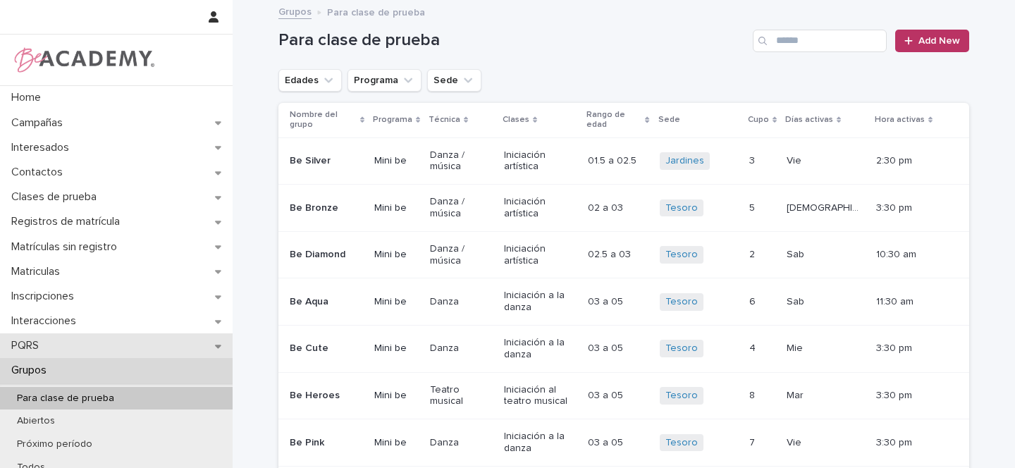
scroll to position [68, 0]
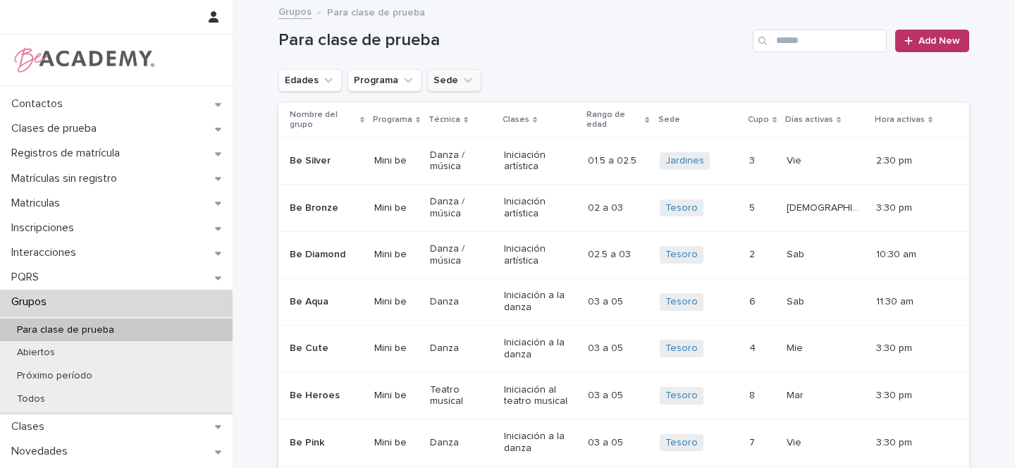
click at [466, 78] on button "Sede" at bounding box center [454, 80] width 54 height 23
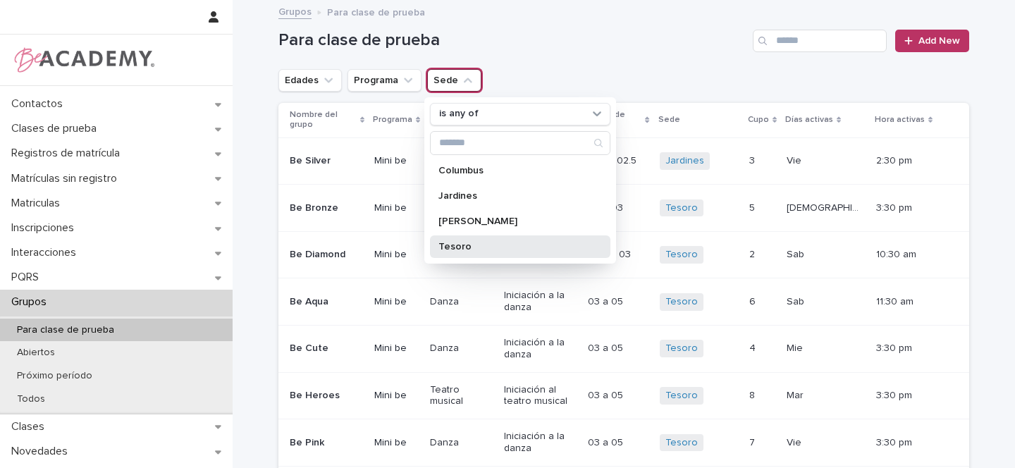
click at [445, 249] on p "Tesoro" at bounding box center [512, 247] width 149 height 10
click at [326, 79] on icon "Edades" at bounding box center [328, 80] width 8 height 5
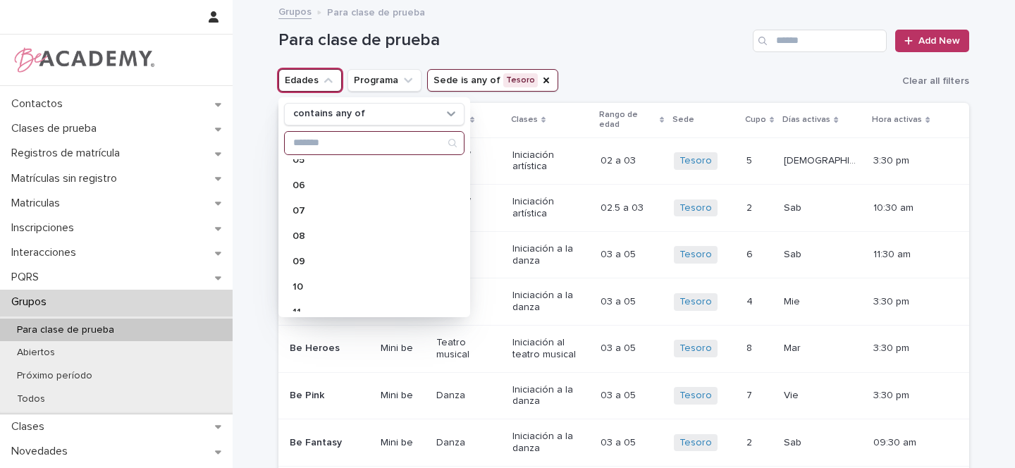
scroll to position [68, 0]
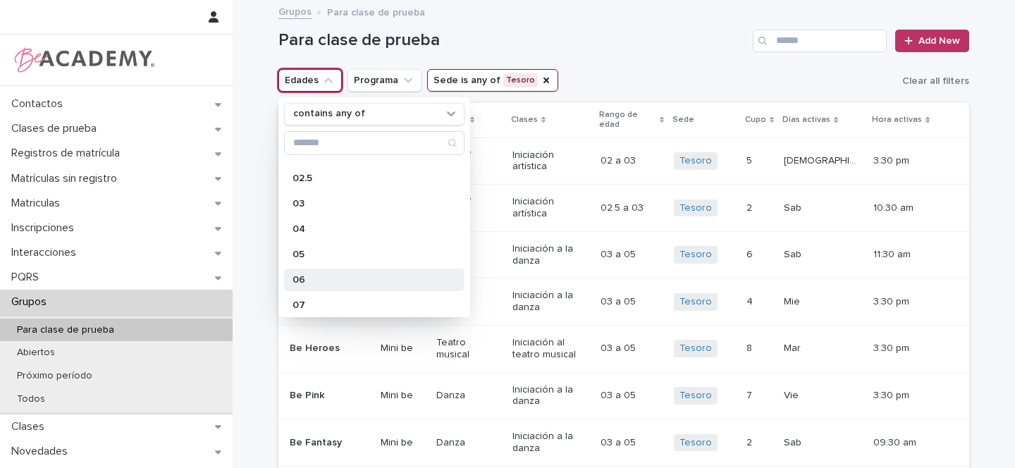
click at [313, 276] on p "06" at bounding box center [366, 280] width 149 height 10
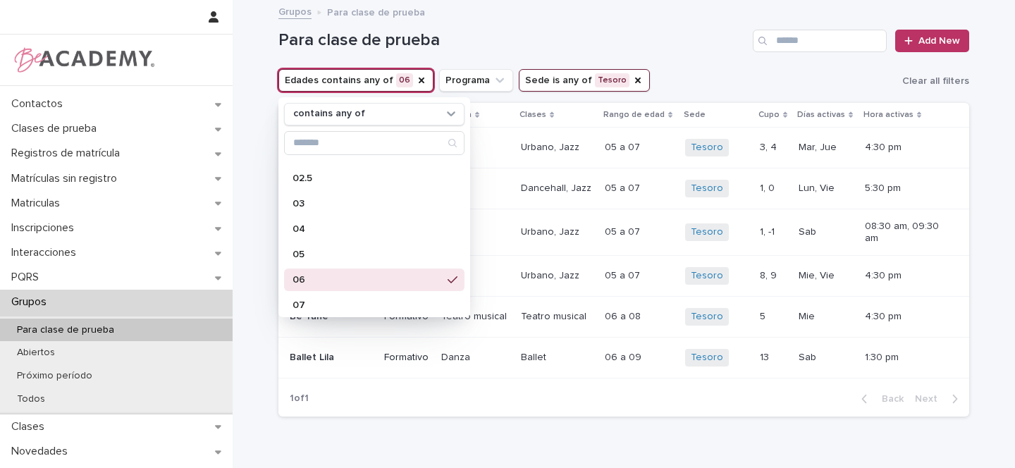
click at [656, 50] on h1 "Para clase de prueba" at bounding box center [512, 40] width 469 height 20
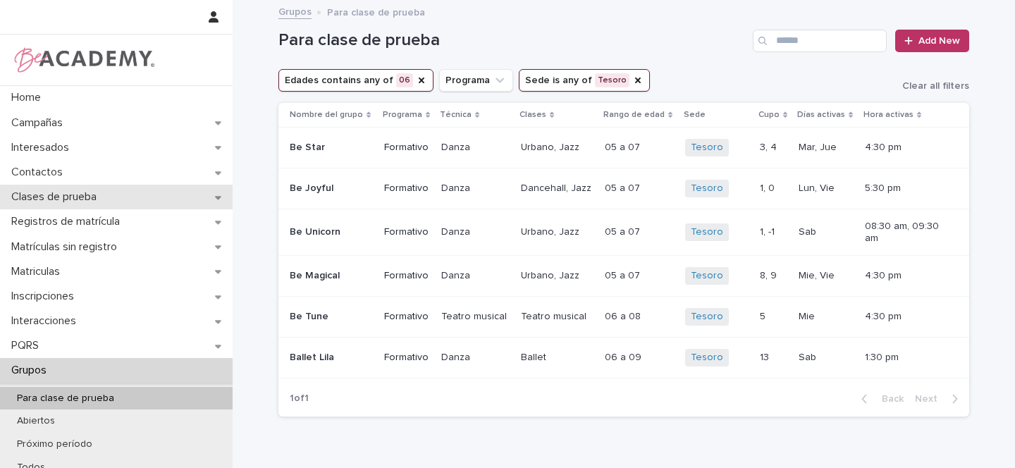
click at [220, 192] on div "Clases de prueba" at bounding box center [116, 197] width 233 height 25
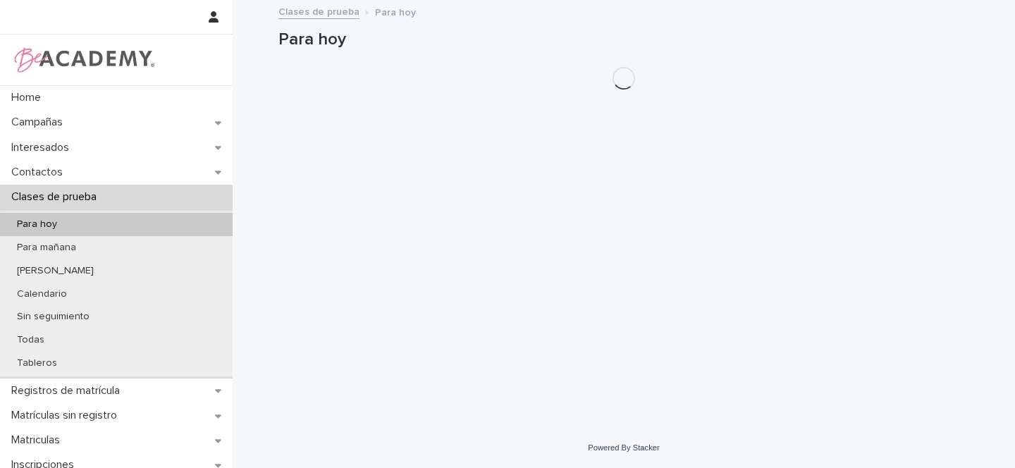
click at [94, 223] on div "Para hoy" at bounding box center [116, 224] width 233 height 23
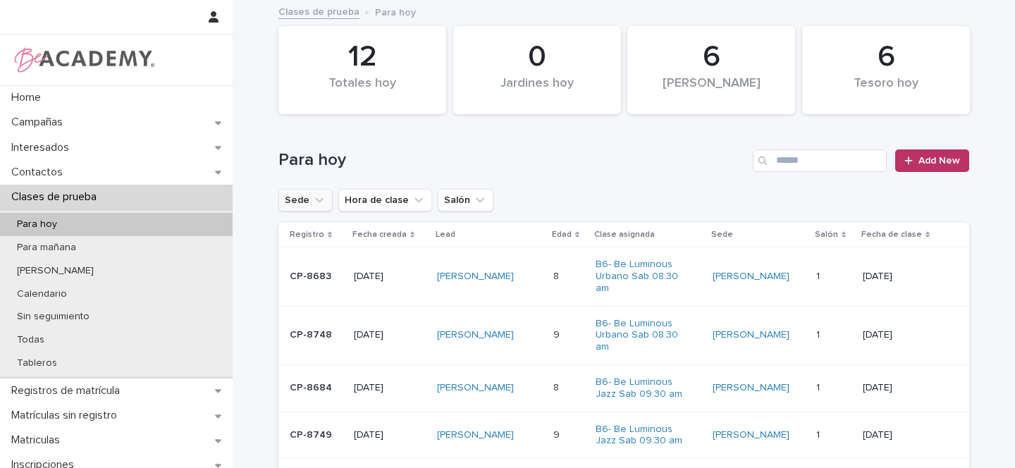
click at [313, 198] on icon "Sede" at bounding box center [319, 200] width 14 height 14
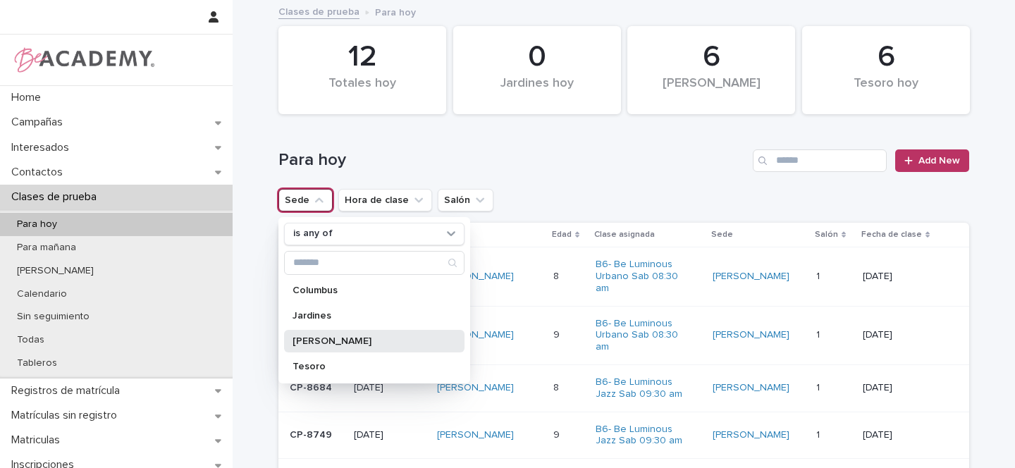
click at [320, 345] on p "[PERSON_NAME]" at bounding box center [366, 341] width 149 height 10
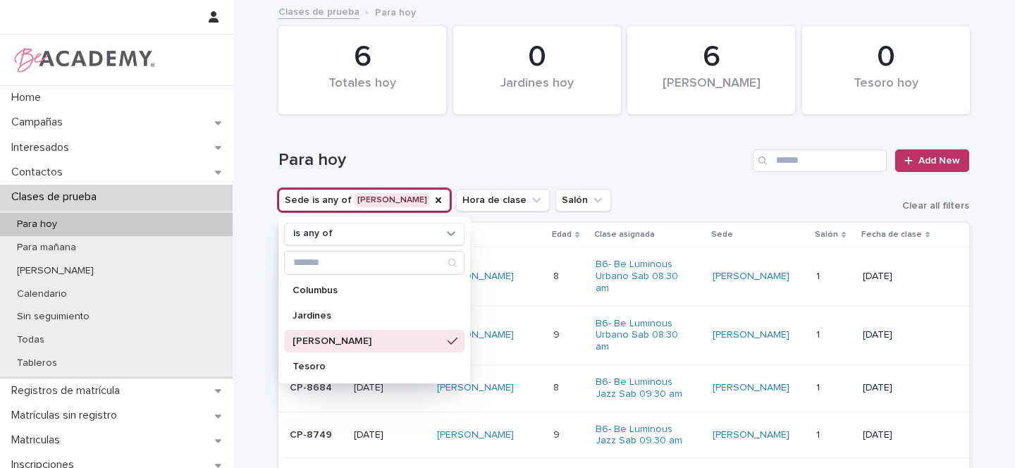
click at [677, 175] on div "Para hoy Add New" at bounding box center [623, 155] width 691 height 68
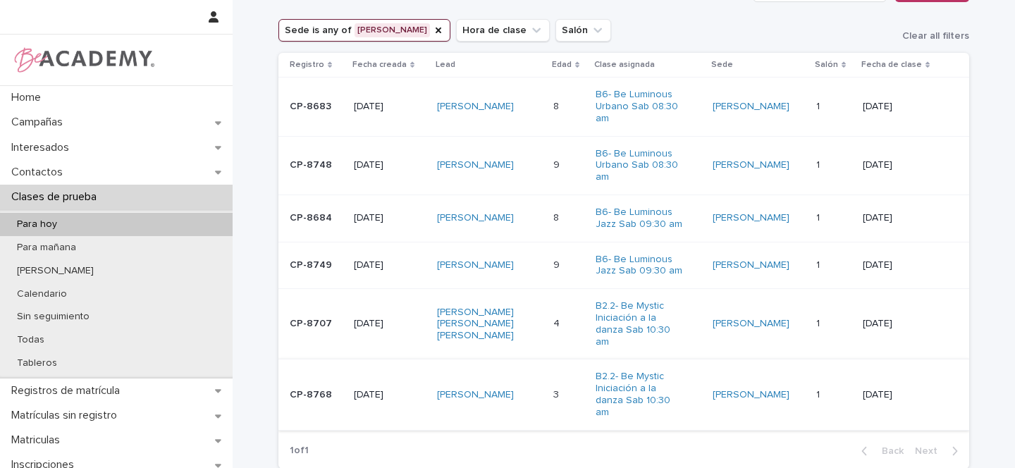
scroll to position [173, 0]
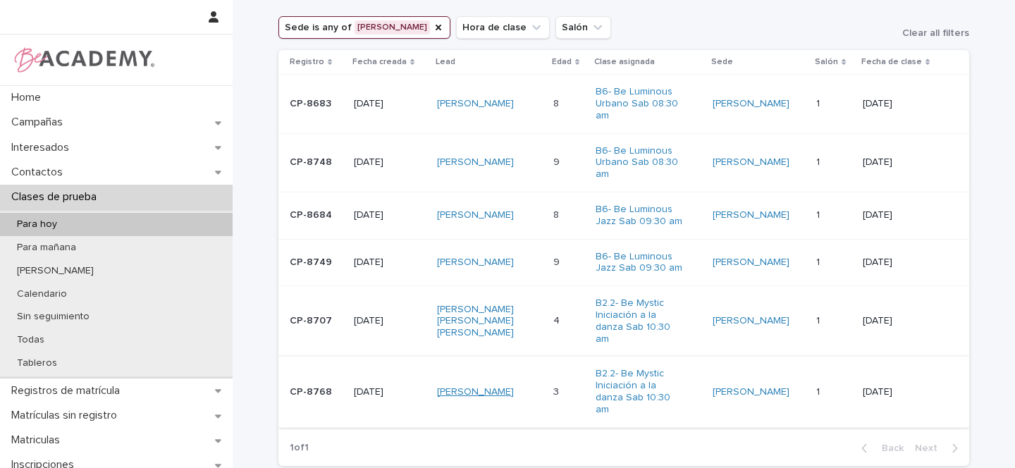
click at [501, 386] on link "[PERSON_NAME]" at bounding box center [475, 392] width 77 height 12
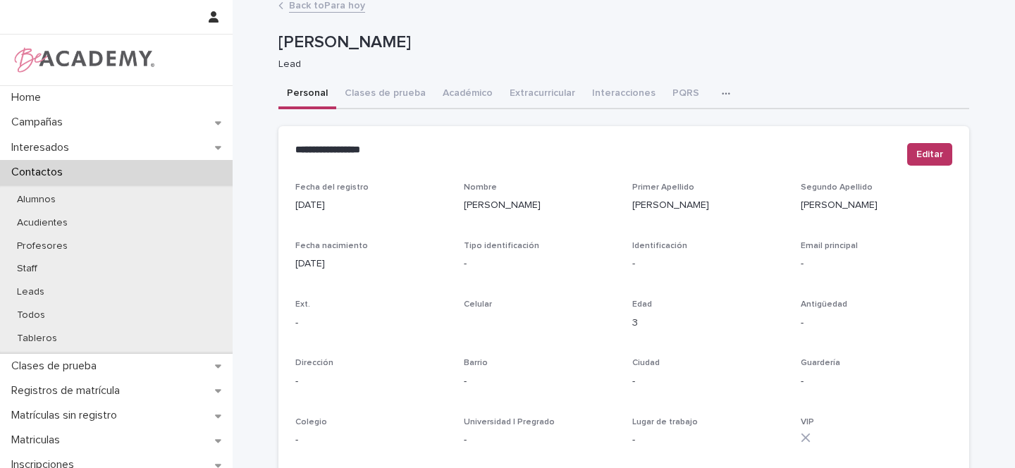
scroll to position [581, 0]
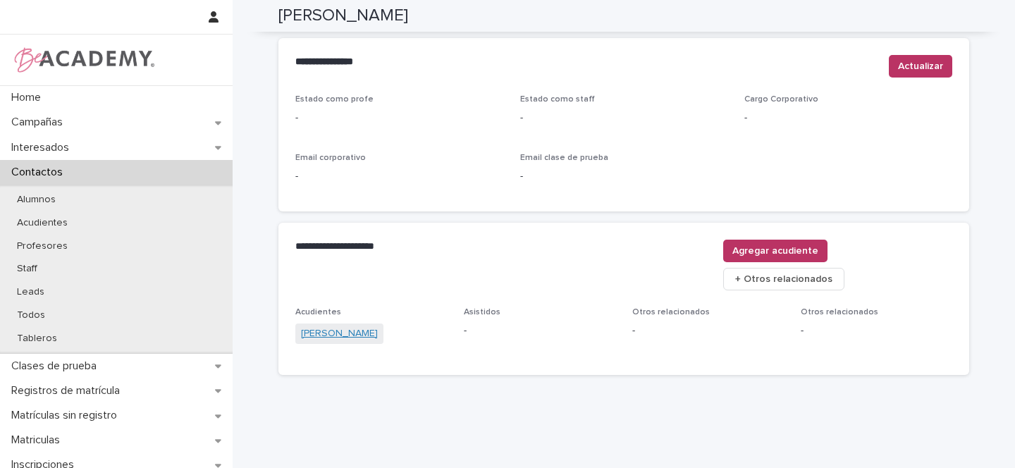
click at [339, 326] on link "[PERSON_NAME]" at bounding box center [339, 333] width 77 height 15
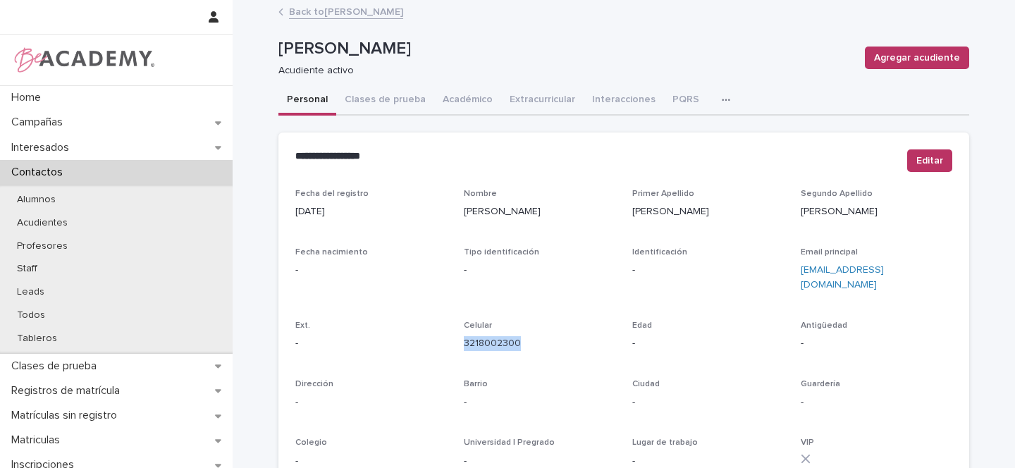
click at [340, 4] on link "Back to Lila Alvarez Huertas" at bounding box center [346, 11] width 114 height 16
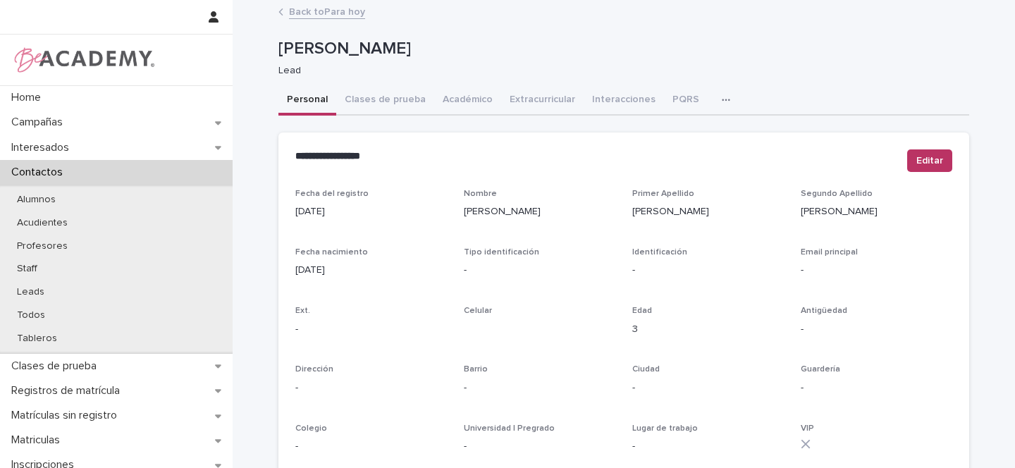
scroll to position [3, 0]
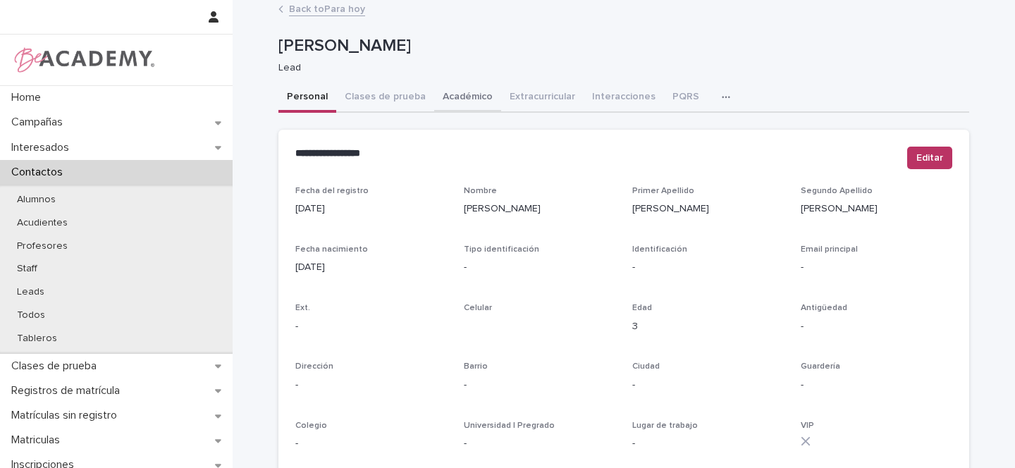
click at [447, 98] on button "Académico" at bounding box center [467, 98] width 67 height 30
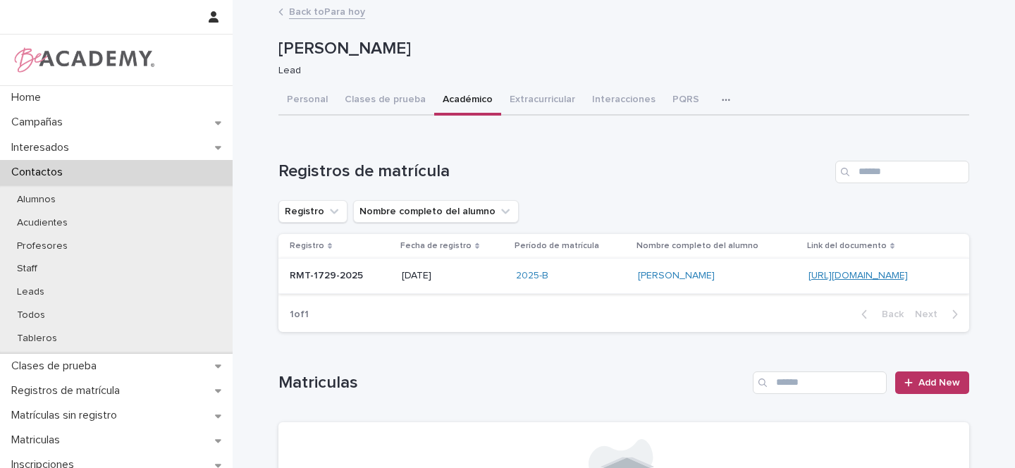
click at [808, 272] on link "[URL][DOMAIN_NAME]" at bounding box center [857, 276] width 99 height 10
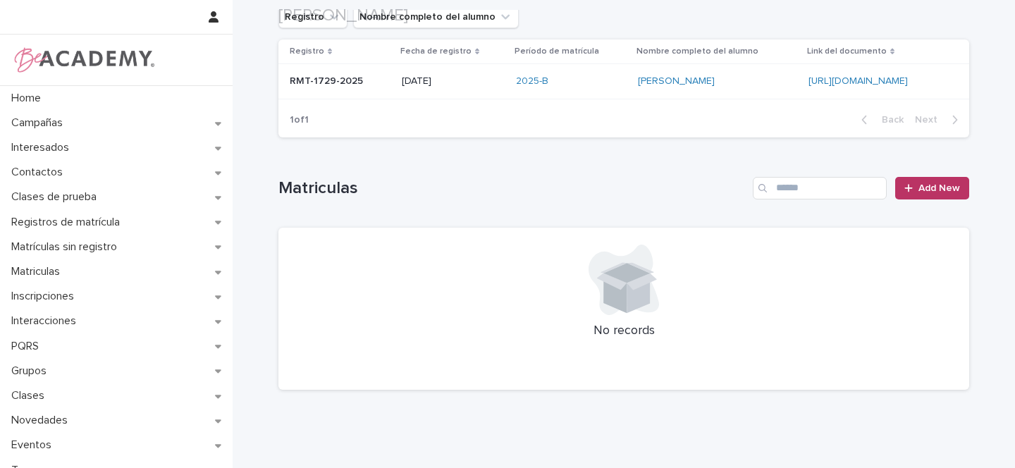
scroll to position [237, 0]
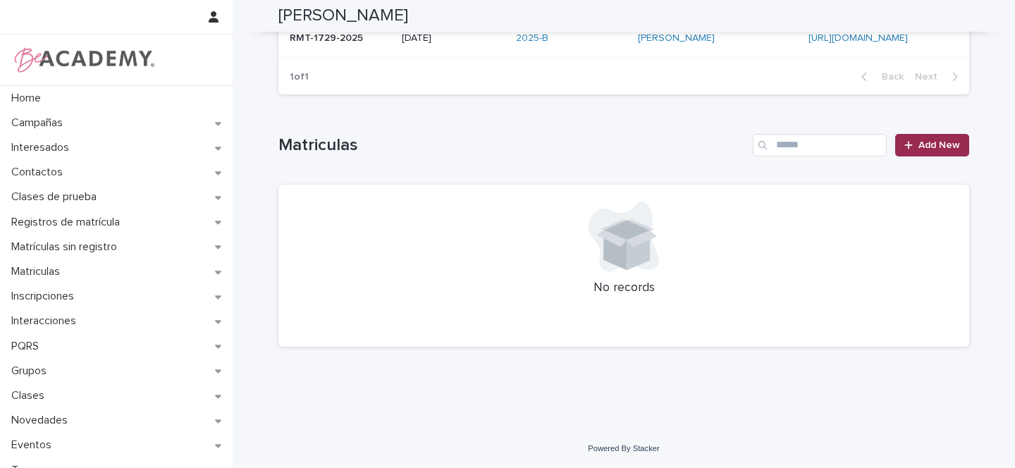
click at [941, 145] on span "Add New" at bounding box center [939, 145] width 42 height 10
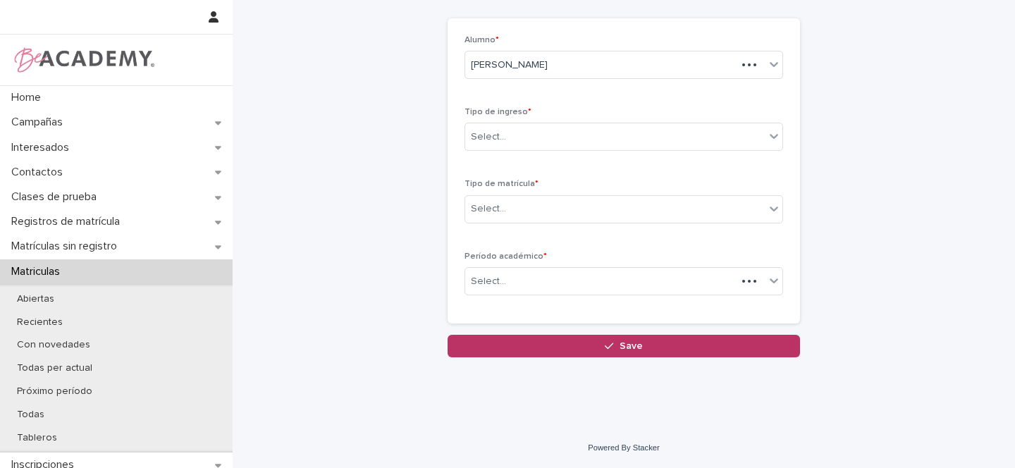
scroll to position [63, 0]
click at [472, 131] on div "Select..." at bounding box center [488, 137] width 35 height 15
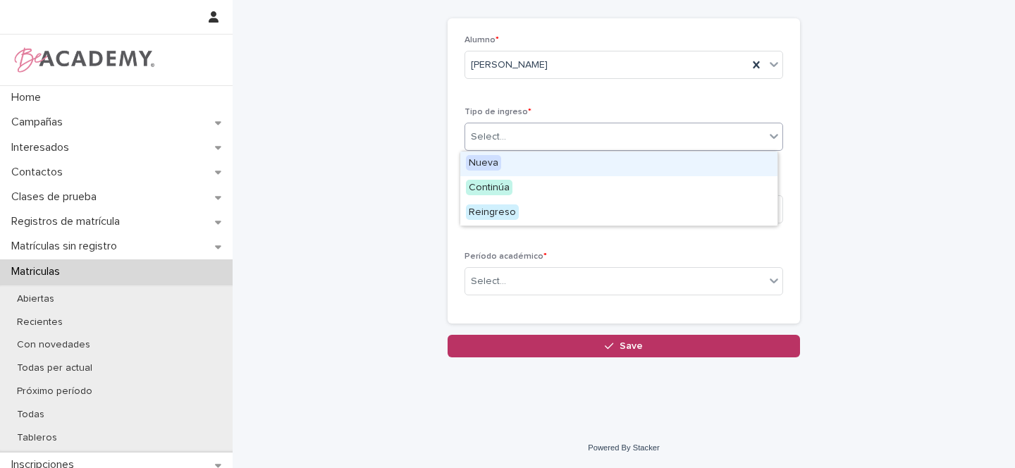
click at [488, 161] on span "Nueva" at bounding box center [483, 163] width 35 height 16
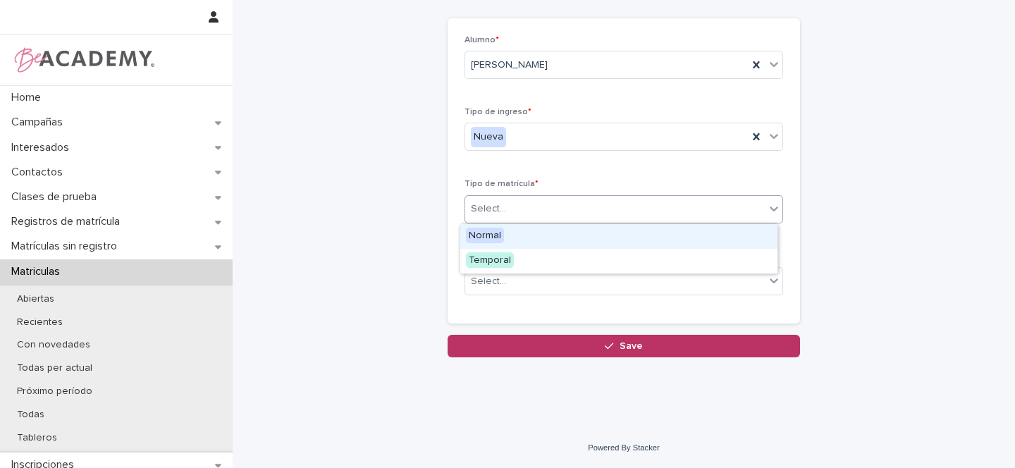
click at [496, 209] on div "Select..." at bounding box center [488, 209] width 35 height 15
click at [476, 238] on span "Normal" at bounding box center [485, 236] width 38 height 16
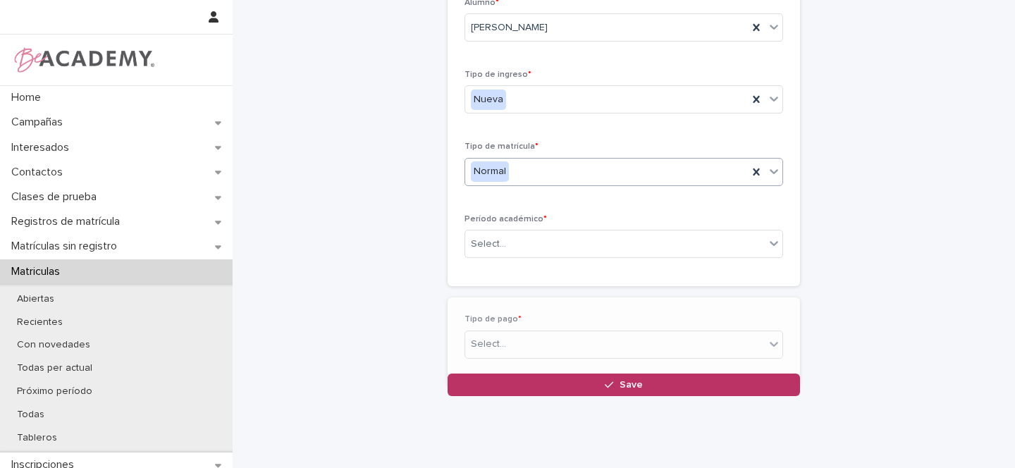
scroll to position [113, 0]
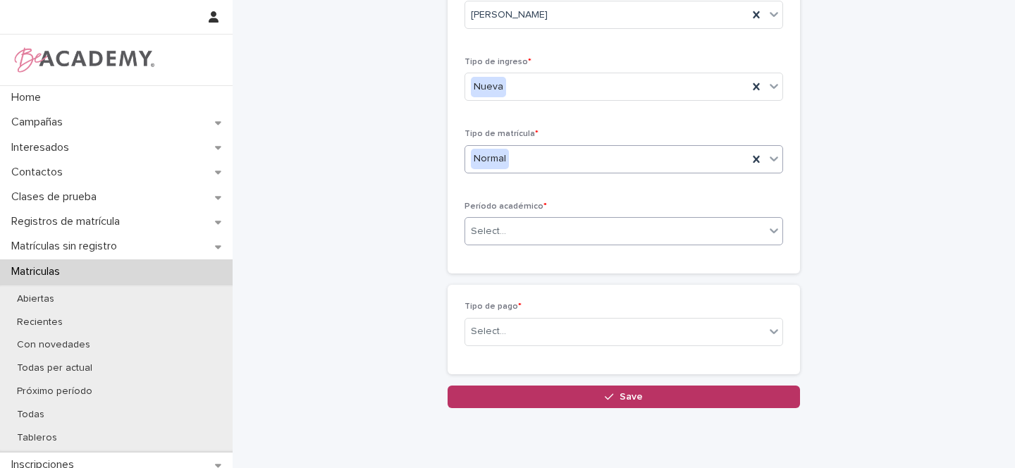
click at [495, 232] on div "Select..." at bounding box center [488, 231] width 35 height 15
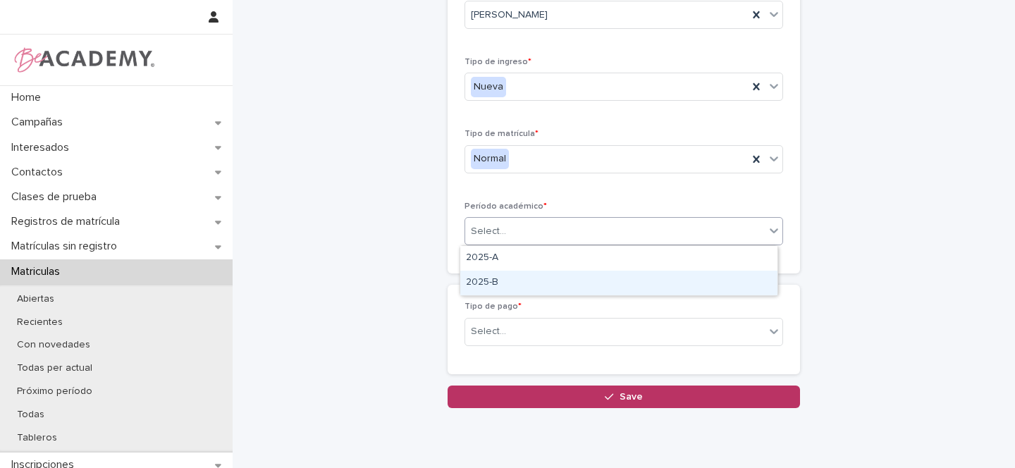
click at [486, 283] on div "2025-B" at bounding box center [618, 283] width 317 height 25
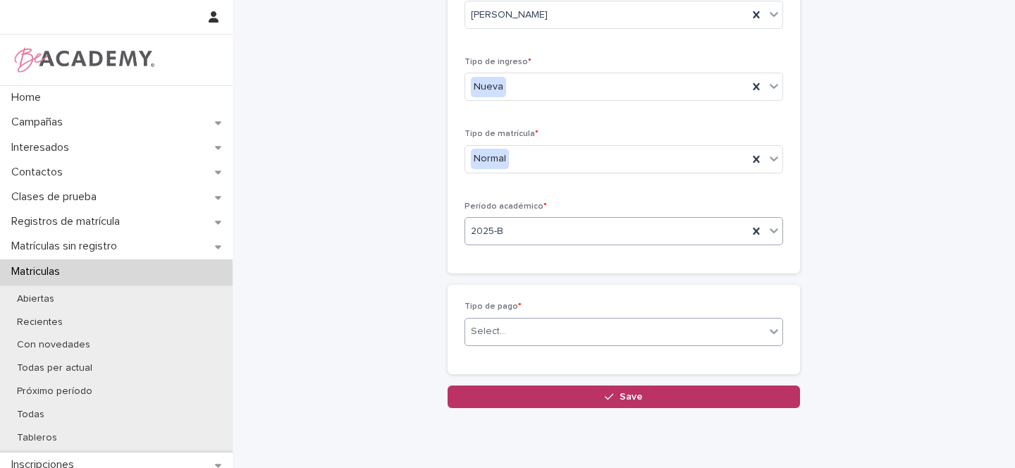
click at [487, 330] on div "Select..." at bounding box center [488, 331] width 35 height 15
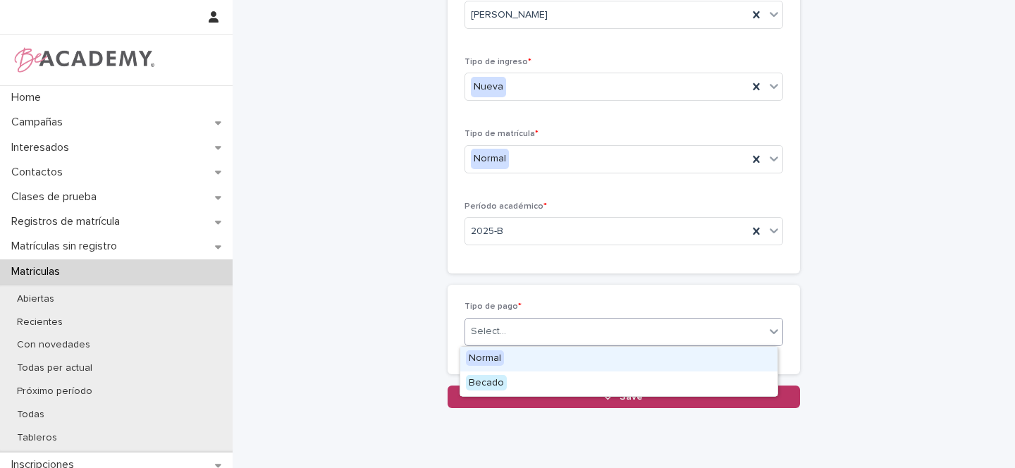
click at [498, 356] on span "Normal" at bounding box center [485, 358] width 38 height 16
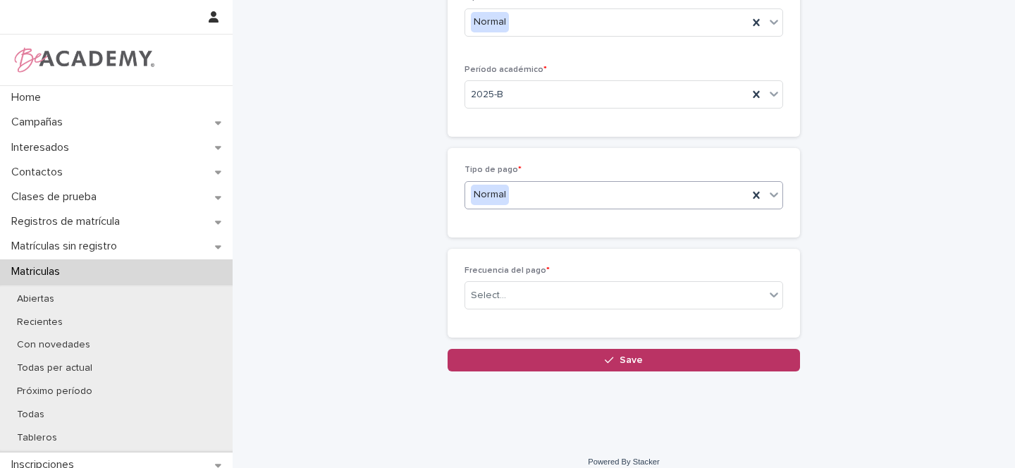
scroll to position [259, 0]
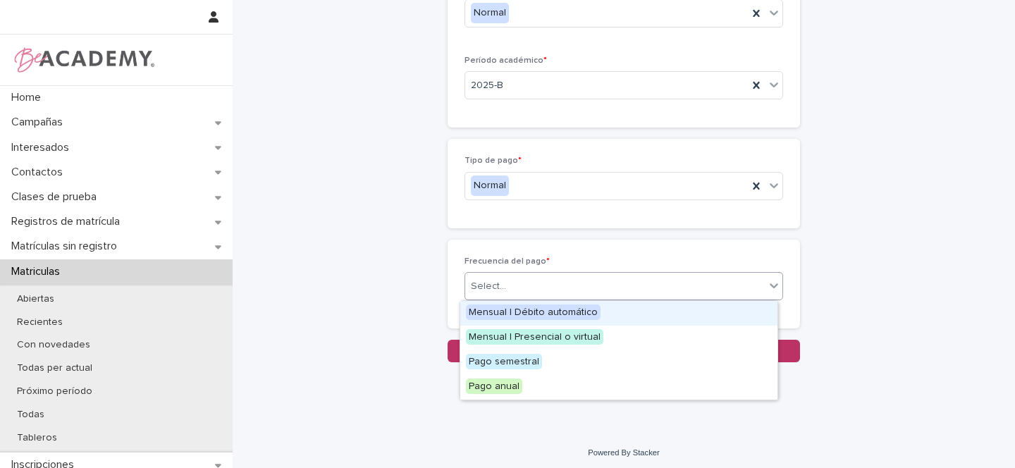
click at [503, 283] on div "Select..." at bounding box center [614, 286] width 299 height 23
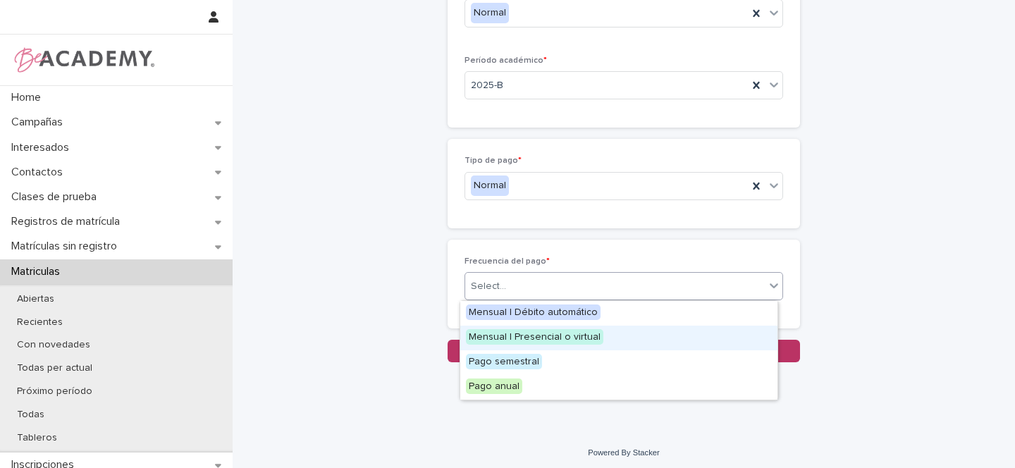
click at [511, 337] on span "Mensual | Presencial o virtual" at bounding box center [534, 337] width 137 height 16
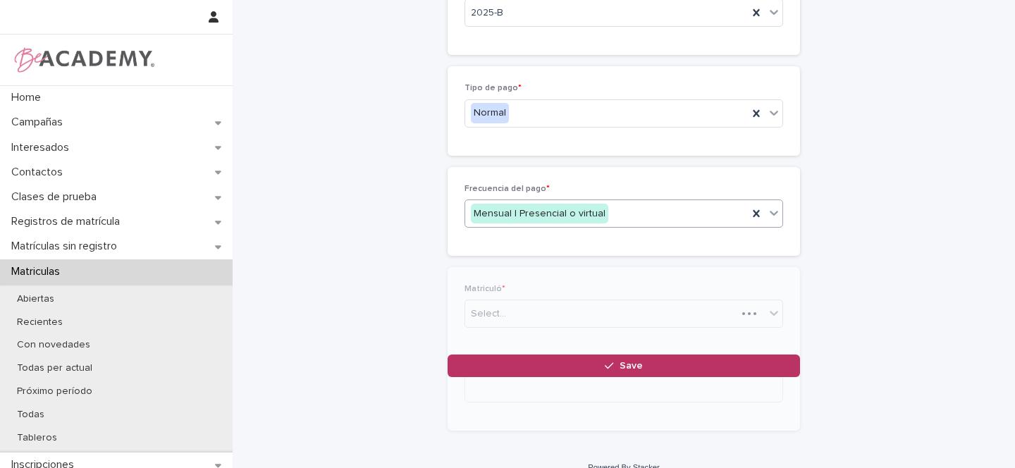
scroll to position [346, 0]
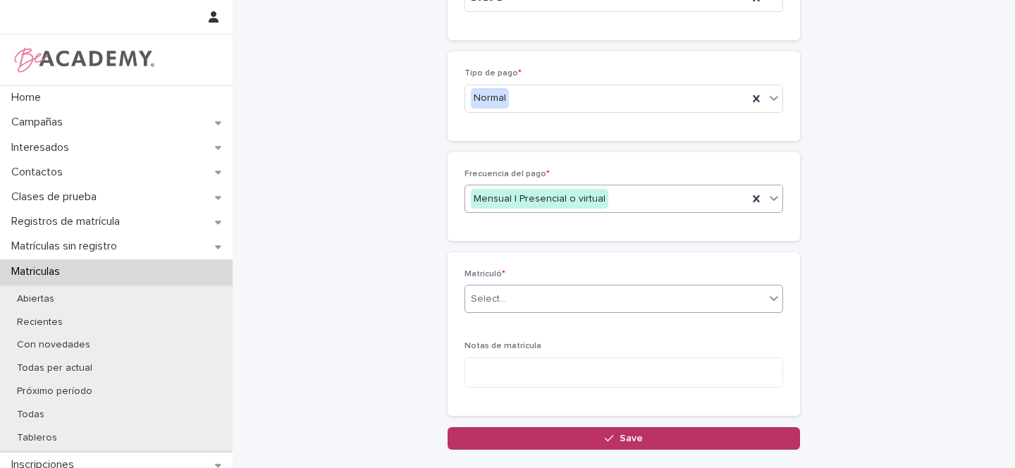
click at [496, 299] on div "Select..." at bounding box center [488, 299] width 35 height 15
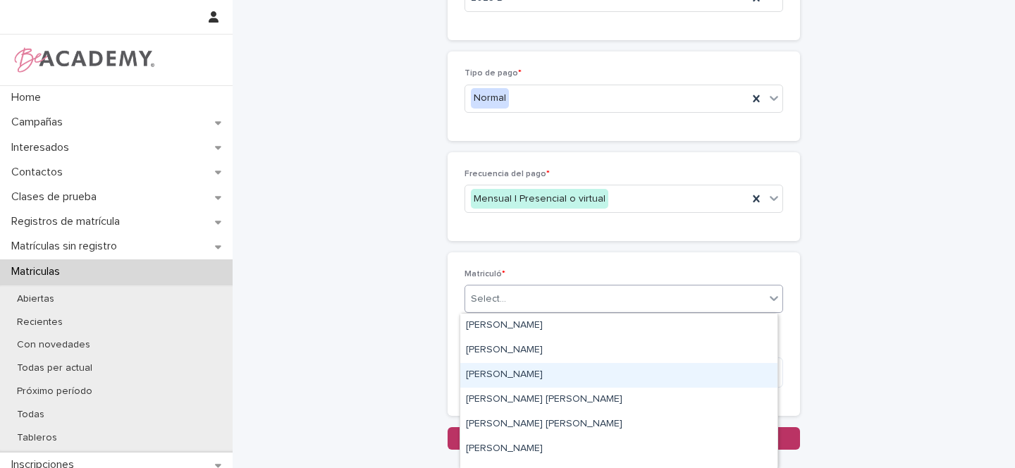
click at [484, 373] on div "Gina Orjuela Cortes" at bounding box center [618, 375] width 317 height 25
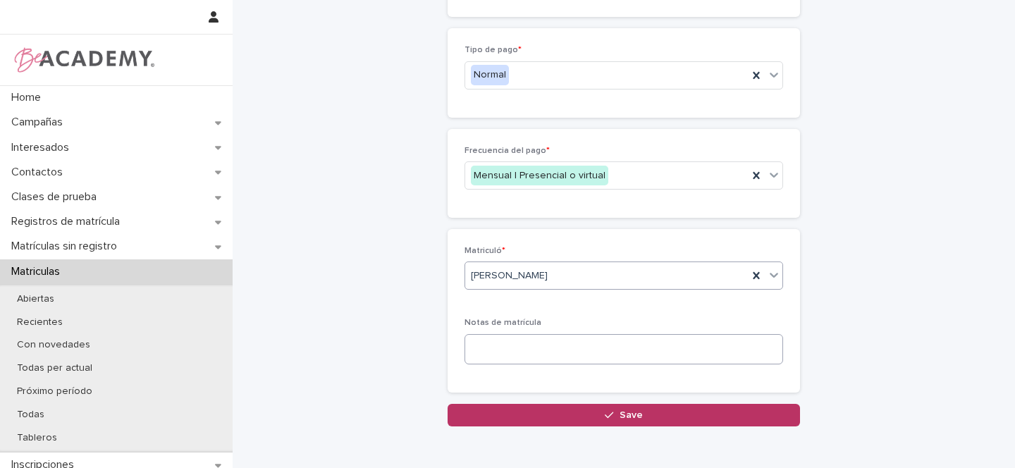
scroll to position [390, 0]
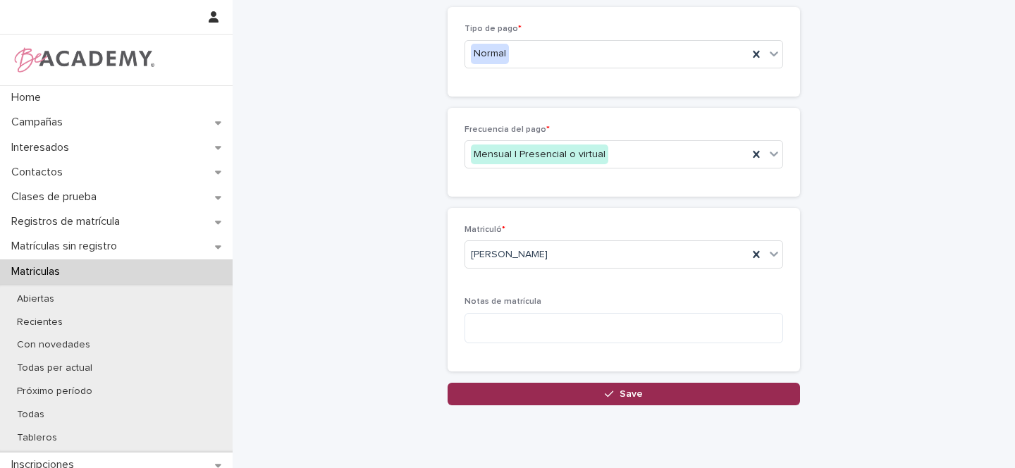
click at [619, 397] on span "Save" at bounding box center [630, 394] width 23 height 10
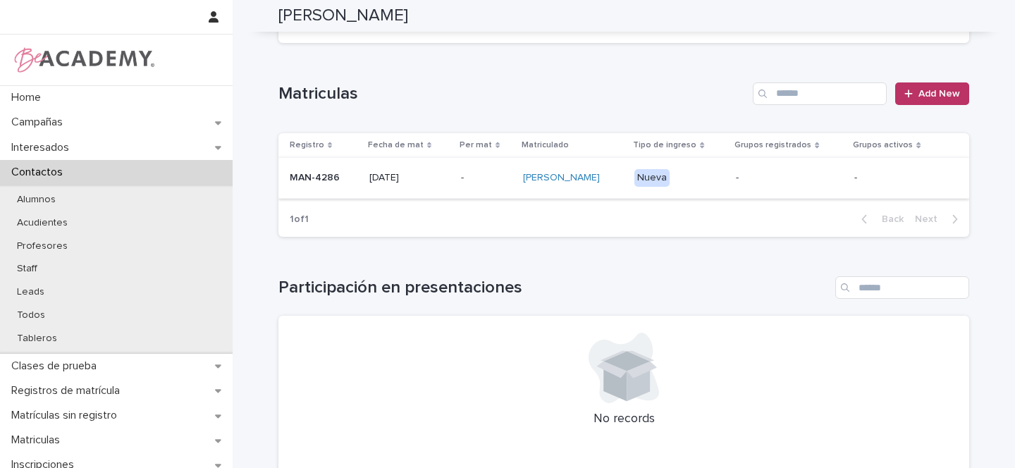
scroll to position [248, 0]
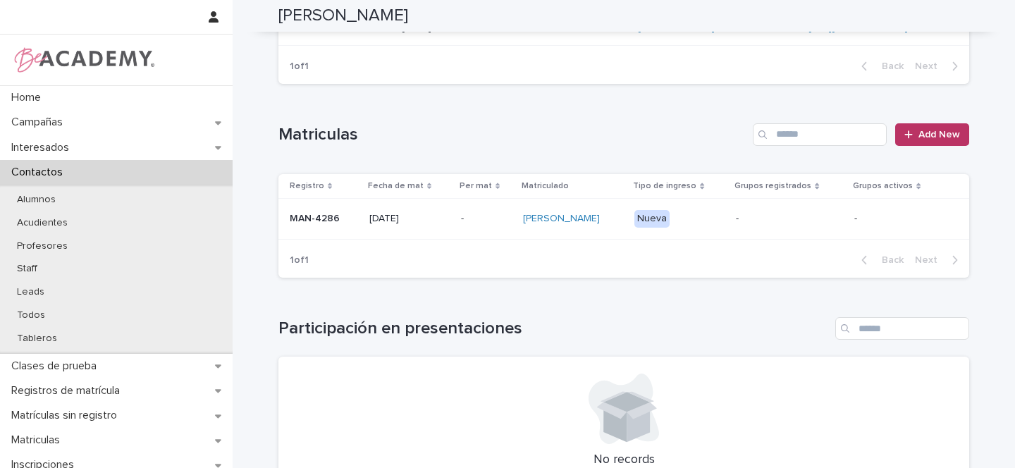
click at [350, 215] on p "MAN-4286" at bounding box center [324, 219] width 68 height 12
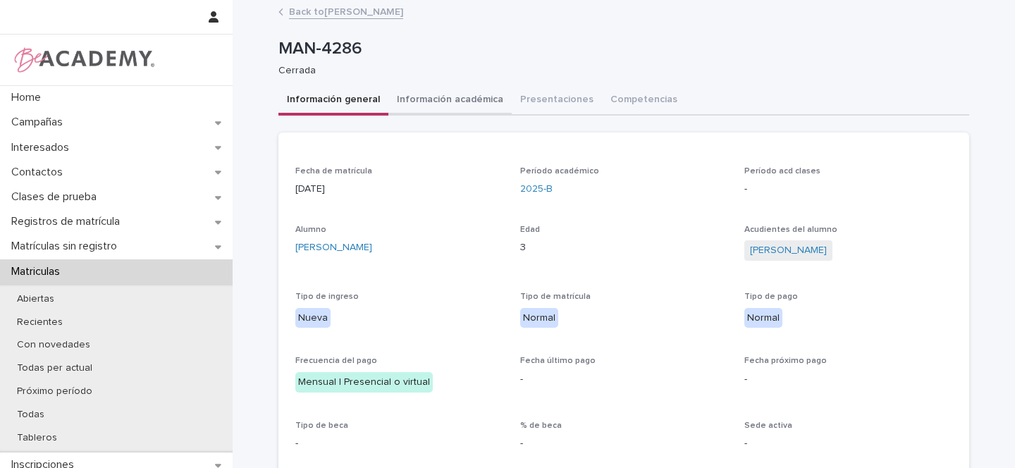
click at [450, 101] on button "Información académica" at bounding box center [449, 101] width 123 height 30
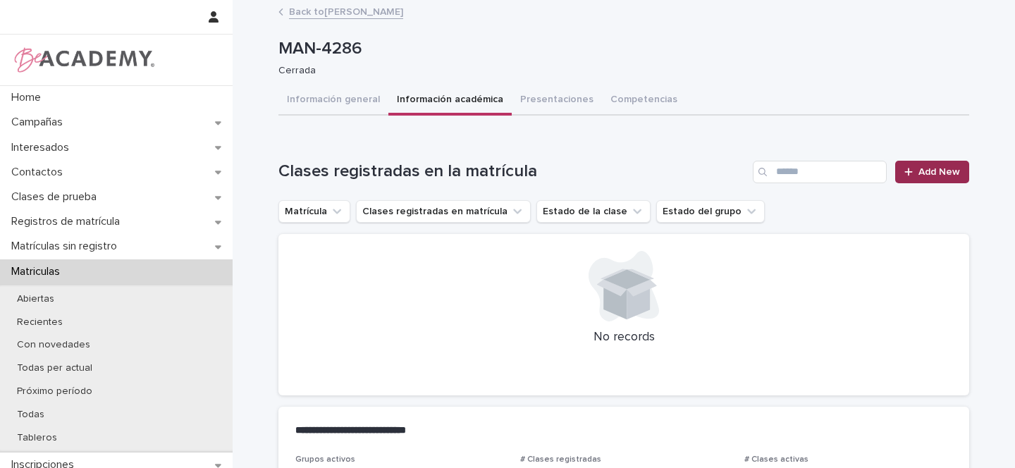
click at [932, 173] on span "Add New" at bounding box center [939, 172] width 42 height 10
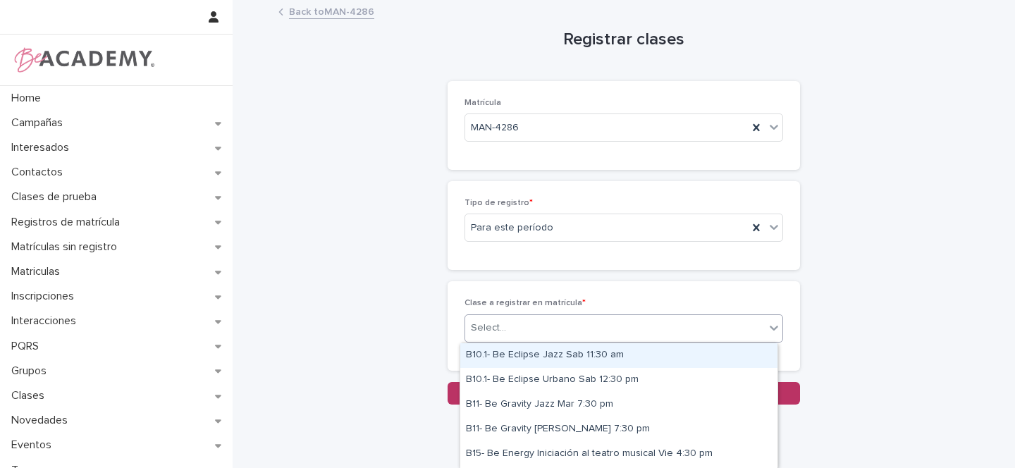
click at [488, 329] on div "Select..." at bounding box center [488, 328] width 35 height 15
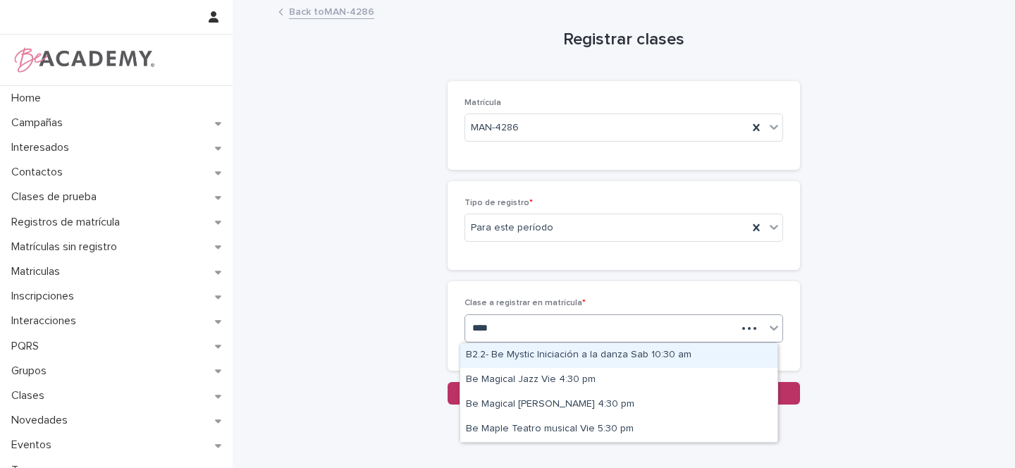
type input "*****"
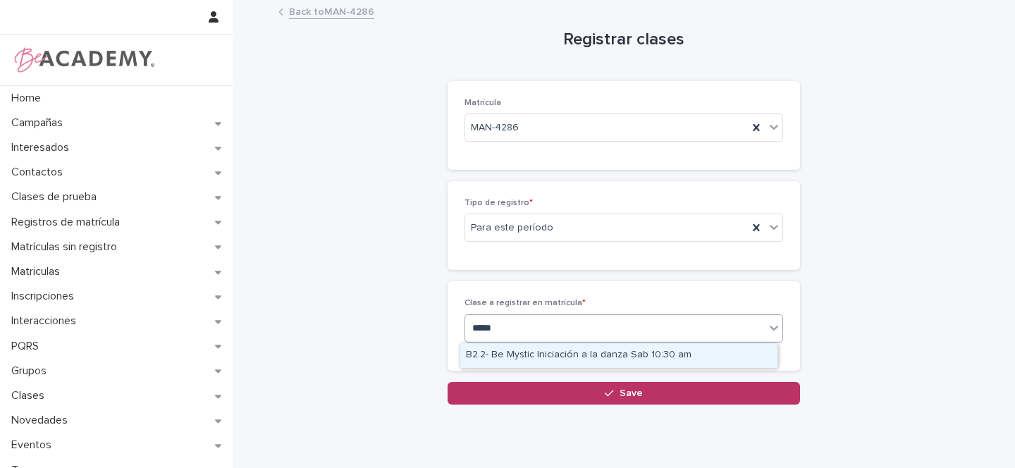
click at [536, 352] on div "B2.2- Be Mystic Iniciación a la danza Sab 10:30 am" at bounding box center [618, 355] width 317 height 25
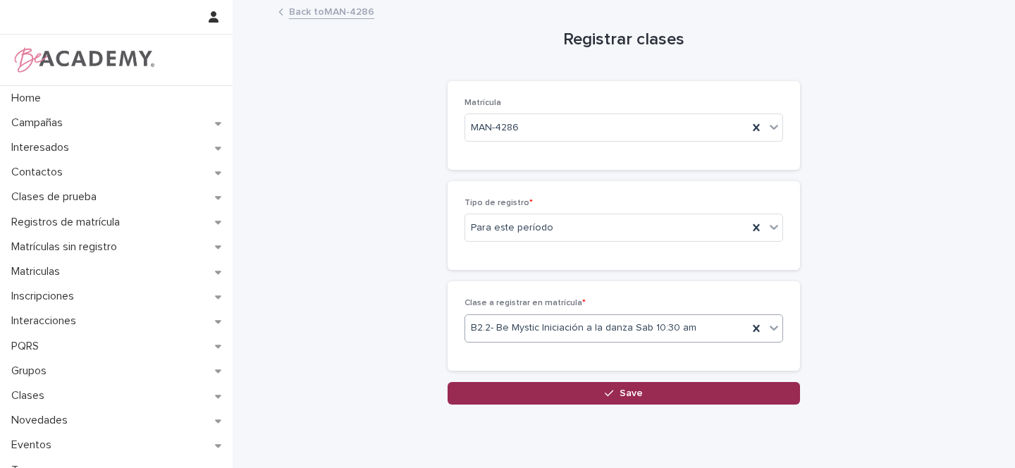
click at [628, 393] on span "Save" at bounding box center [630, 393] width 23 height 10
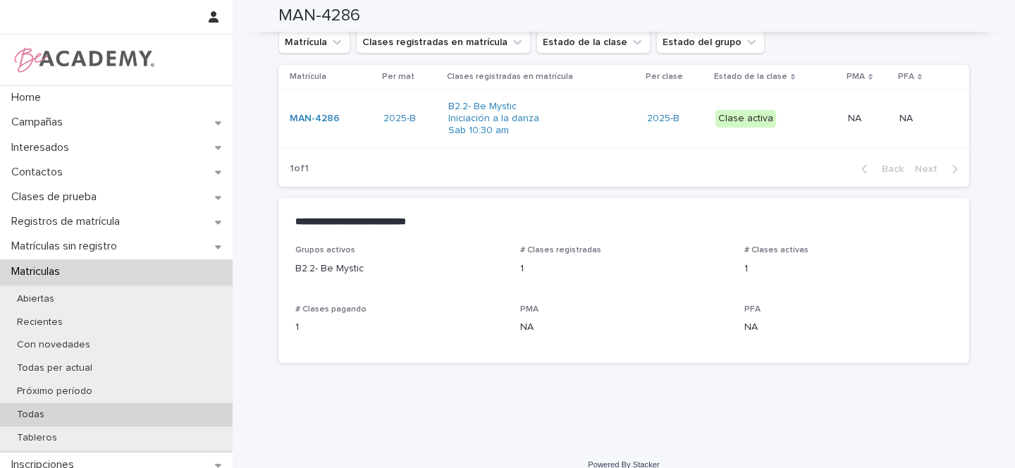
scroll to position [175, 0]
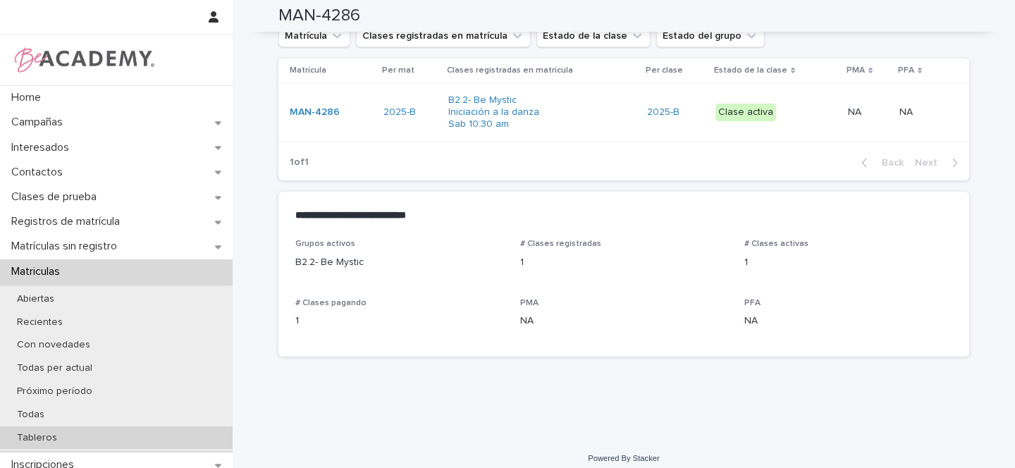
click at [57, 441] on p "Tableros" at bounding box center [37, 438] width 63 height 12
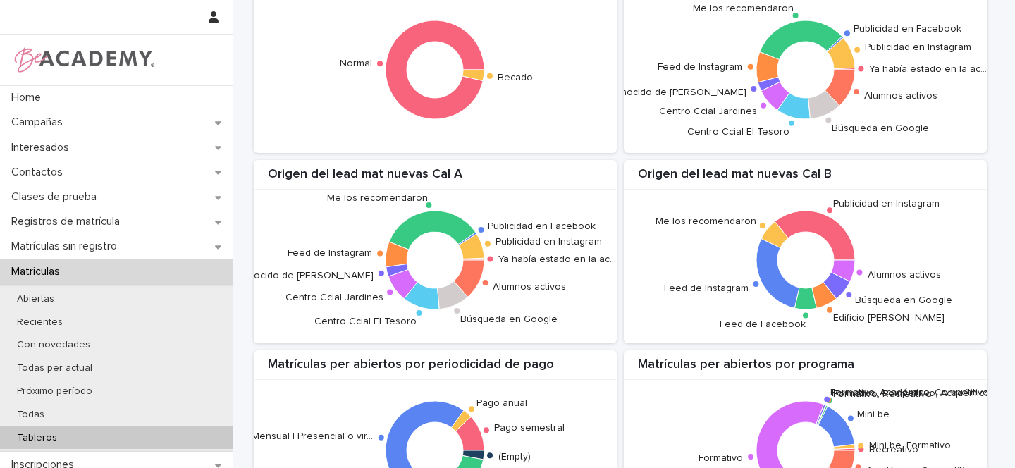
scroll to position [1381, 0]
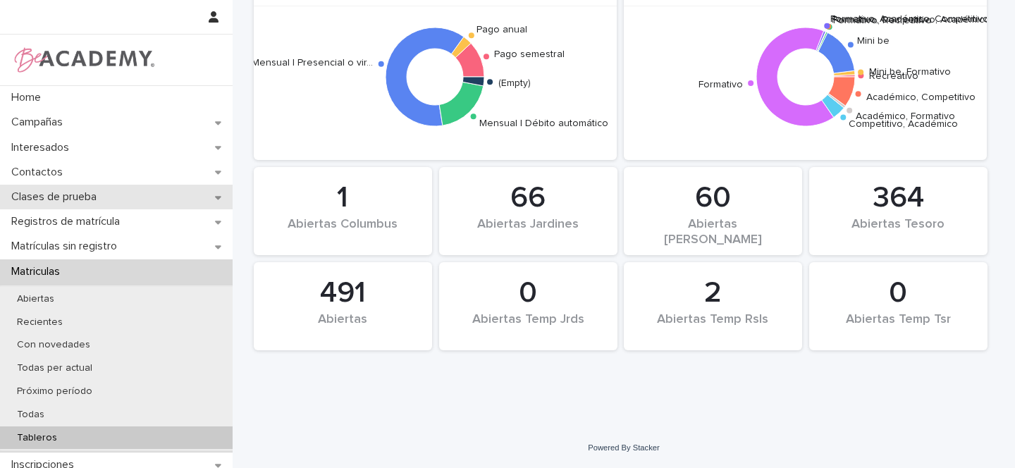
click at [209, 195] on div "Clases de prueba" at bounding box center [116, 197] width 233 height 25
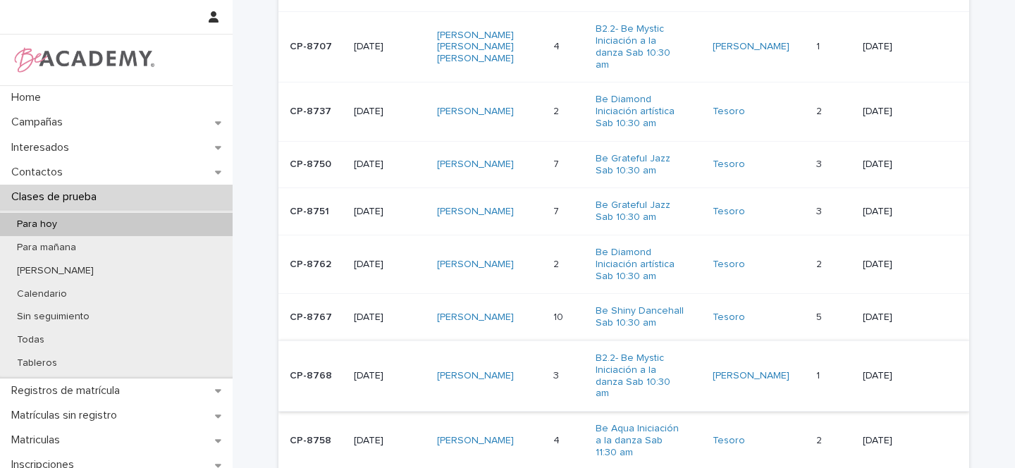
scroll to position [586, 0]
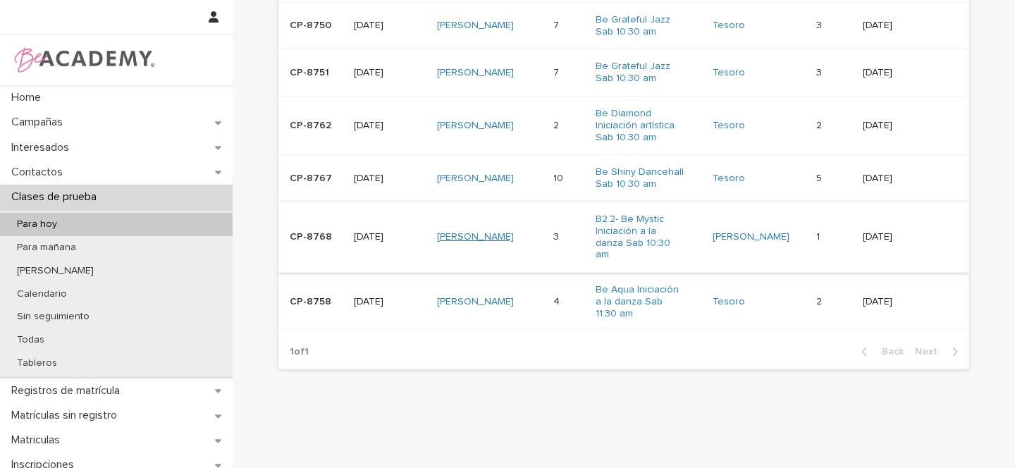
click at [471, 231] on link "Lila Alvarez Huertas" at bounding box center [475, 237] width 77 height 12
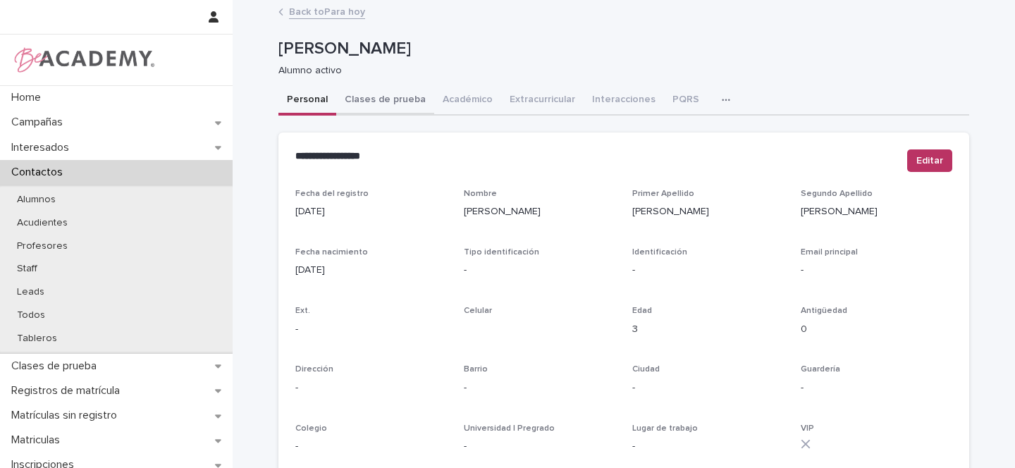
click at [385, 101] on button "Clases de prueba" at bounding box center [385, 101] width 98 height 30
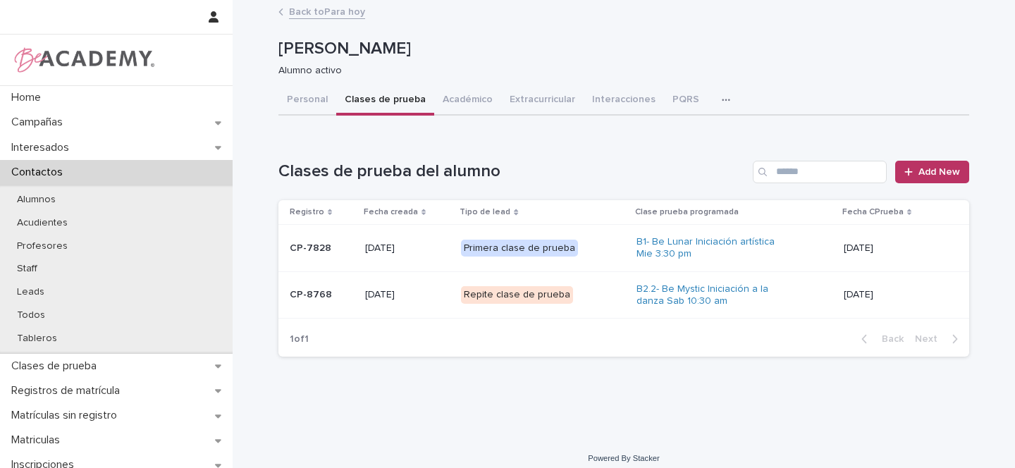
click at [586, 295] on p "Repite clase de prueba" at bounding box center [531, 295] width 141 height 18
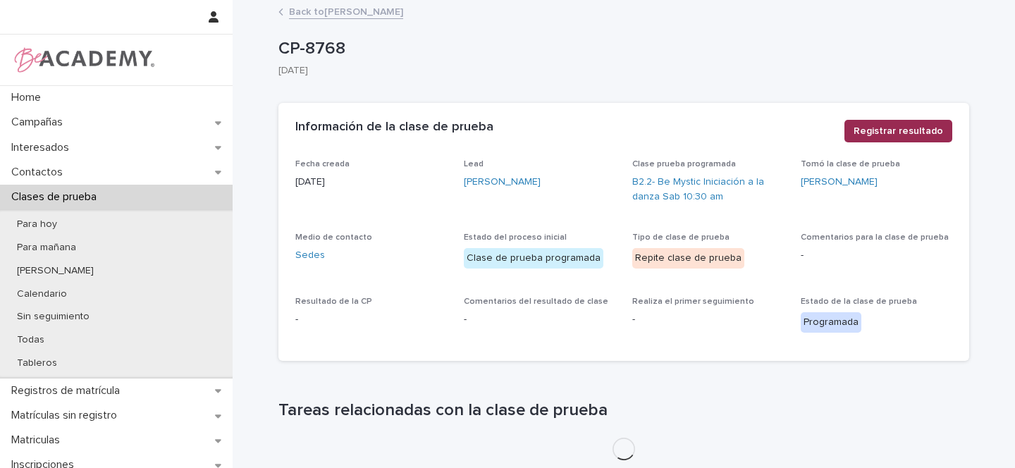
click at [906, 132] on span "Registrar resultado" at bounding box center [897, 131] width 89 height 14
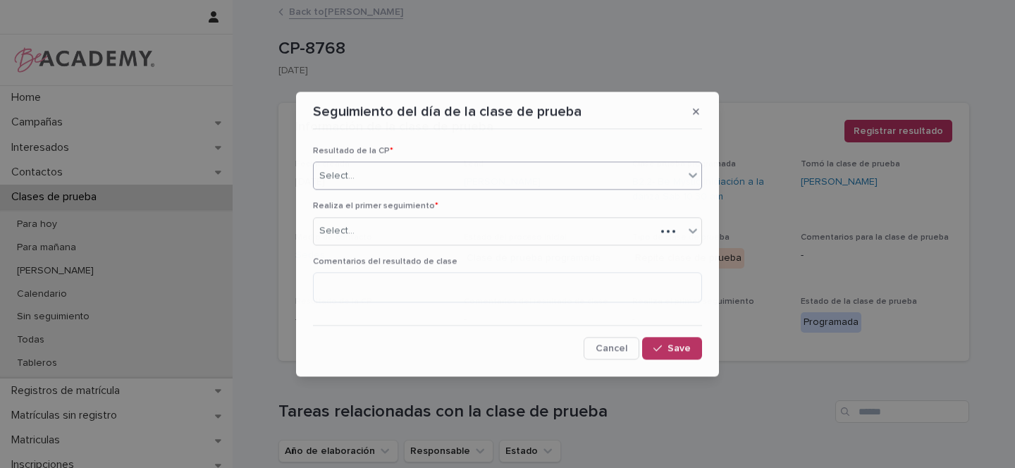
click at [361, 178] on div "Select..." at bounding box center [499, 175] width 370 height 23
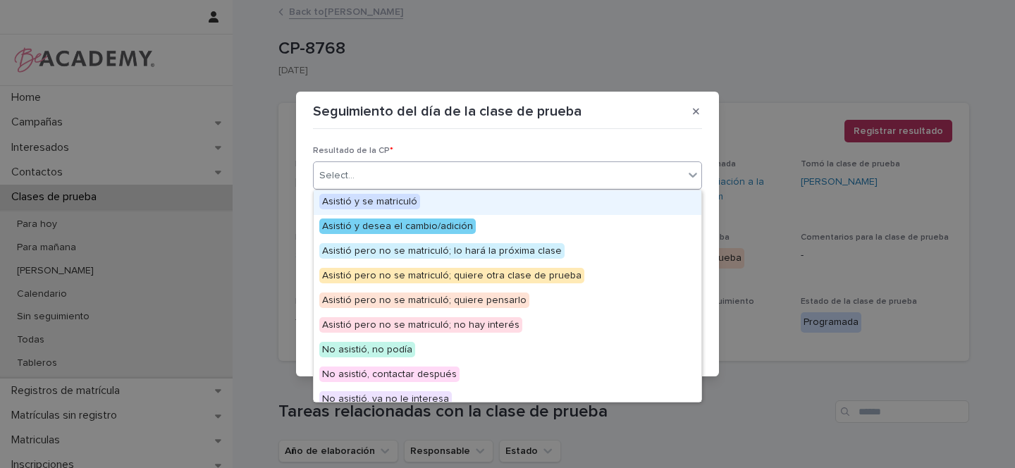
click at [371, 199] on span "Asistió y se matriculó" at bounding box center [369, 202] width 101 height 16
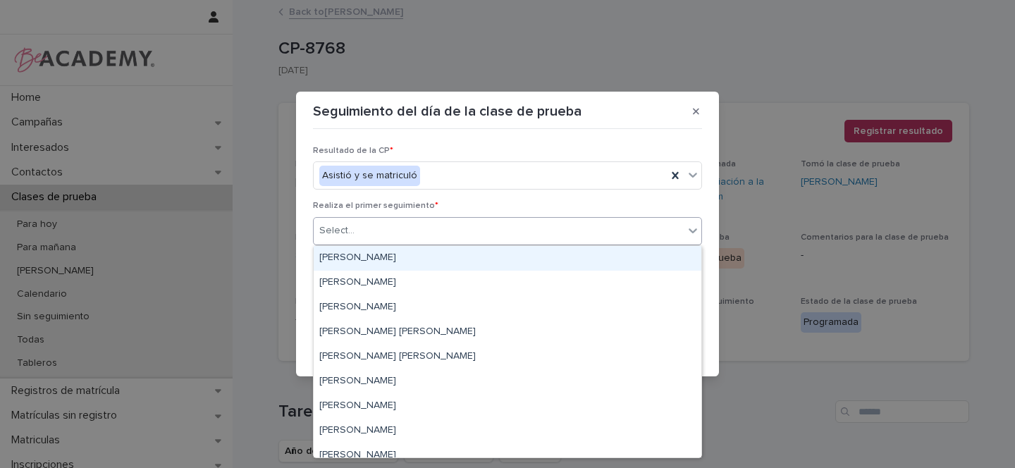
click at [357, 224] on div "Select..." at bounding box center [499, 230] width 370 height 23
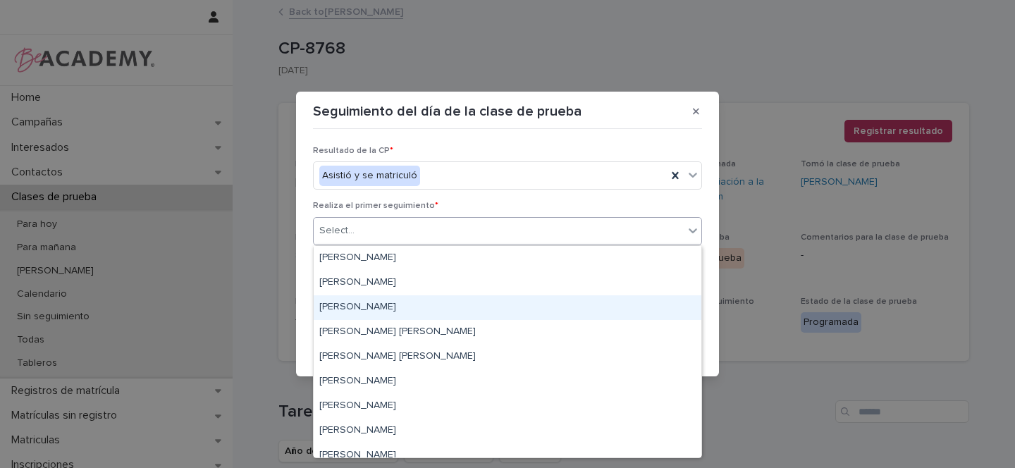
click at [345, 305] on div "Gina Orjuela Cortes" at bounding box center [508, 307] width 388 height 25
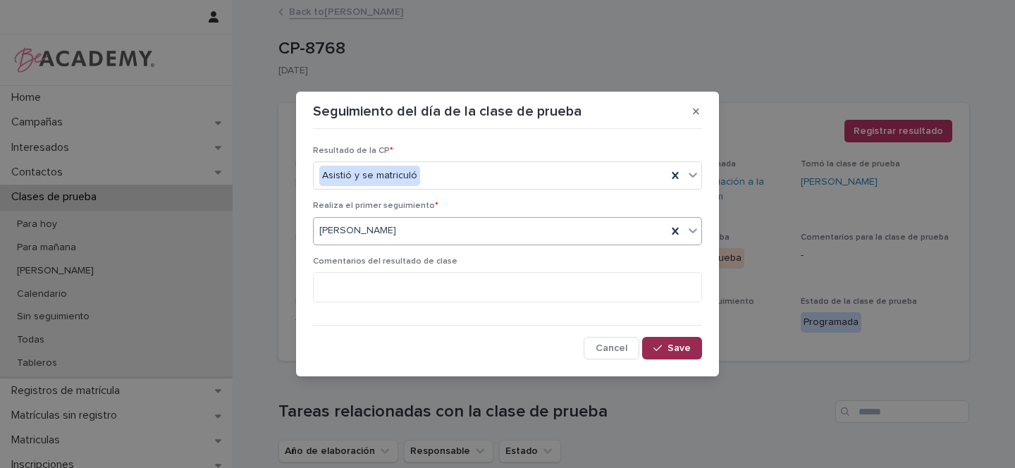
click at [669, 345] on span "Save" at bounding box center [678, 348] width 23 height 10
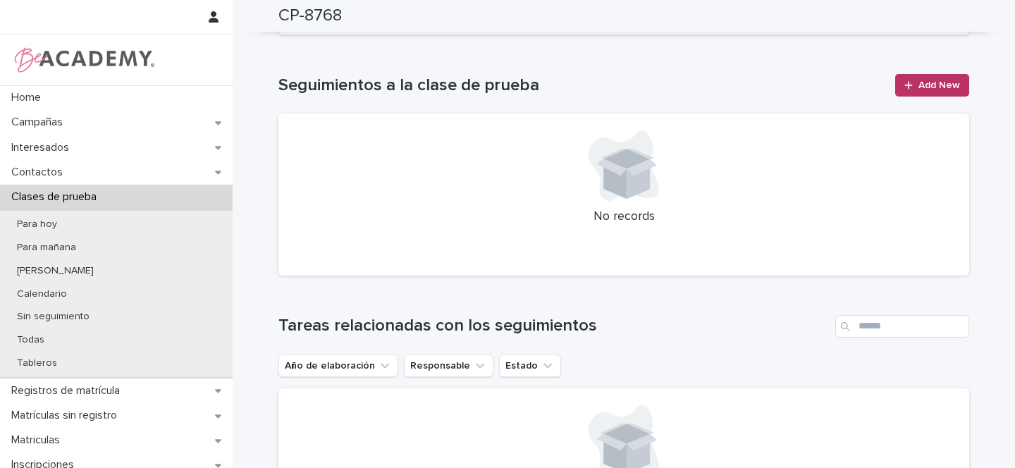
scroll to position [739, 0]
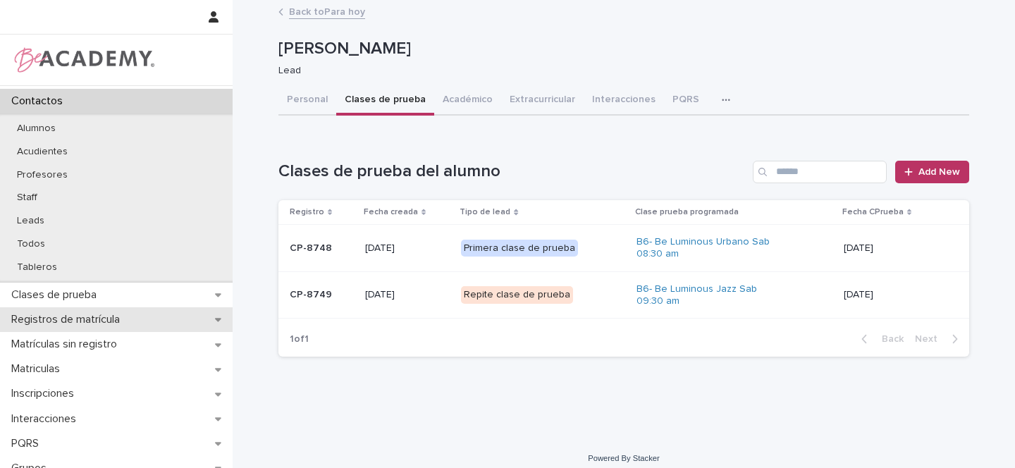
scroll to position [81, 0]
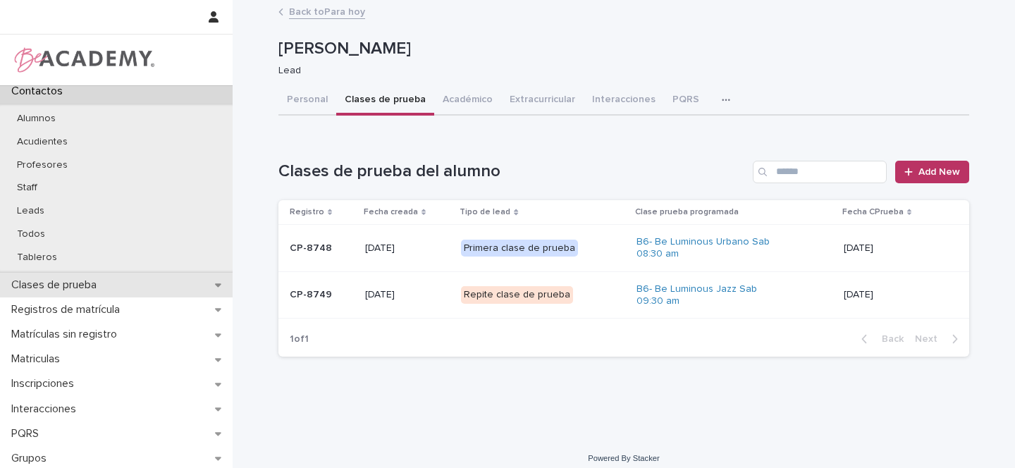
click at [215, 284] on icon at bounding box center [218, 285] width 6 height 10
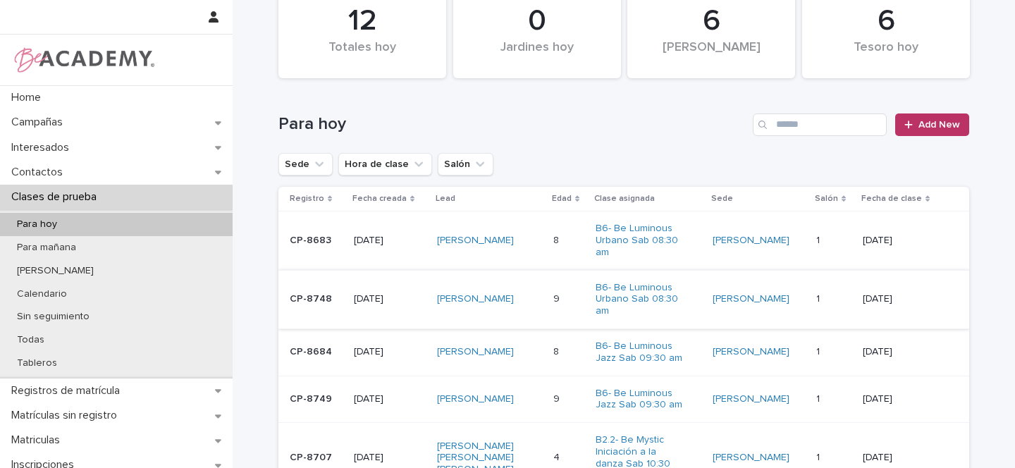
scroll to position [122, 0]
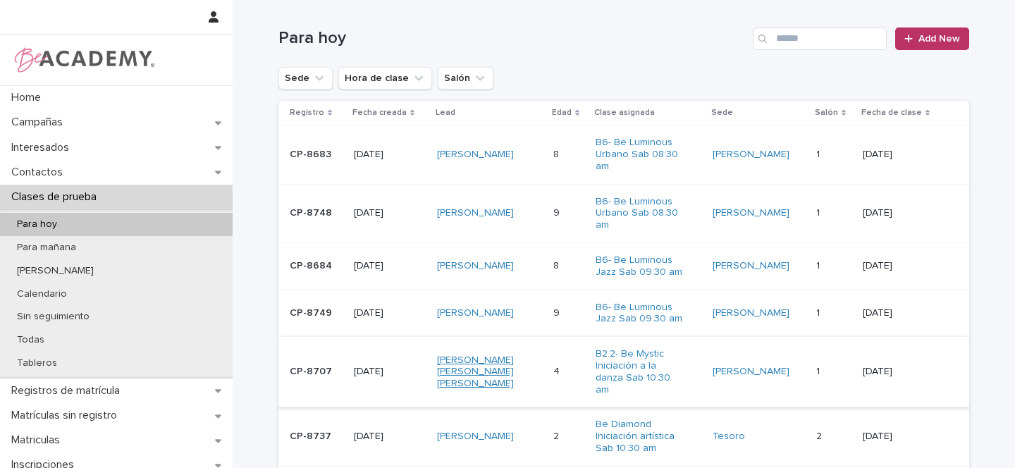
click at [486, 359] on link "Maria Jose Correa Castro" at bounding box center [481, 371] width 88 height 35
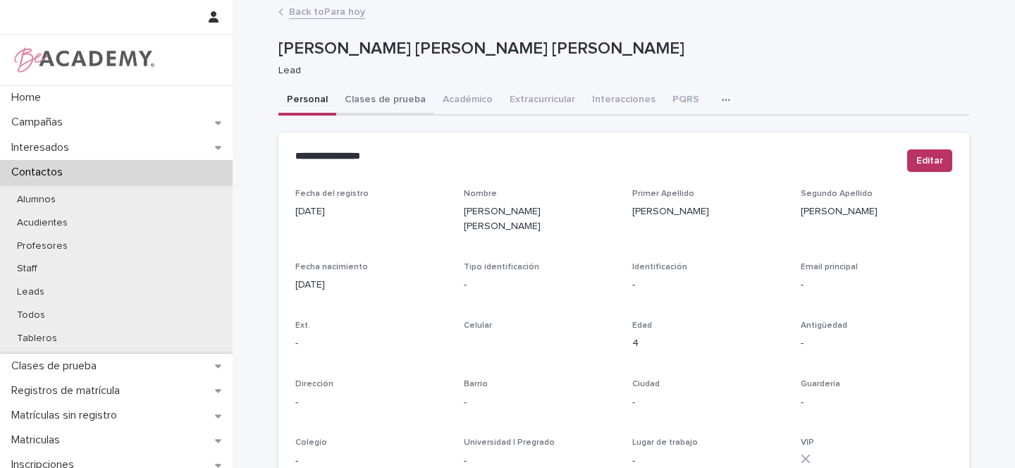
click button "Clases de prueba"
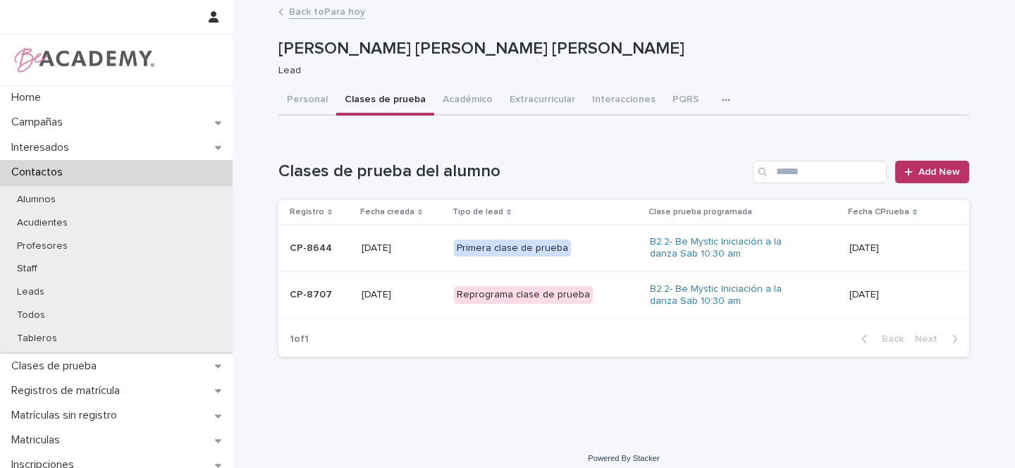
click div "Reprograma clase de prueba"
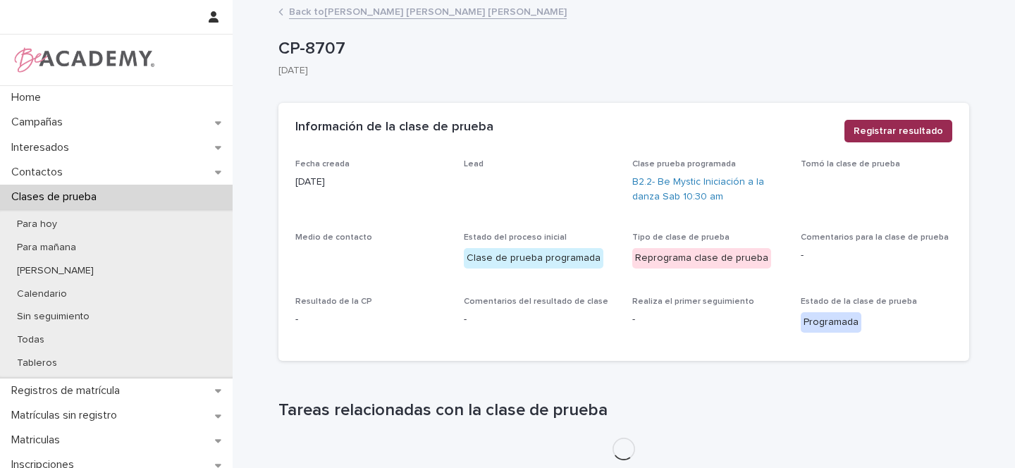
click span "Registrar resultado"
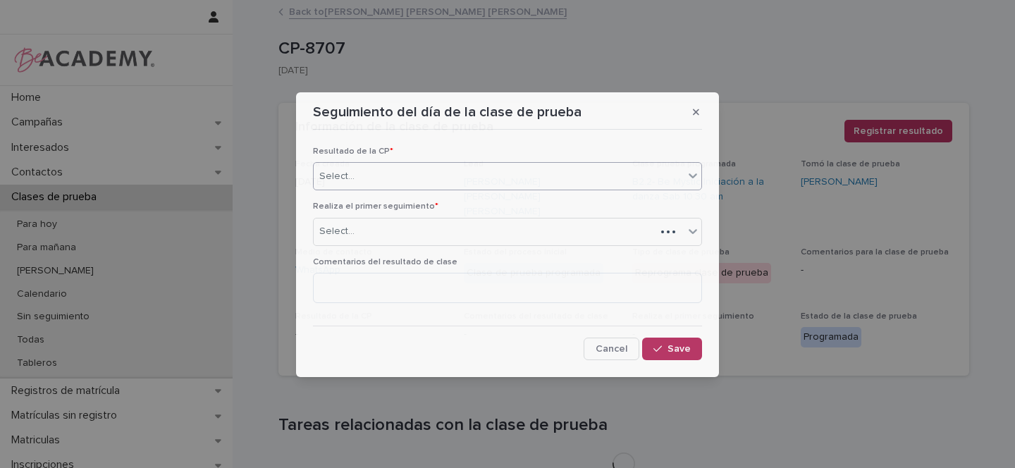
click div "Select..."
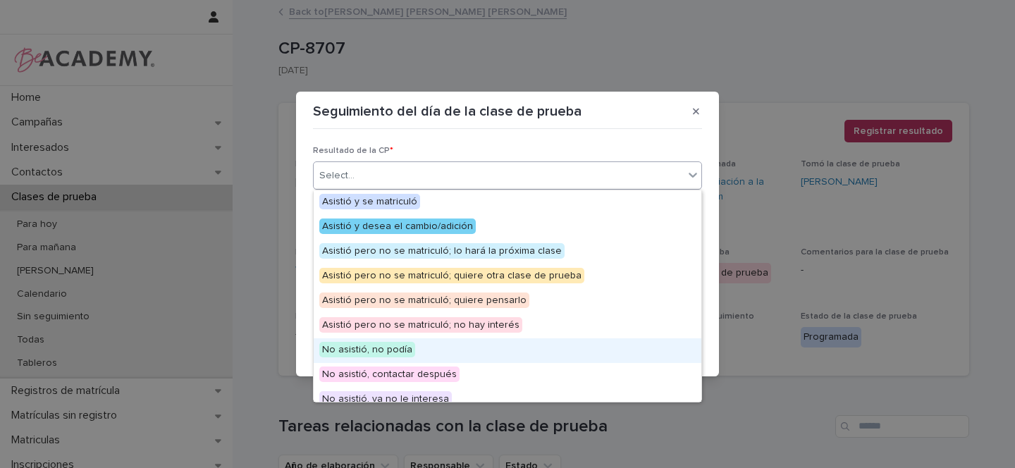
scroll to position [3, 0]
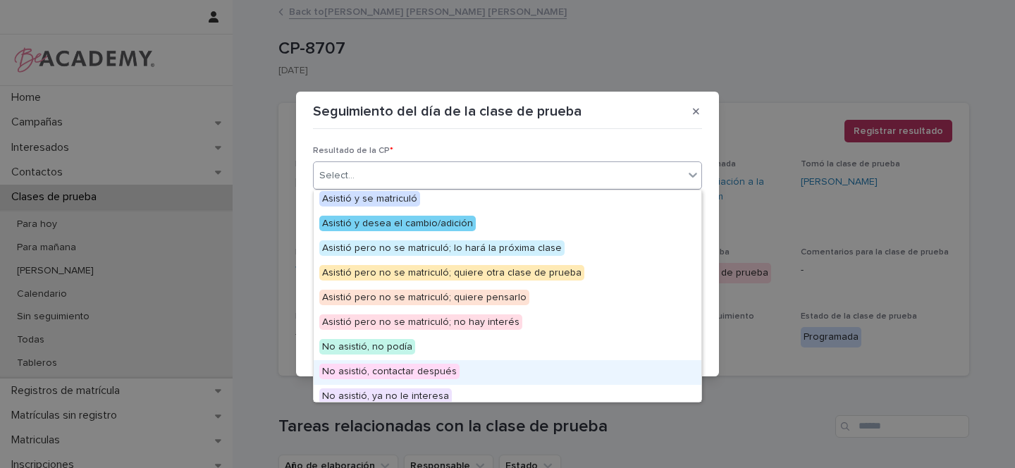
click span "No asistió, contactar después"
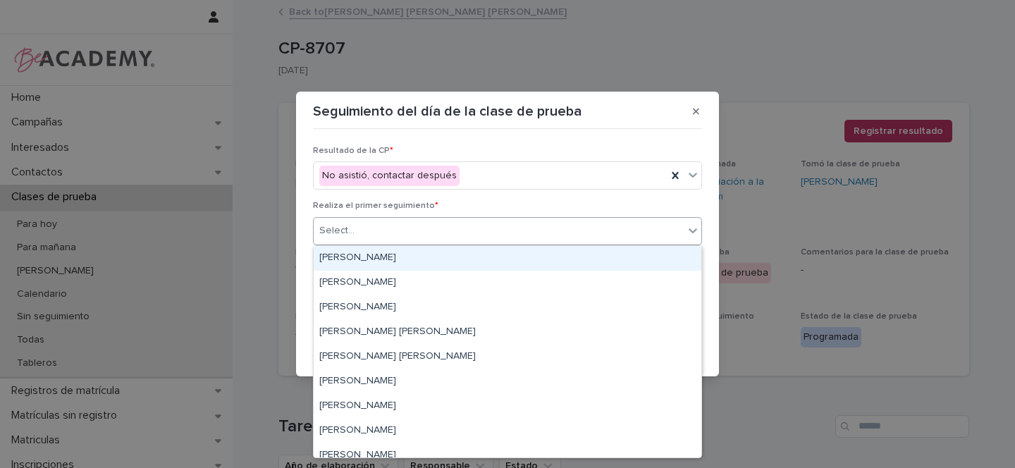
click div "Select..."
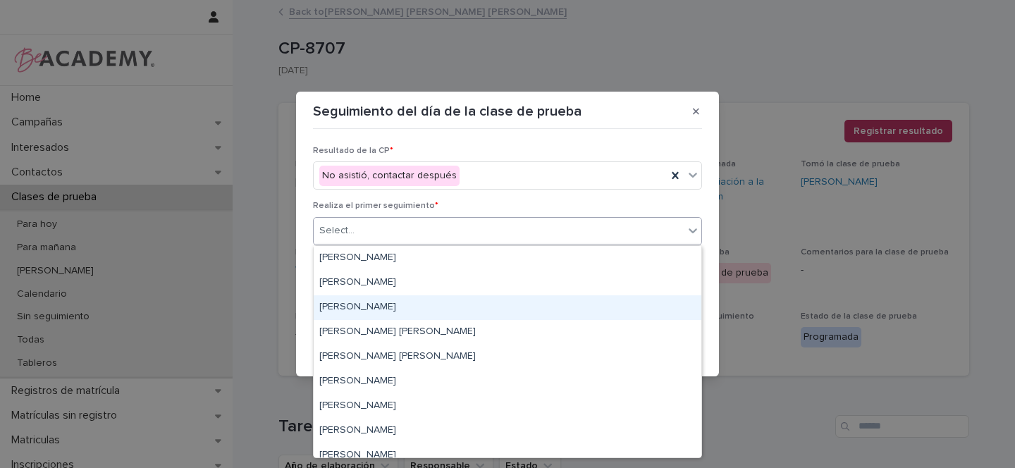
click div "Gina Orjuela Cortes"
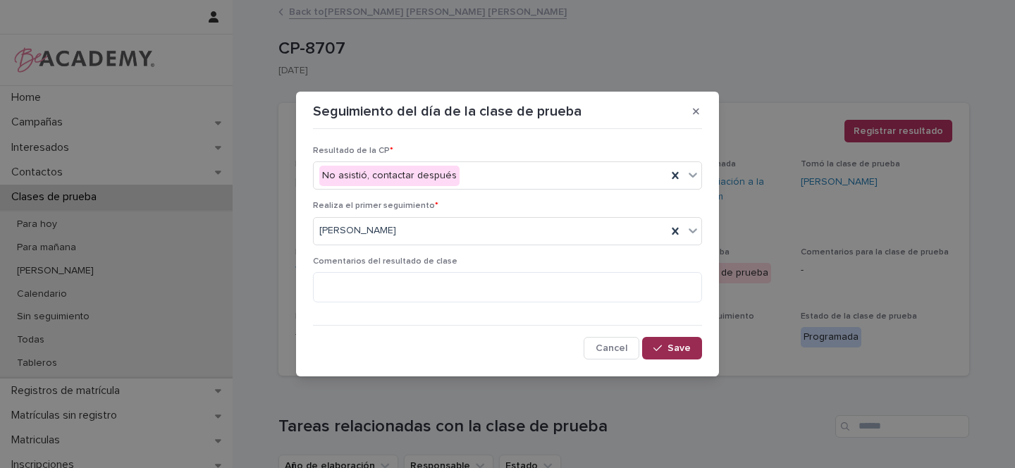
click icon "button"
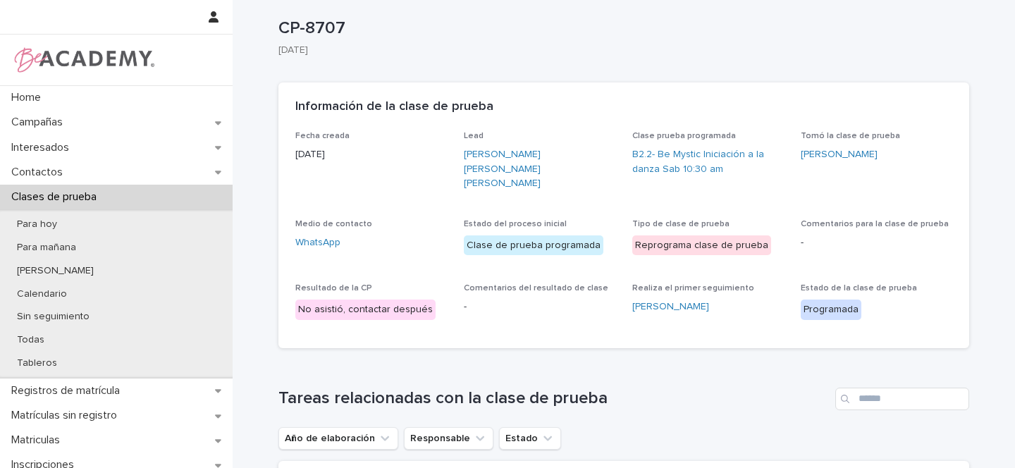
scroll to position [0, 0]
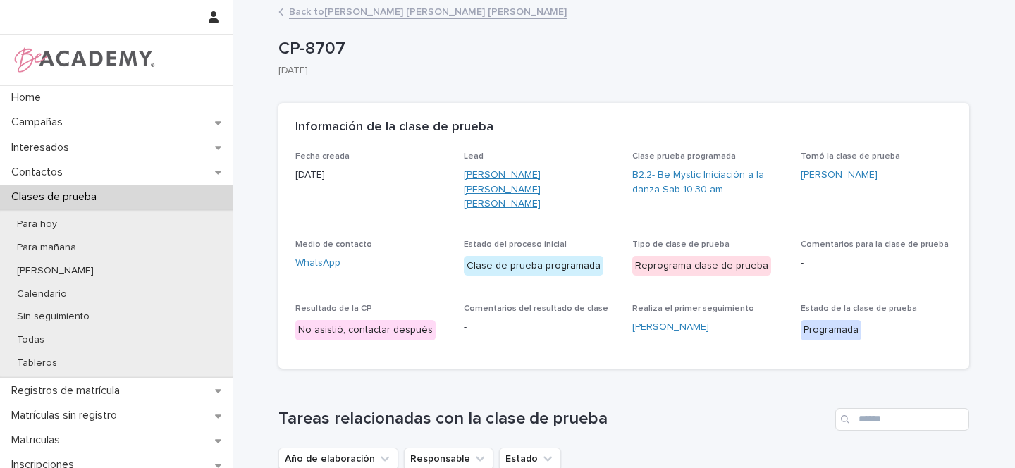
click link "Maria Jose Correa Castro"
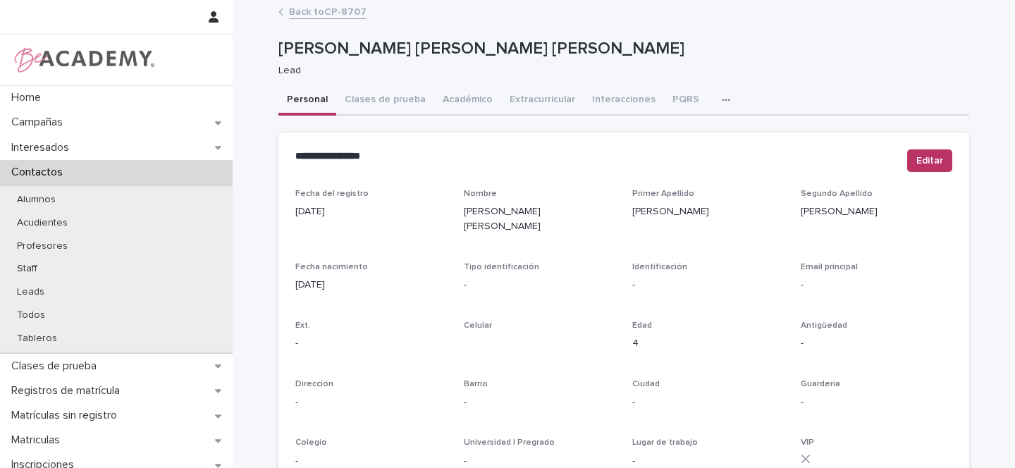
scroll to position [476, 0]
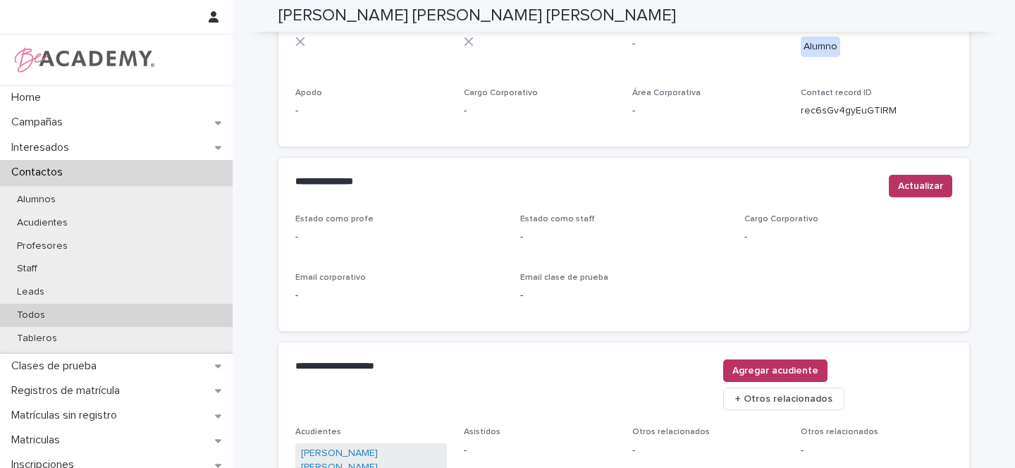
click p "Todos"
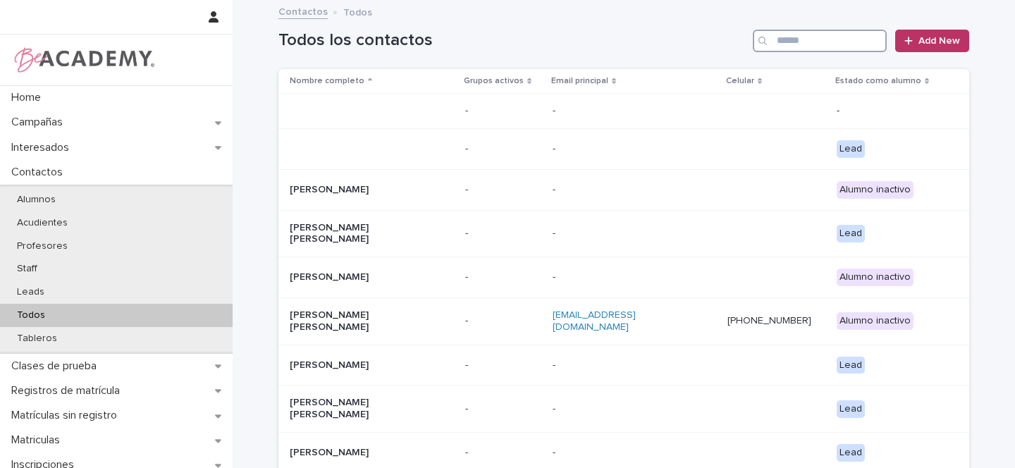
click input "Search"
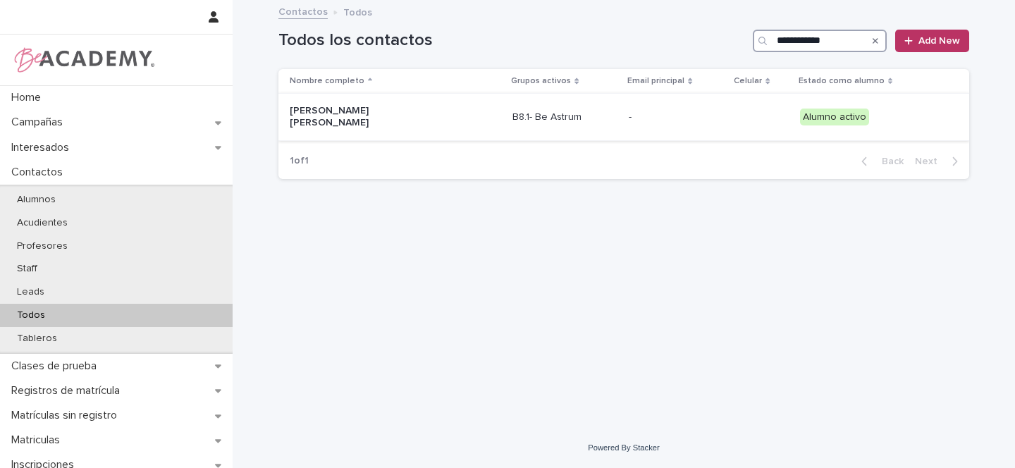
type input "**********"
click p "[PERSON_NAME] [PERSON_NAME]"
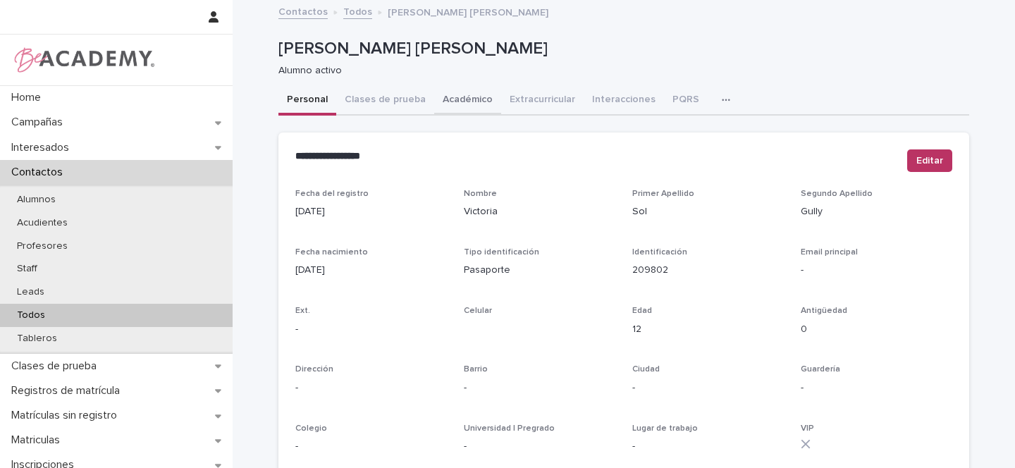
click button "Académico"
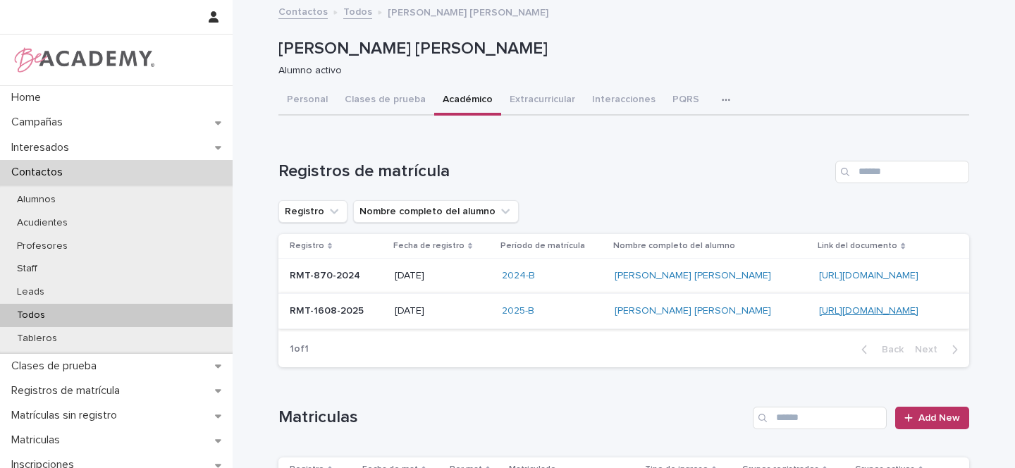
click link "[URL][DOMAIN_NAME]"
